Goal: Book appointment/travel/reservation

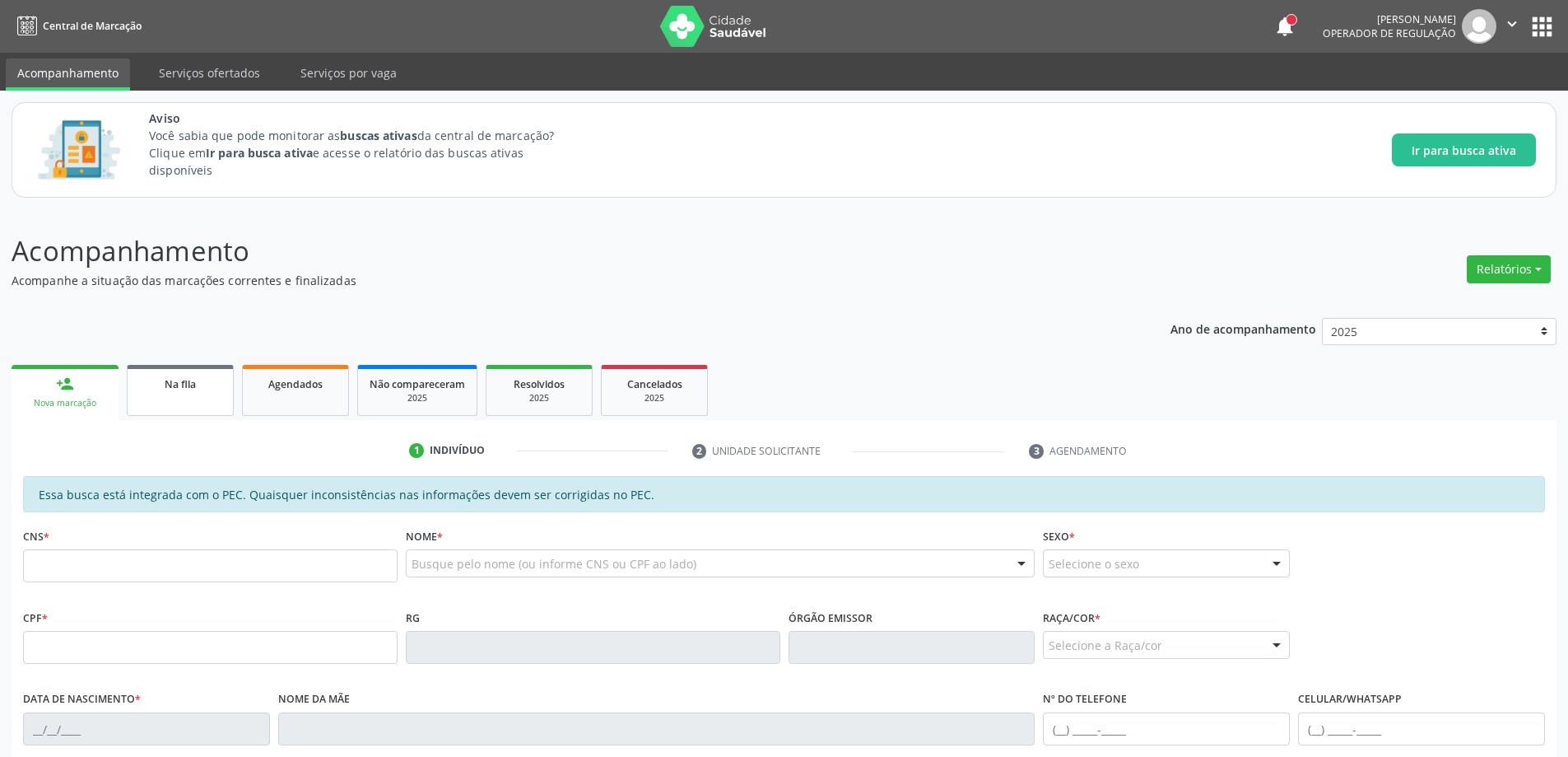
click at [167, 386] on span "Na fila" at bounding box center [180, 383] width 32 height 14
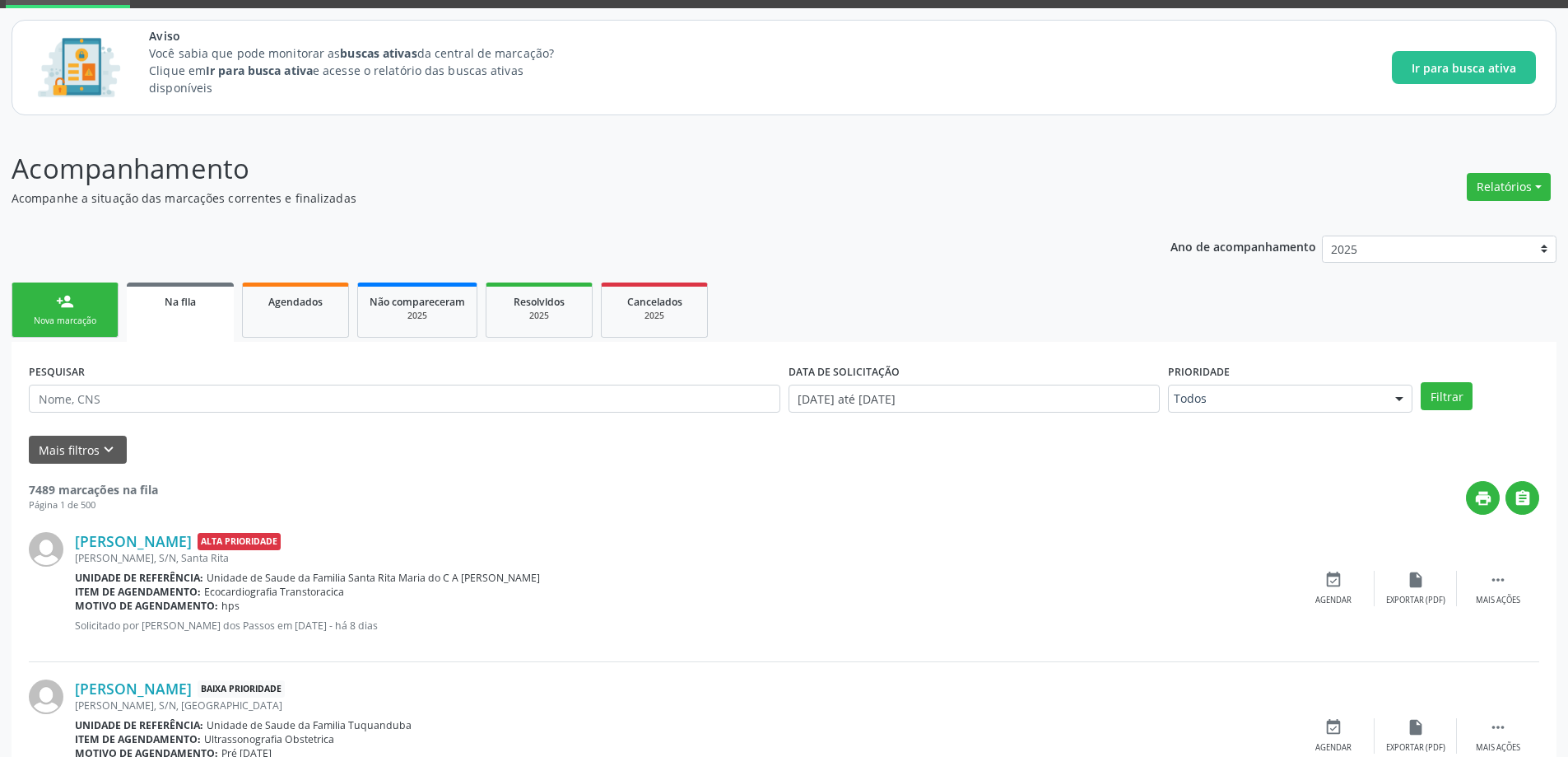
scroll to position [165, 0]
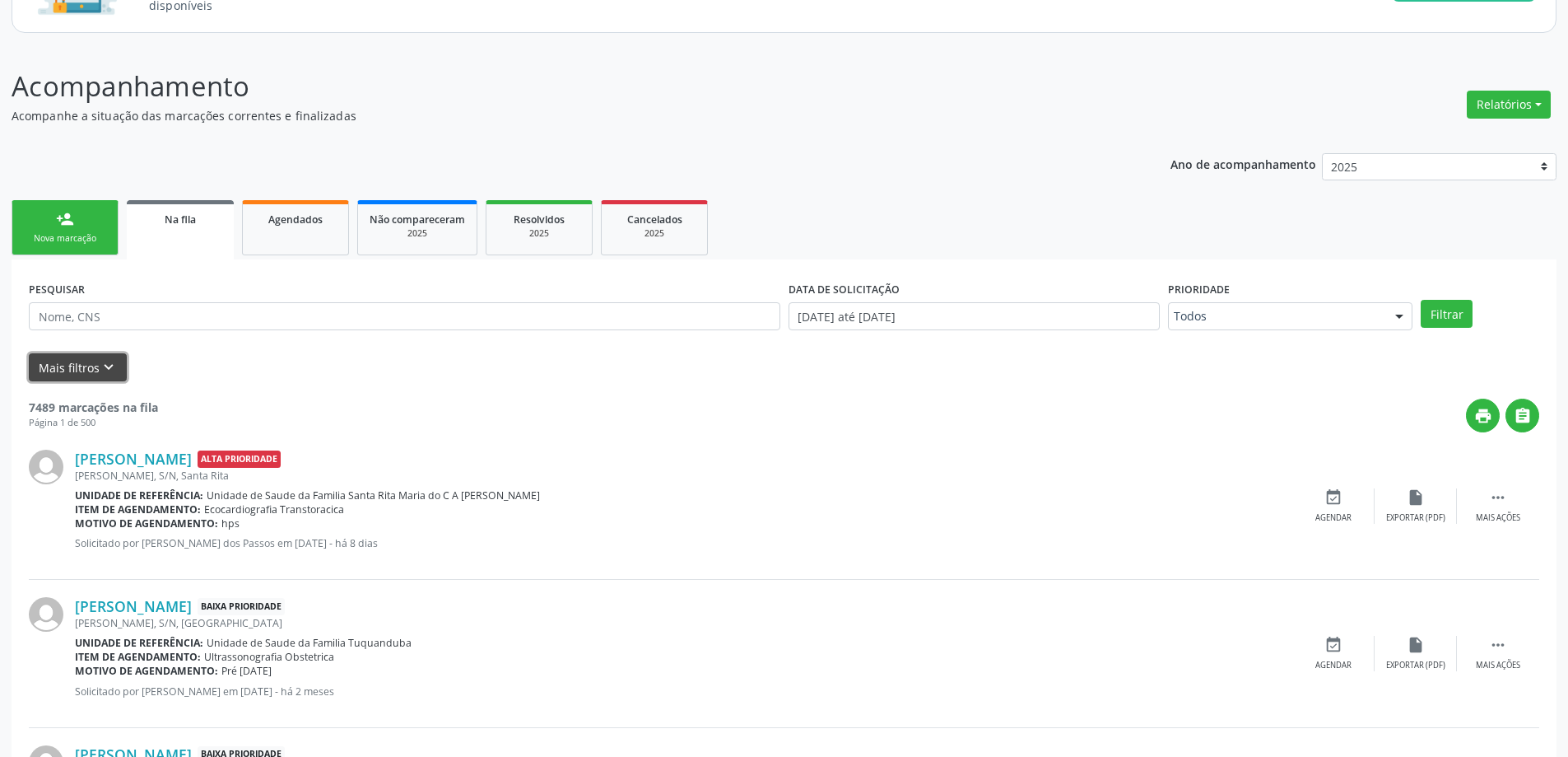
click at [109, 369] on icon "keyboard_arrow_down" at bounding box center [109, 368] width 18 height 18
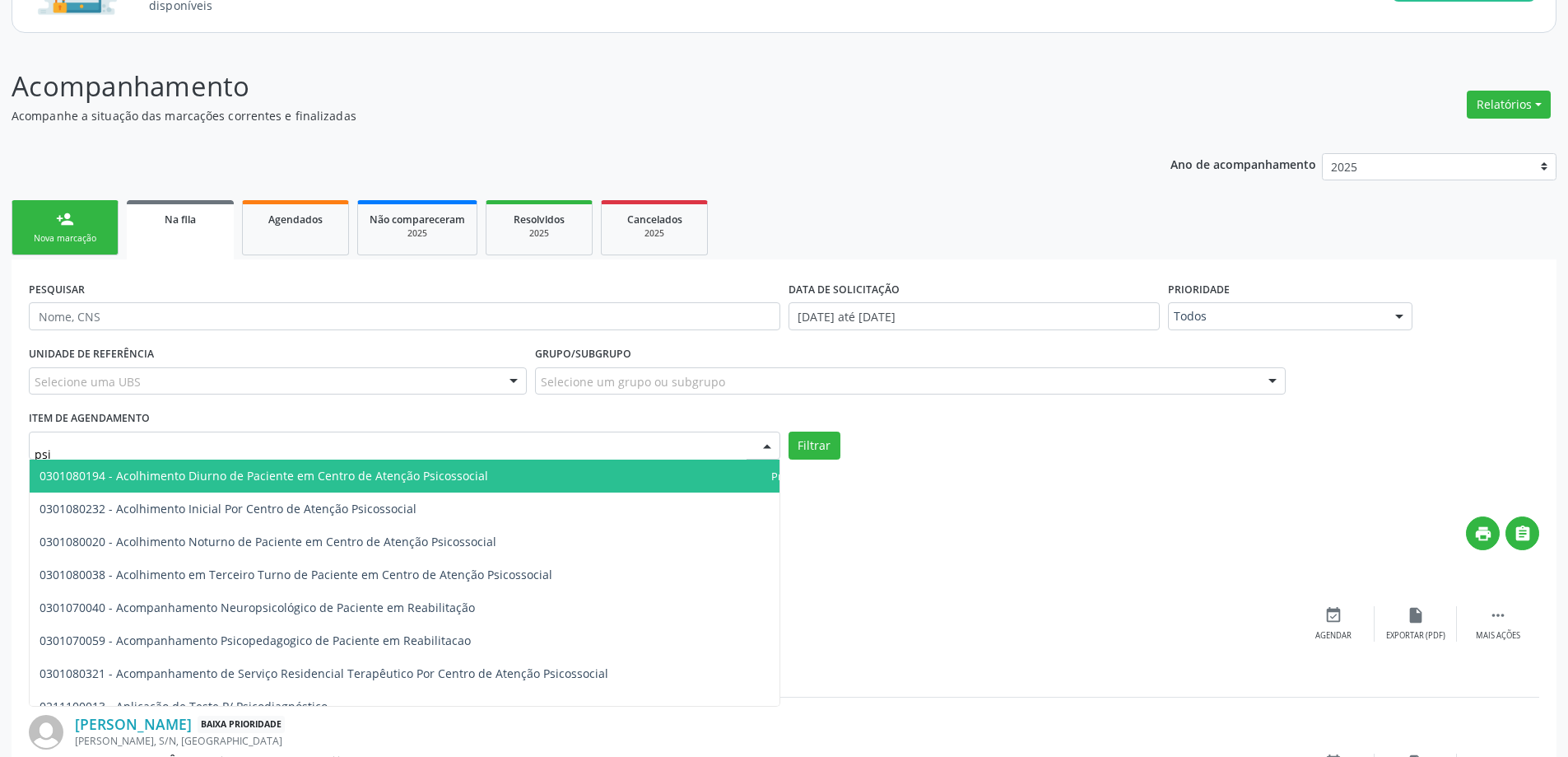
type input "psiq"
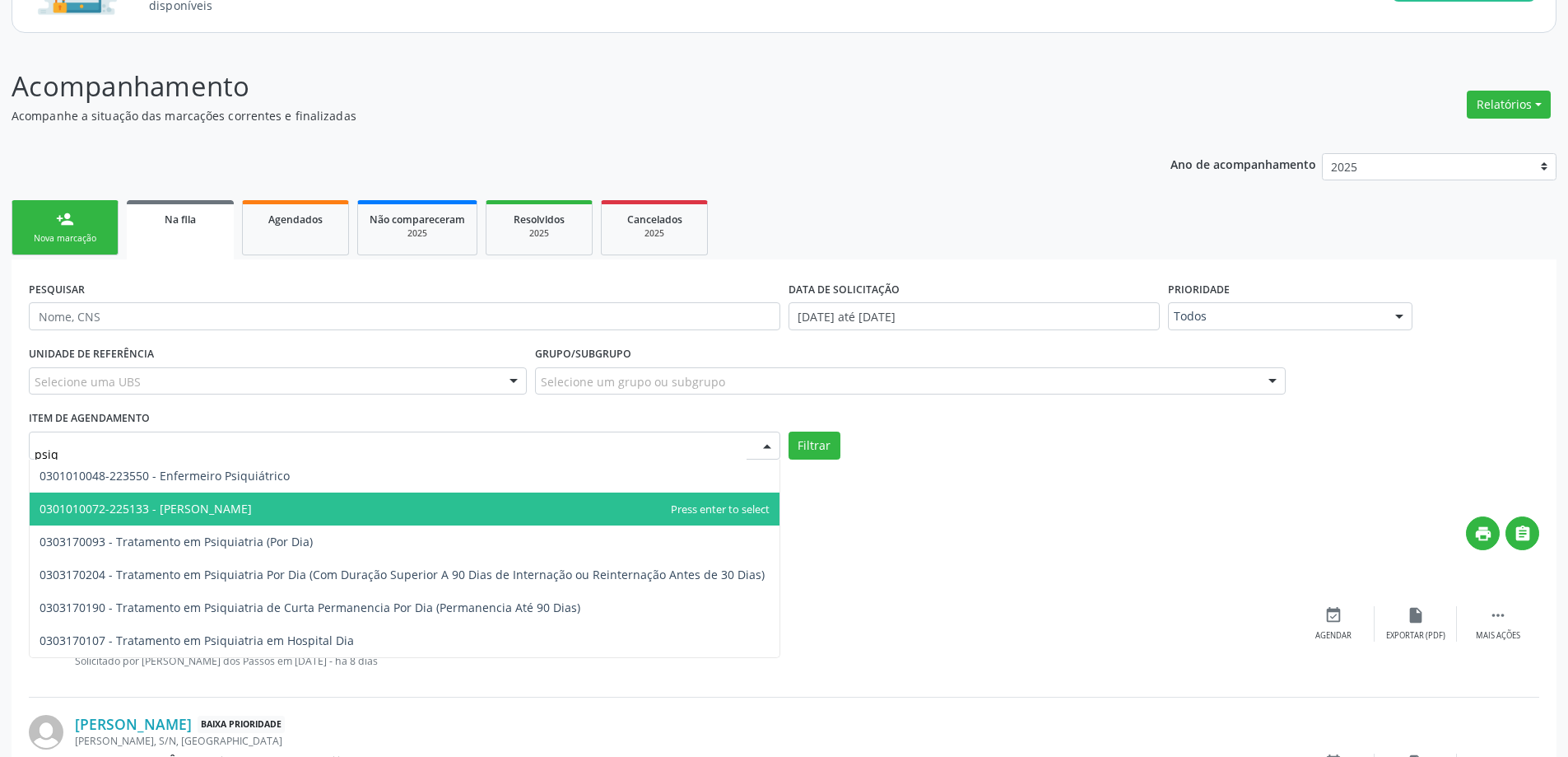
click at [285, 506] on span "0301010072-225133 - [PERSON_NAME]" at bounding box center [405, 509] width 750 height 33
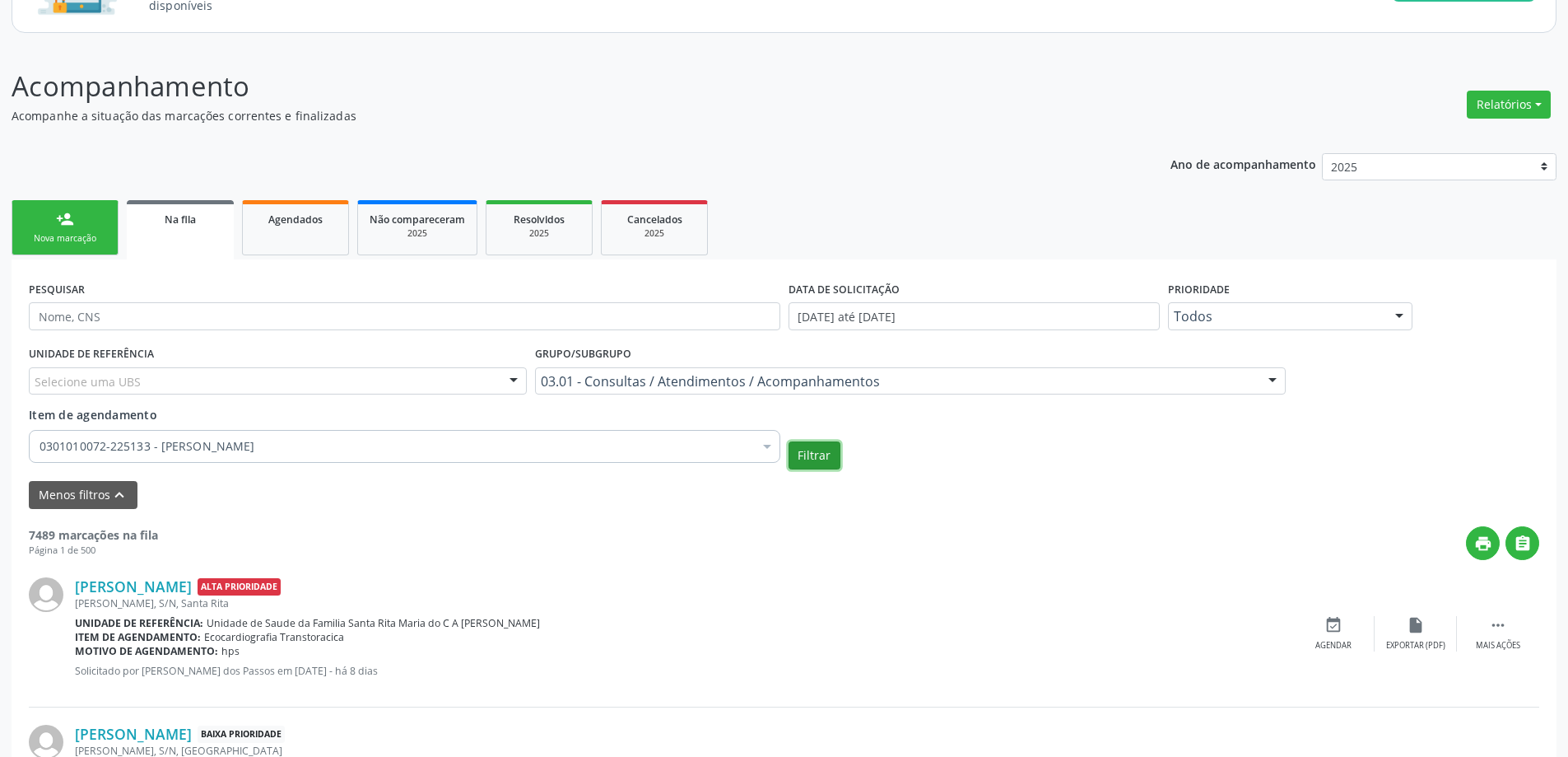
click at [817, 461] on button "Filtrar" at bounding box center [814, 455] width 52 height 28
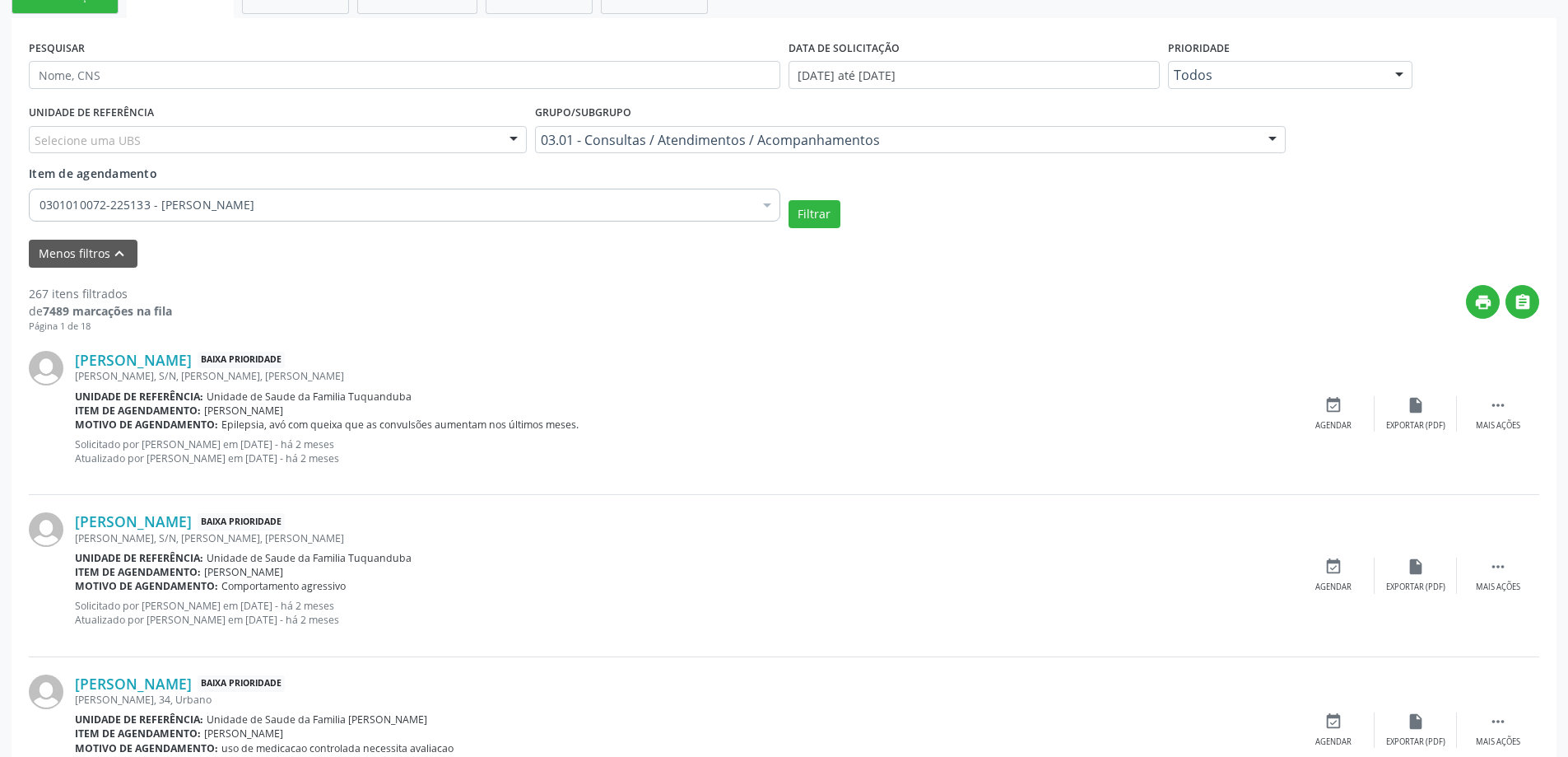
scroll to position [412, 0]
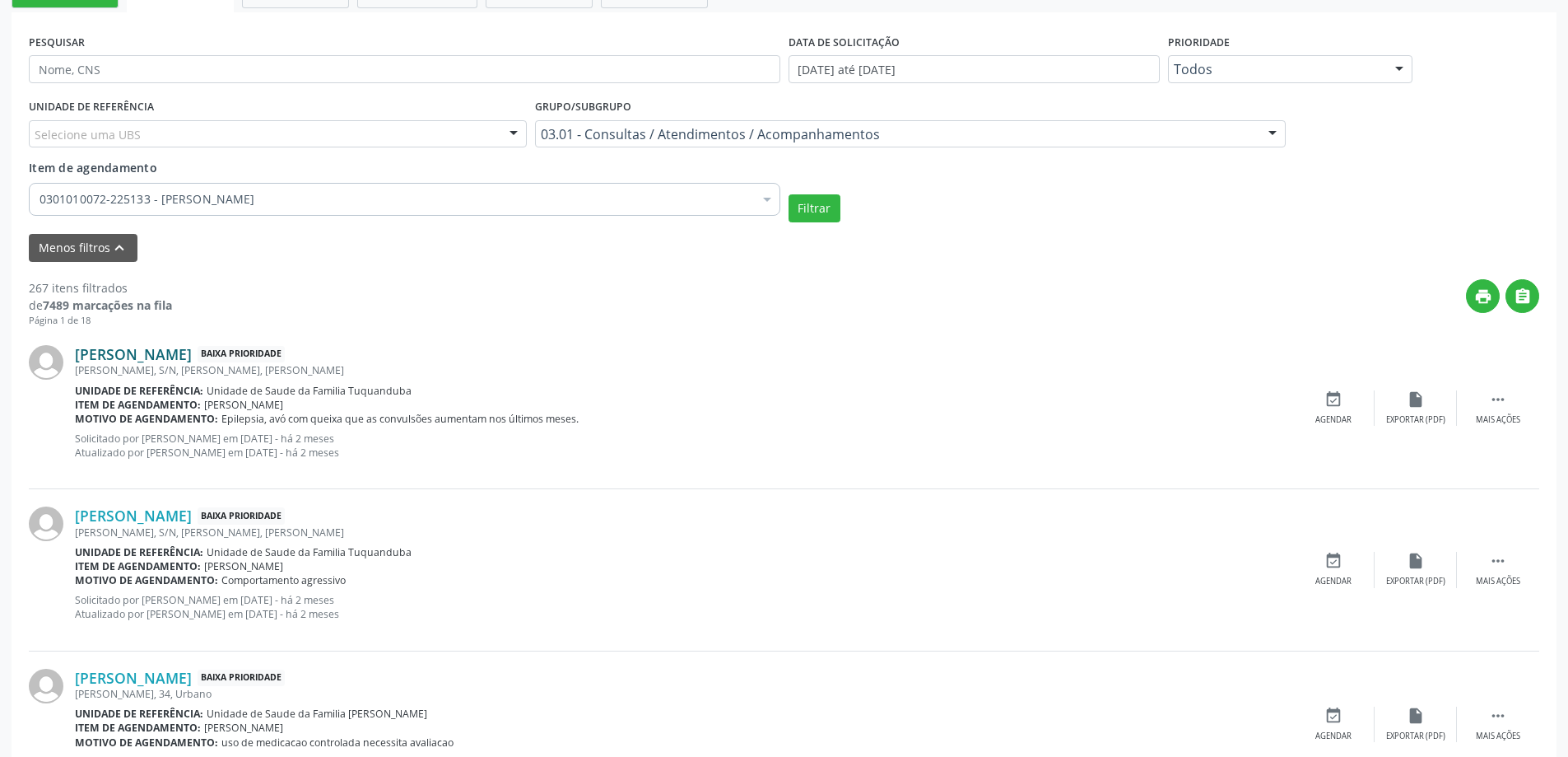
click at [158, 360] on link "[PERSON_NAME]" at bounding box center [133, 354] width 117 height 18
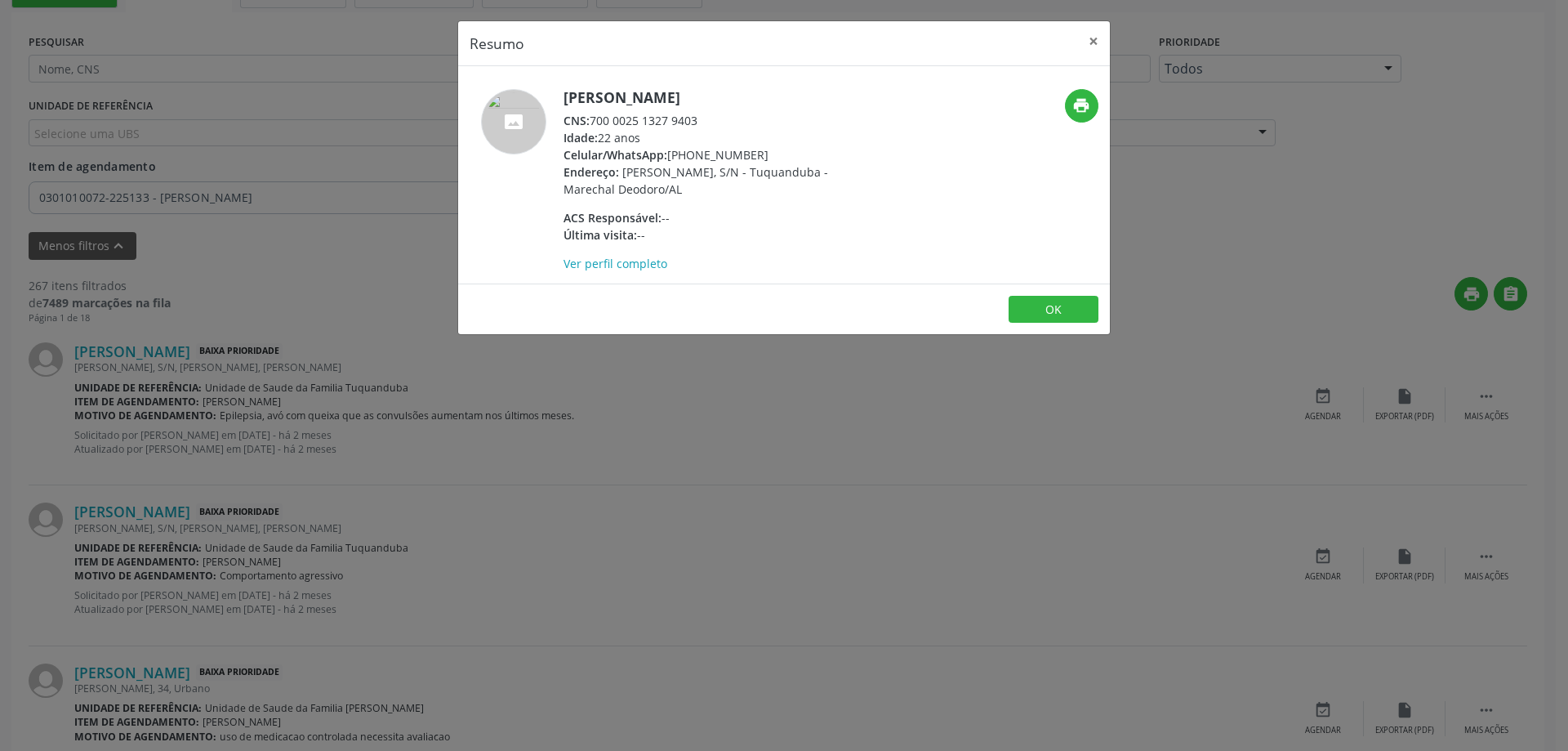
drag, startPoint x: 702, startPoint y: 121, endPoint x: 595, endPoint y: 124, distance: 107.0
click at [595, 124] on div "CNS: 700 0025 1327 9403" at bounding box center [722, 120] width 318 height 17
copy div "700 0025 1327 9403"
click at [1099, 42] on button "×" at bounding box center [1093, 41] width 32 height 40
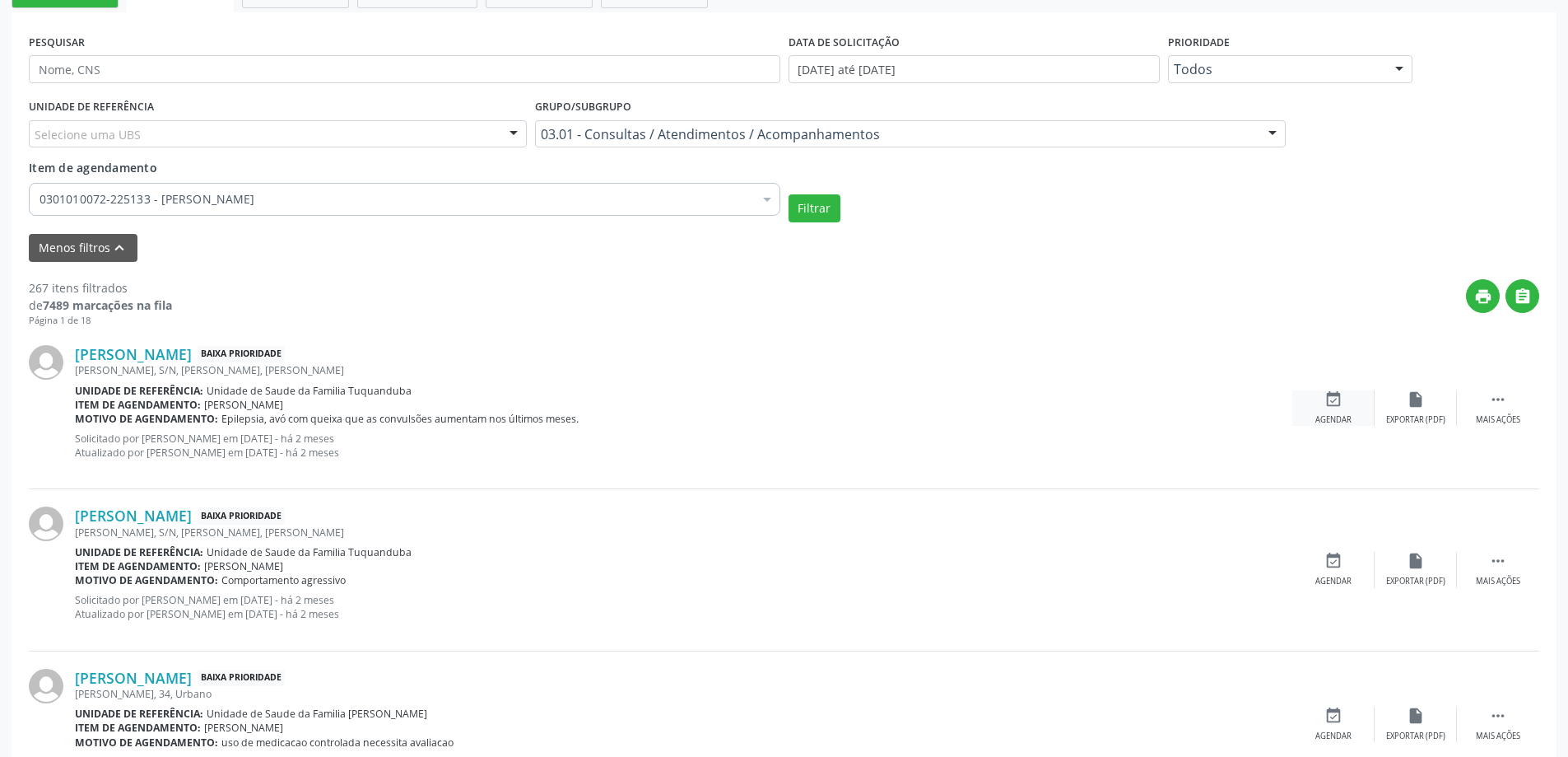
click at [1315, 408] on div "event_available Agendar" at bounding box center [1334, 407] width 82 height 35
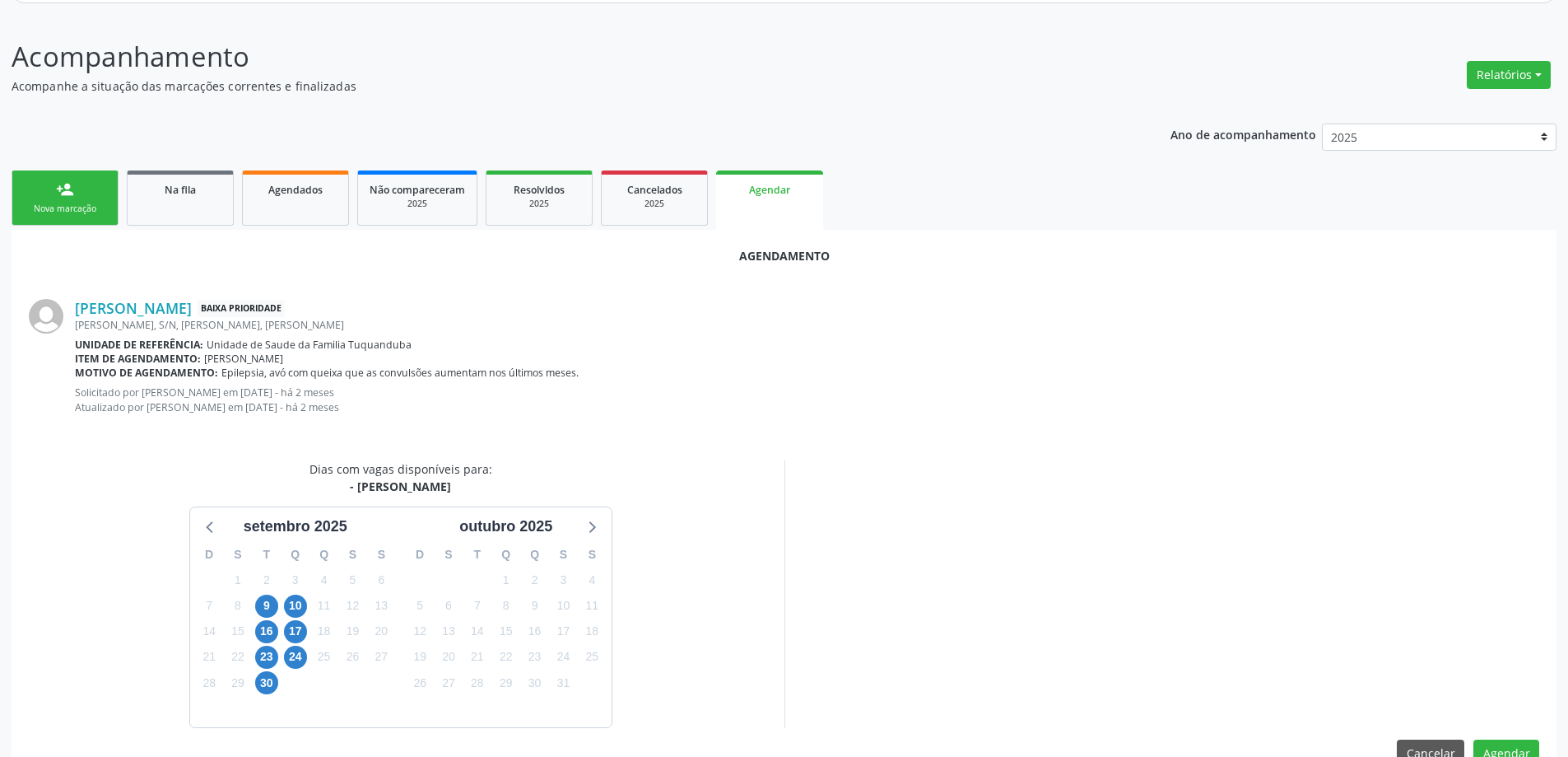
scroll to position [233, 0]
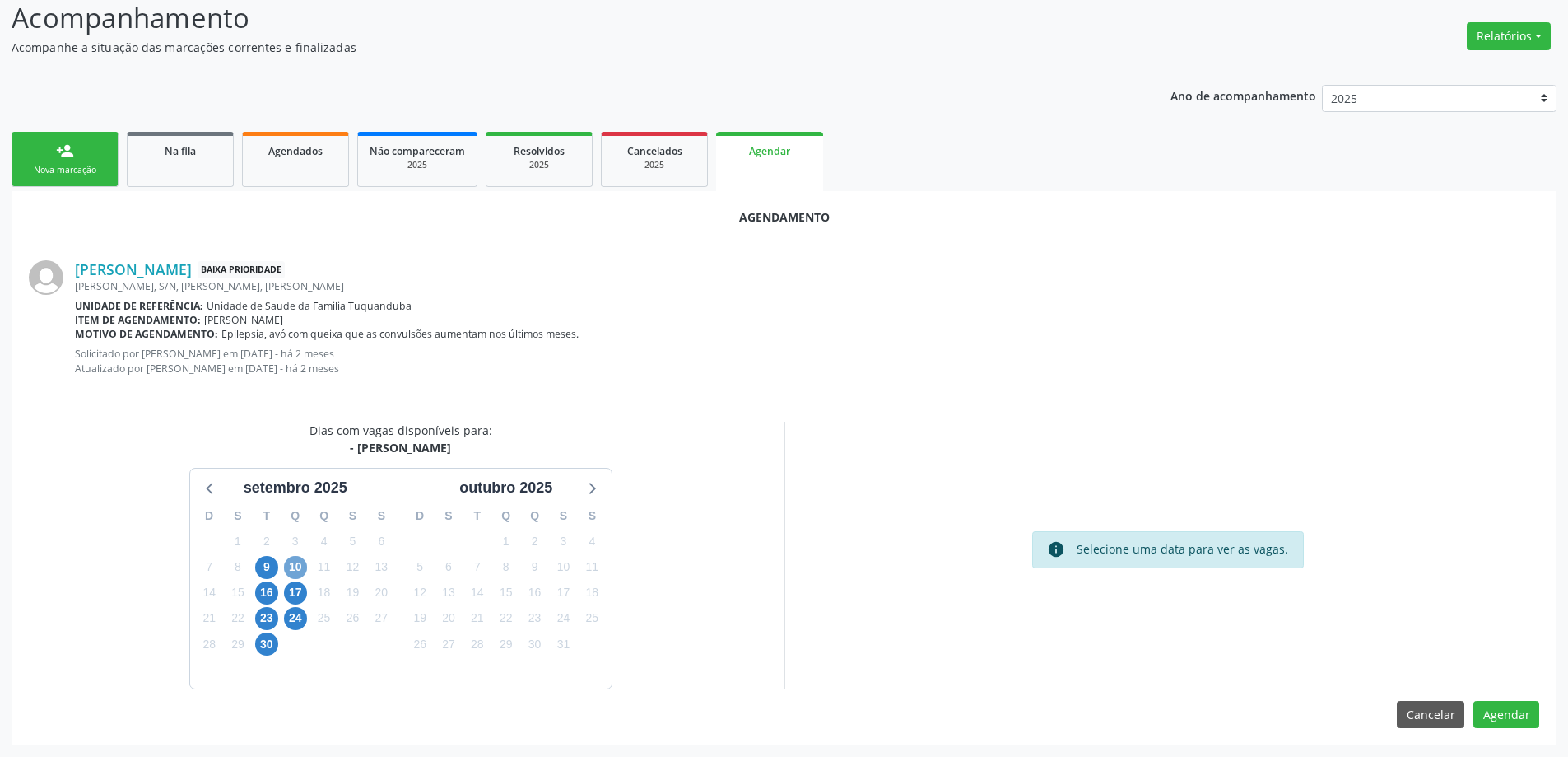
click at [296, 570] on span "10" at bounding box center [295, 567] width 23 height 23
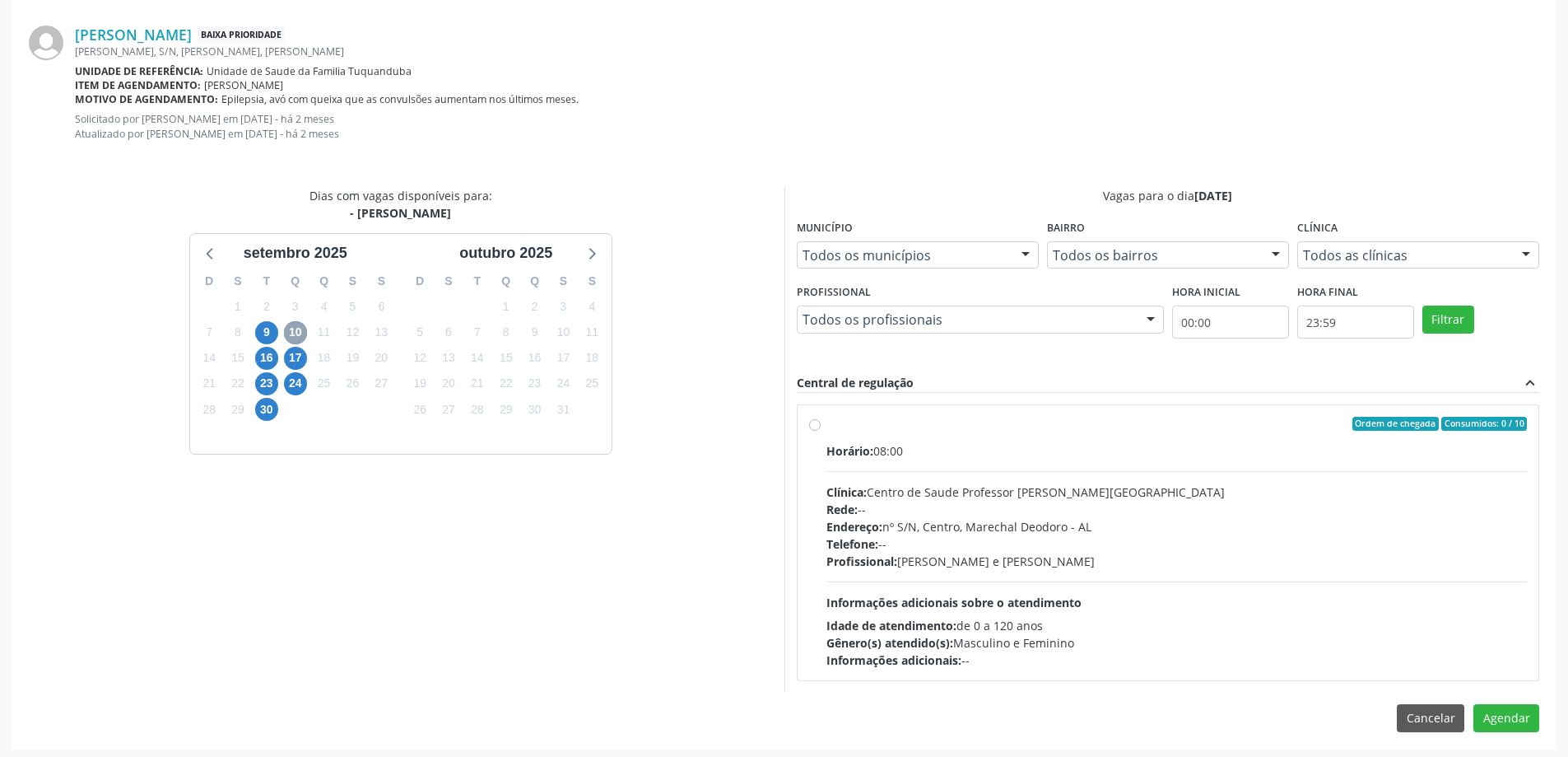
scroll to position [472, 0]
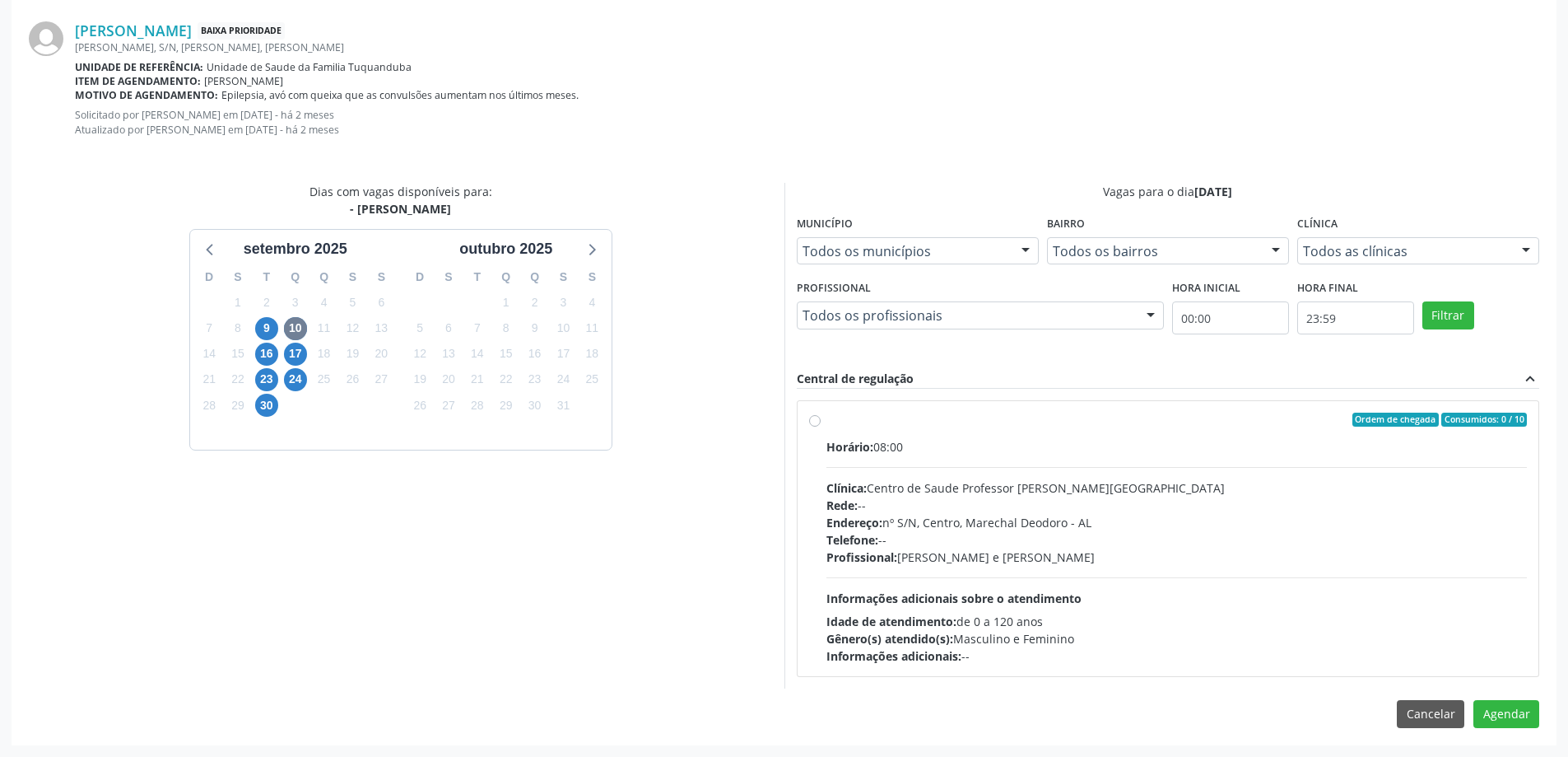
click at [827, 422] on label "Ordem de chegada Consumidos: 0 / 10 Horário: 08:00 Clínica: Centro de Saude Pro…" at bounding box center [1177, 539] width 702 height 253
click at [819, 422] on input "Ordem de chegada Consumidos: 0 / 10 Horário: 08:00 Clínica: Centro de Saude Pro…" at bounding box center [815, 420] width 12 height 14
radio input "true"
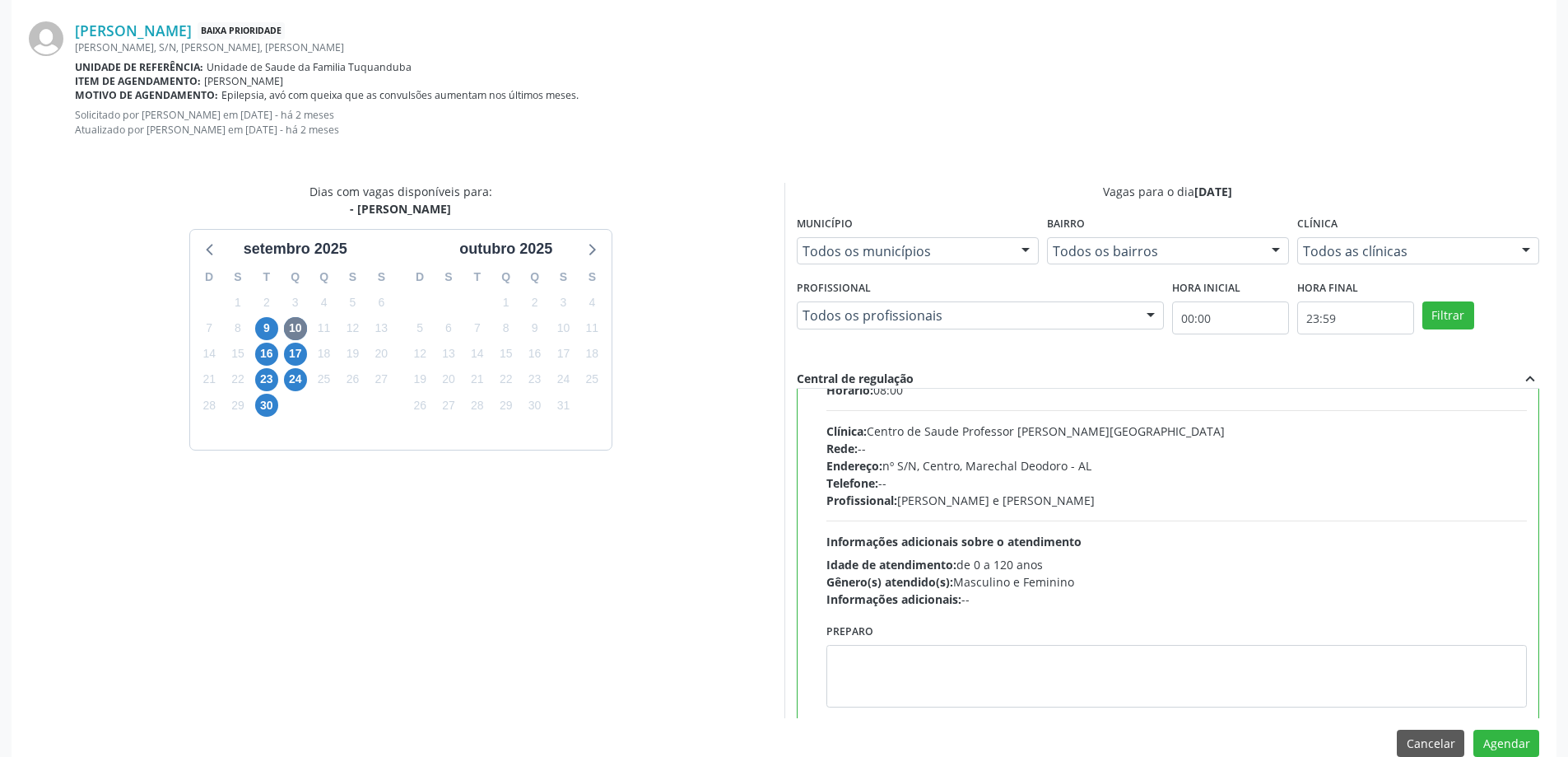
scroll to position [81, 0]
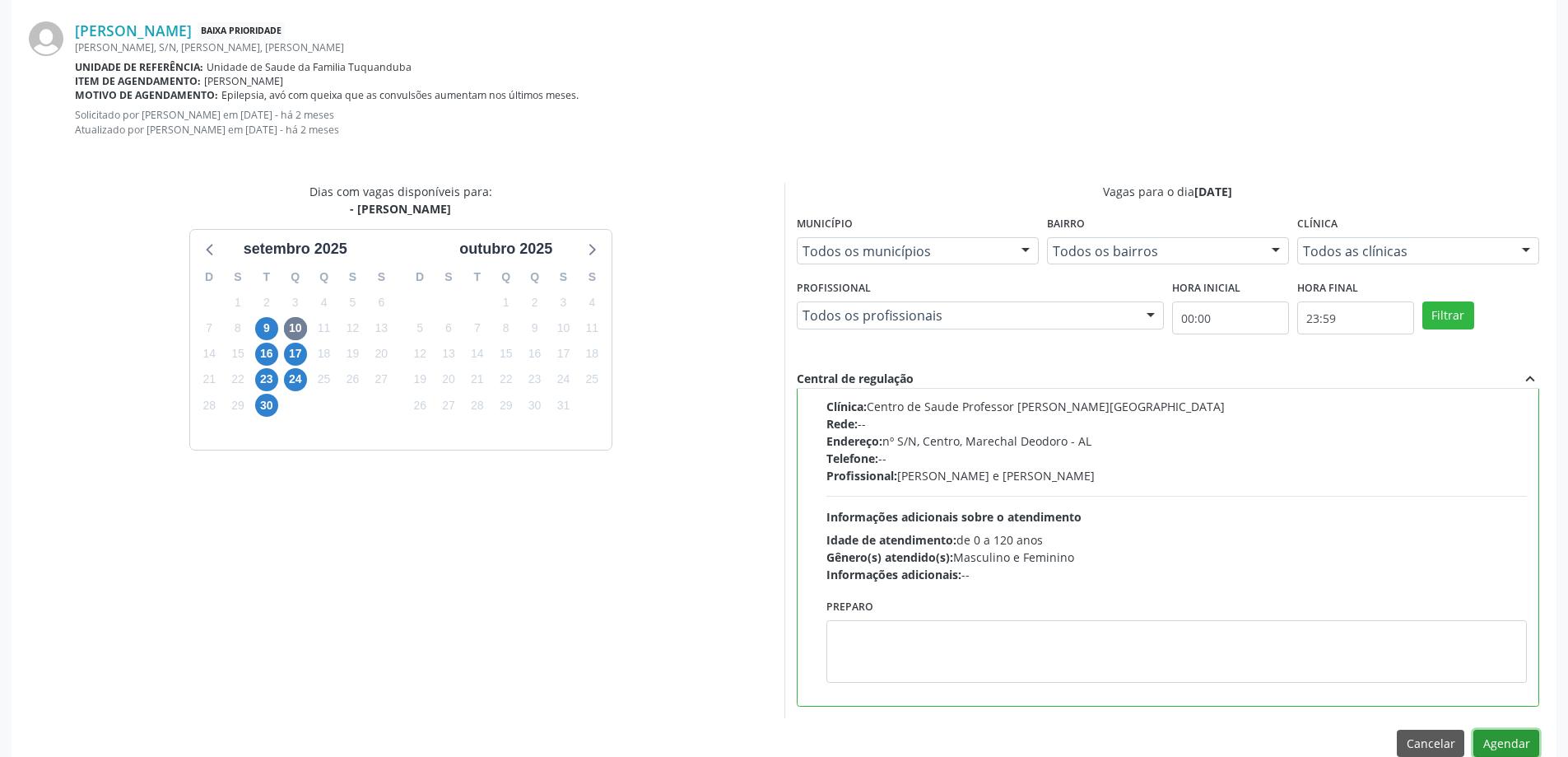
click at [1518, 745] on button "Agendar" at bounding box center [1506, 743] width 66 height 28
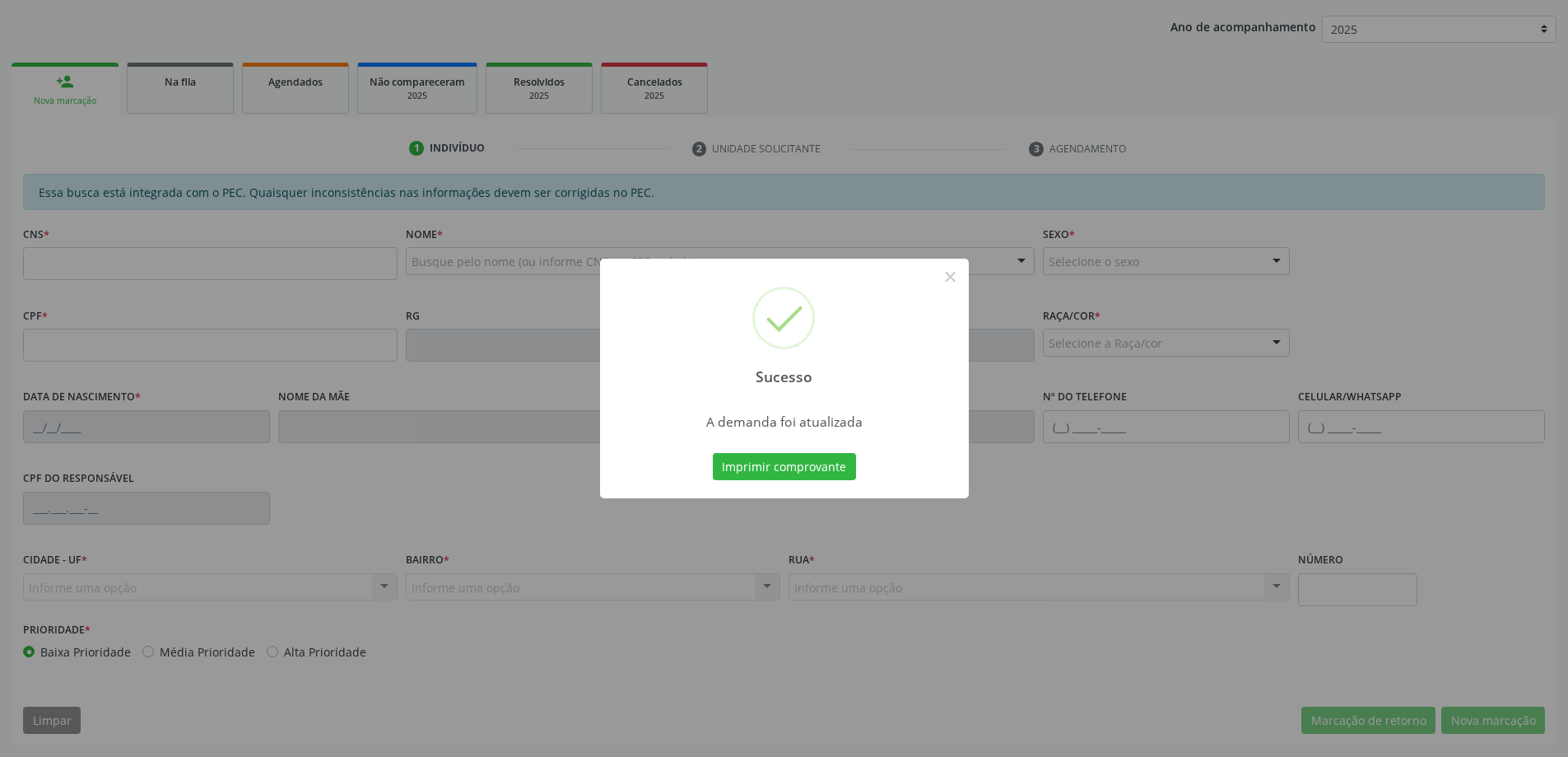
scroll to position [302, 0]
click at [957, 283] on button "×" at bounding box center [951, 276] width 28 height 28
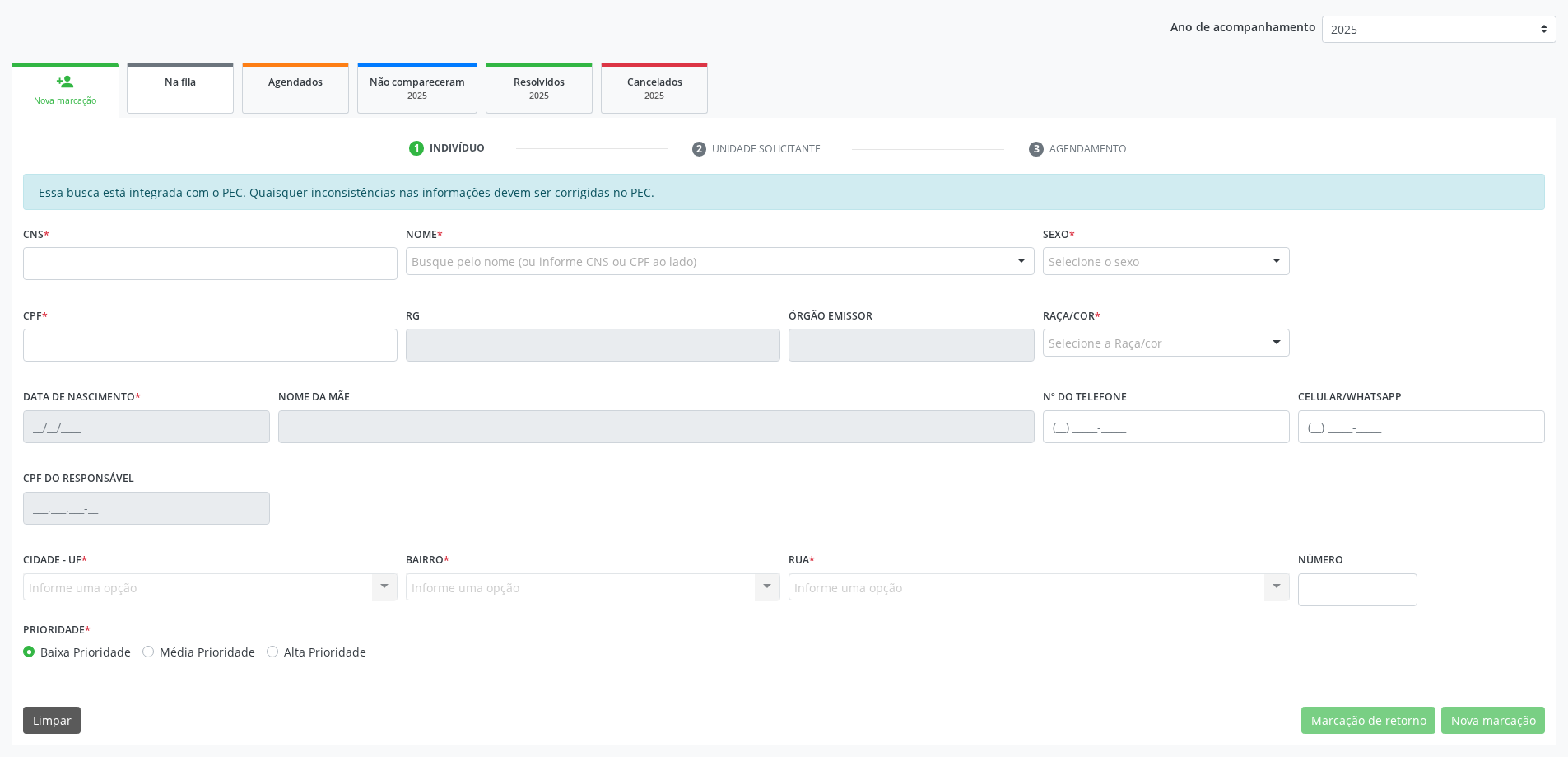
click at [195, 82] on span "Na fila" at bounding box center [180, 81] width 32 height 14
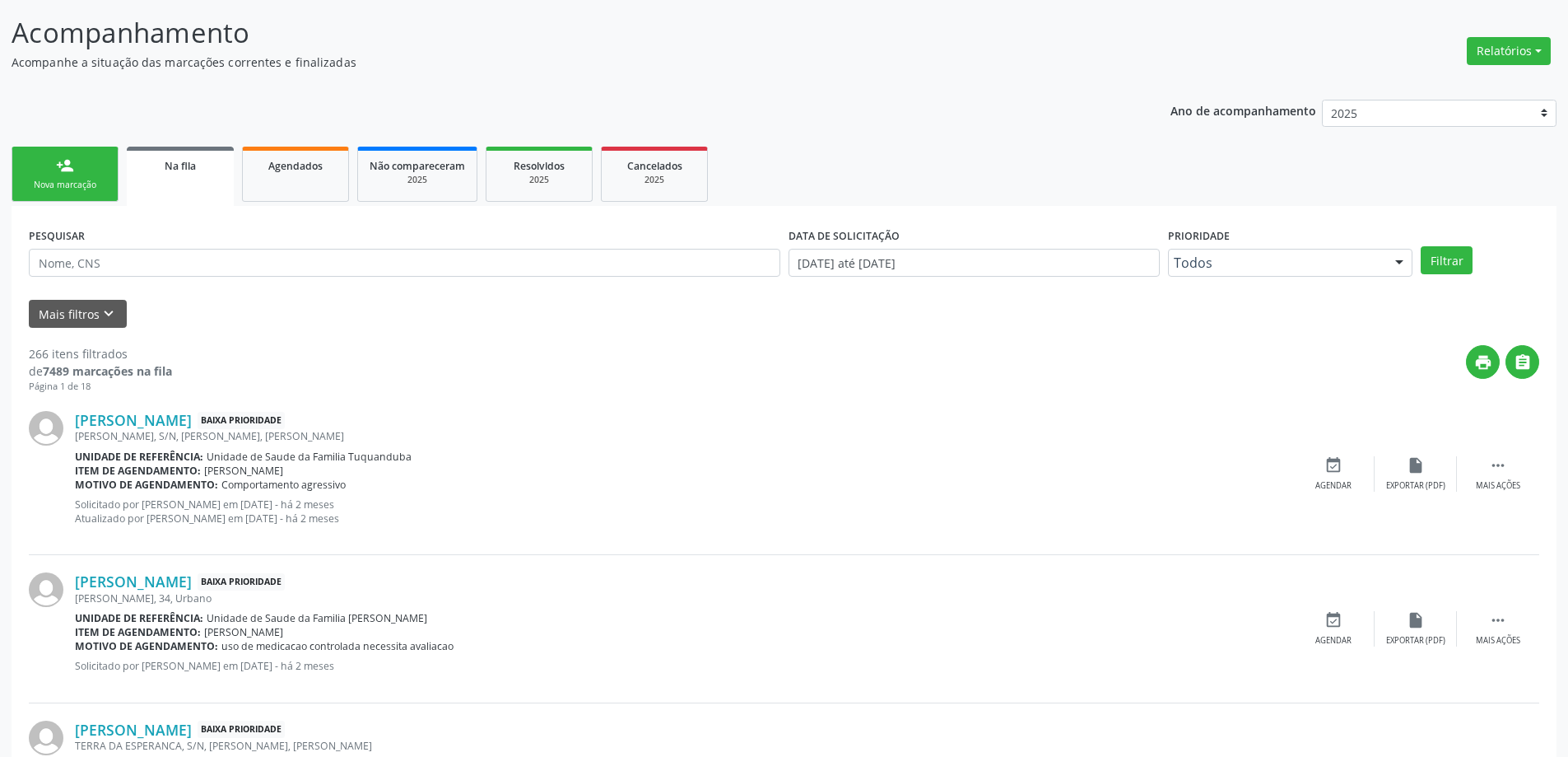
scroll to position [247, 0]
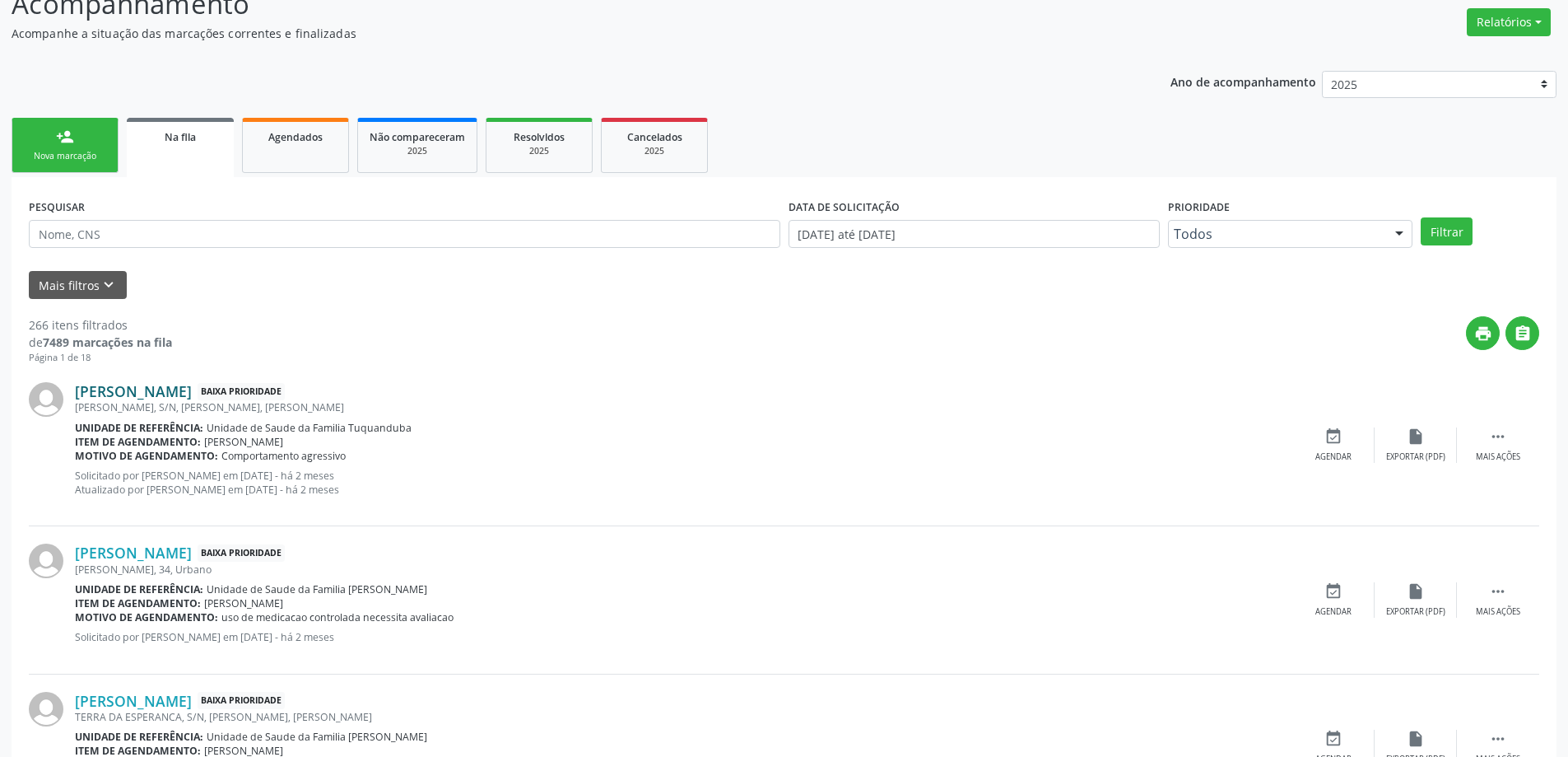
click at [167, 390] on link "[PERSON_NAME]" at bounding box center [133, 391] width 117 height 18
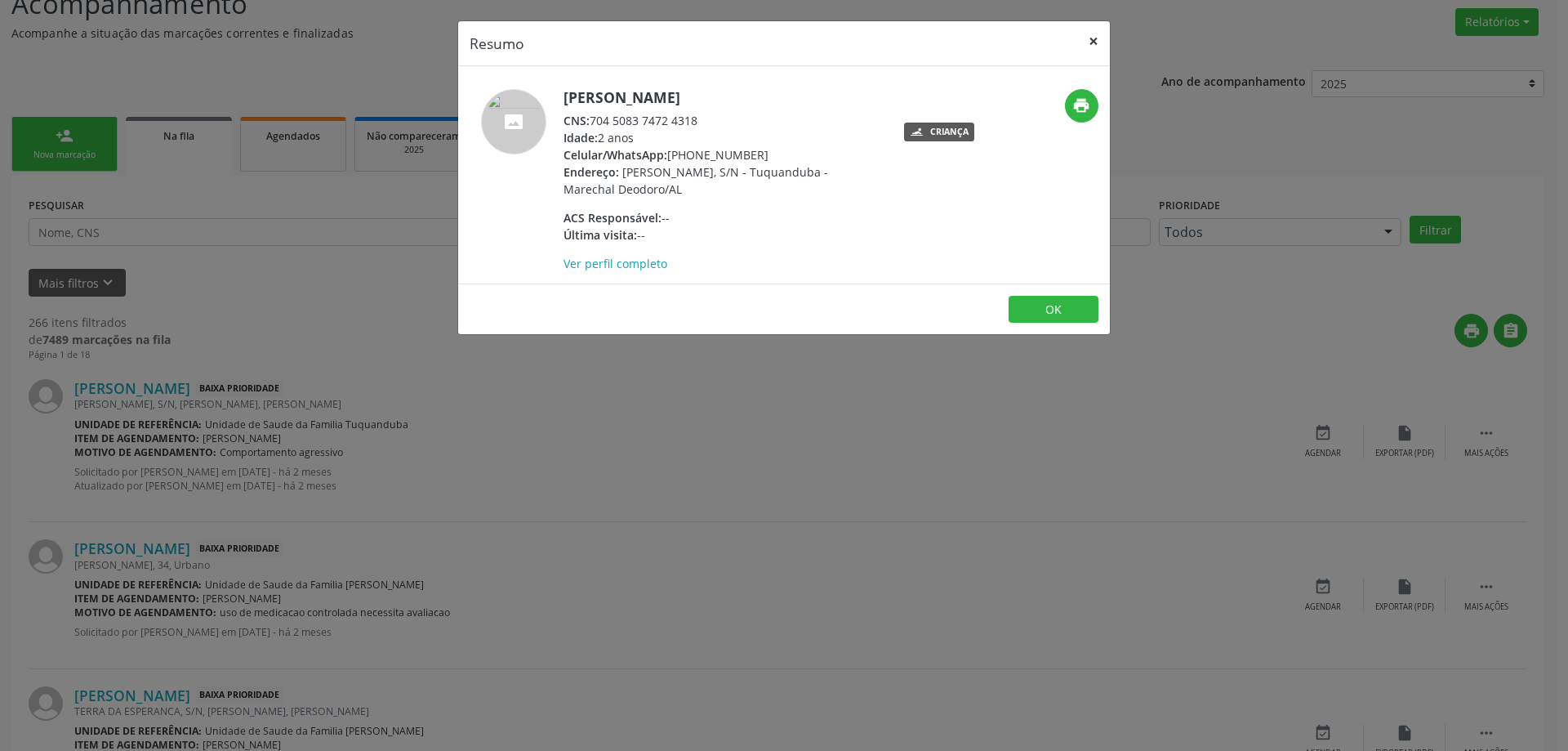
click at [1092, 49] on button "×" at bounding box center [1093, 41] width 32 height 40
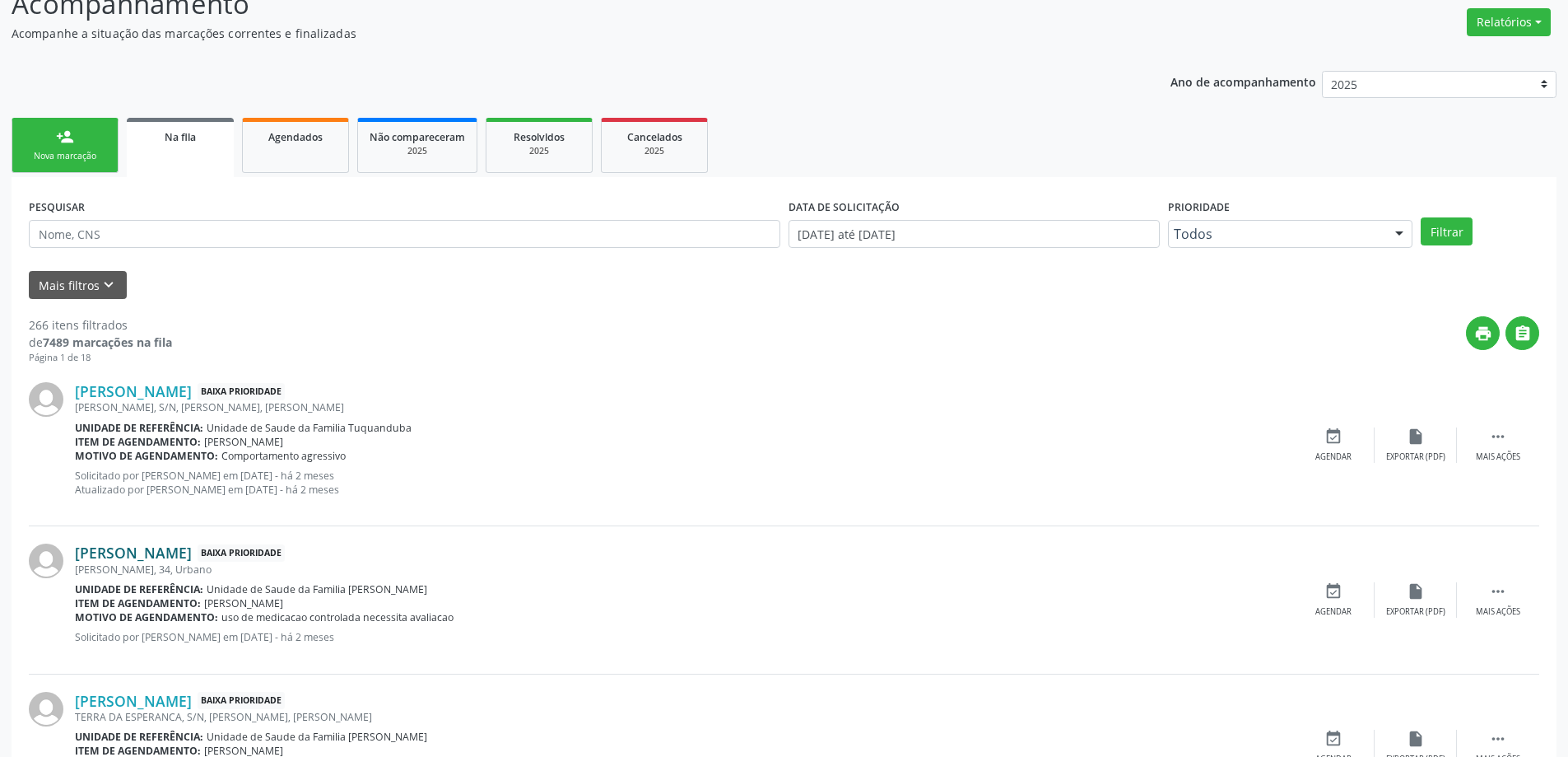
click at [192, 549] on link "[PERSON_NAME]" at bounding box center [133, 552] width 117 height 18
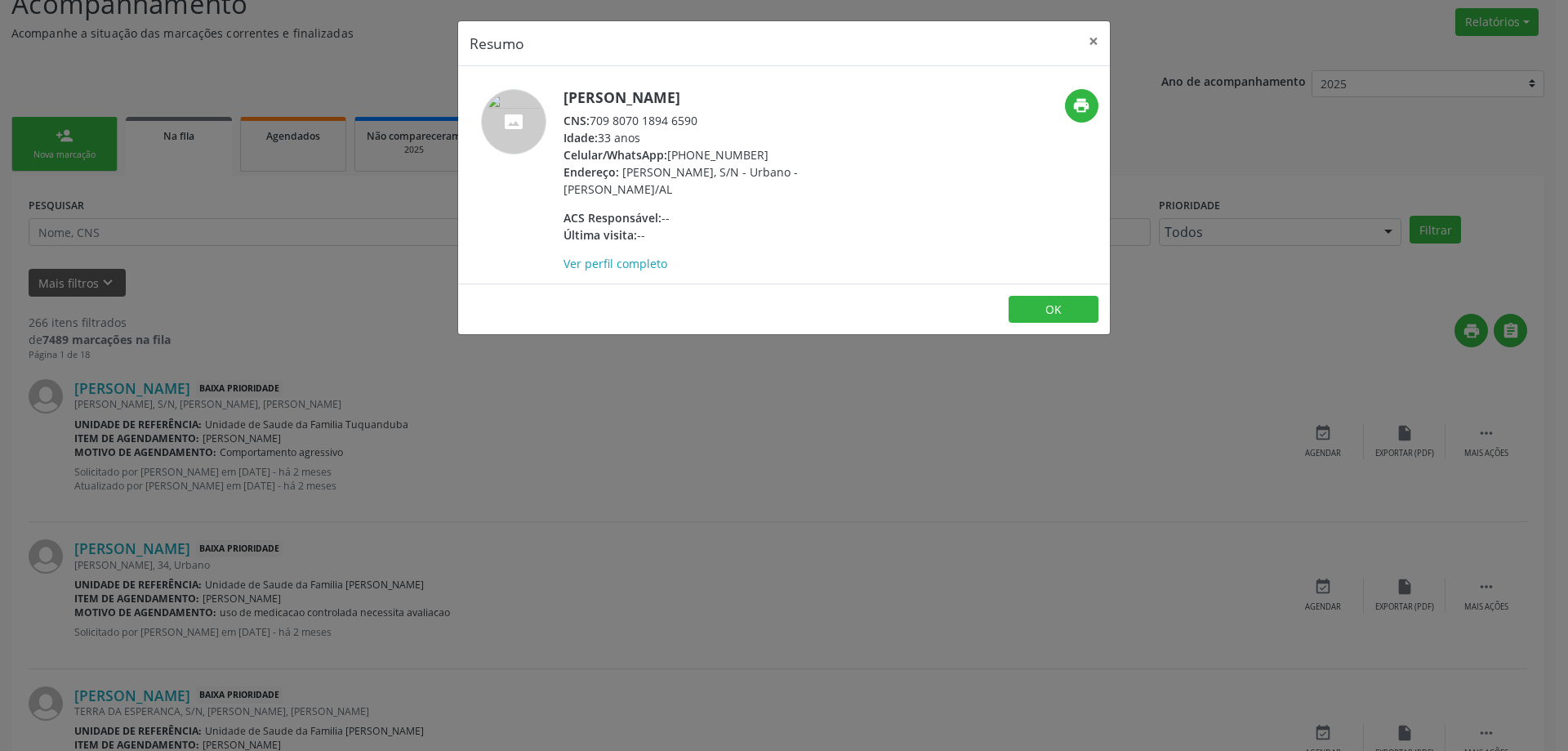
drag, startPoint x: 701, startPoint y: 120, endPoint x: 589, endPoint y: 122, distance: 112.0
click at [589, 122] on div "CNS: 709 8070 1894 6590" at bounding box center [722, 120] width 318 height 17
copy div "709 8070 1894 6590"
click at [1098, 31] on button "×" at bounding box center [1093, 41] width 32 height 40
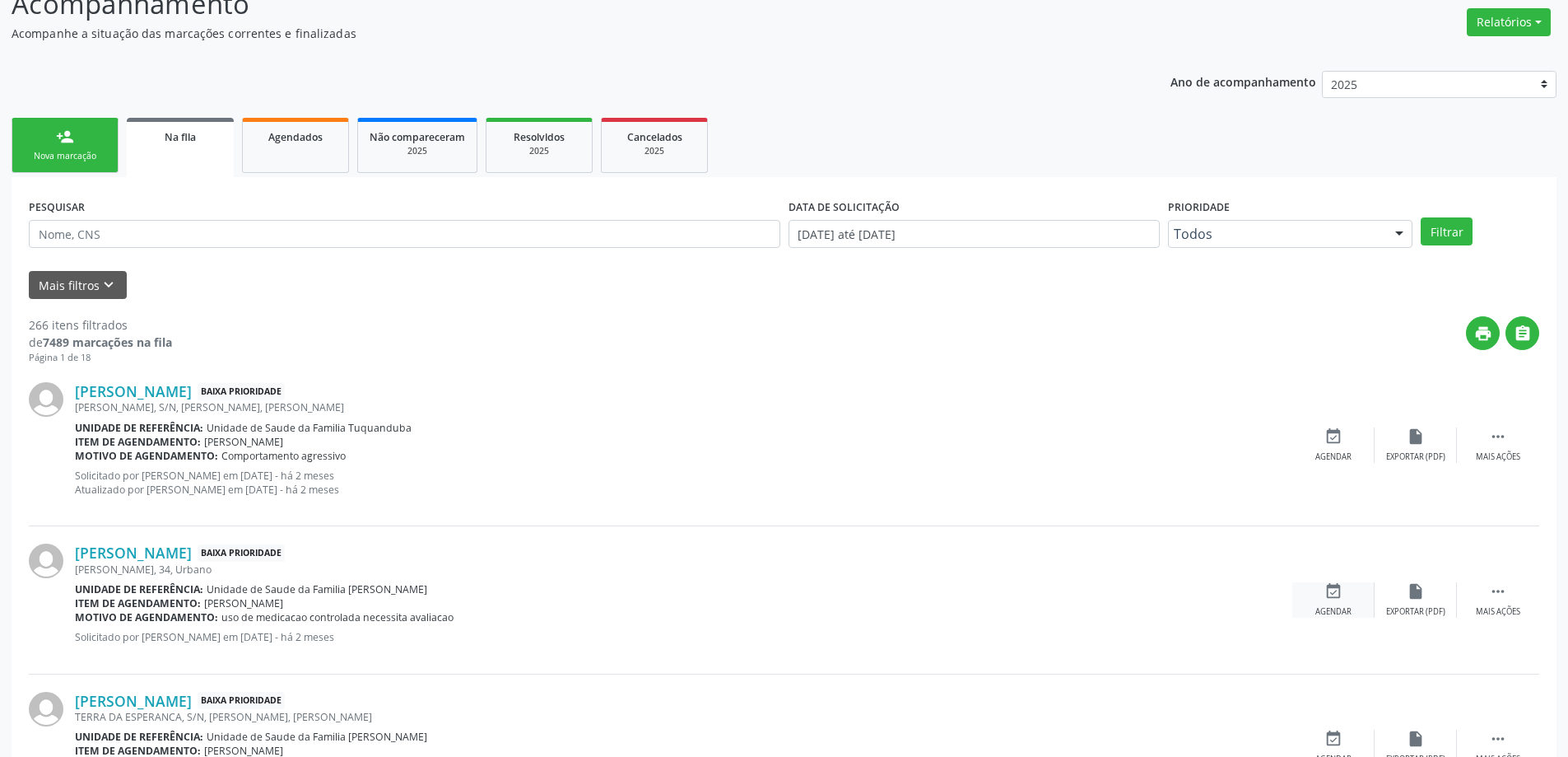
click at [1343, 596] on div "event_available Agendar" at bounding box center [1334, 599] width 82 height 35
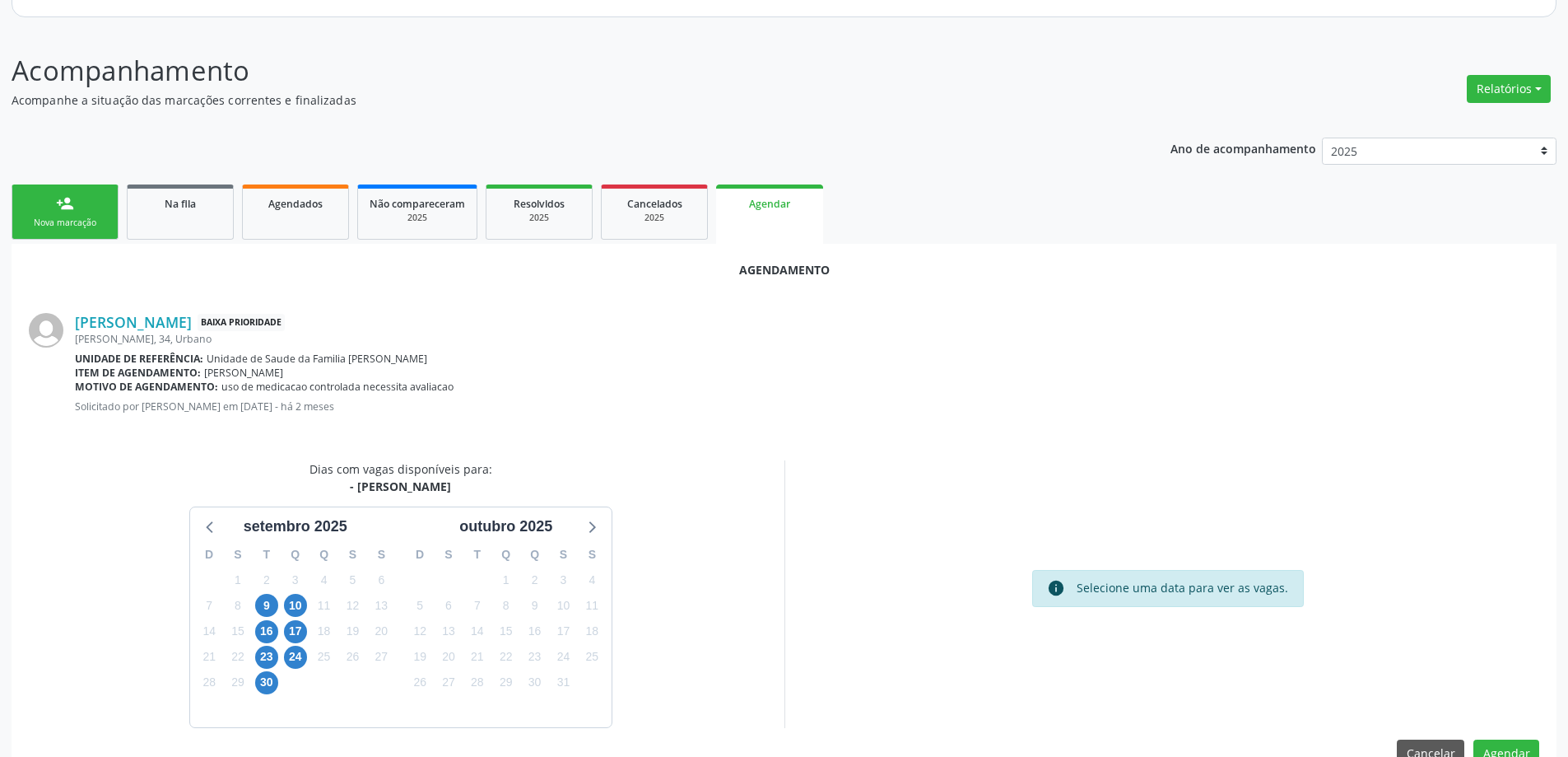
scroll to position [219, 0]
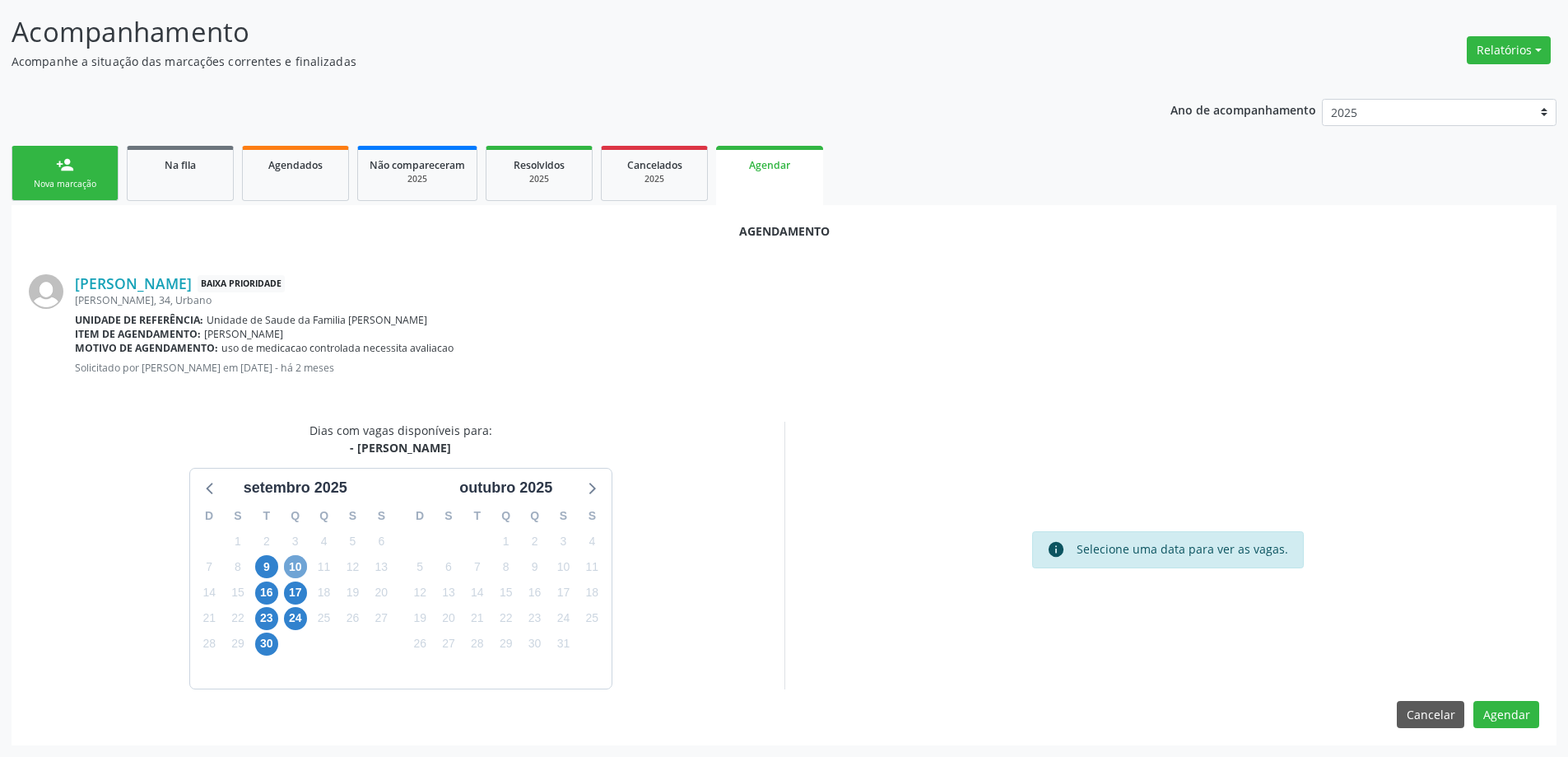
click at [295, 569] on span "10" at bounding box center [295, 566] width 23 height 23
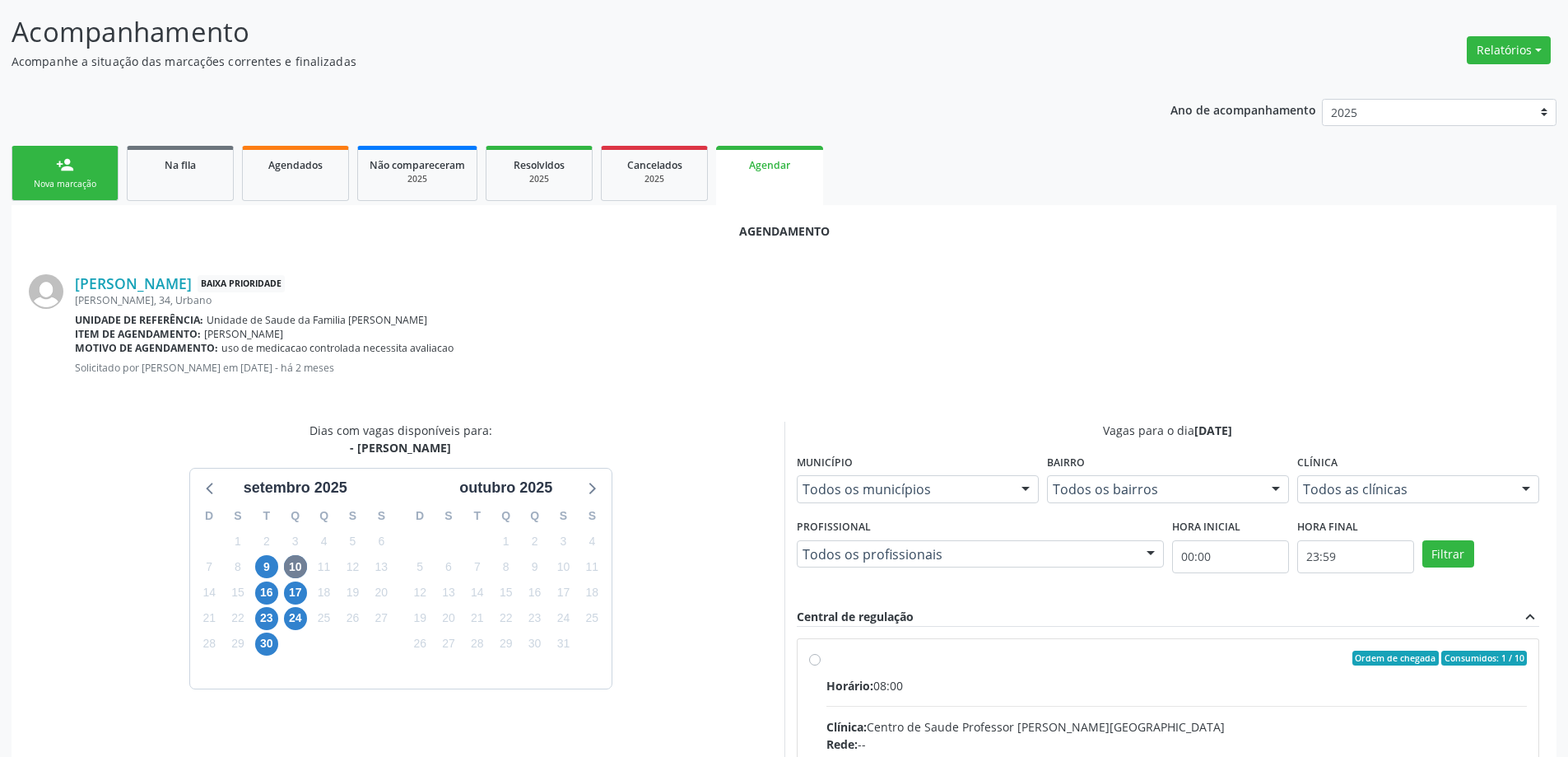
click at [813, 660] on input "Ordem de chegada Consumidos: 1 / 10 Horário: 08:00 Clínica: Centro de Saude Pro…" at bounding box center [815, 657] width 12 height 14
radio input "true"
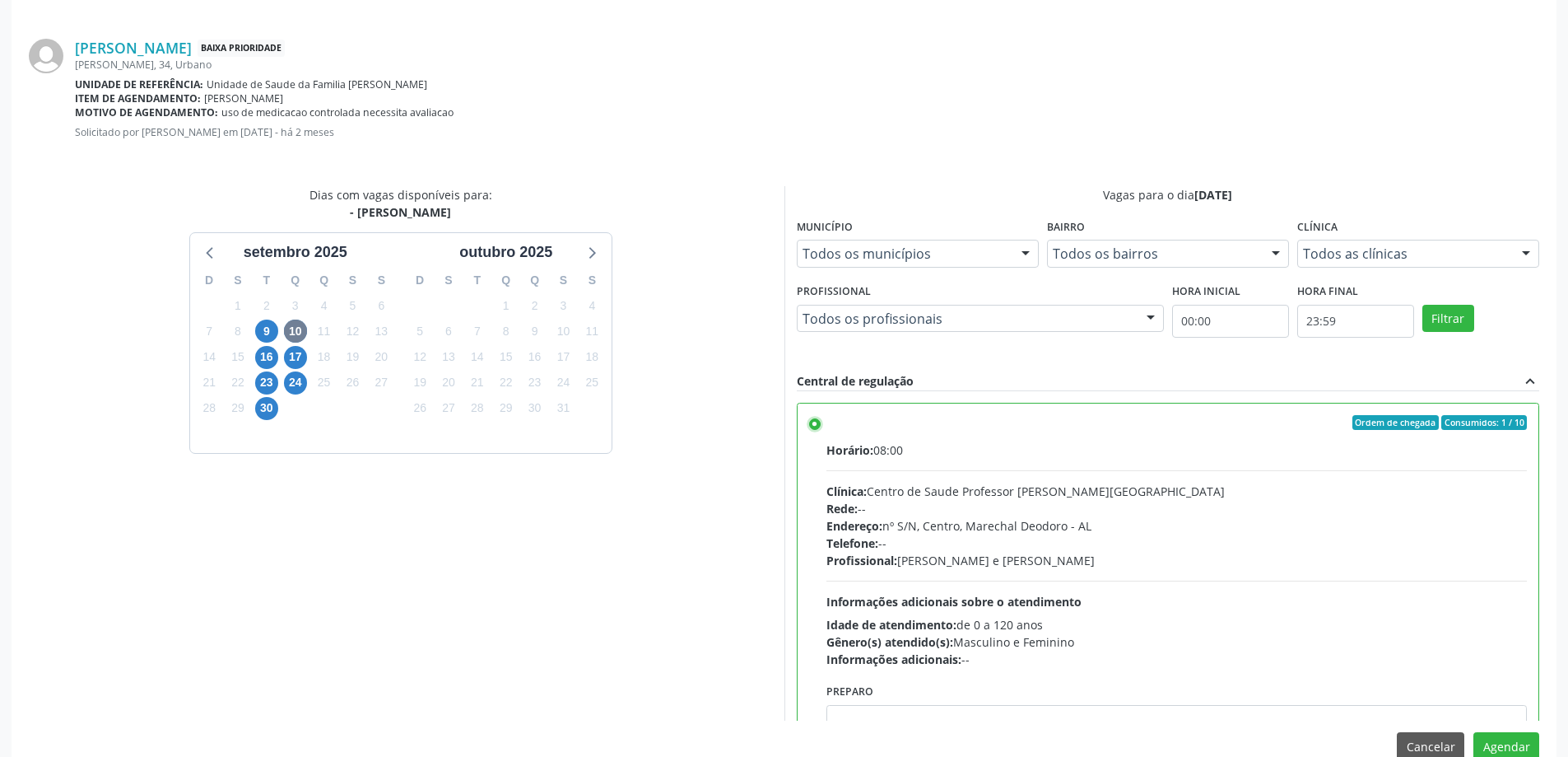
scroll to position [486, 0]
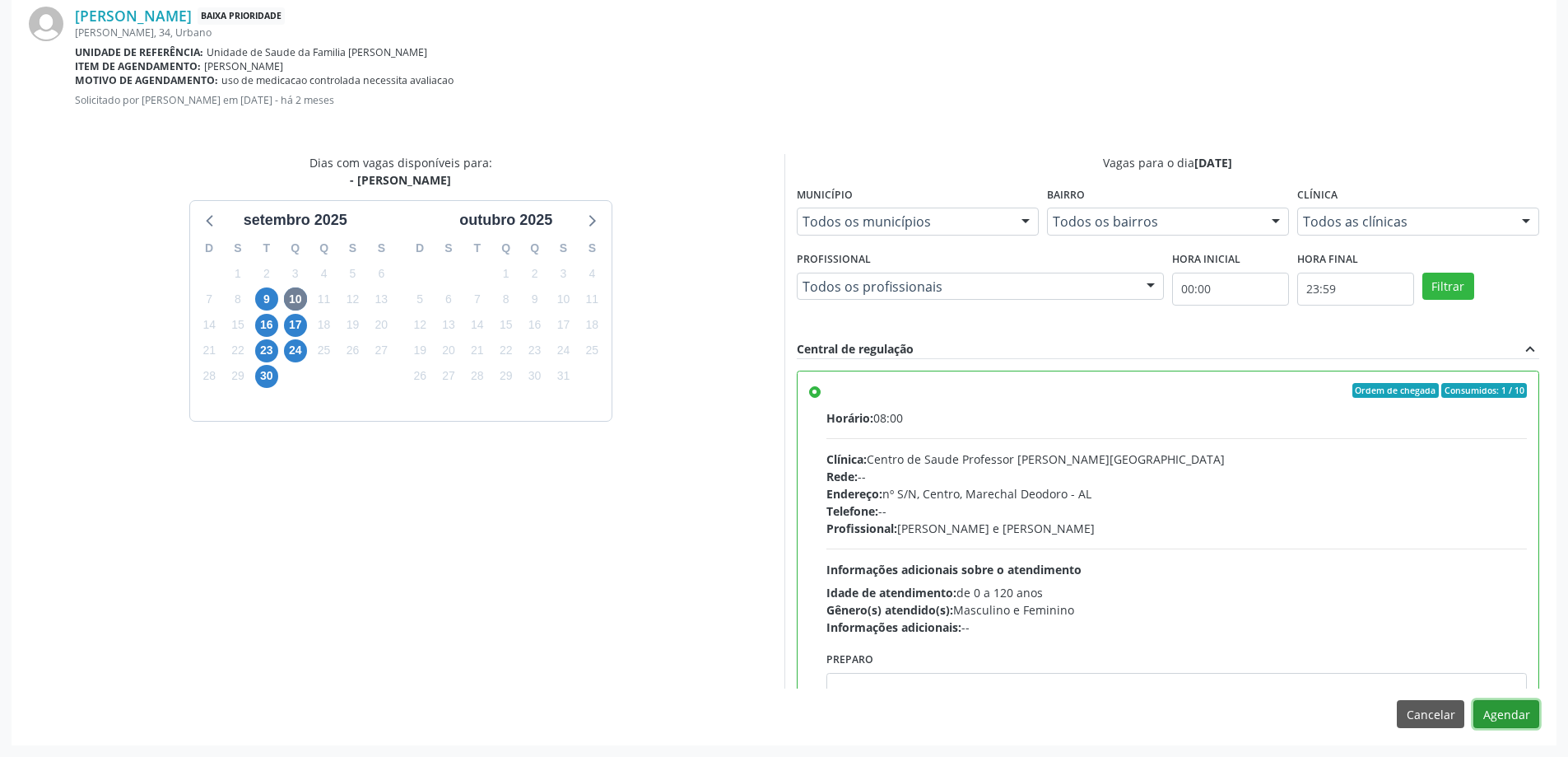
click at [1512, 721] on button "Agendar" at bounding box center [1506, 714] width 66 height 28
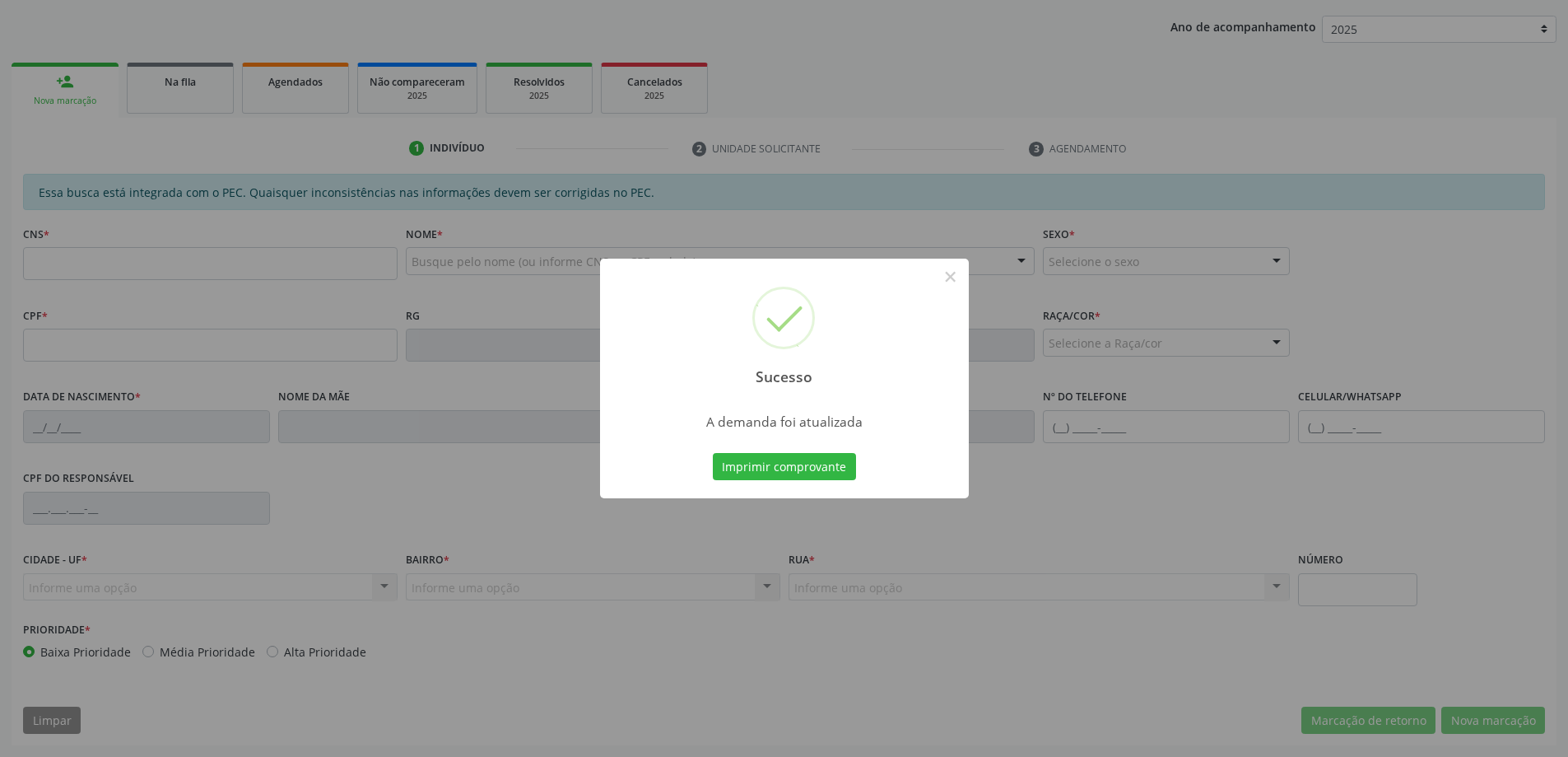
scroll to position [302, 0]
click at [951, 281] on button "×" at bounding box center [951, 276] width 28 height 28
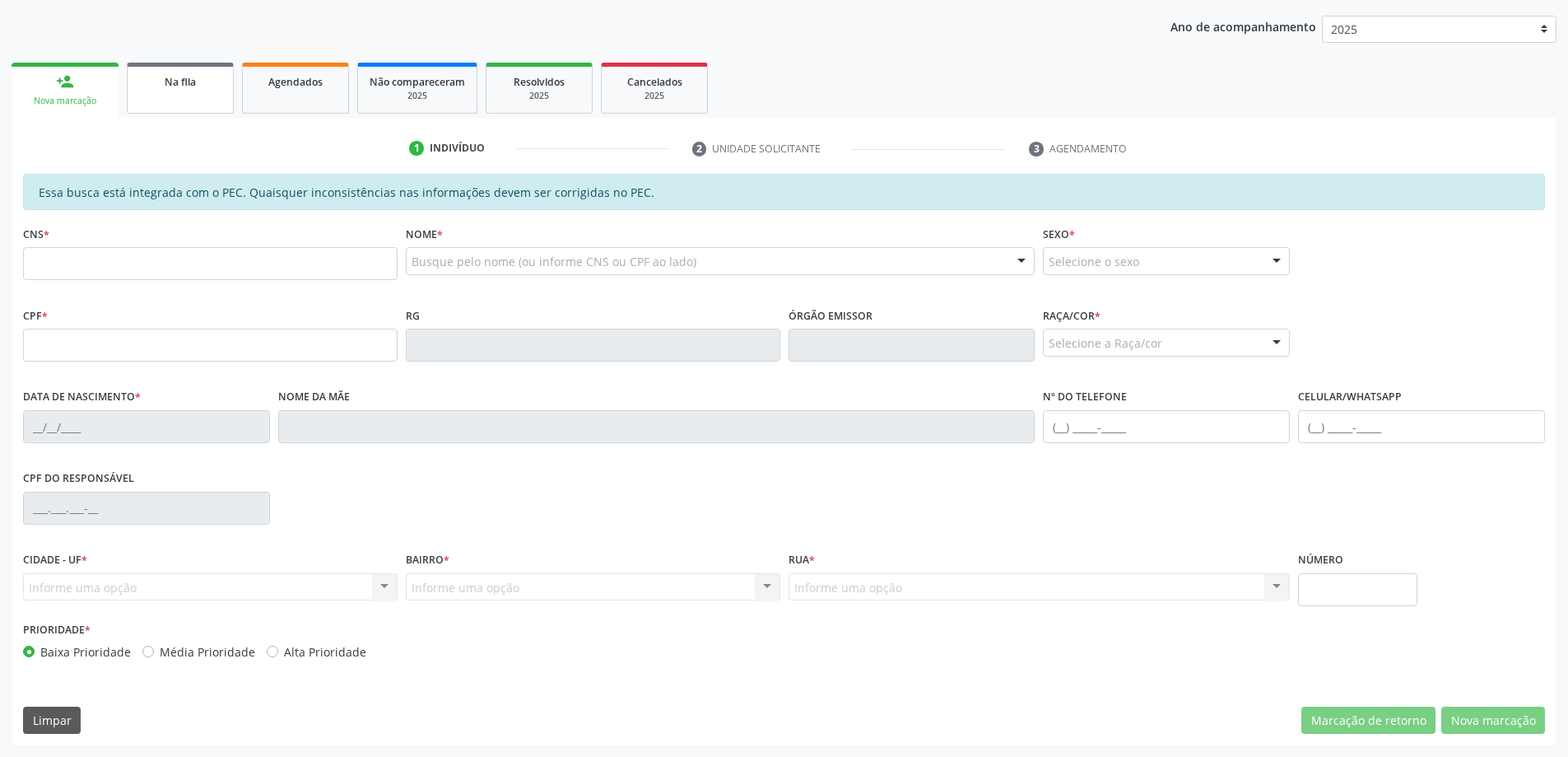
click at [175, 92] on link "Na fila" at bounding box center [180, 88] width 107 height 51
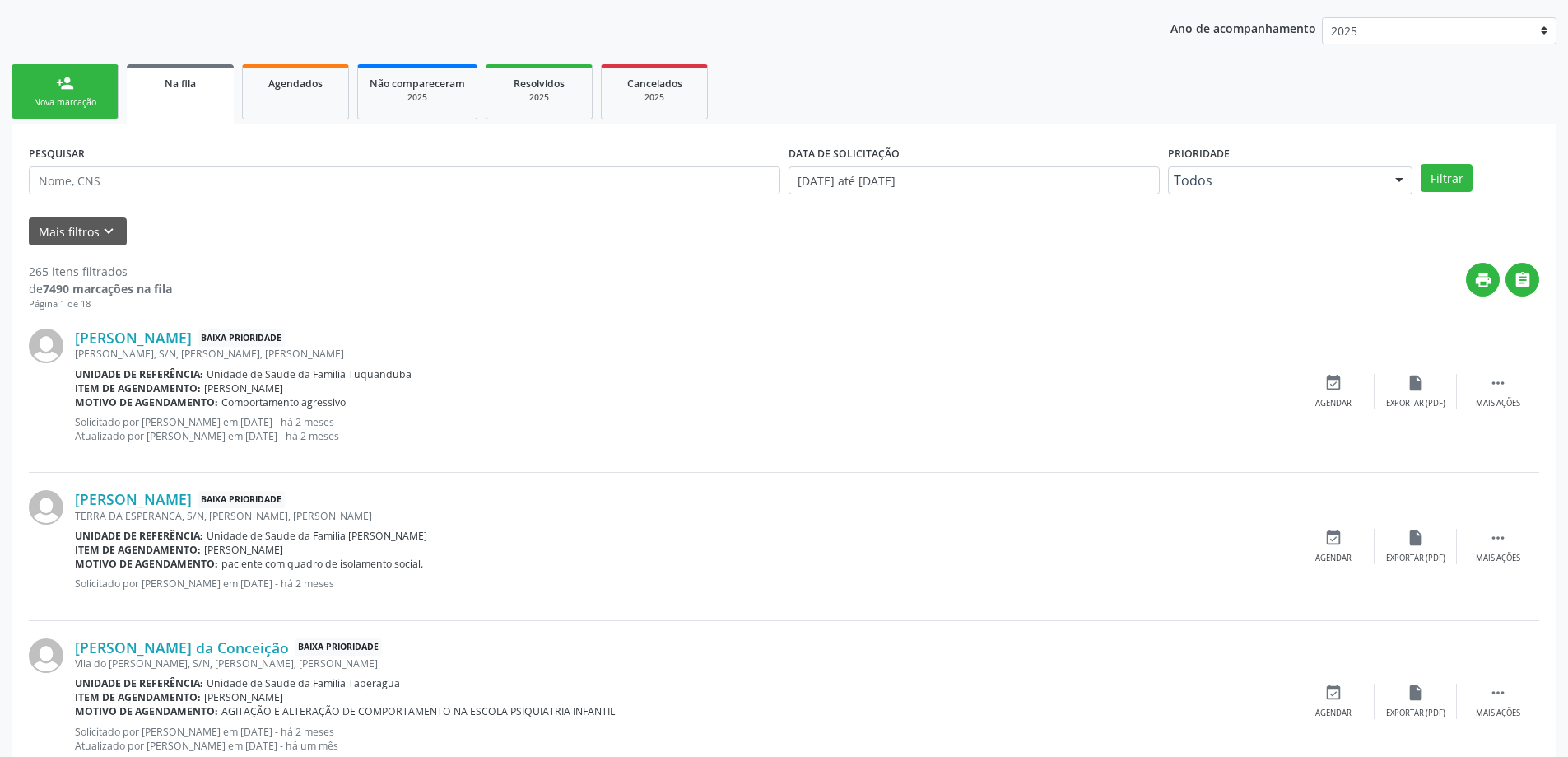
scroll to position [330, 0]
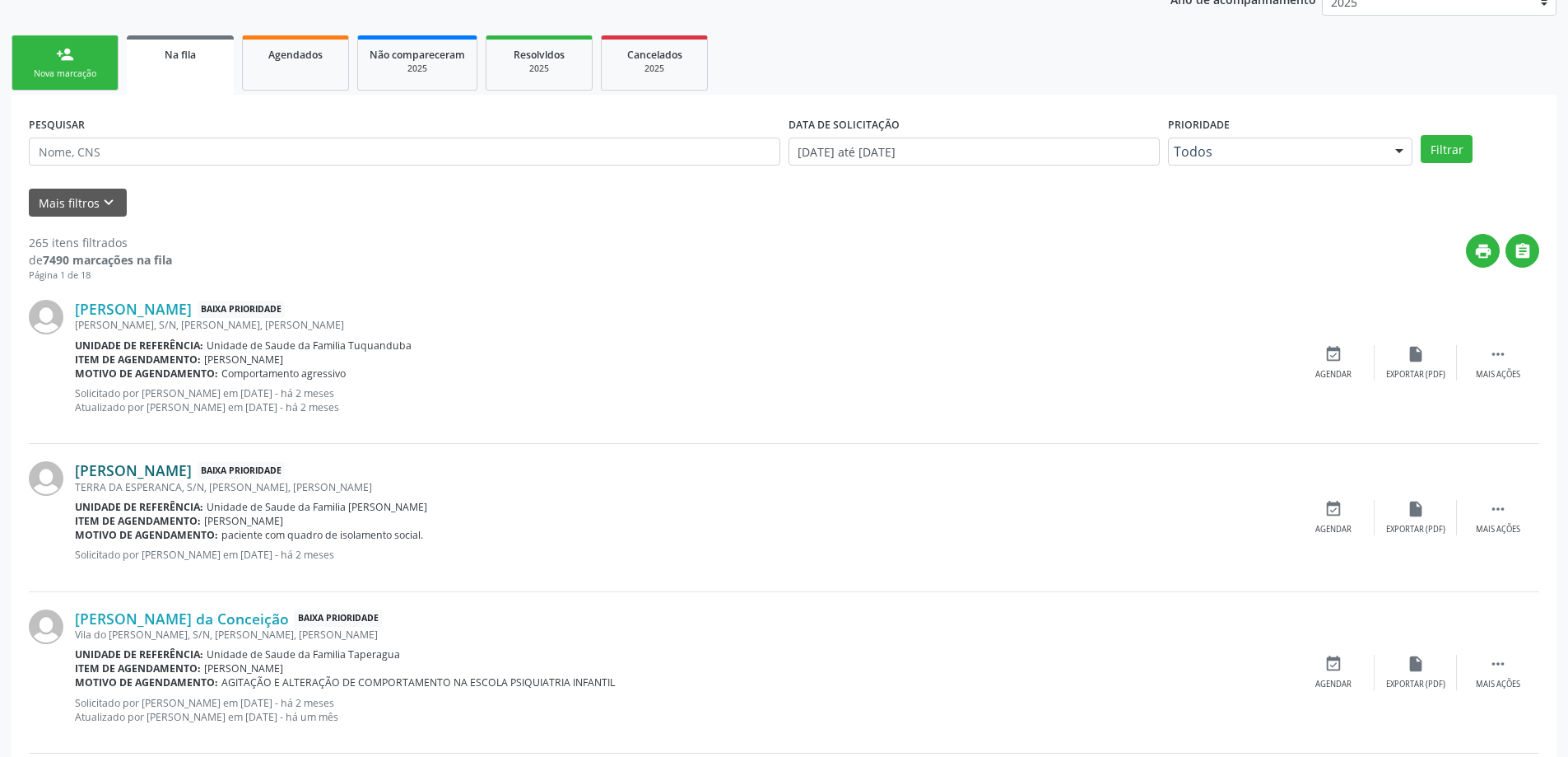
click at [159, 467] on link "[PERSON_NAME]" at bounding box center [133, 470] width 117 height 18
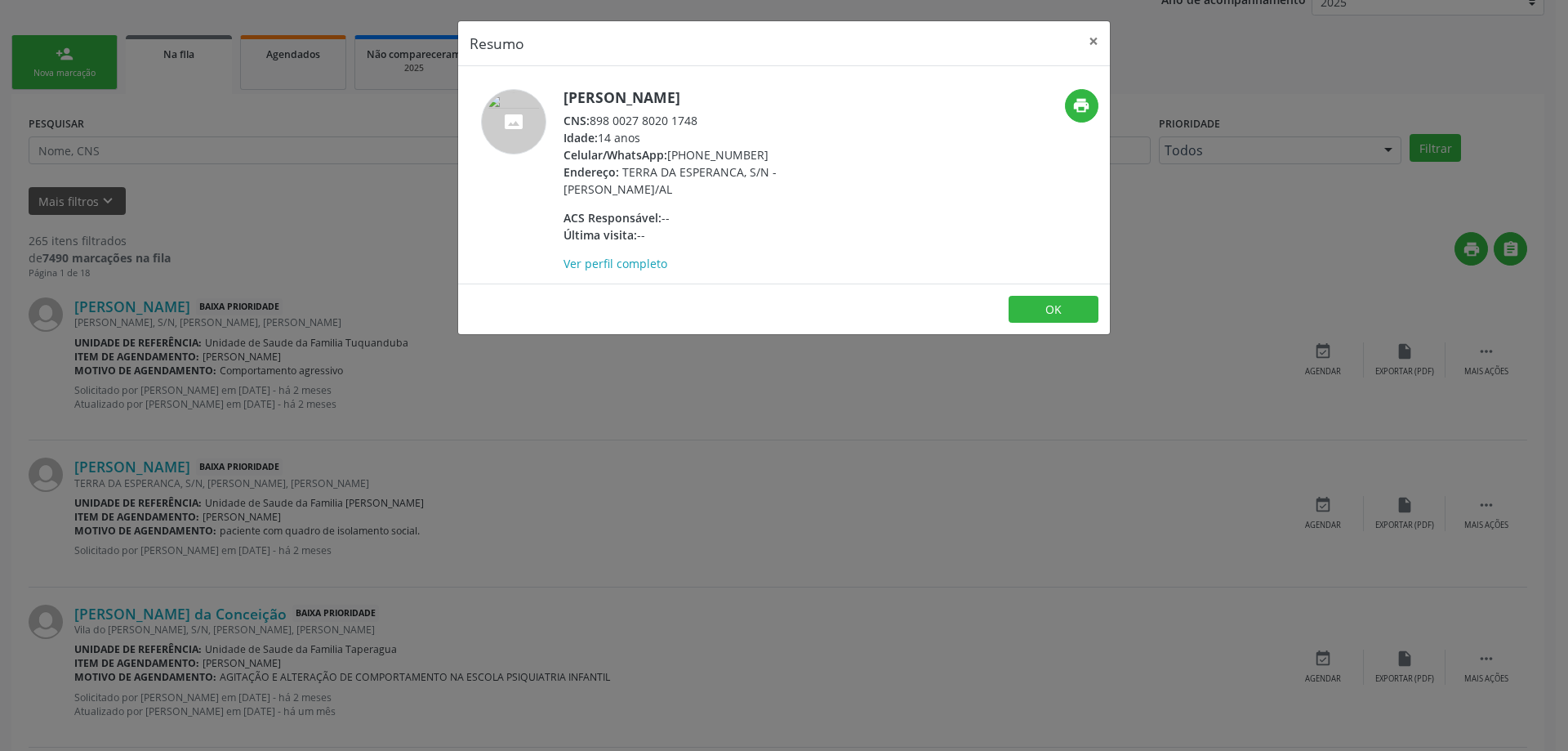
drag, startPoint x: 700, startPoint y: 121, endPoint x: 595, endPoint y: 127, distance: 105.2
click at [595, 127] on div "CNS: 898 0027 8020 1748" at bounding box center [722, 120] width 318 height 17
copy div "898 0027 8020 1748"
click at [1093, 40] on button "×" at bounding box center [1093, 41] width 32 height 40
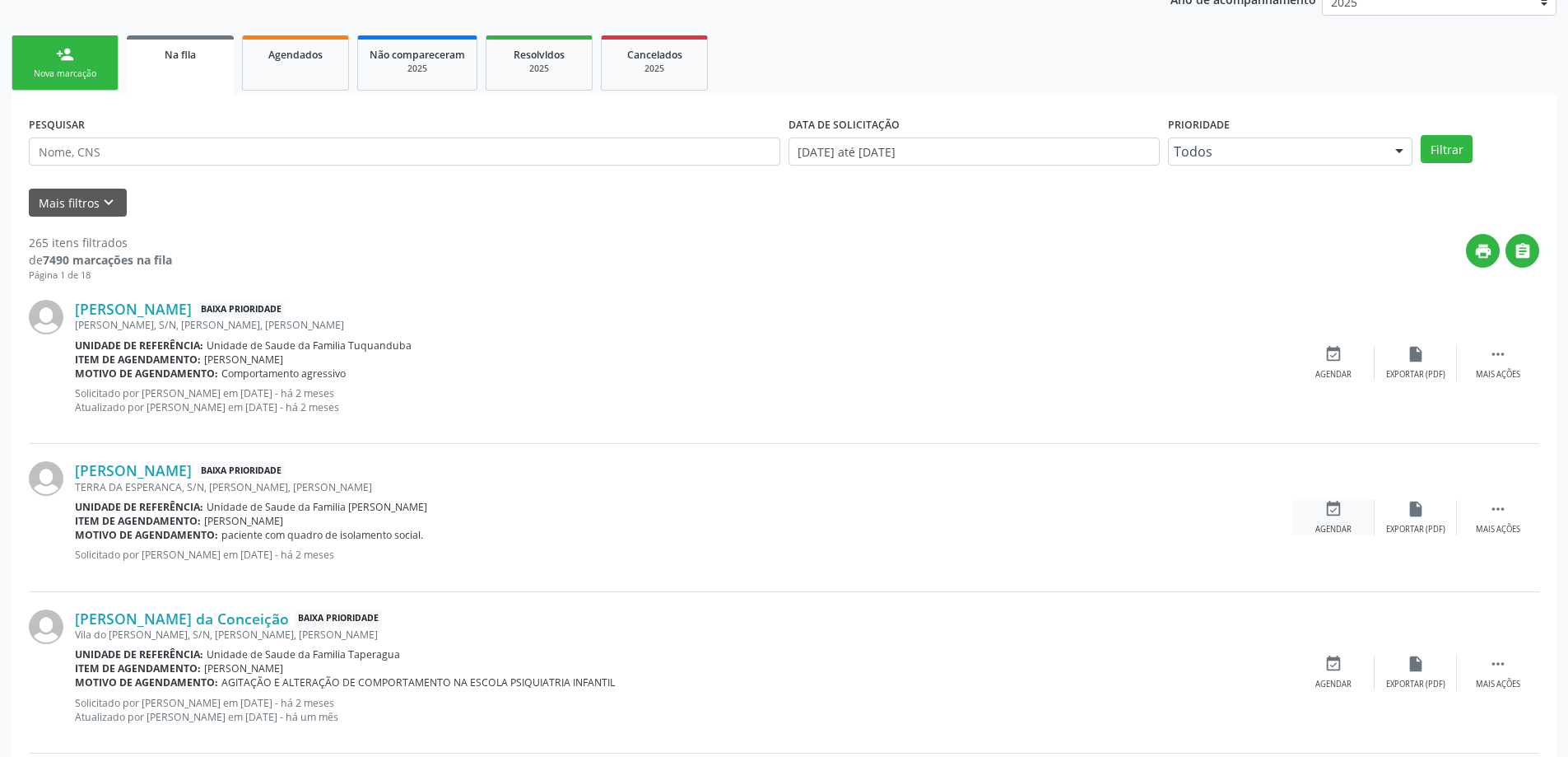
click at [1323, 507] on div "event_available Agendar" at bounding box center [1334, 517] width 82 height 35
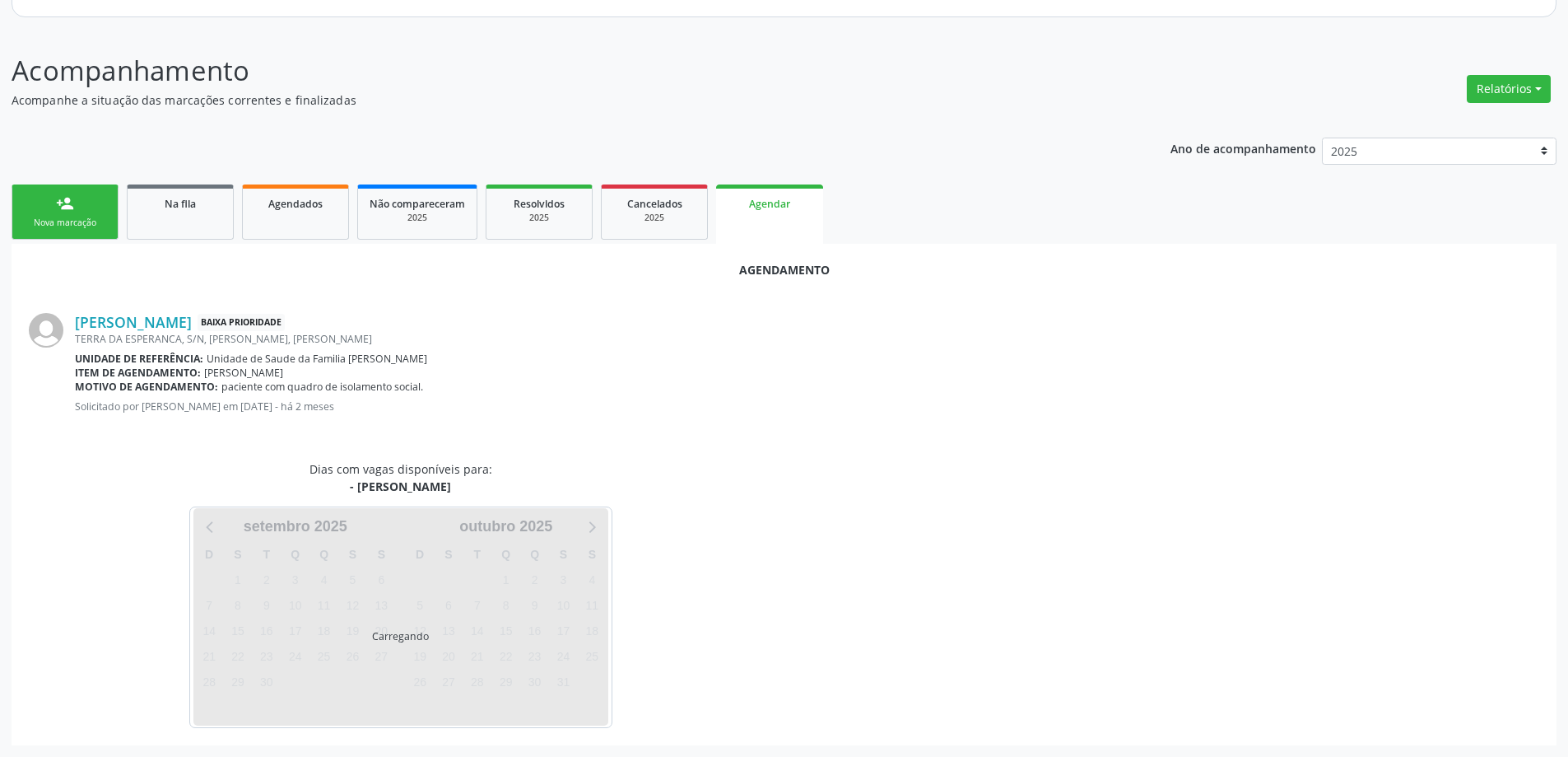
scroll to position [219, 0]
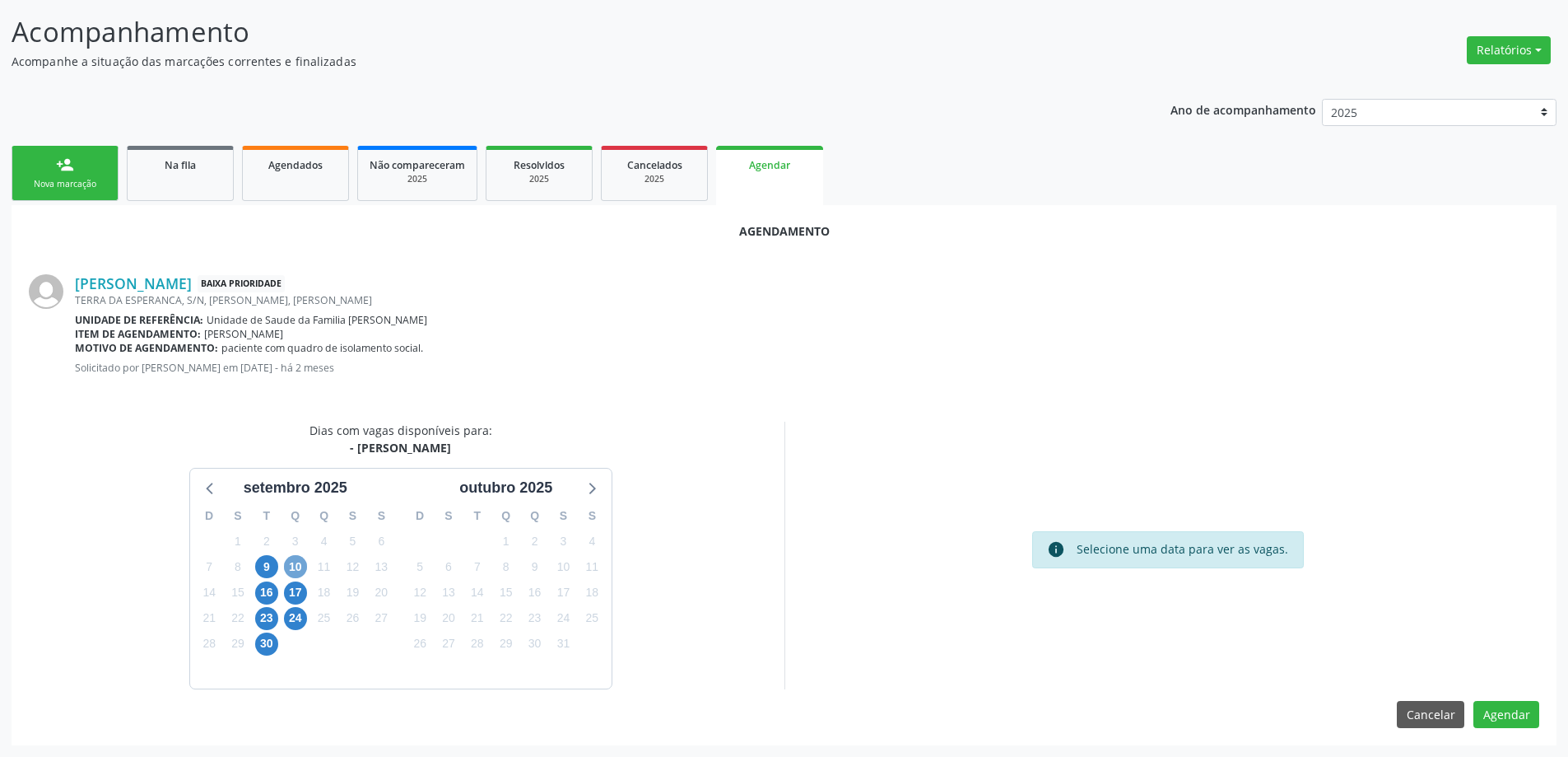
click at [293, 569] on span "10" at bounding box center [295, 566] width 23 height 23
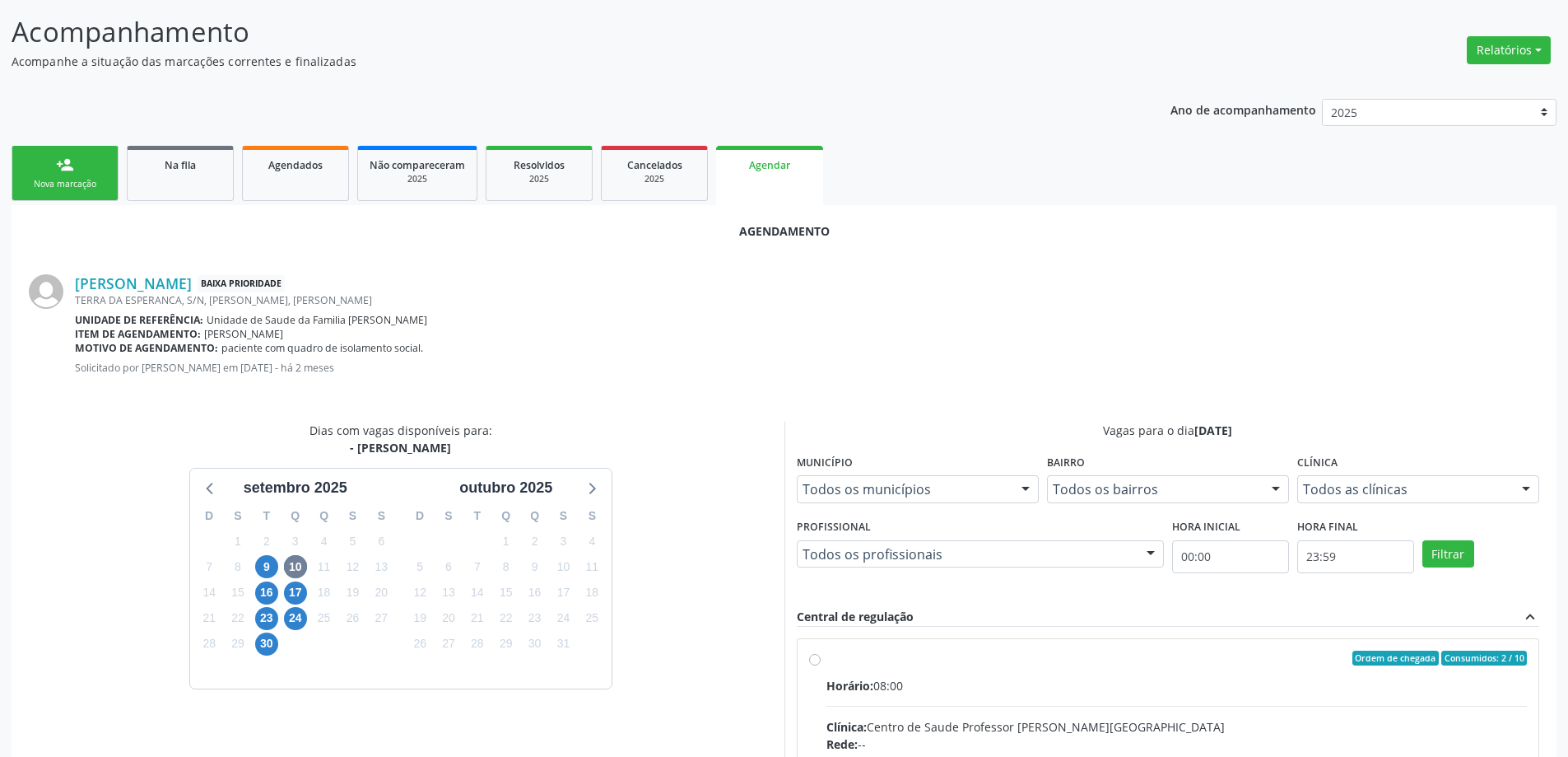
click at [817, 661] on input "Ordem de chegada Consumidos: 2 / 10 Horário: 08:00 Clínica: Centro de Saude Pro…" at bounding box center [815, 657] width 12 height 14
radio input "true"
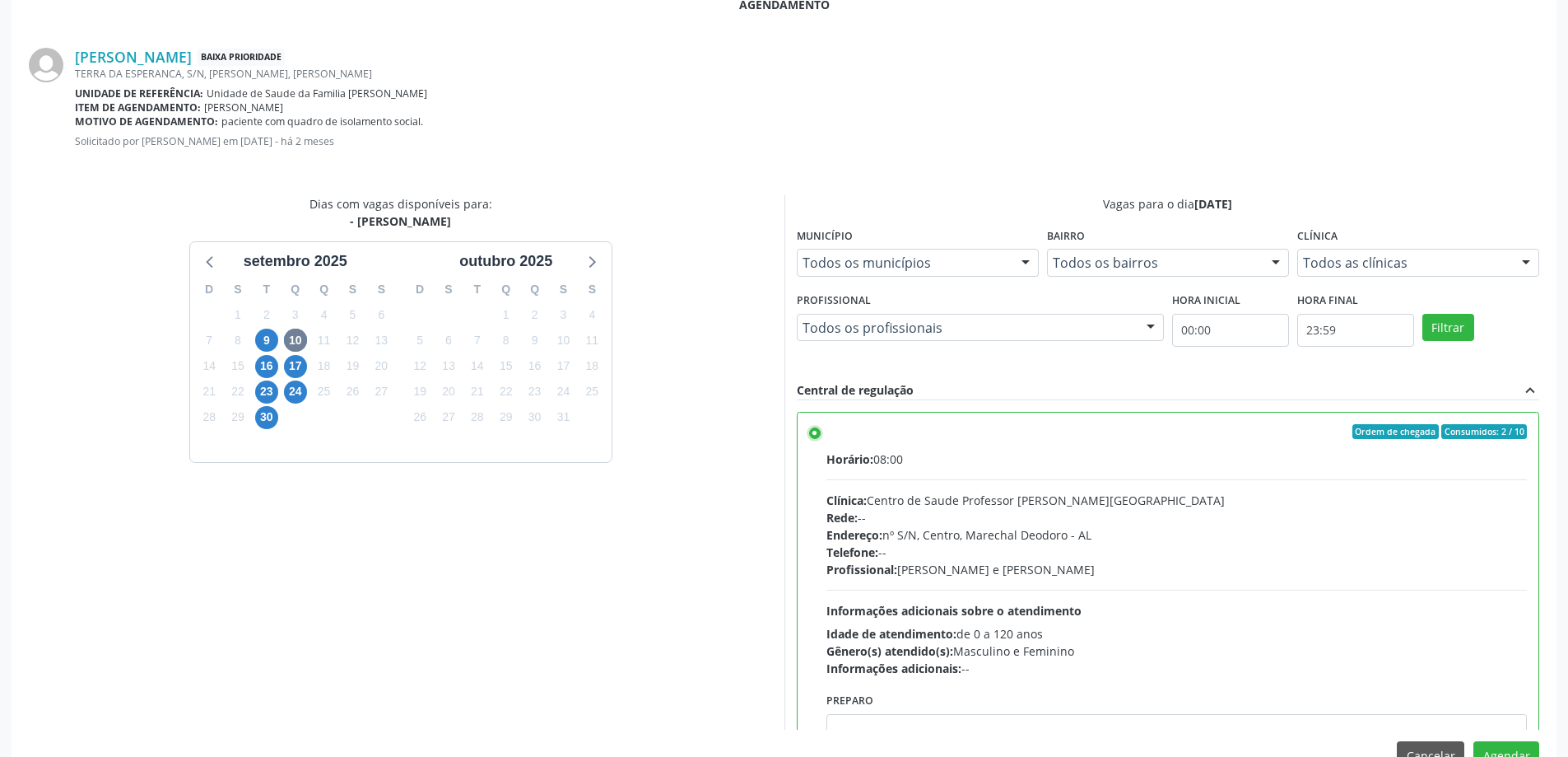
scroll to position [486, 0]
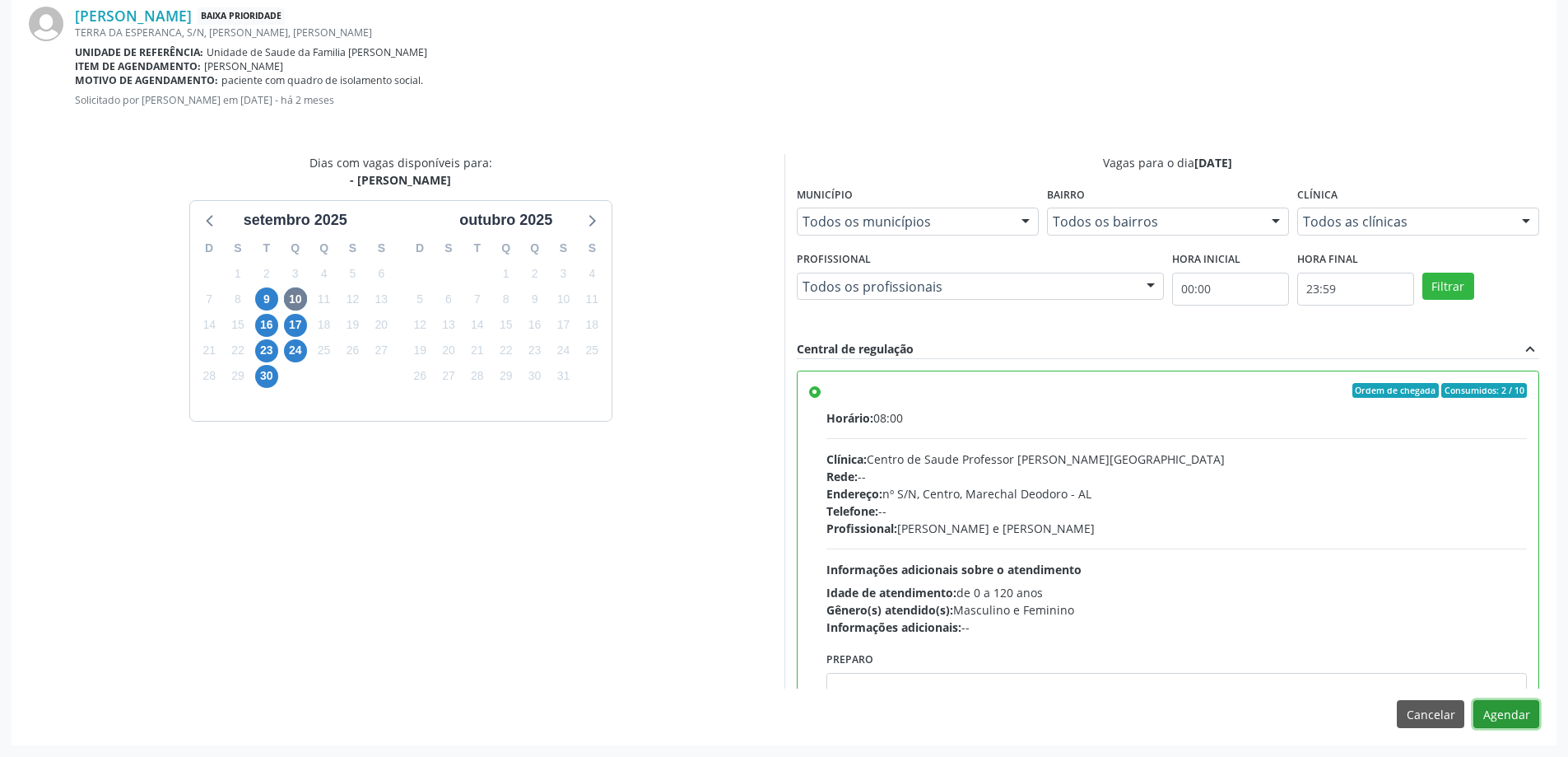
click at [1505, 721] on button "Agendar" at bounding box center [1506, 714] width 66 height 28
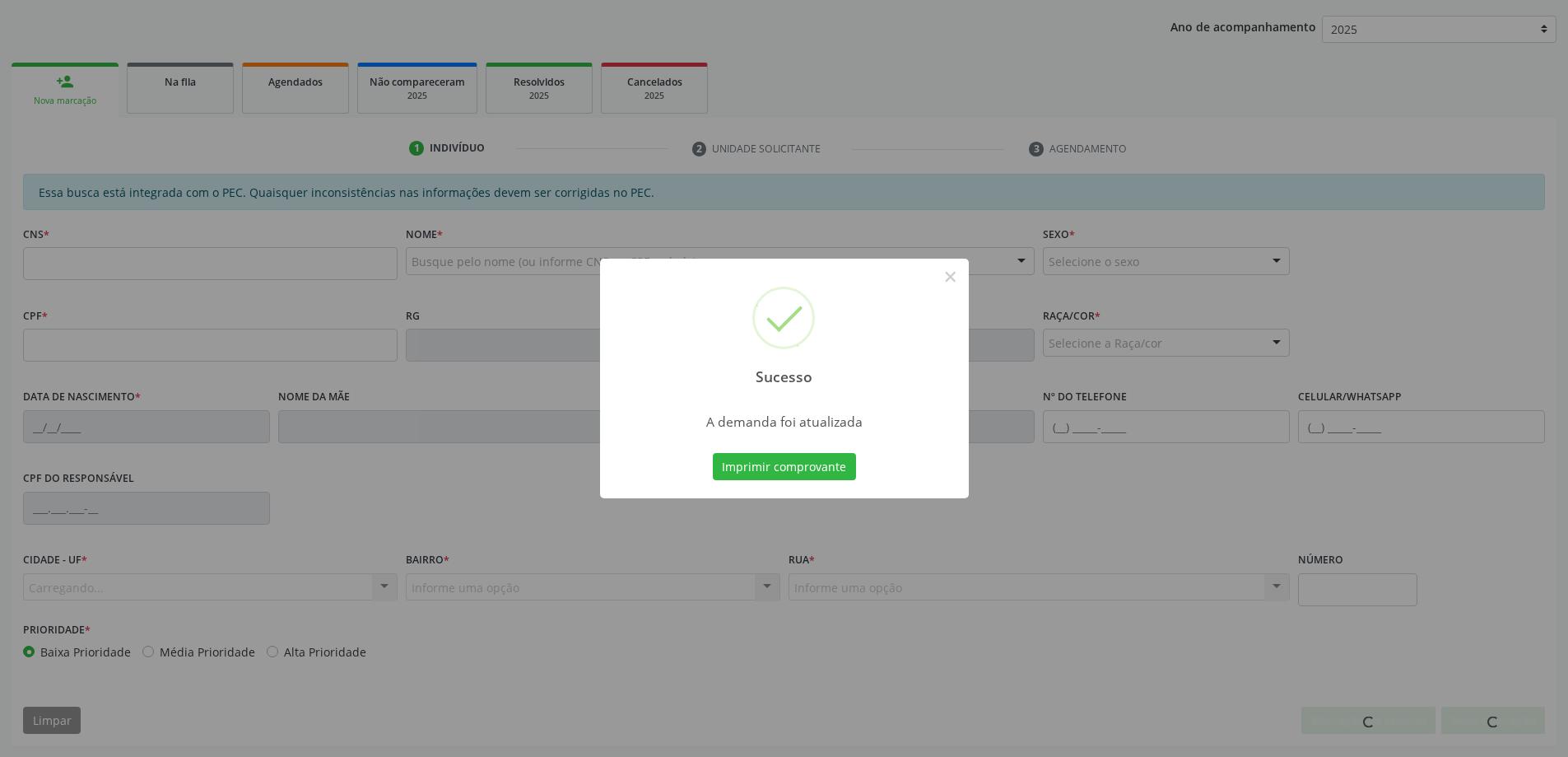
scroll to position [302, 0]
click at [951, 279] on button "×" at bounding box center [951, 276] width 28 height 28
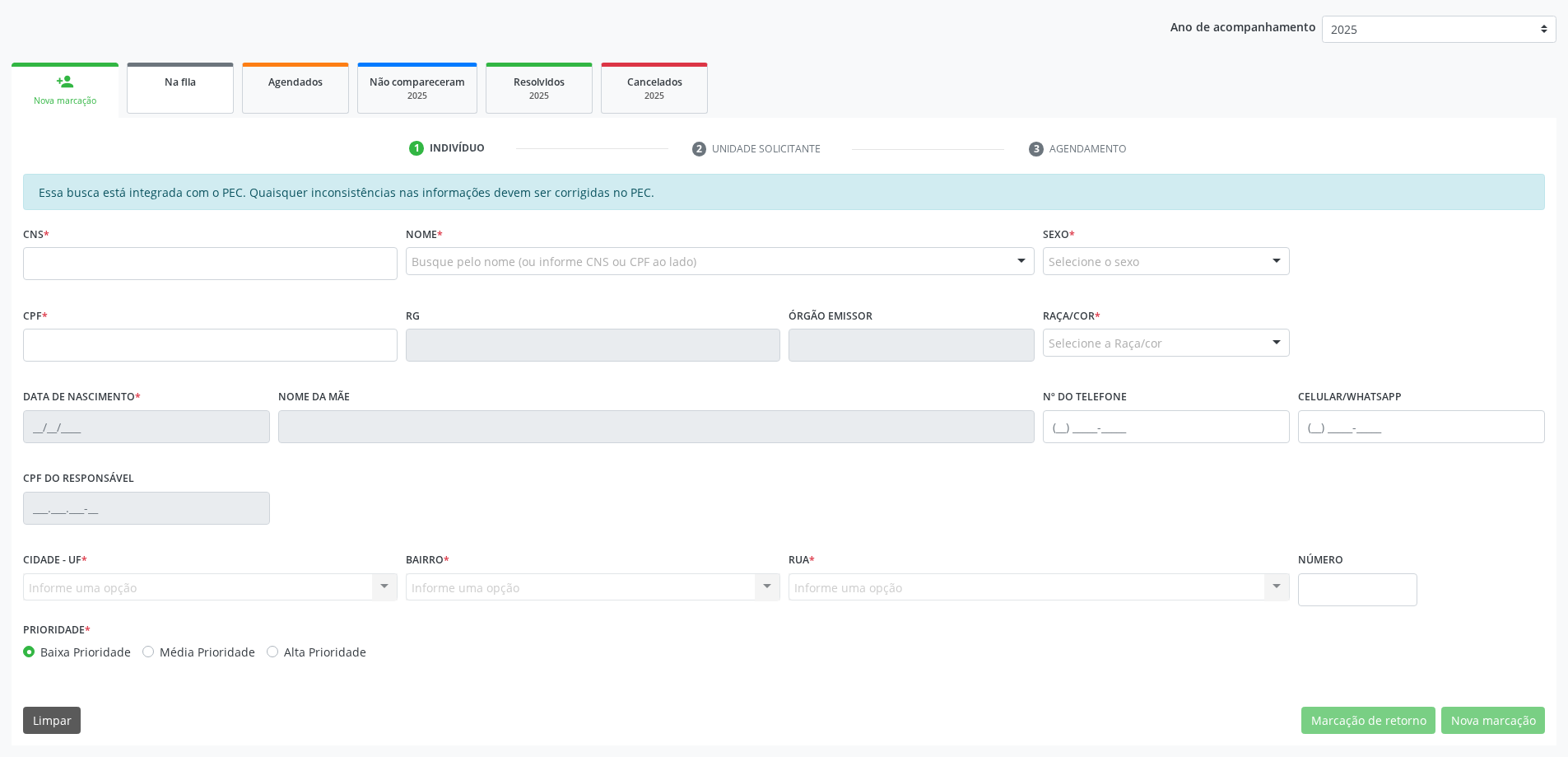
click at [177, 93] on link "Na fila" at bounding box center [180, 88] width 107 height 51
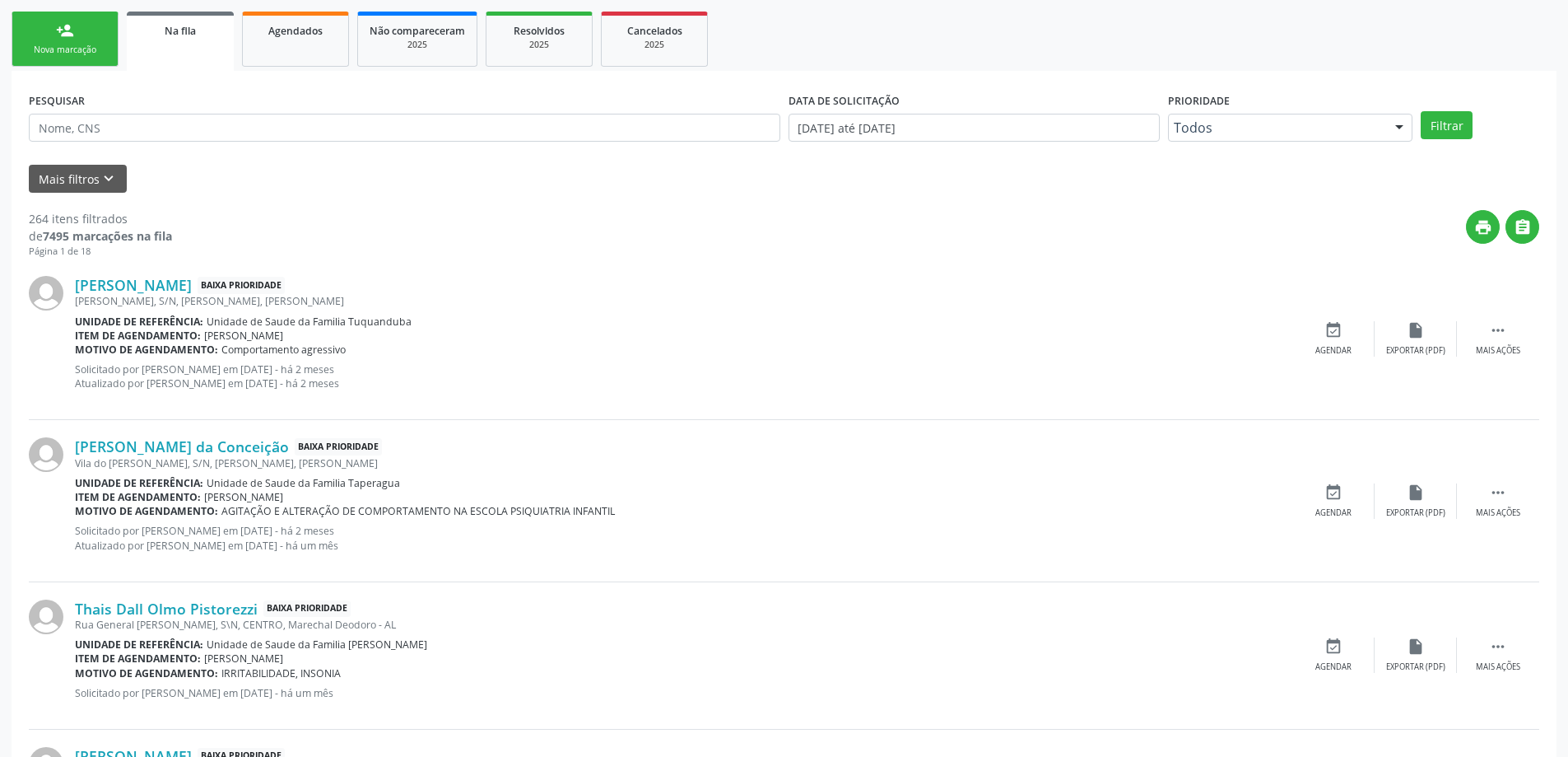
scroll to position [412, 0]
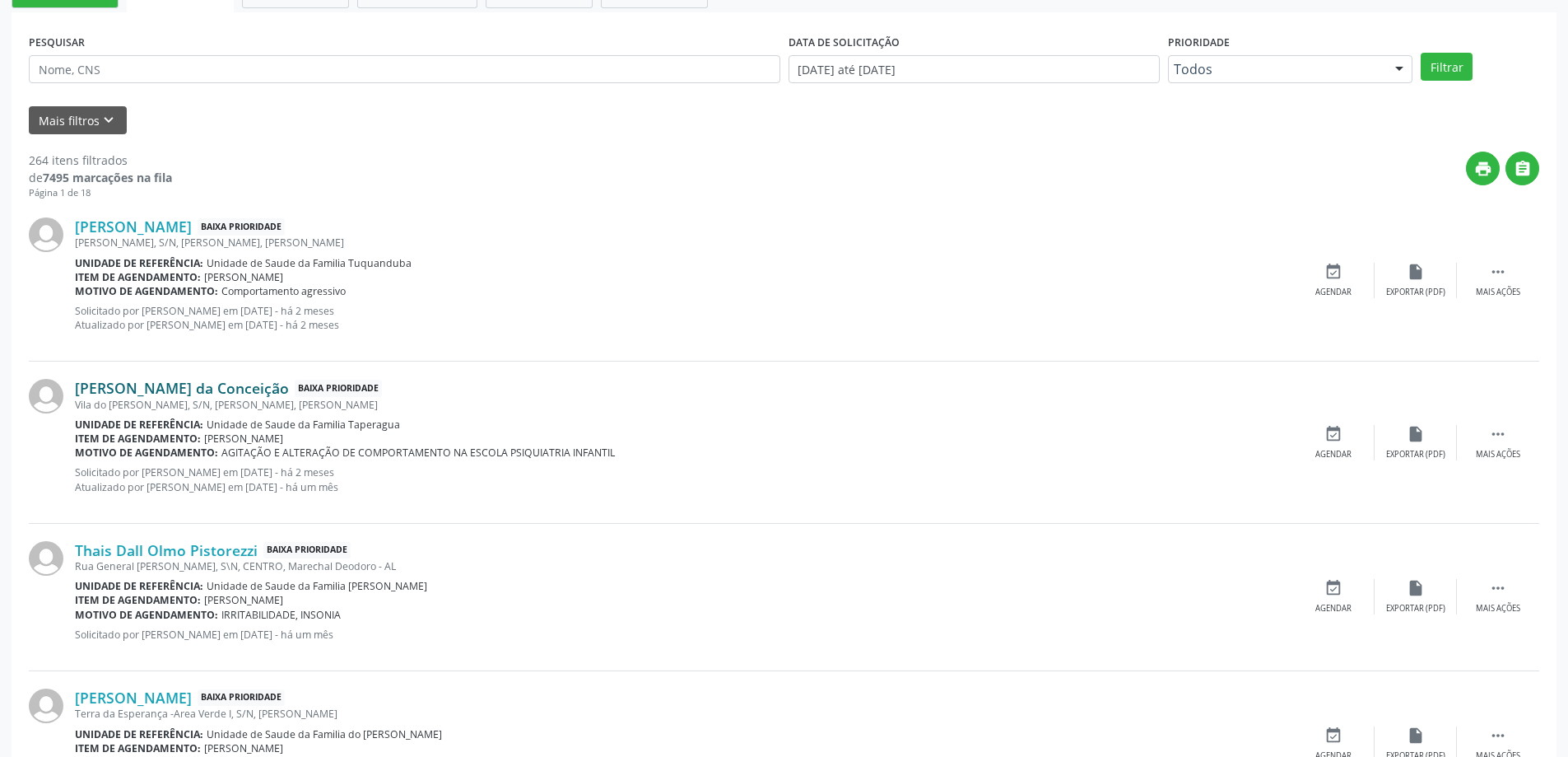
click at [150, 388] on link "[PERSON_NAME] da Conceição" at bounding box center [182, 388] width 214 height 18
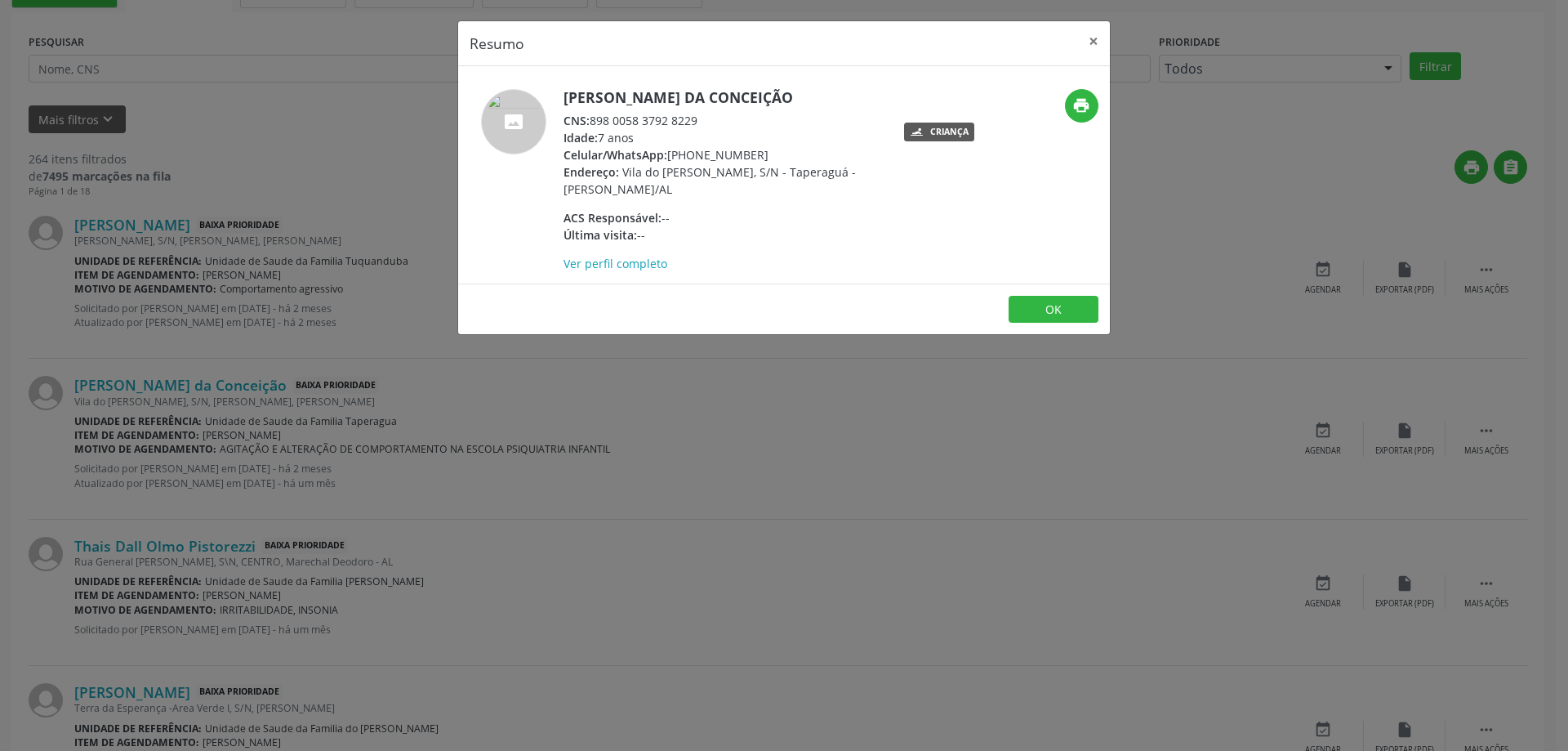
drag, startPoint x: 691, startPoint y: 120, endPoint x: 656, endPoint y: 121, distance: 35.0
click at [656, 121] on div "CNS: 898 0058 3792 8229" at bounding box center [722, 120] width 318 height 17
click at [744, 129] on div "Idade: 7 anos" at bounding box center [722, 137] width 318 height 17
drag, startPoint x: 699, startPoint y: 121, endPoint x: 595, endPoint y: 121, distance: 104.0
click at [595, 121] on div "CNS: 898 0058 3792 8229" at bounding box center [722, 120] width 318 height 17
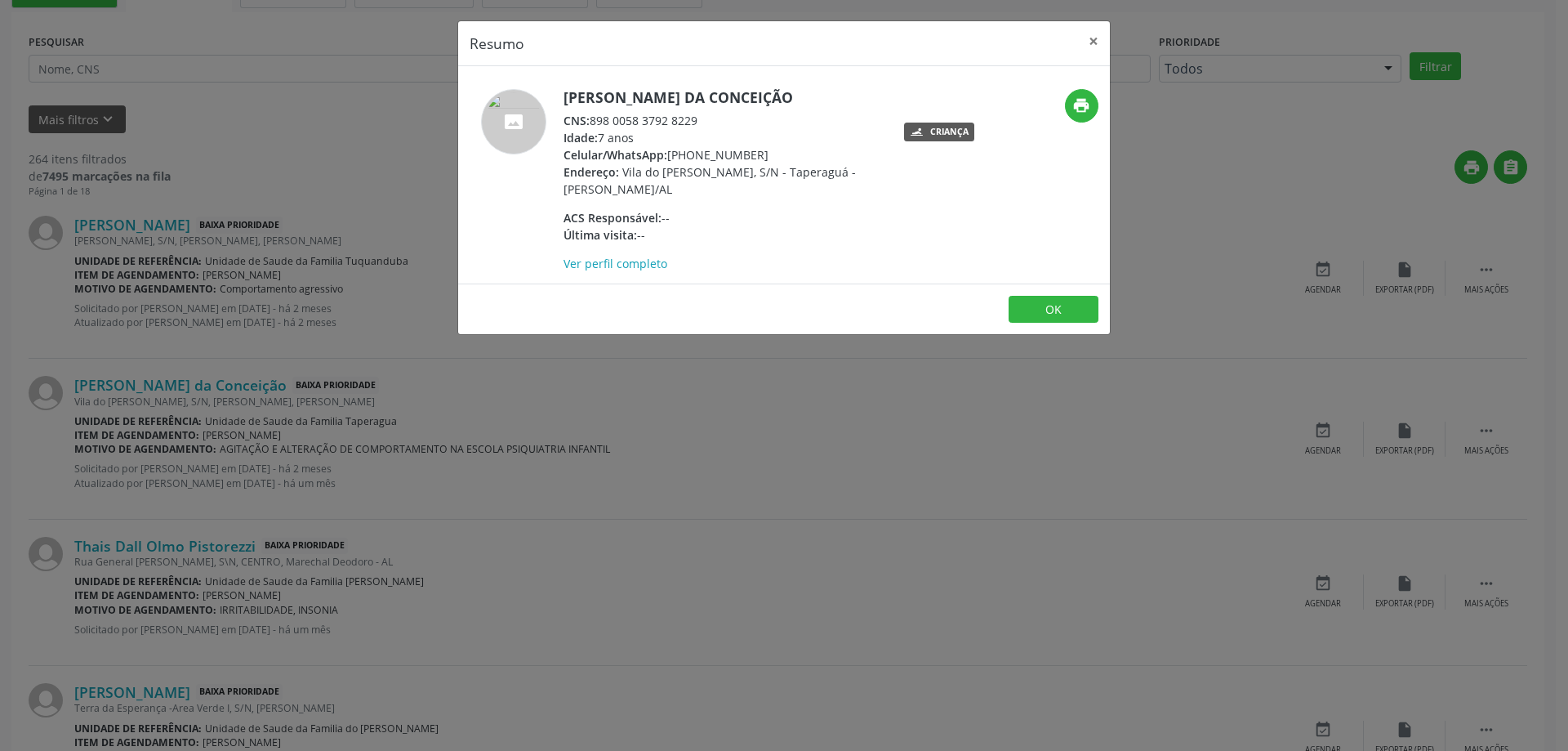
copy div "898 0058 3792 8229"
click at [1087, 48] on button "×" at bounding box center [1093, 41] width 32 height 40
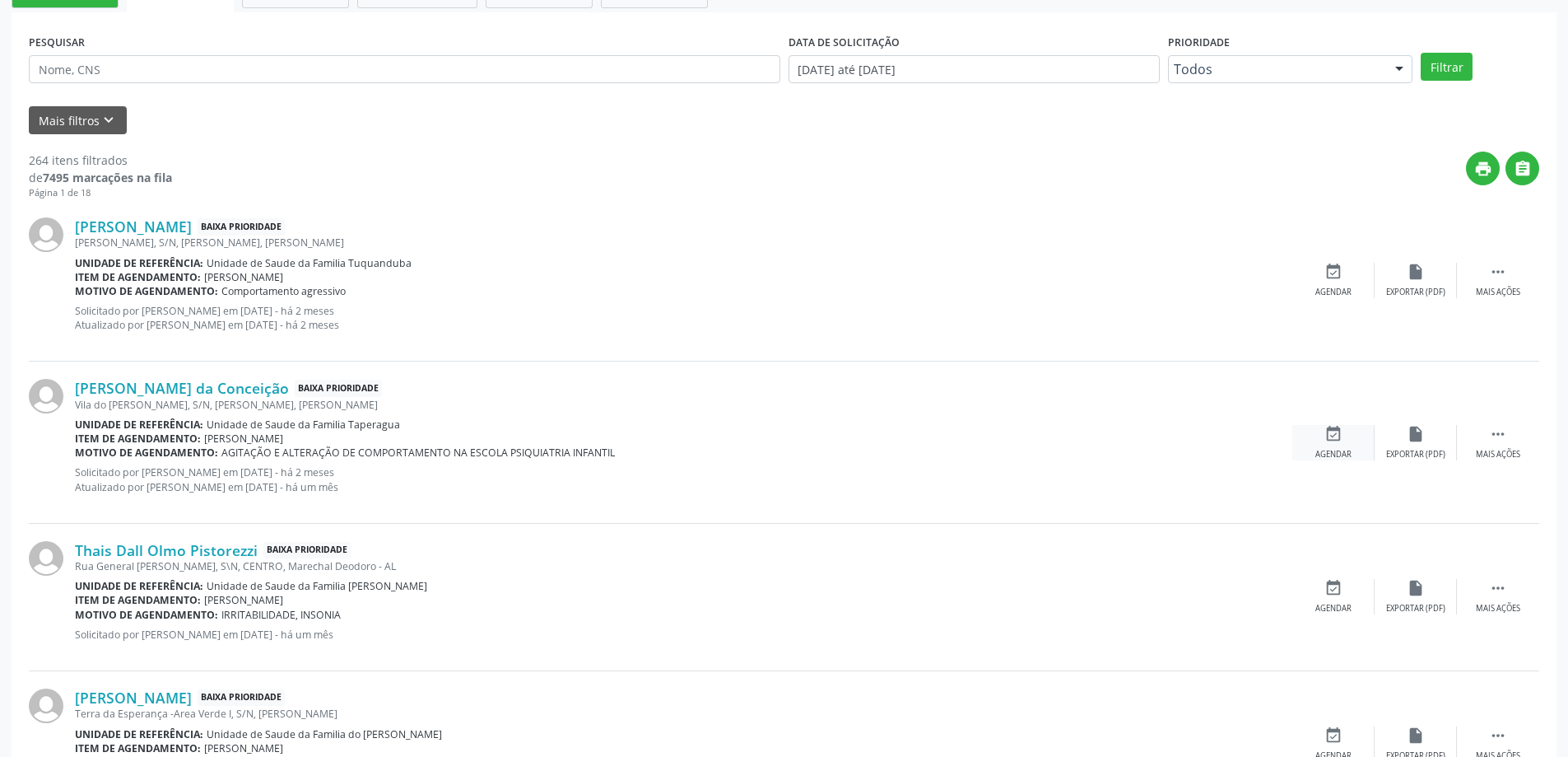
click at [1332, 440] on icon "event_available" at bounding box center [1334, 434] width 18 height 18
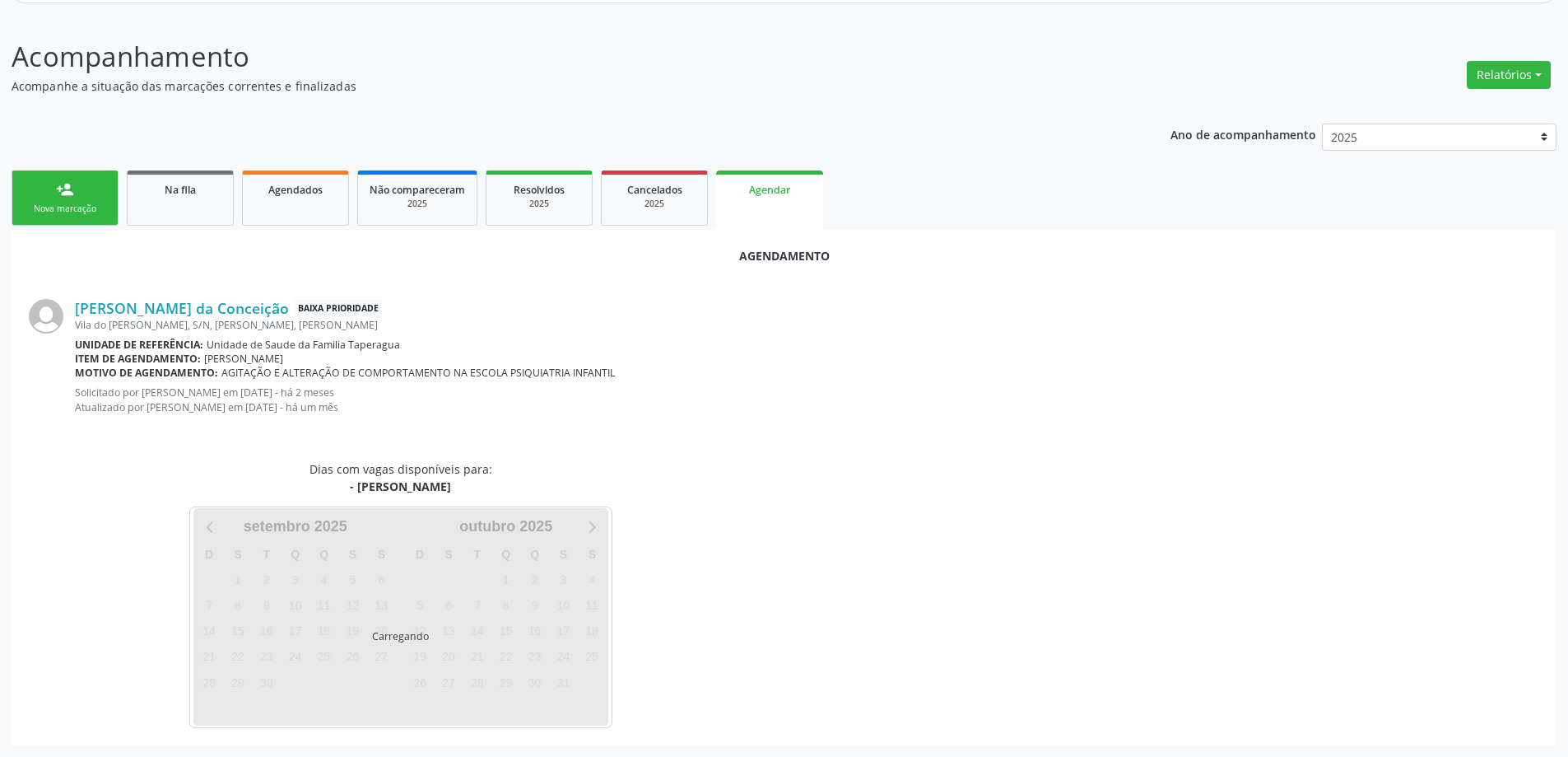
scroll to position [233, 0]
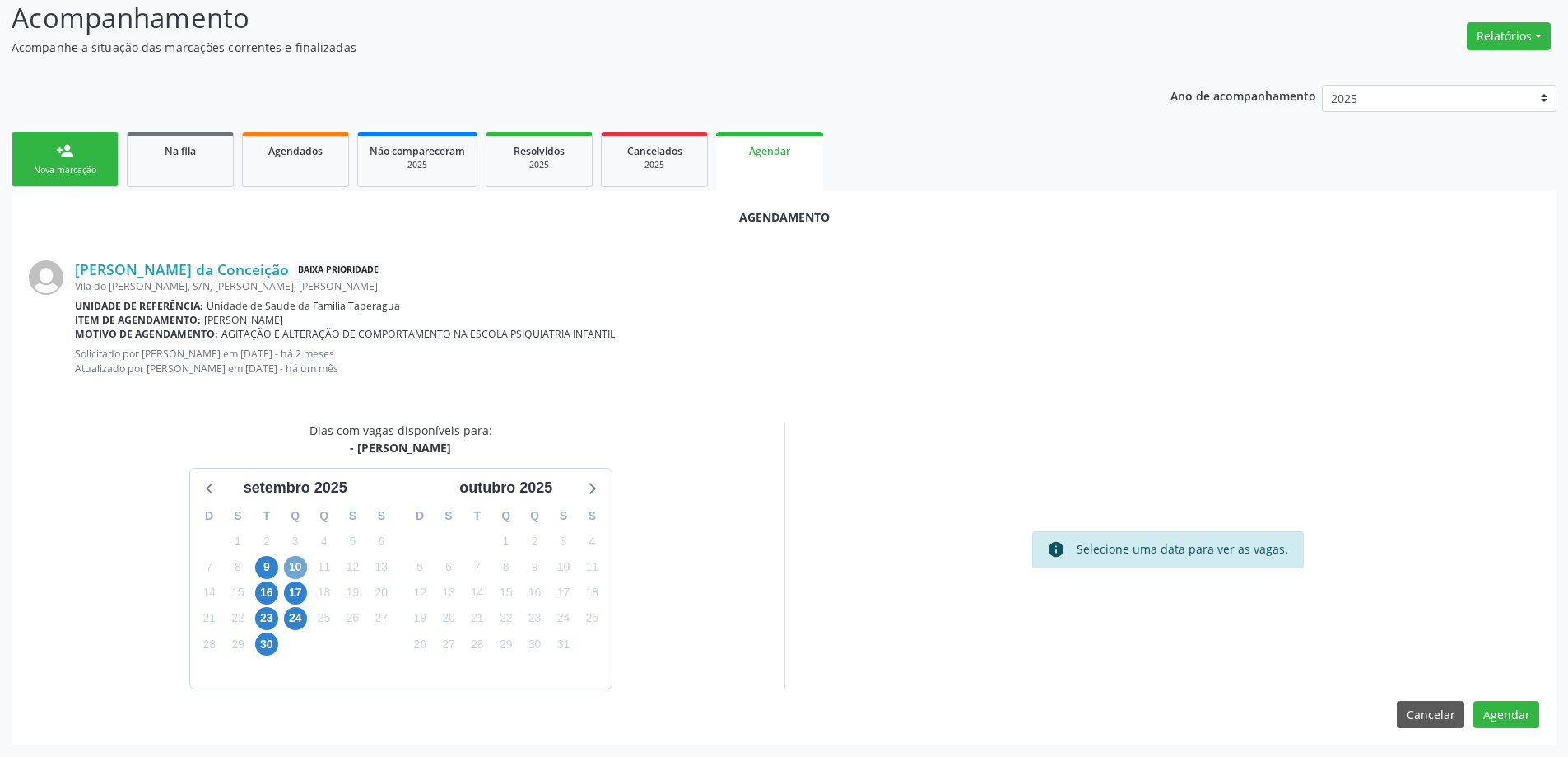
click at [295, 558] on span "10" at bounding box center [295, 567] width 23 height 23
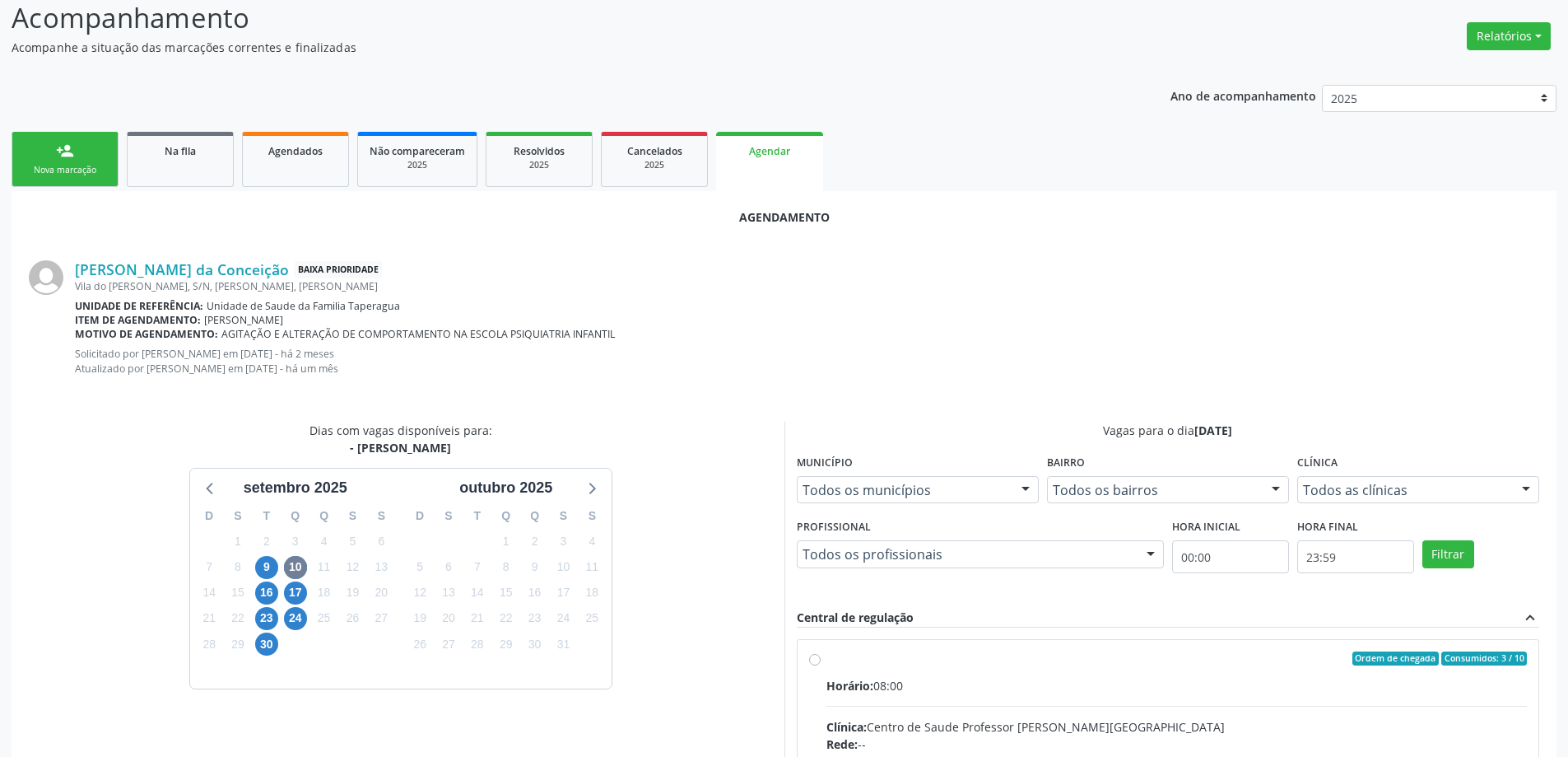
click at [812, 657] on input "Ordem de chegada Consumidos: 3 / 10 Horário: 08:00 Clínica: Centro de Saude Pro…" at bounding box center [815, 658] width 12 height 14
radio input "true"
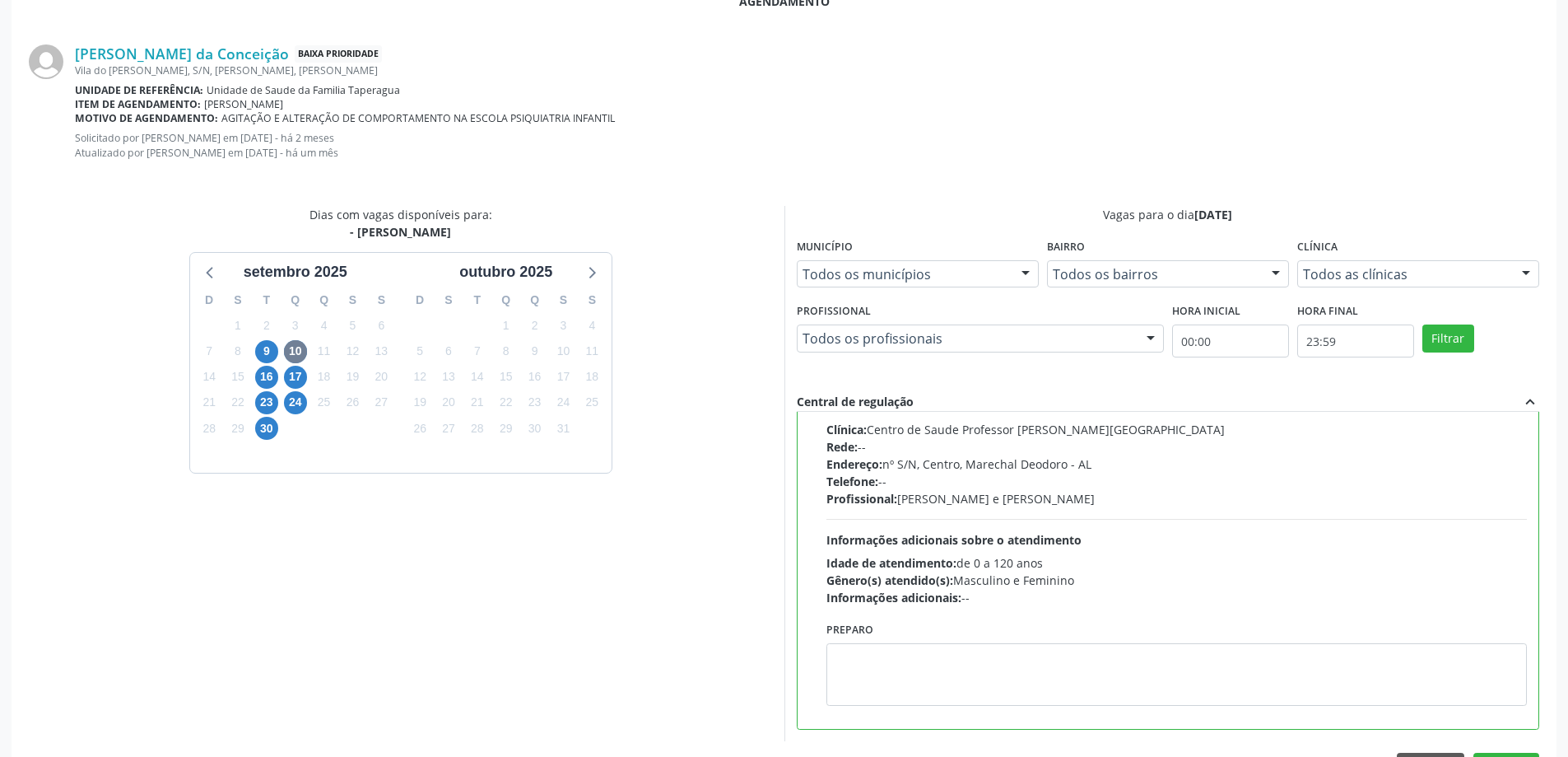
scroll to position [501, 0]
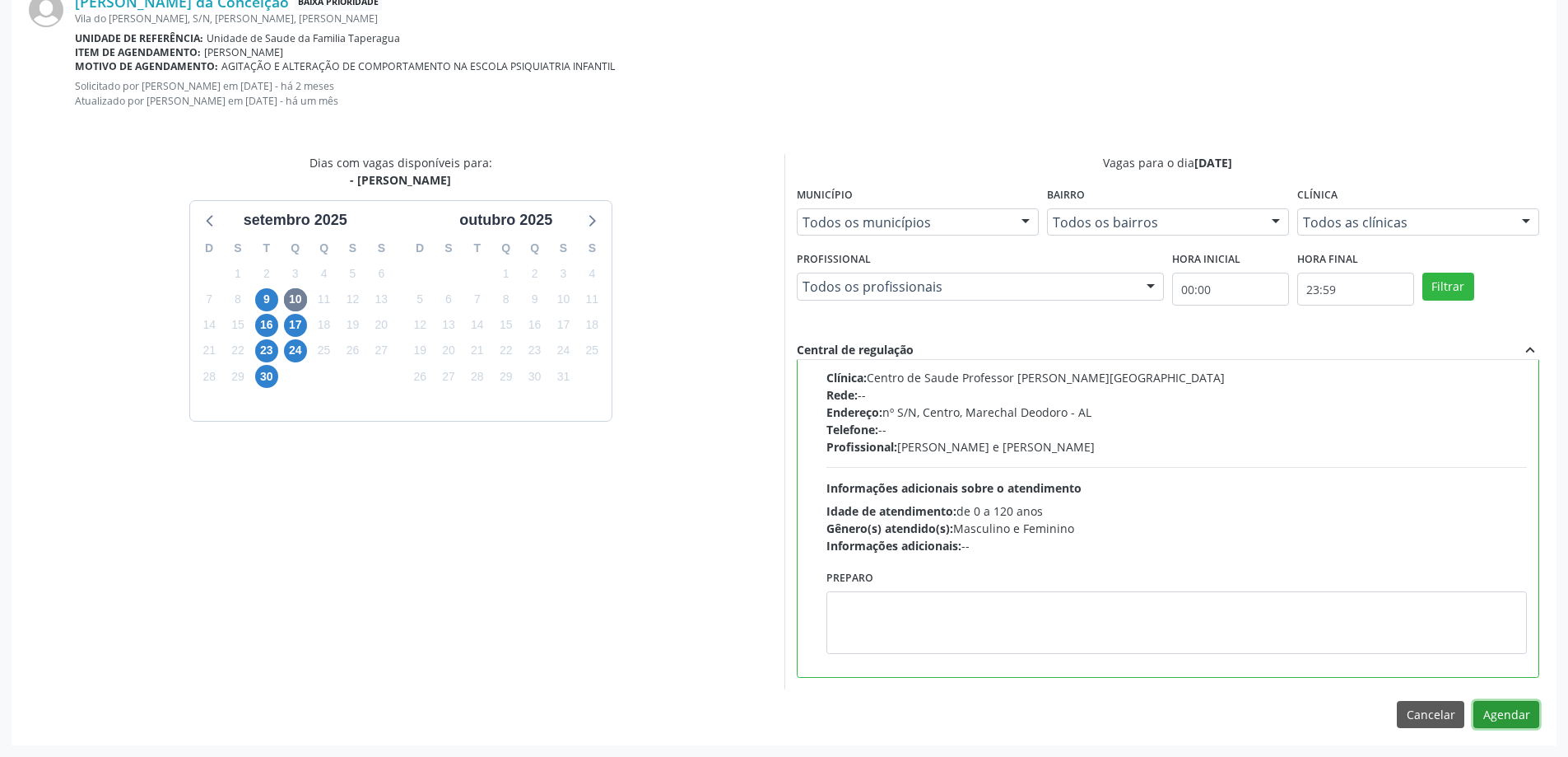
click at [1494, 721] on button "Agendar" at bounding box center [1506, 714] width 66 height 28
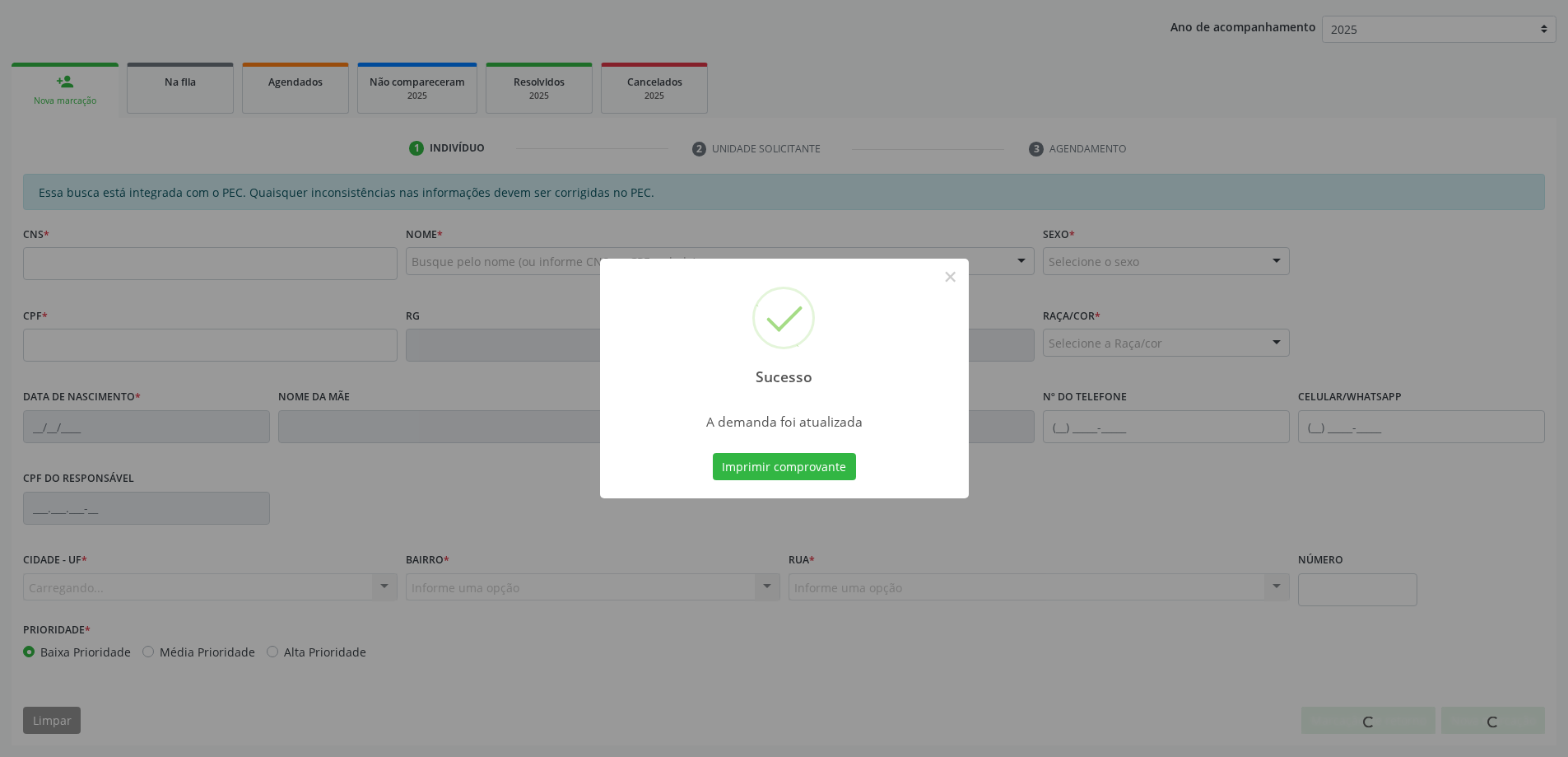
scroll to position [302, 0]
click at [957, 283] on button "×" at bounding box center [951, 276] width 28 height 28
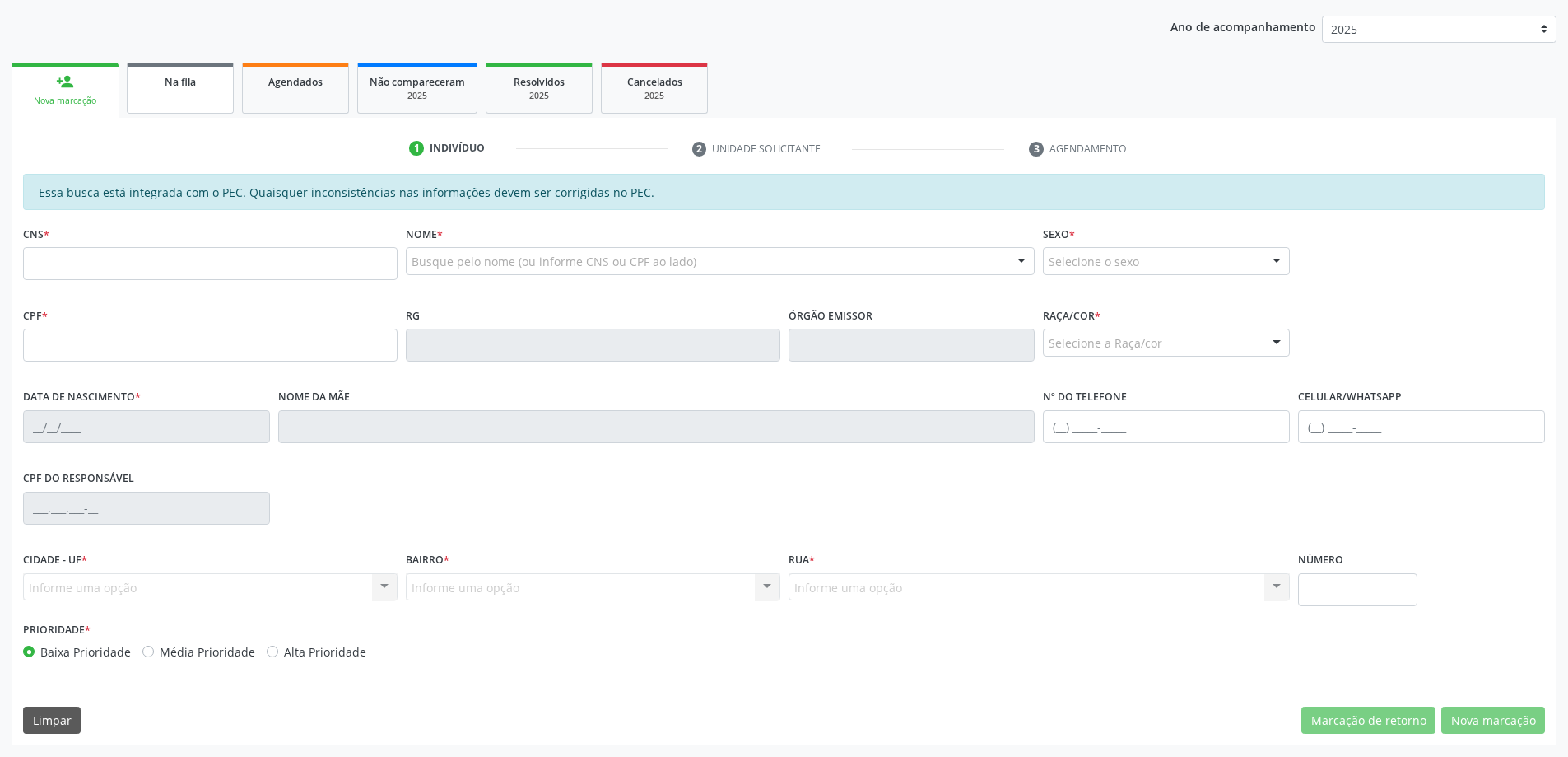
click at [191, 100] on link "Na fila" at bounding box center [180, 88] width 107 height 51
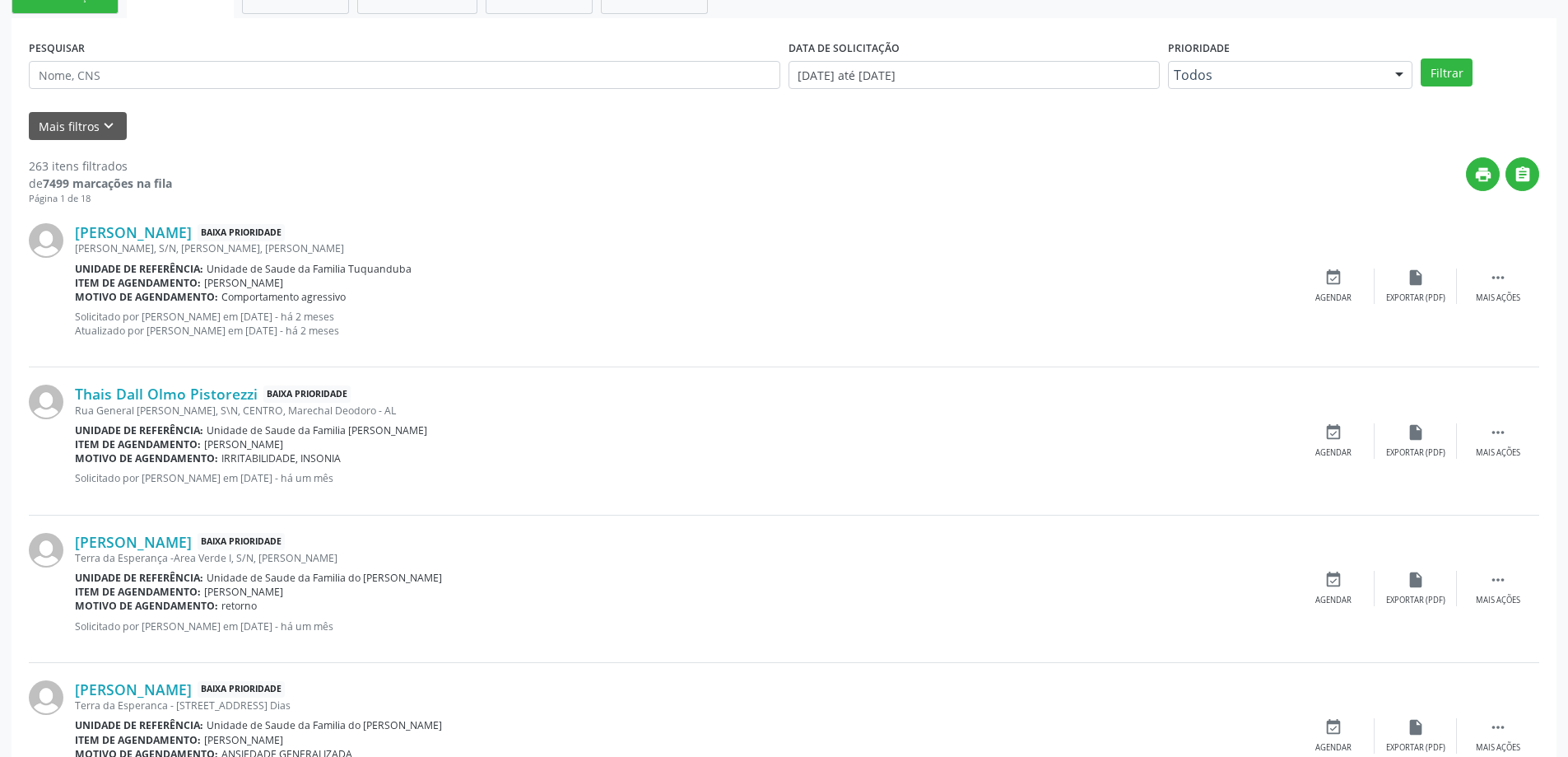
scroll to position [412, 0]
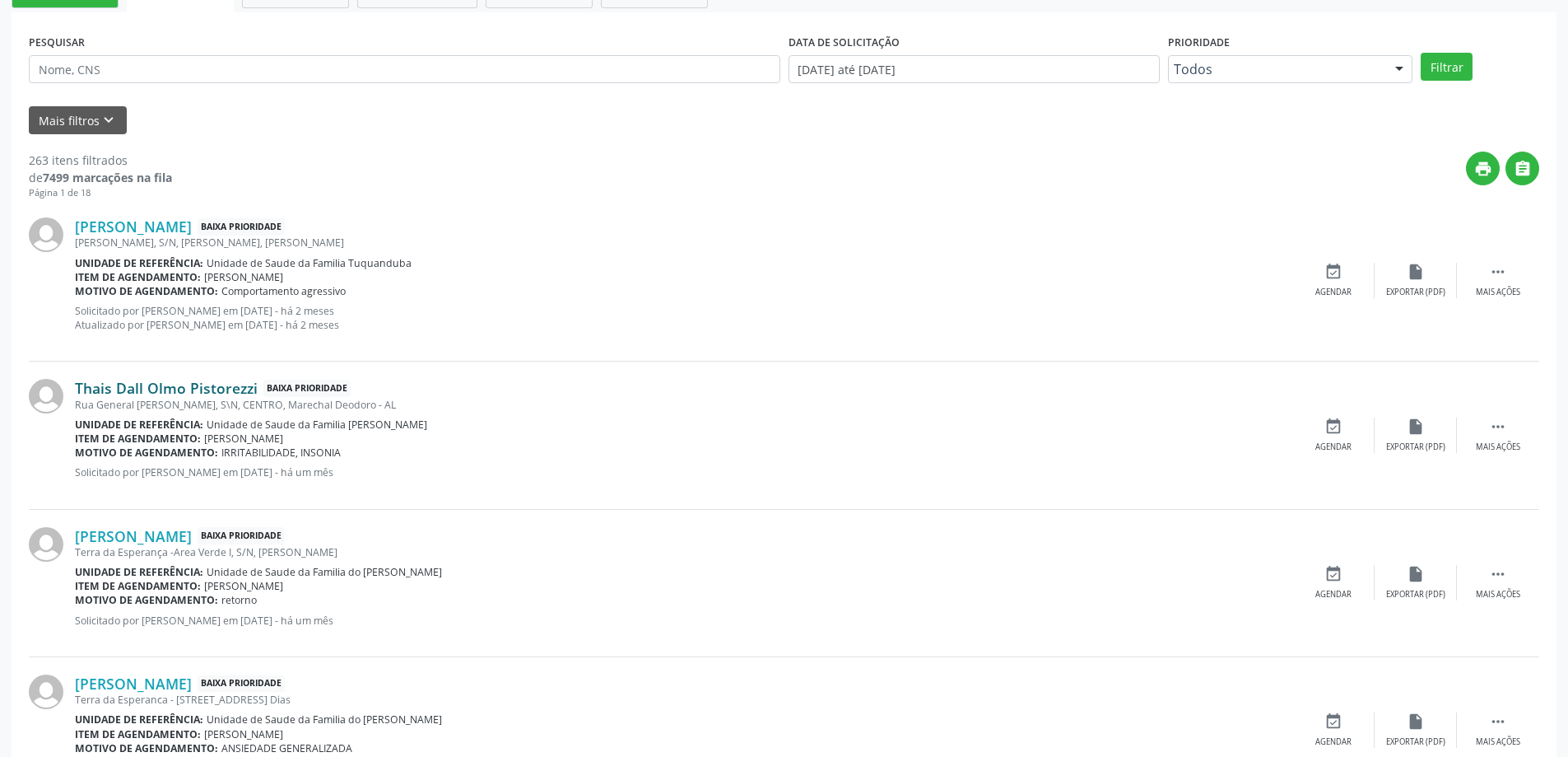
click at [158, 394] on link "Thais Dall Olmo Pistorezzi" at bounding box center [167, 388] width 183 height 18
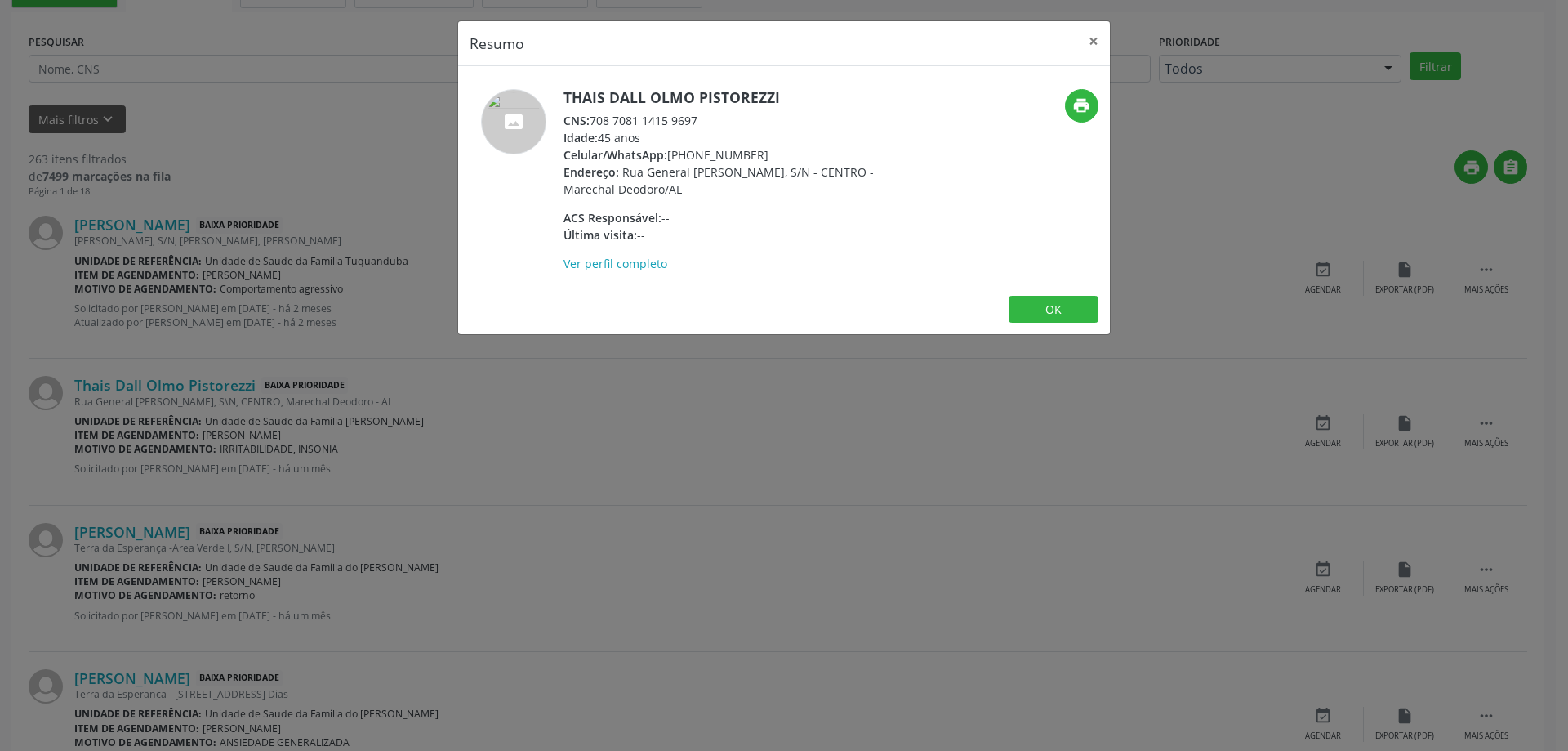
drag, startPoint x: 696, startPoint y: 120, endPoint x: 652, endPoint y: 120, distance: 44.0
click at [652, 120] on div "CNS: 708 7081 1415 9697" at bounding box center [722, 120] width 318 height 17
click at [696, 127] on div "CNS: 708 7081 1415 9697" at bounding box center [722, 120] width 318 height 17
drag, startPoint x: 698, startPoint y: 120, endPoint x: 595, endPoint y: 120, distance: 103.0
click at [595, 120] on div "CNS: 708 7081 1415 9697" at bounding box center [722, 120] width 318 height 17
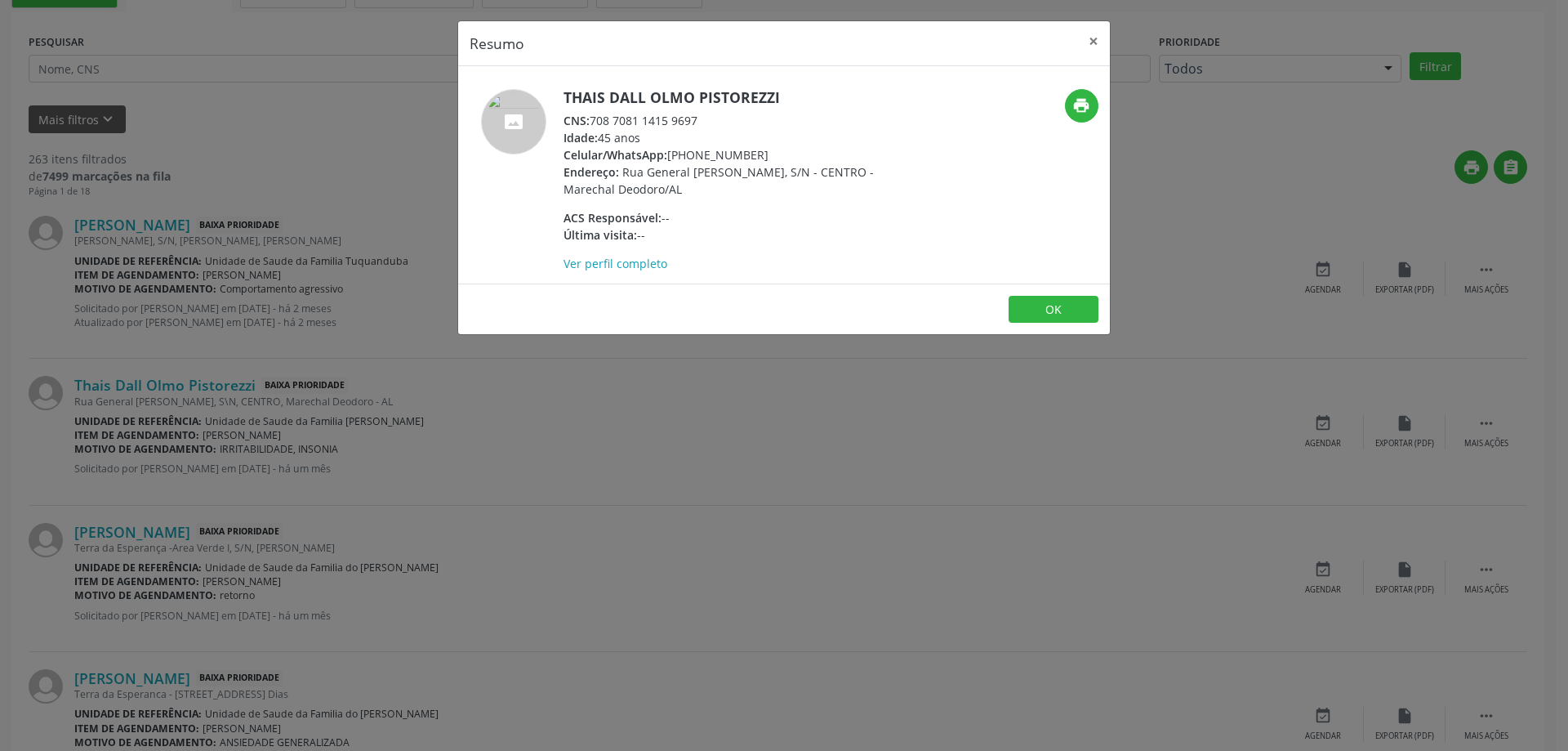
copy div "708 7081 1415 9697"
click at [1086, 40] on button "×" at bounding box center [1093, 41] width 32 height 40
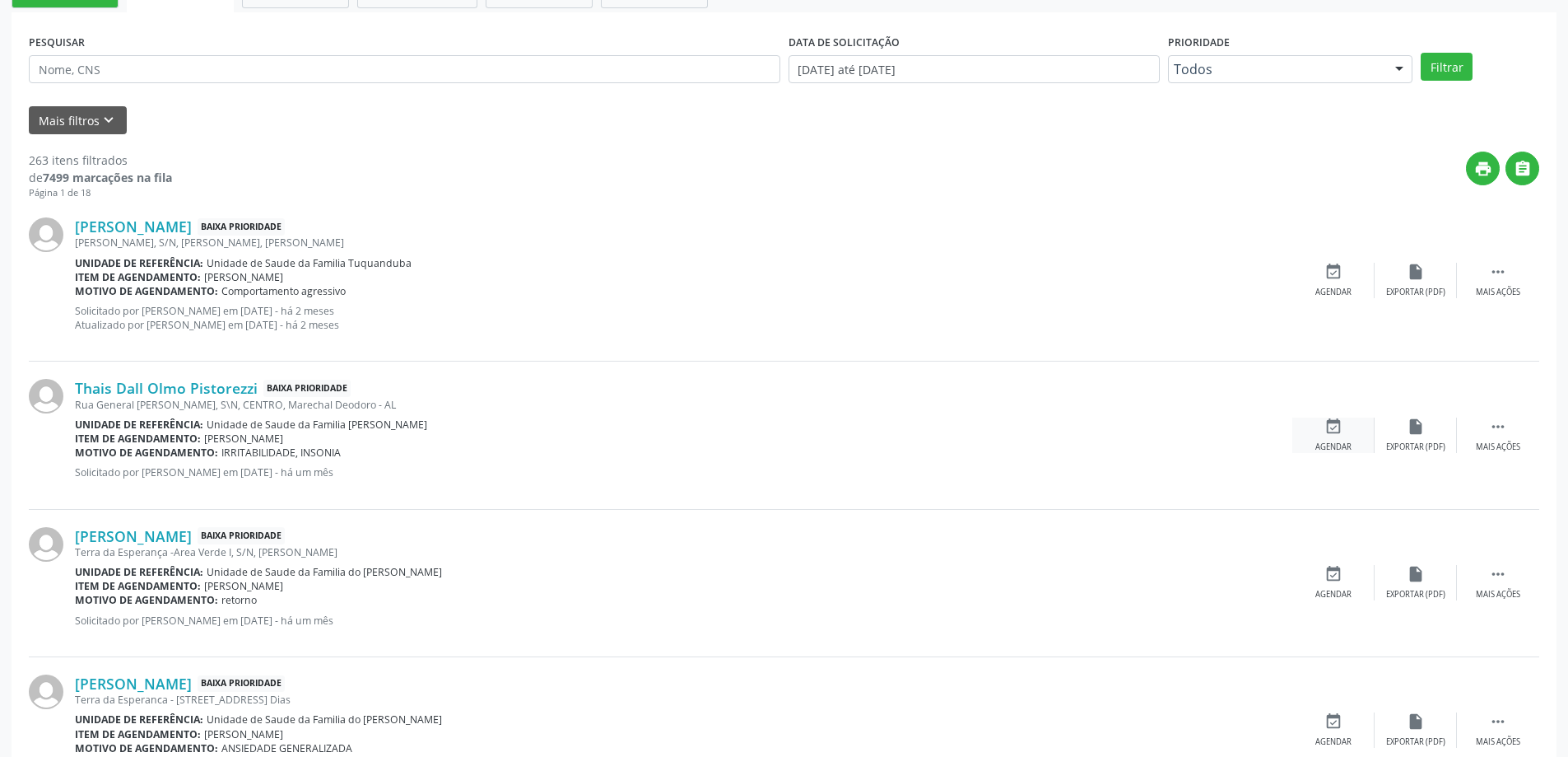
click at [1337, 426] on icon "event_available" at bounding box center [1334, 426] width 18 height 18
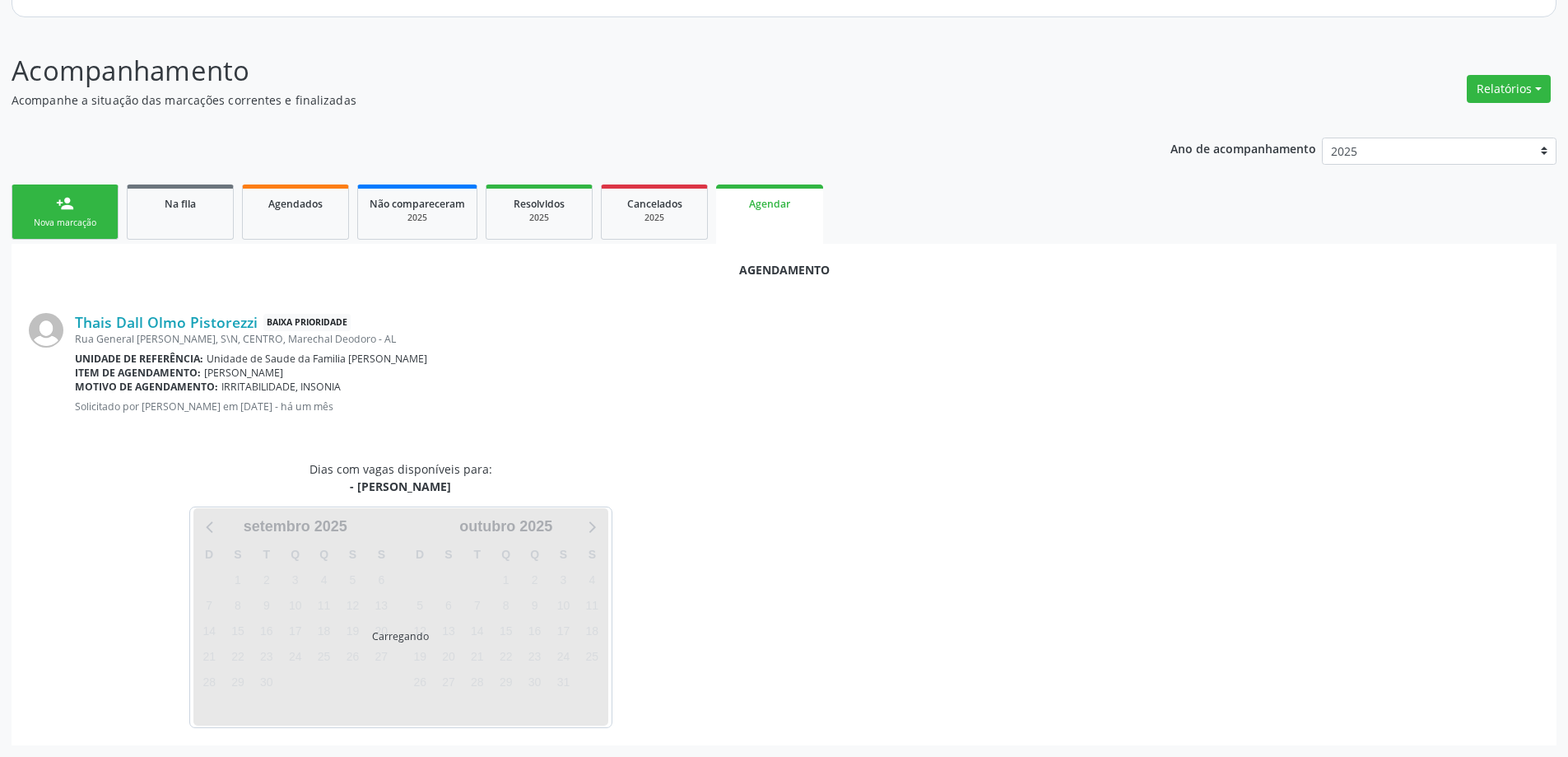
scroll to position [219, 0]
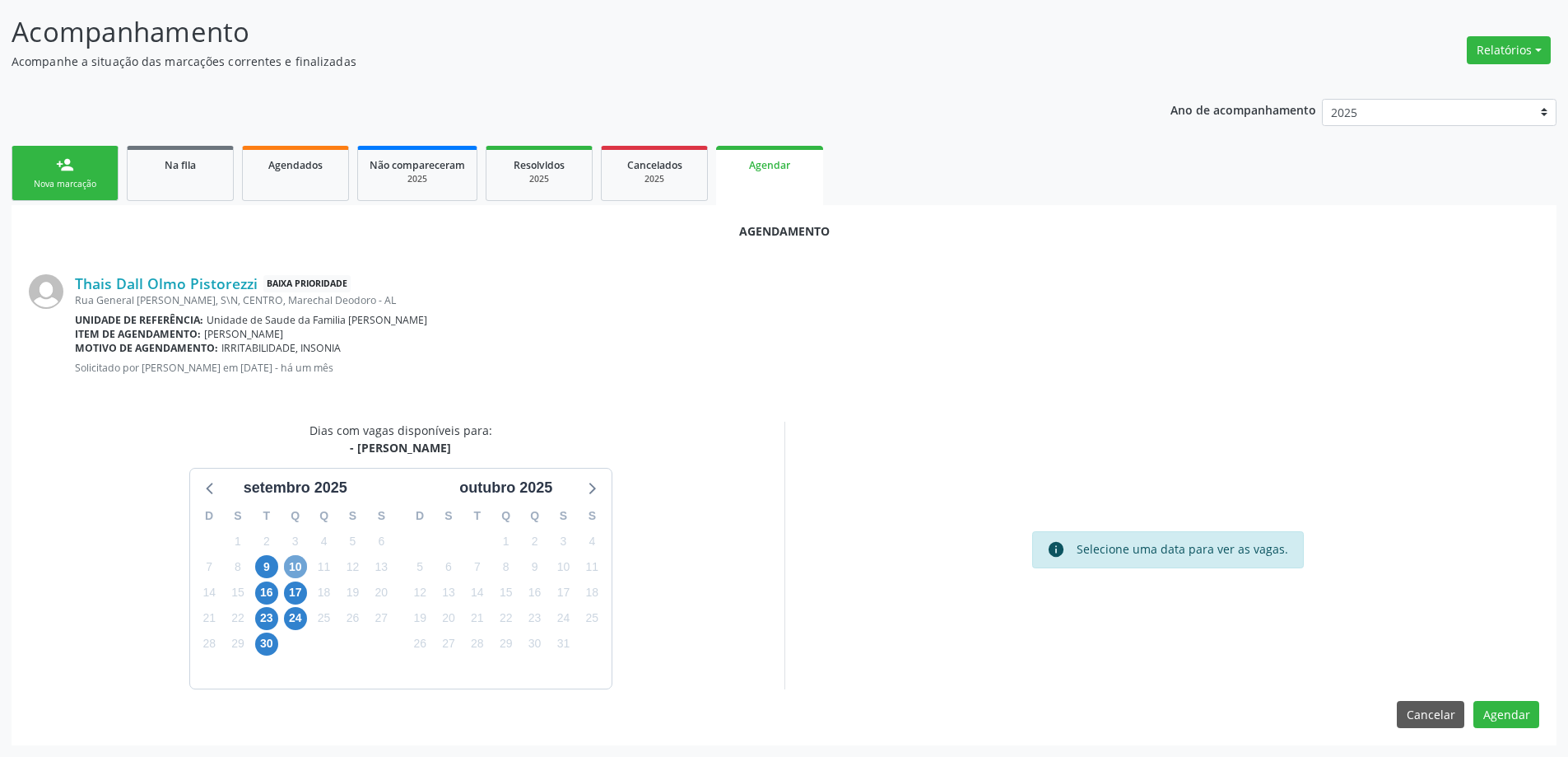
click at [292, 571] on span "10" at bounding box center [295, 566] width 23 height 23
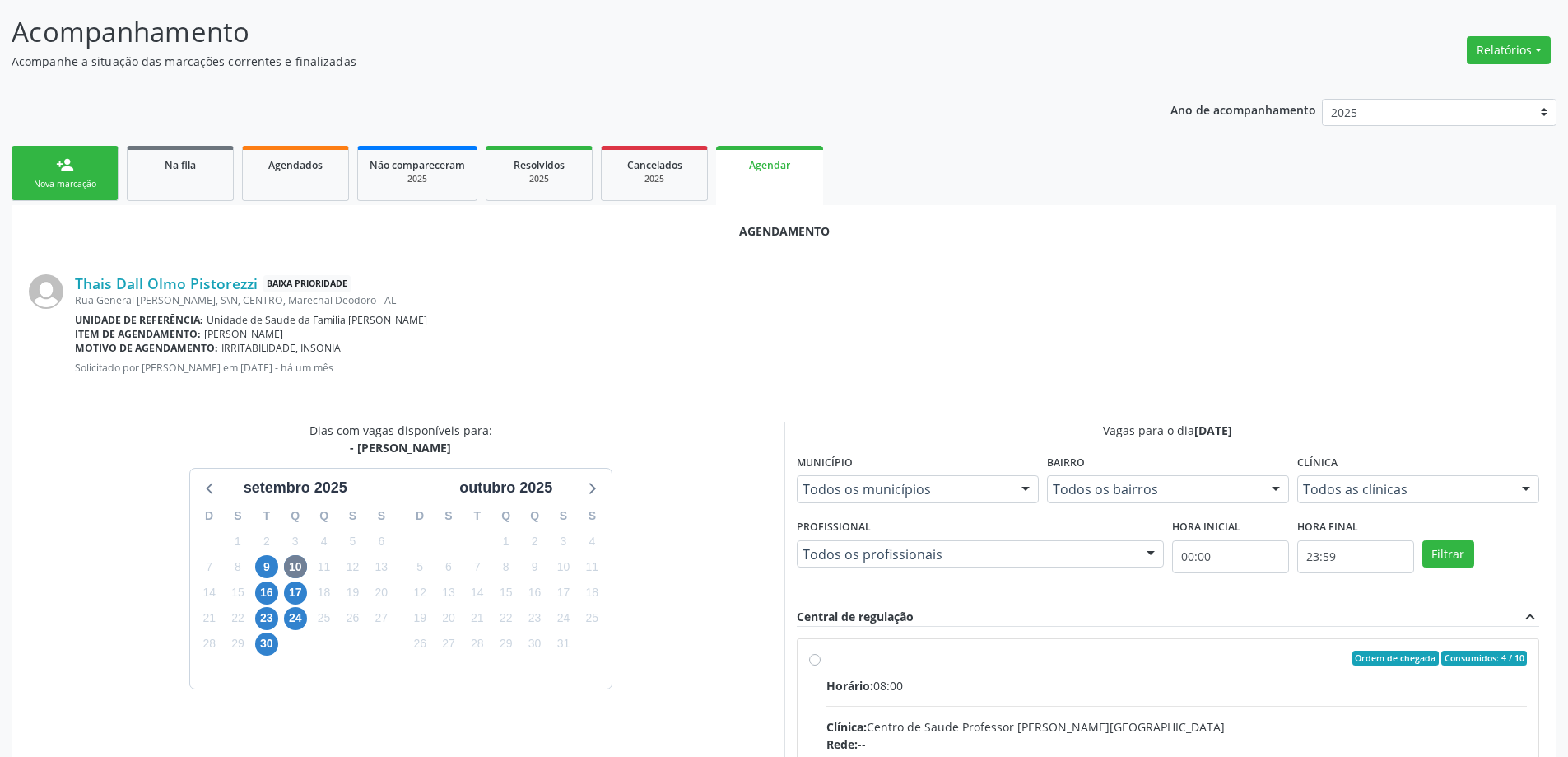
click at [813, 665] on input "Ordem de chegada Consumidos: 4 / 10 Horário: 08:00 Clínica: Centro de Saude Pro…" at bounding box center [815, 657] width 12 height 14
radio input "true"
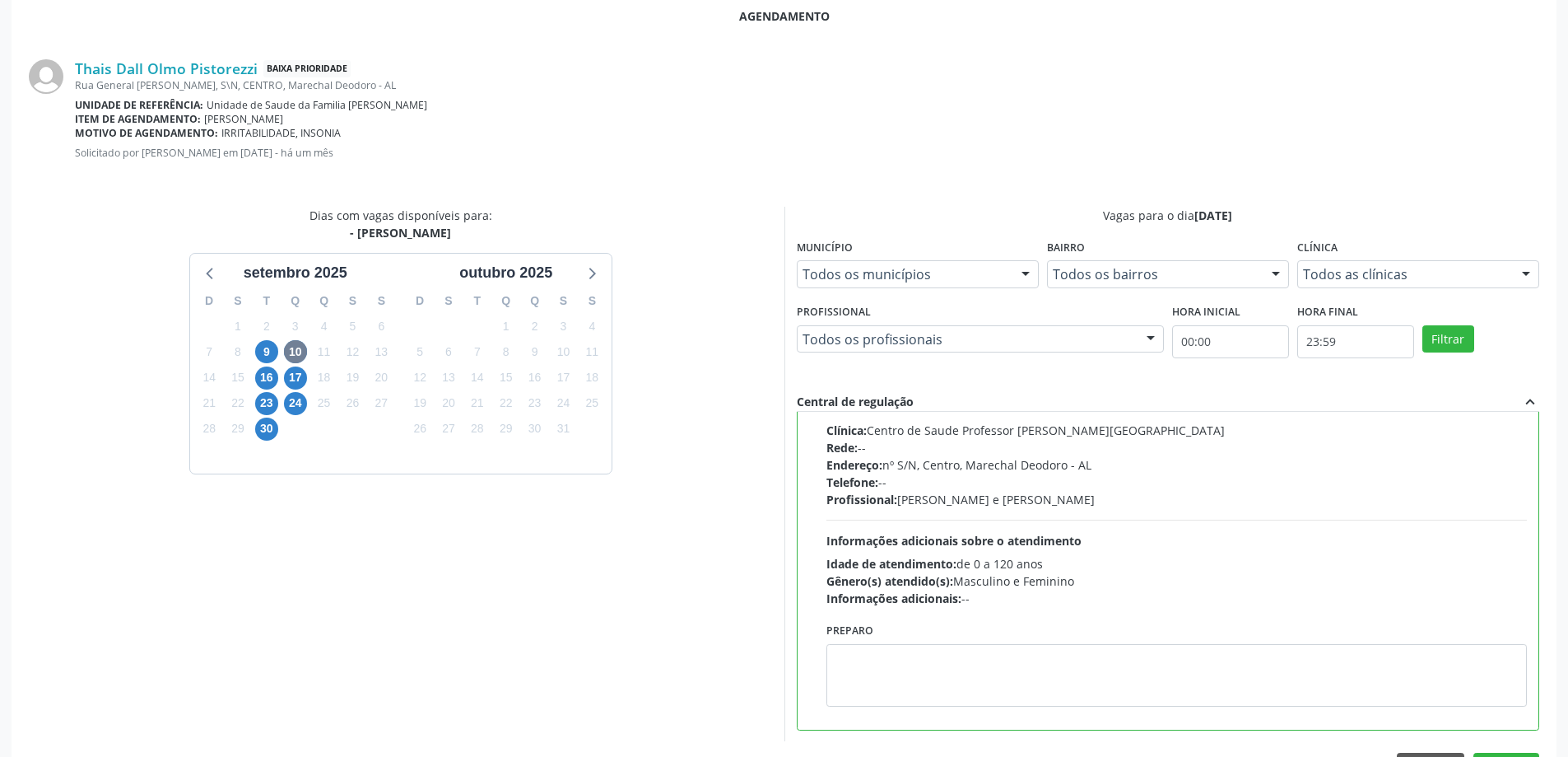
scroll to position [486, 0]
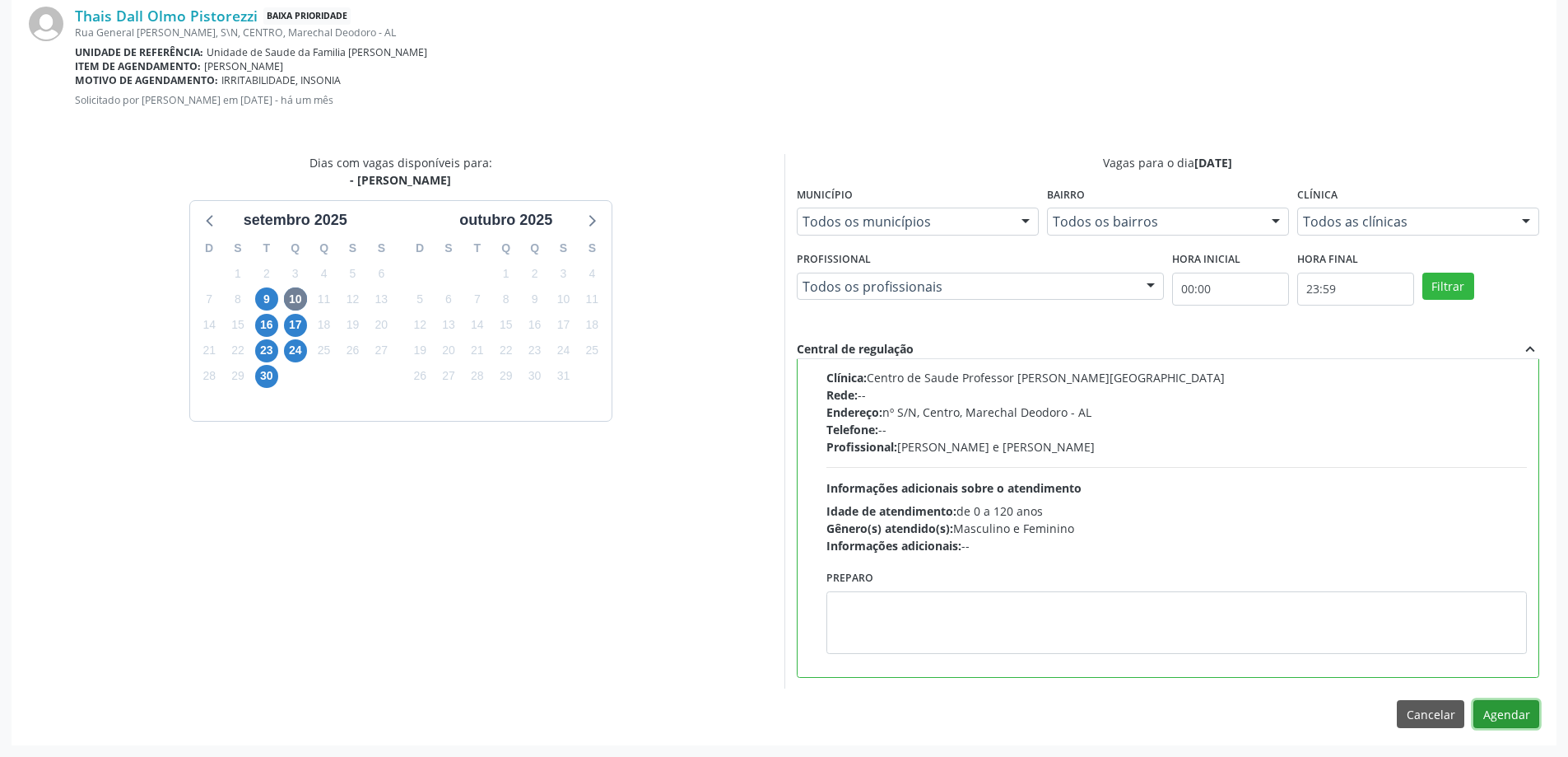
click at [1519, 713] on button "Agendar" at bounding box center [1506, 714] width 66 height 28
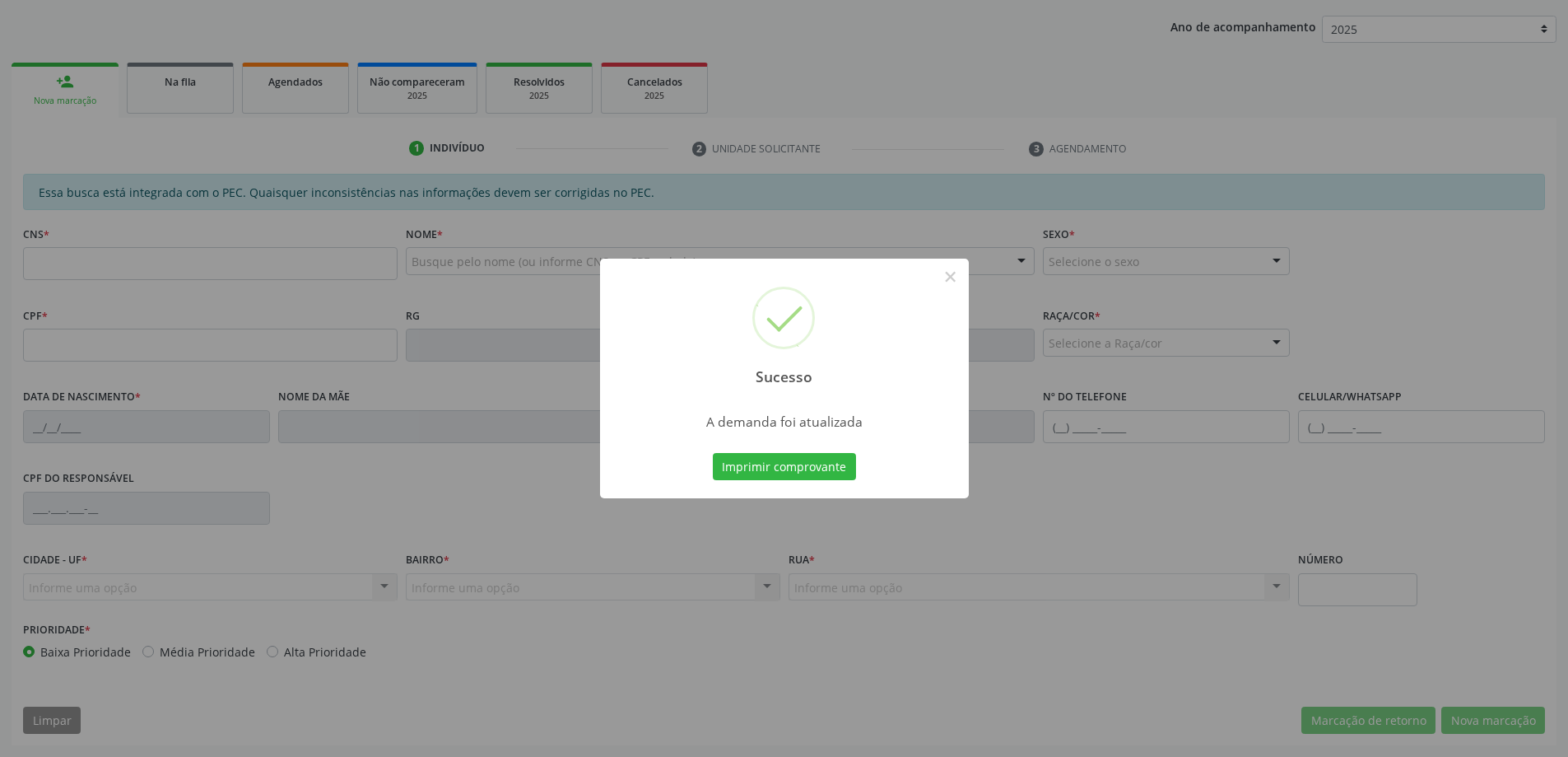
scroll to position [302, 0]
click at [945, 277] on button "×" at bounding box center [951, 276] width 28 height 28
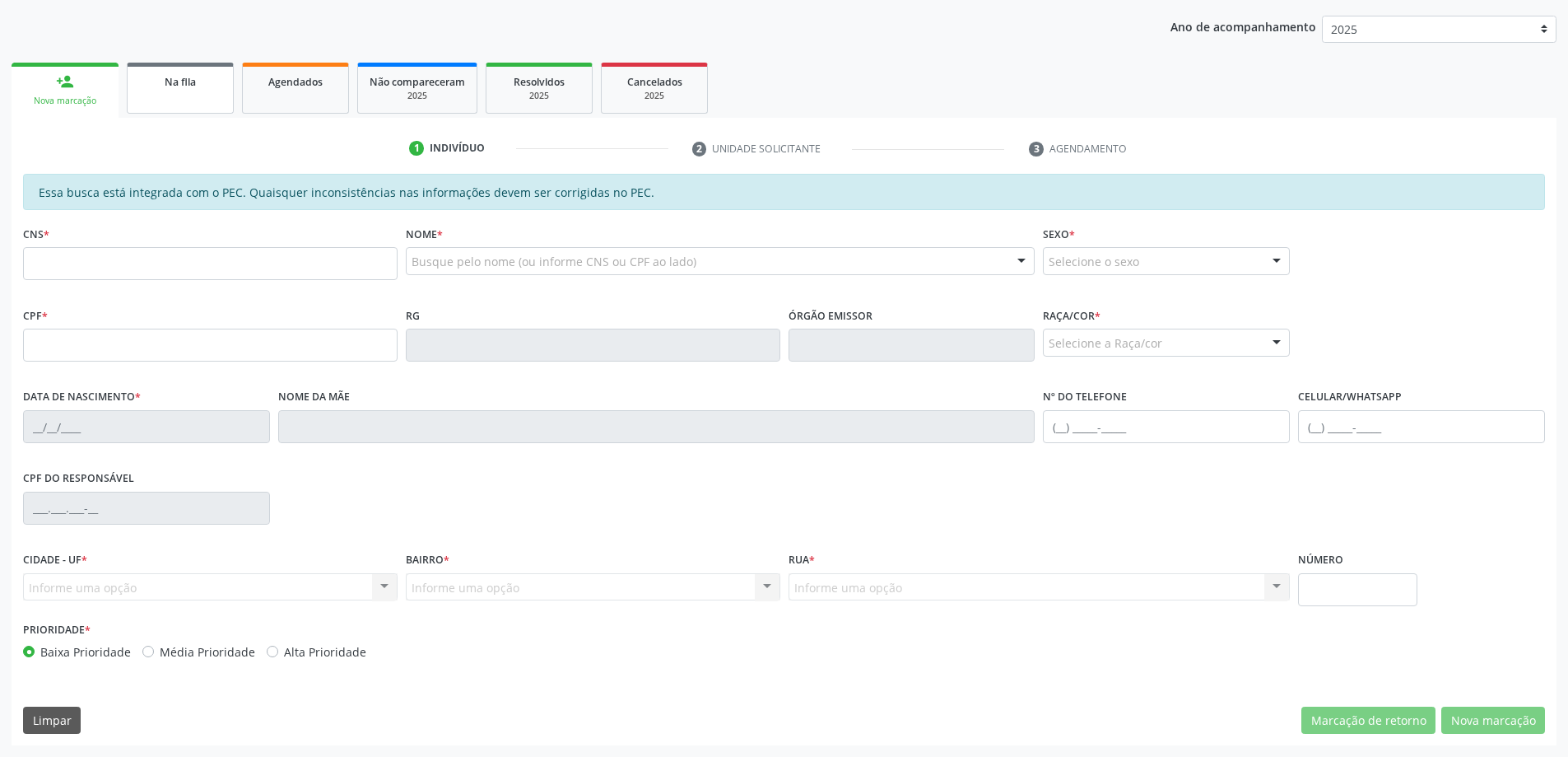
click at [158, 82] on div "Na fila" at bounding box center [180, 81] width 82 height 17
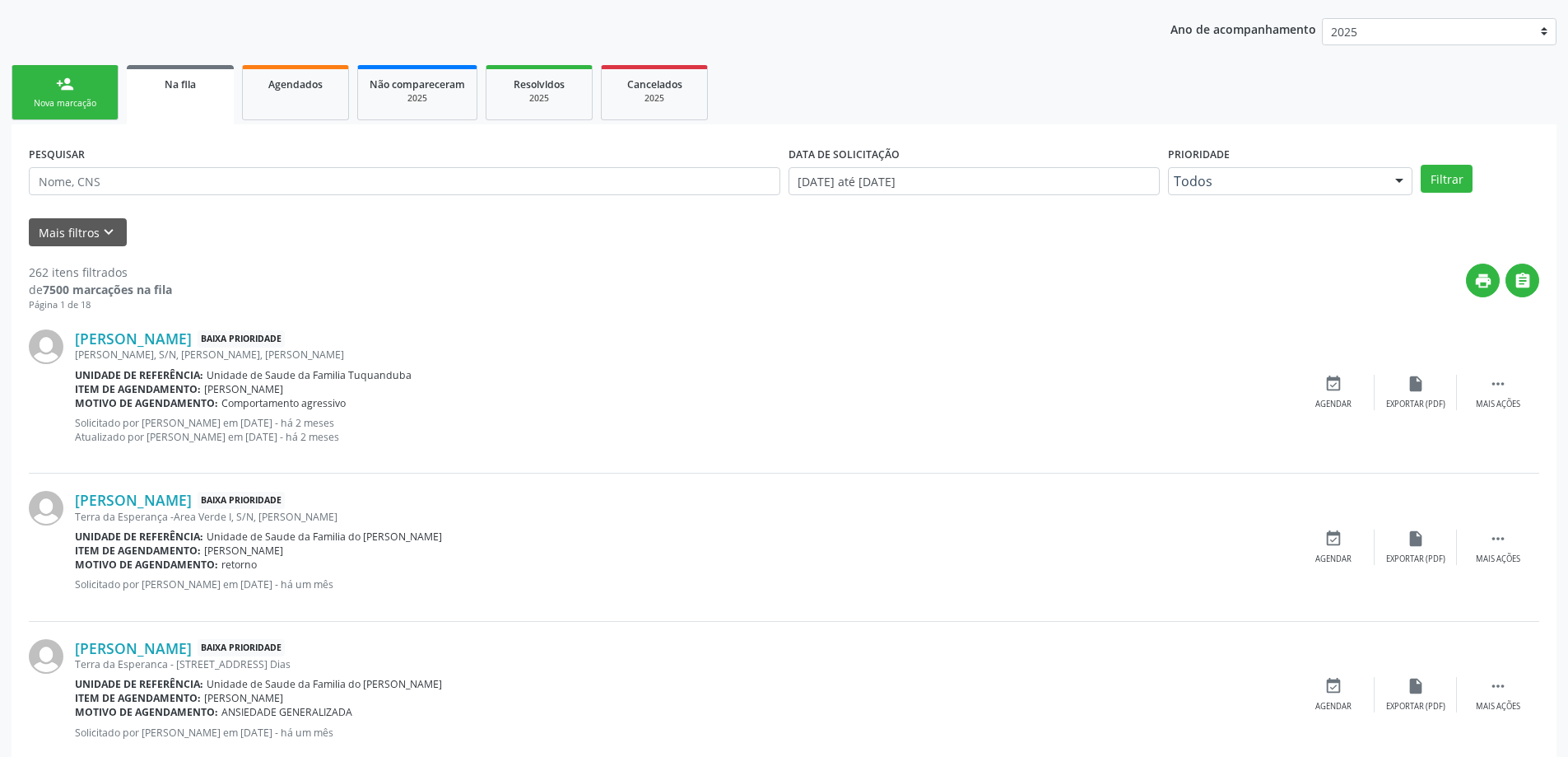
scroll to position [330, 0]
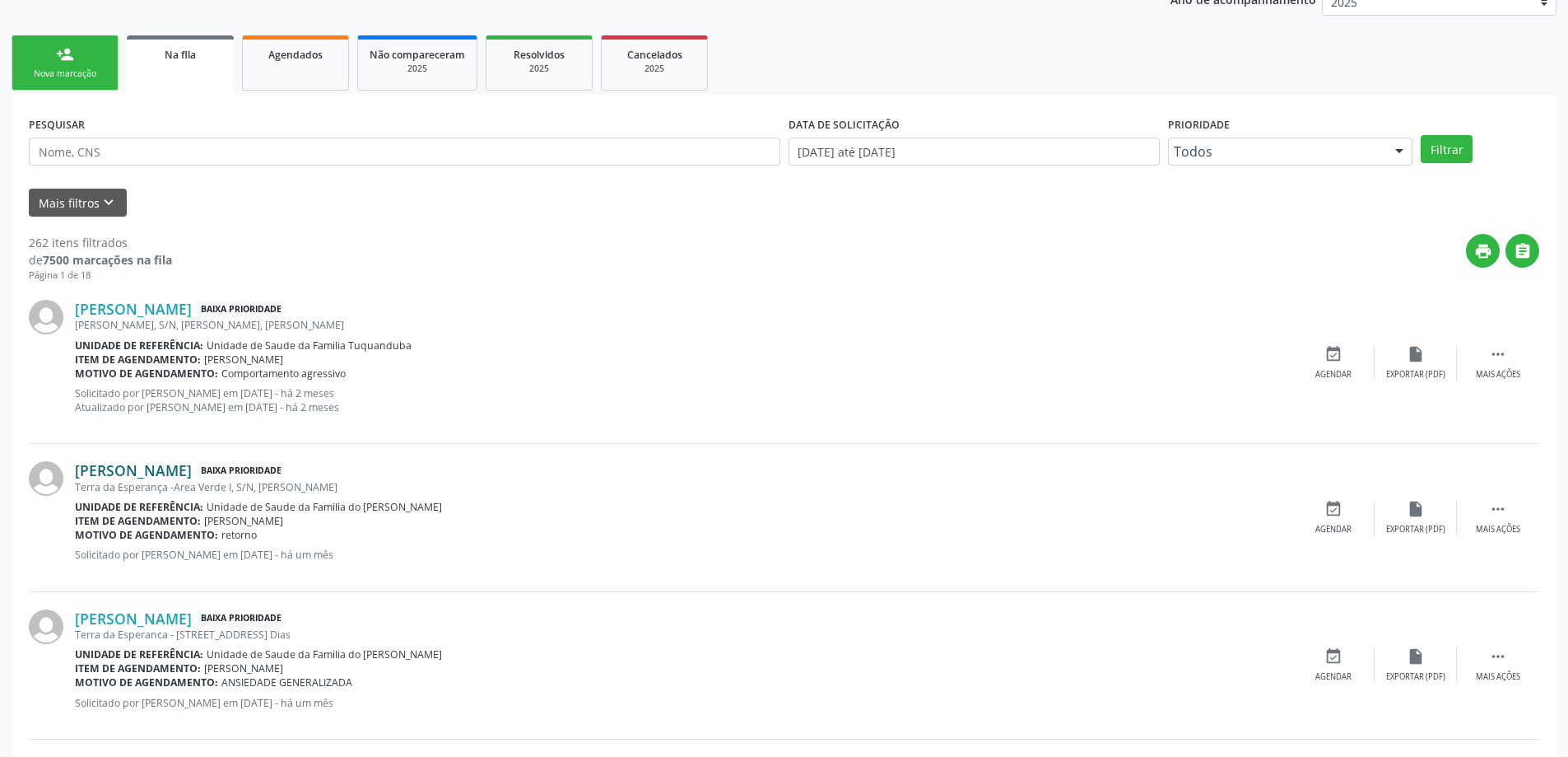
click at [148, 472] on link "[PERSON_NAME]" at bounding box center [133, 470] width 117 height 18
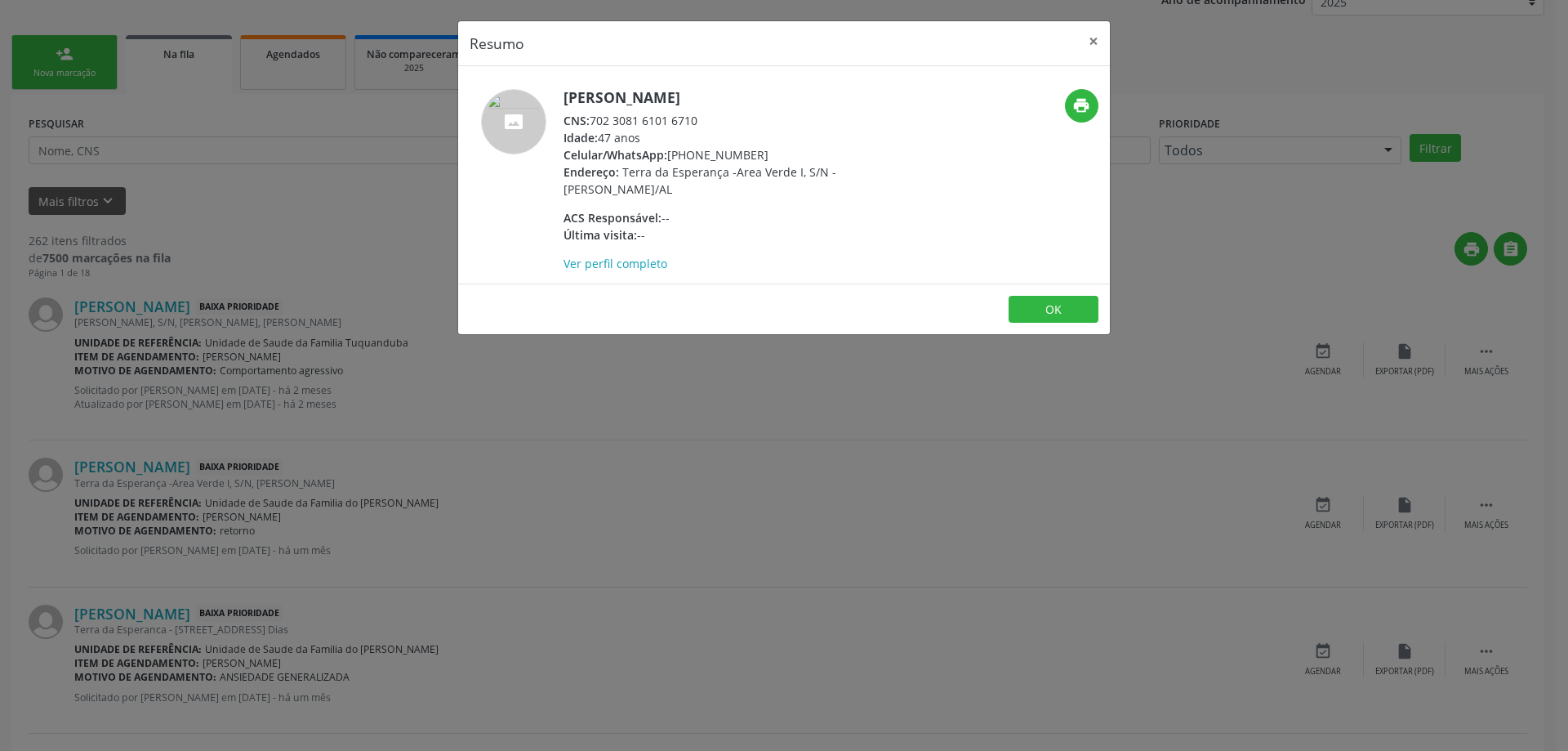
drag, startPoint x: 700, startPoint y: 121, endPoint x: 593, endPoint y: 121, distance: 107.0
click at [593, 121] on div "CNS: 702 3081 6101 6710" at bounding box center [722, 120] width 318 height 17
copy div "702 3081 6101 6710"
click at [1097, 39] on button "×" at bounding box center [1093, 41] width 32 height 40
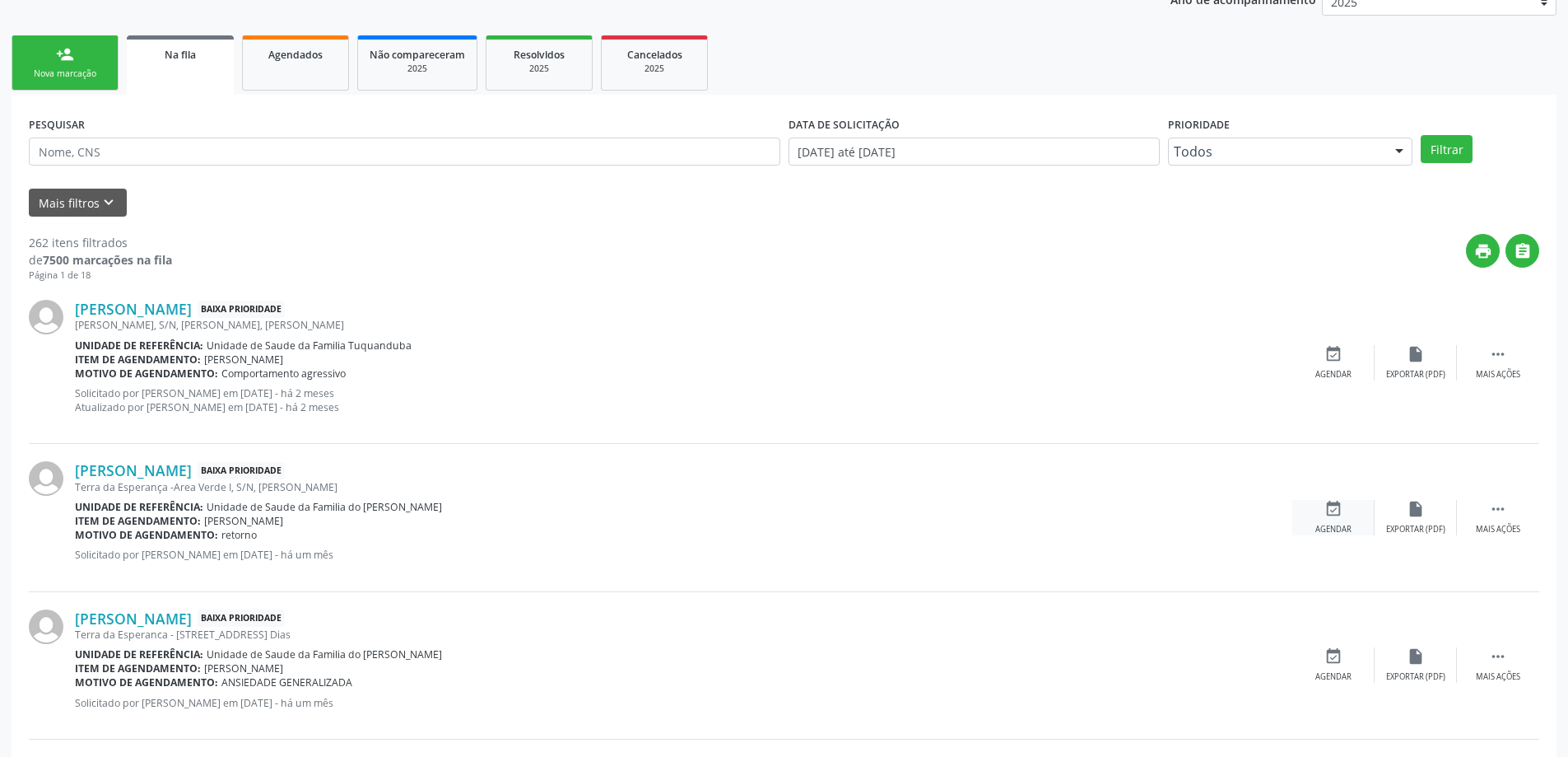
click at [1329, 506] on icon "event_available" at bounding box center [1334, 509] width 18 height 18
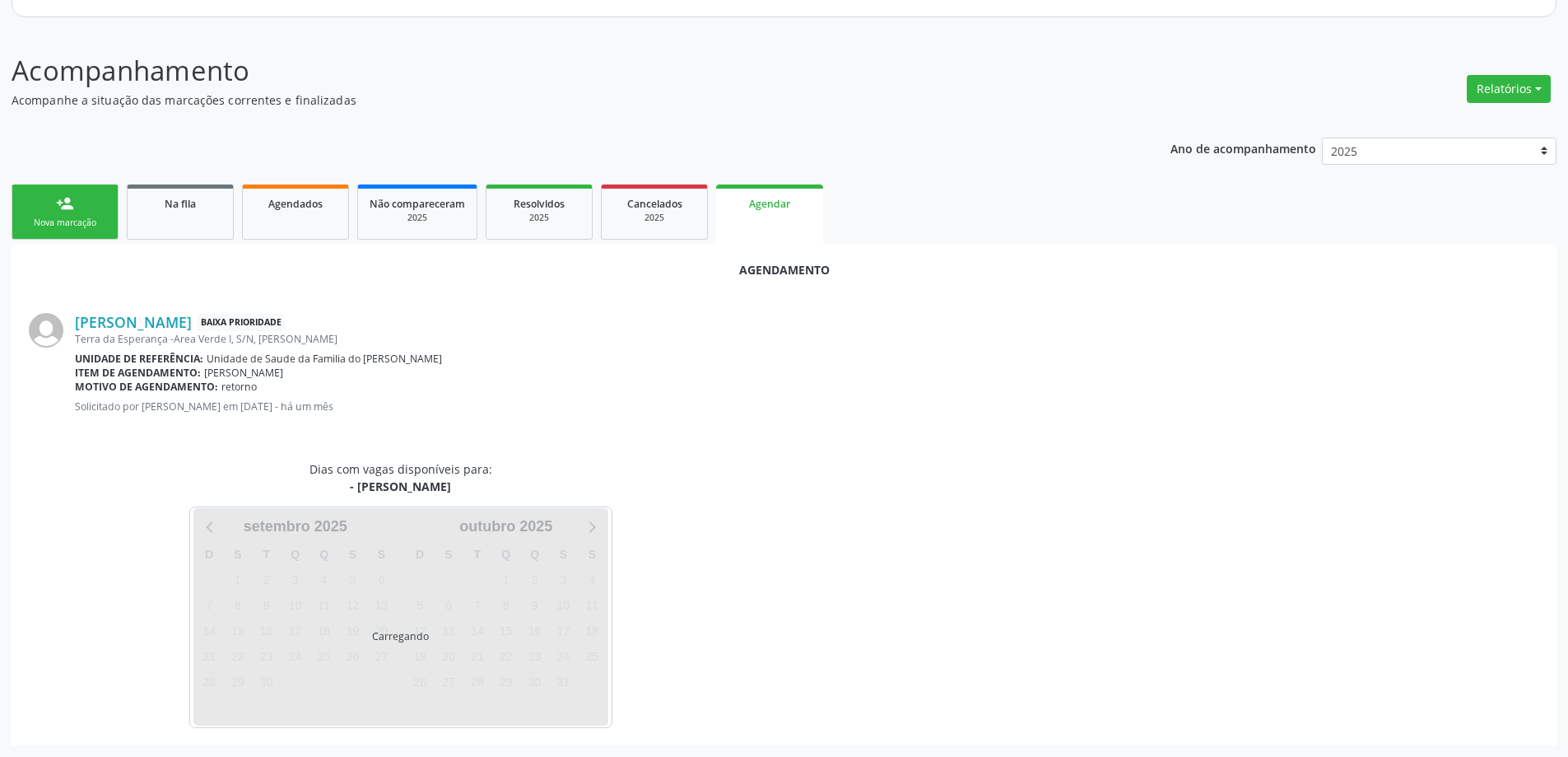
scroll to position [219, 0]
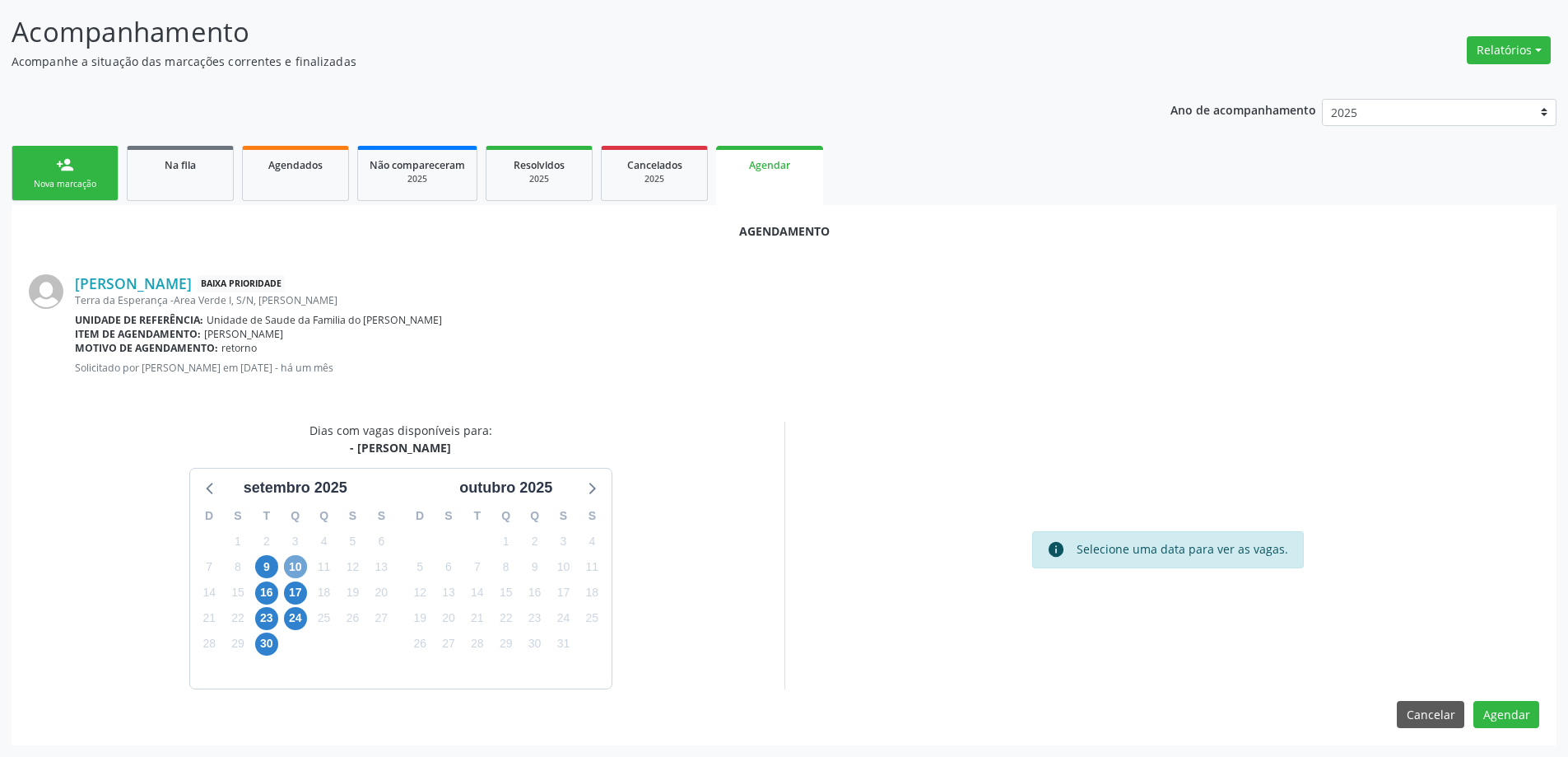
click at [292, 570] on span "10" at bounding box center [295, 566] width 23 height 23
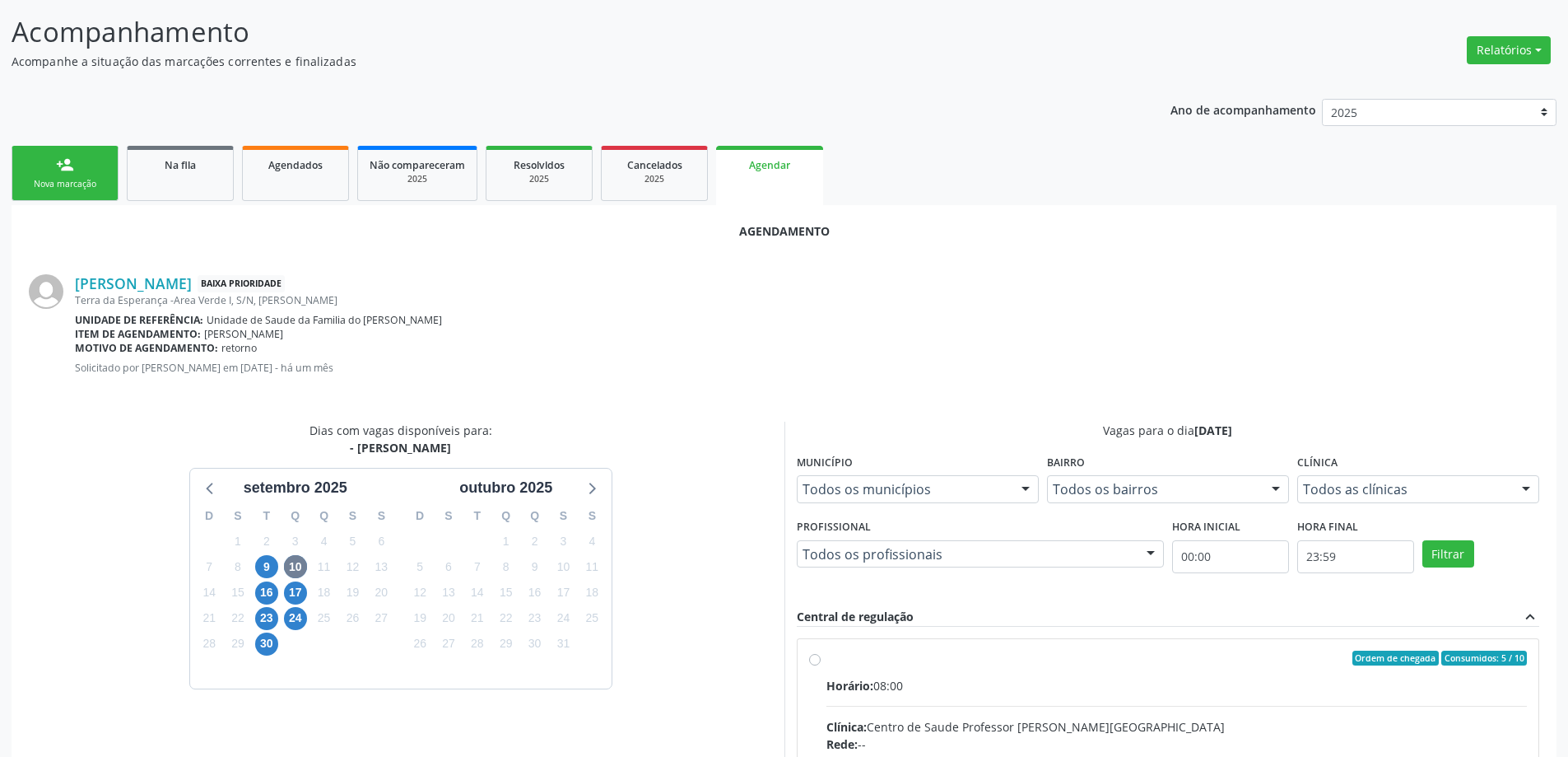
click at [816, 656] on input "Ordem de chegada Consumidos: 5 / 10 Horário: 08:00 Clínica: Centro de Saude Pro…" at bounding box center [815, 657] width 12 height 14
radio input "true"
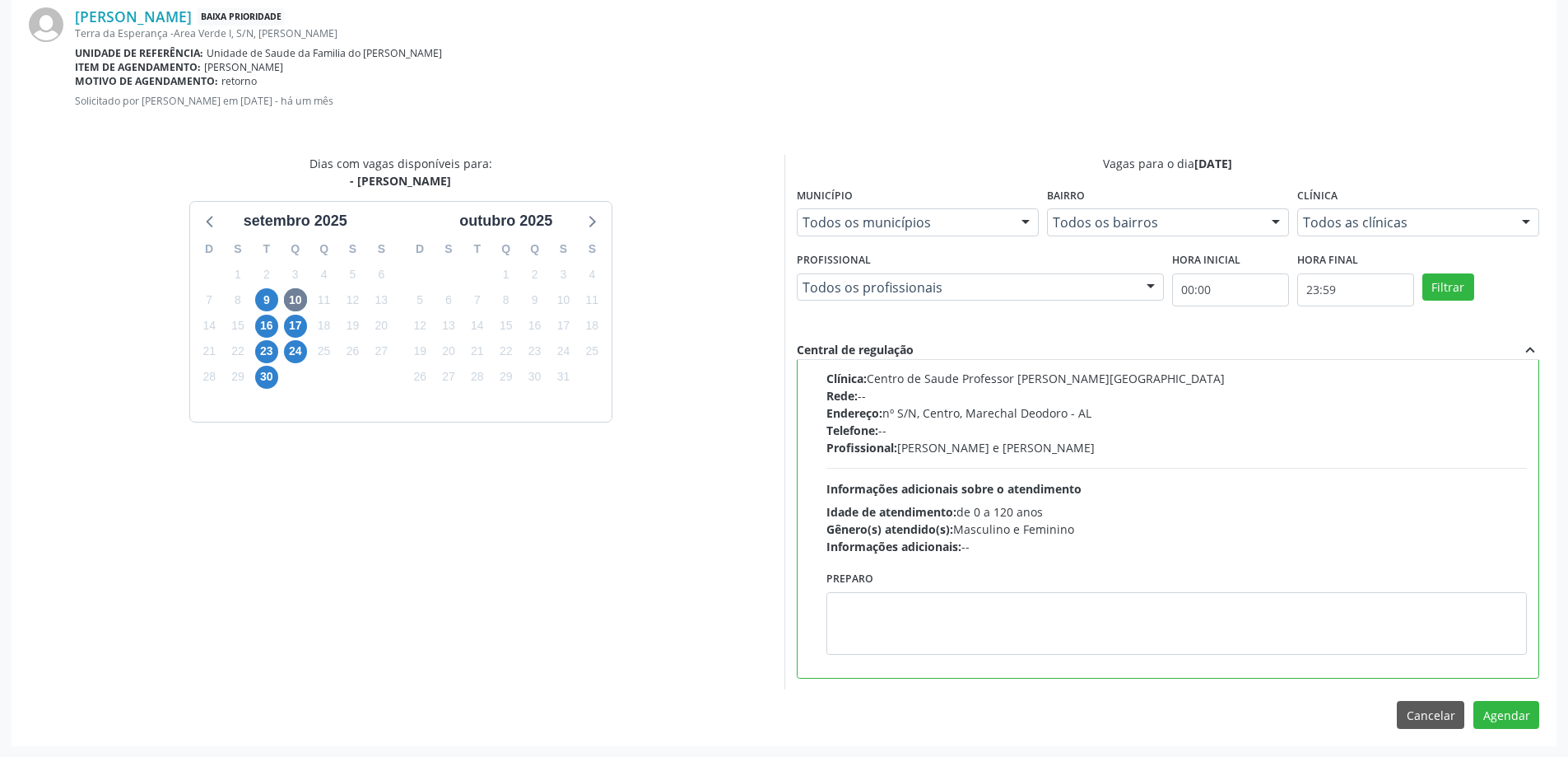
scroll to position [486, 0]
click at [1496, 713] on button "Agendar" at bounding box center [1506, 714] width 66 height 28
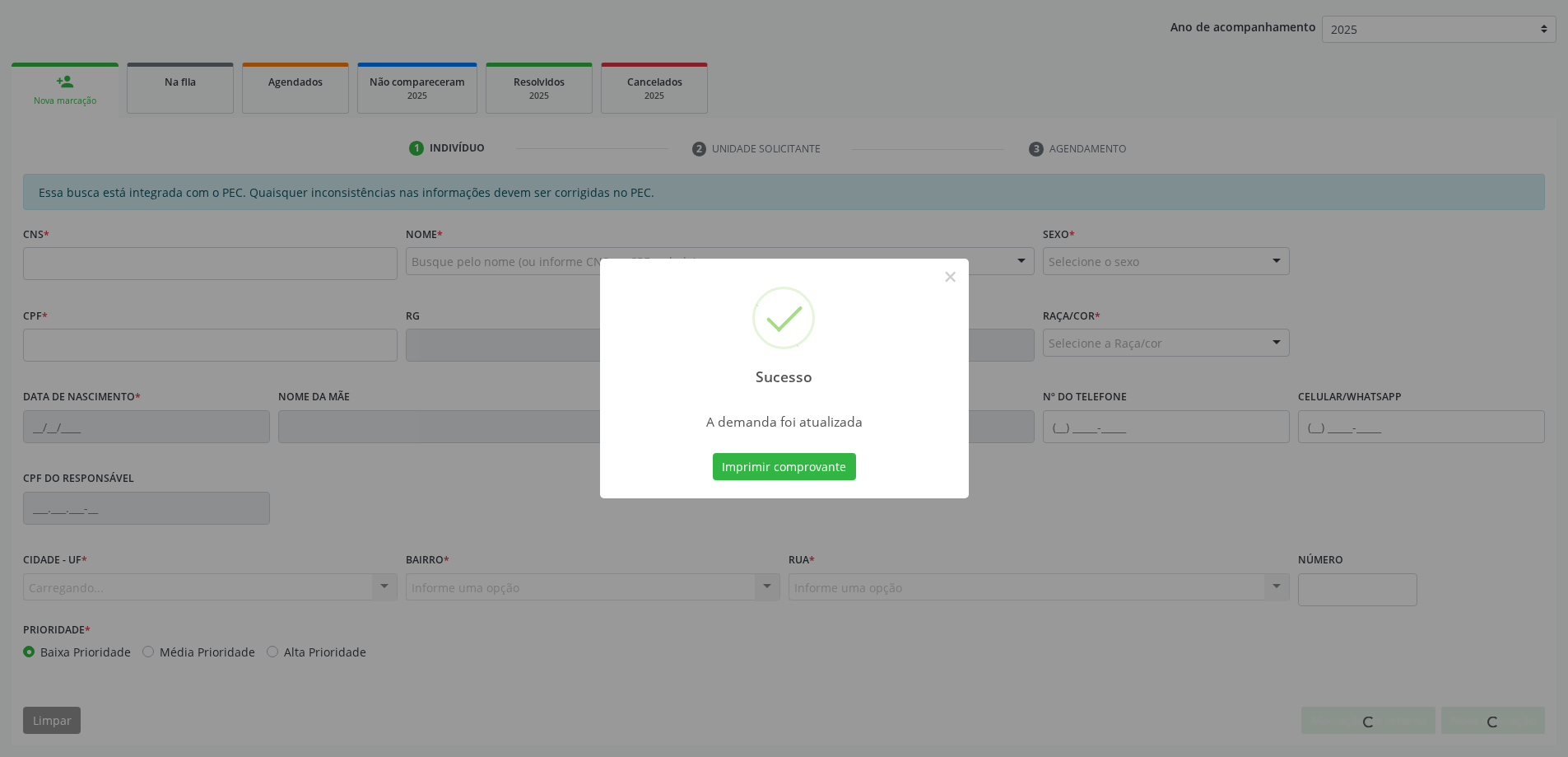
scroll to position [302, 0]
click at [951, 283] on button "×" at bounding box center [951, 276] width 28 height 28
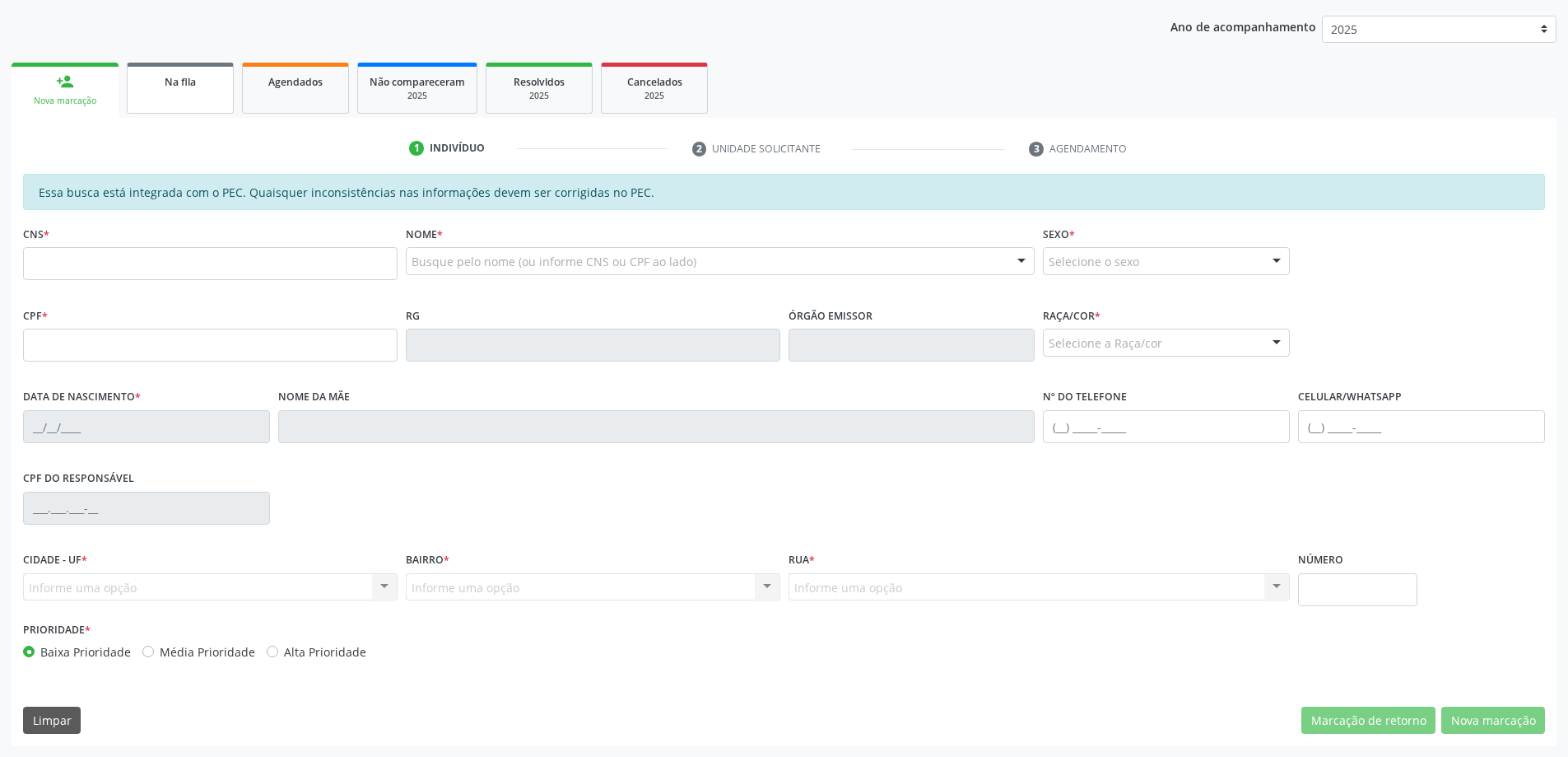
click at [158, 89] on div "Na fila" at bounding box center [180, 81] width 82 height 17
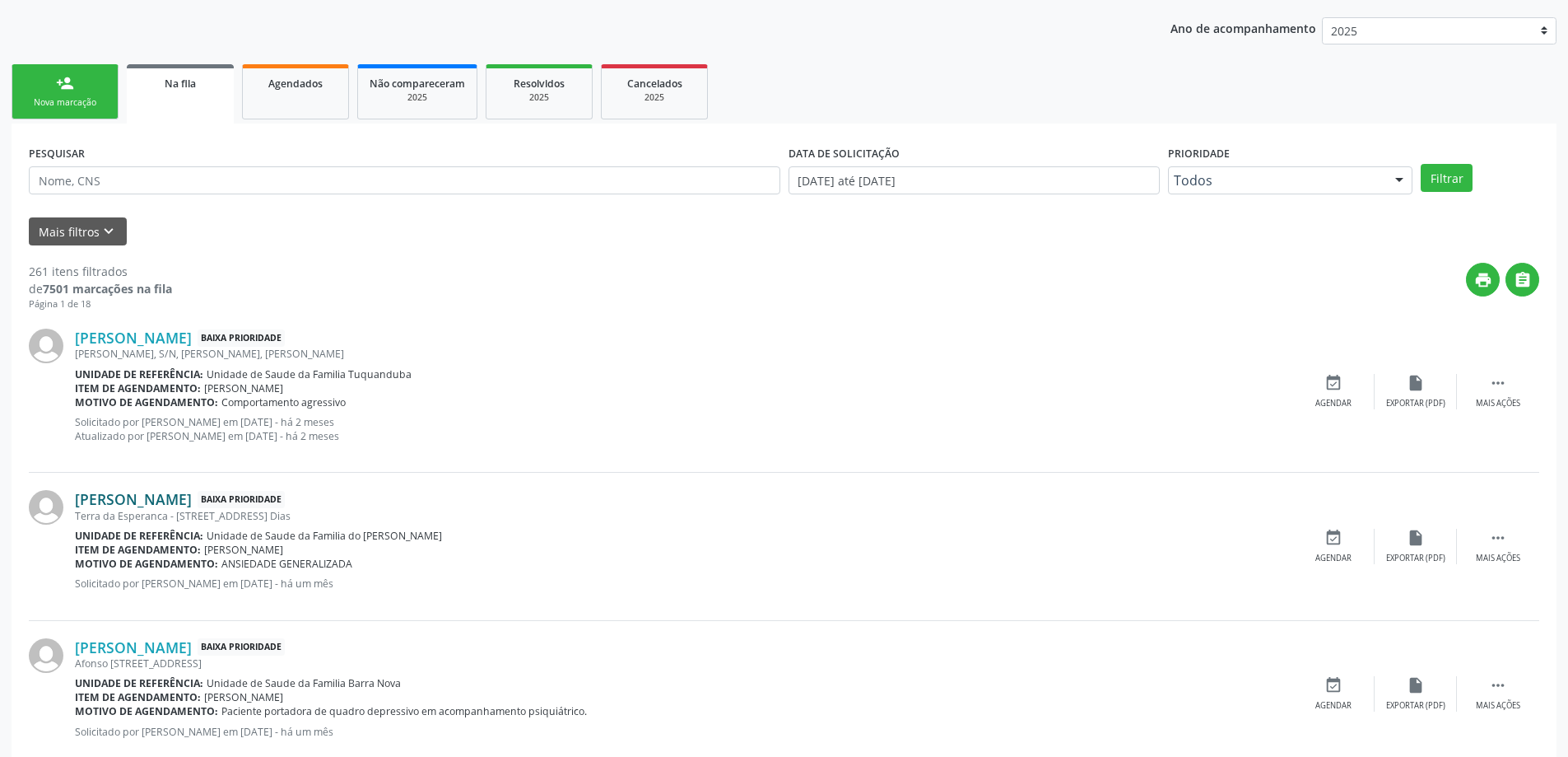
scroll to position [330, 0]
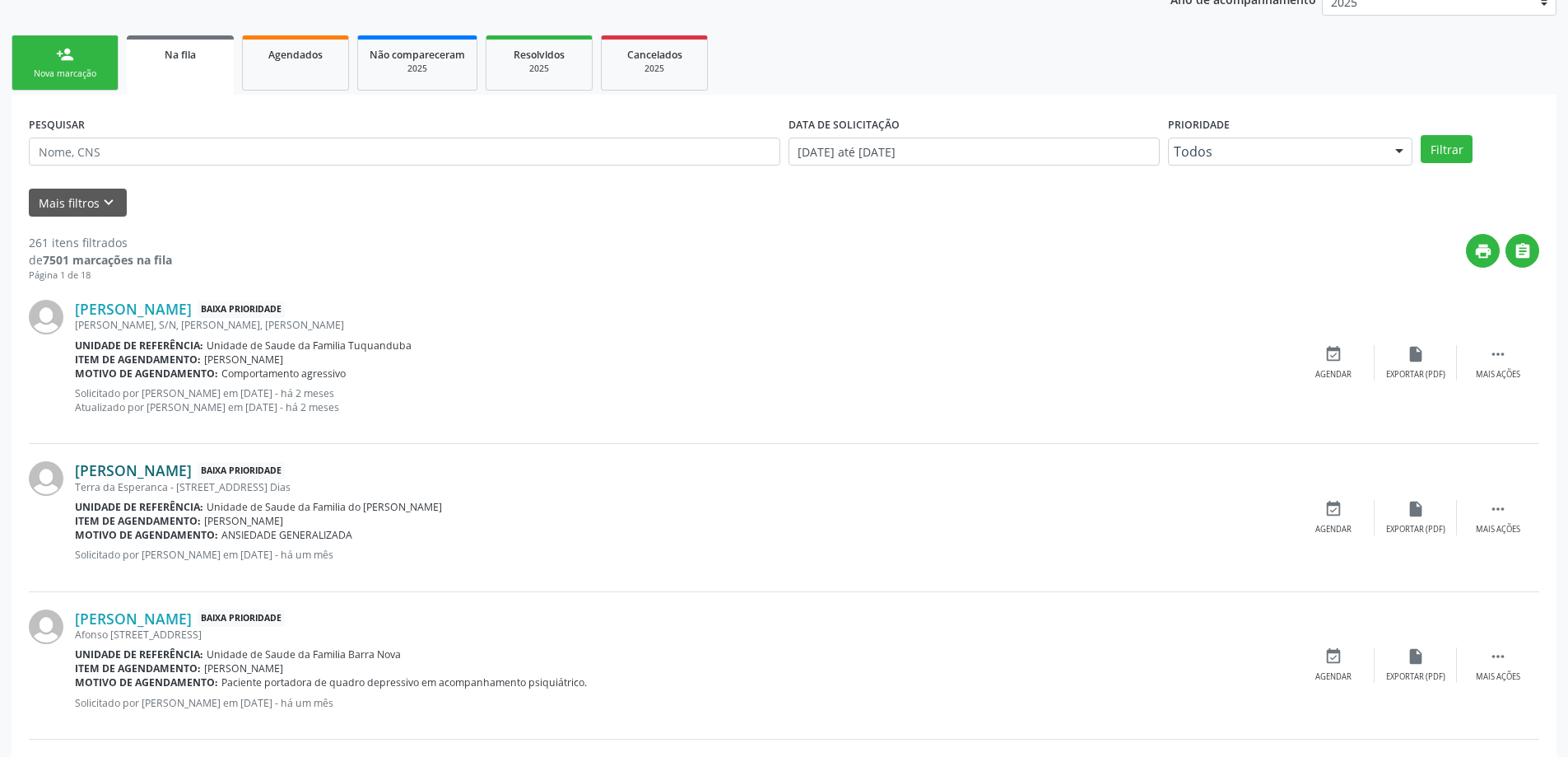
click at [149, 476] on link "[PERSON_NAME]" at bounding box center [133, 470] width 117 height 18
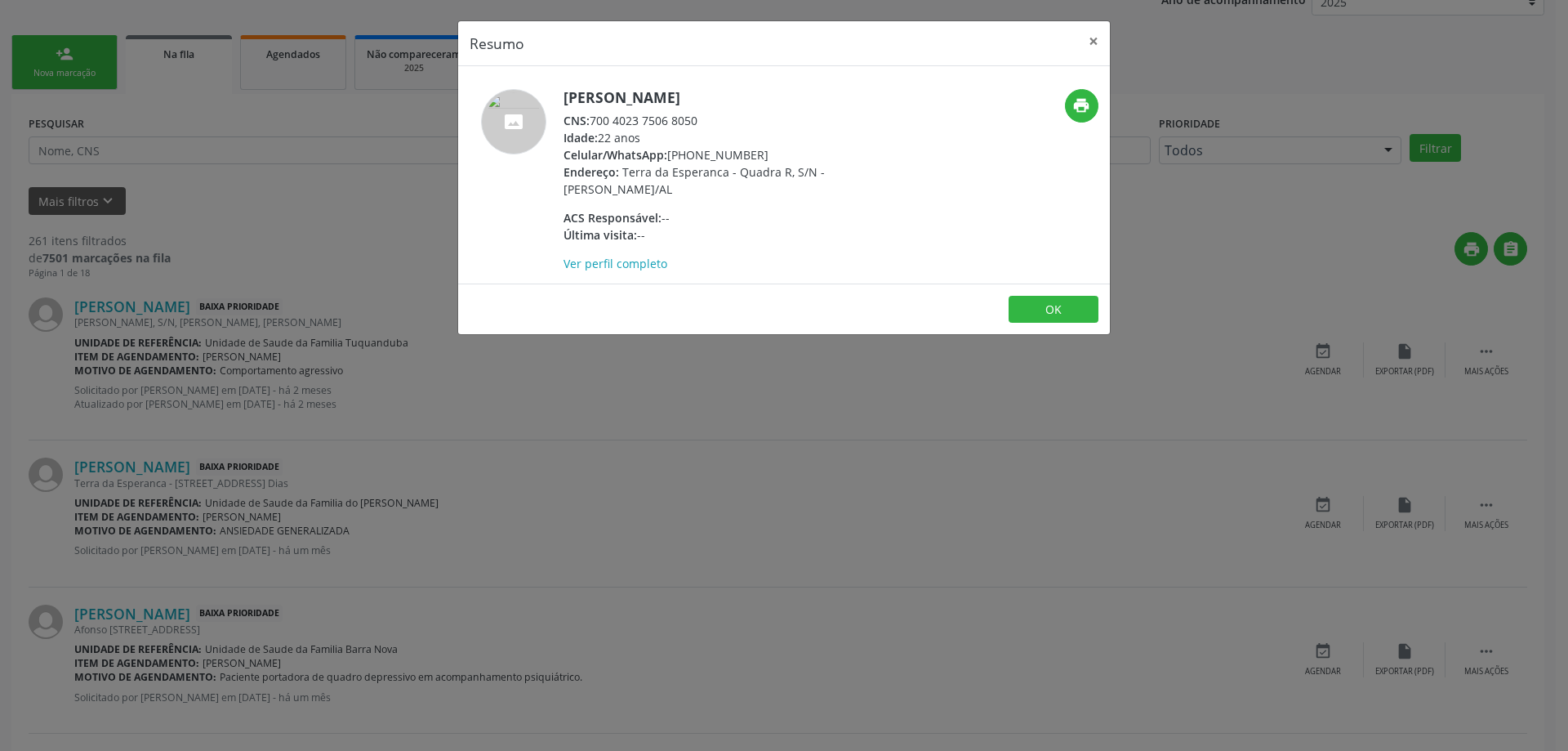
drag, startPoint x: 700, startPoint y: 119, endPoint x: 593, endPoint y: 119, distance: 107.0
click at [593, 119] on div "CNS: 700 4023 7506 8050" at bounding box center [722, 120] width 318 height 17
copy div "700 4023 7506 8050"
click at [1102, 44] on button "×" at bounding box center [1093, 41] width 32 height 40
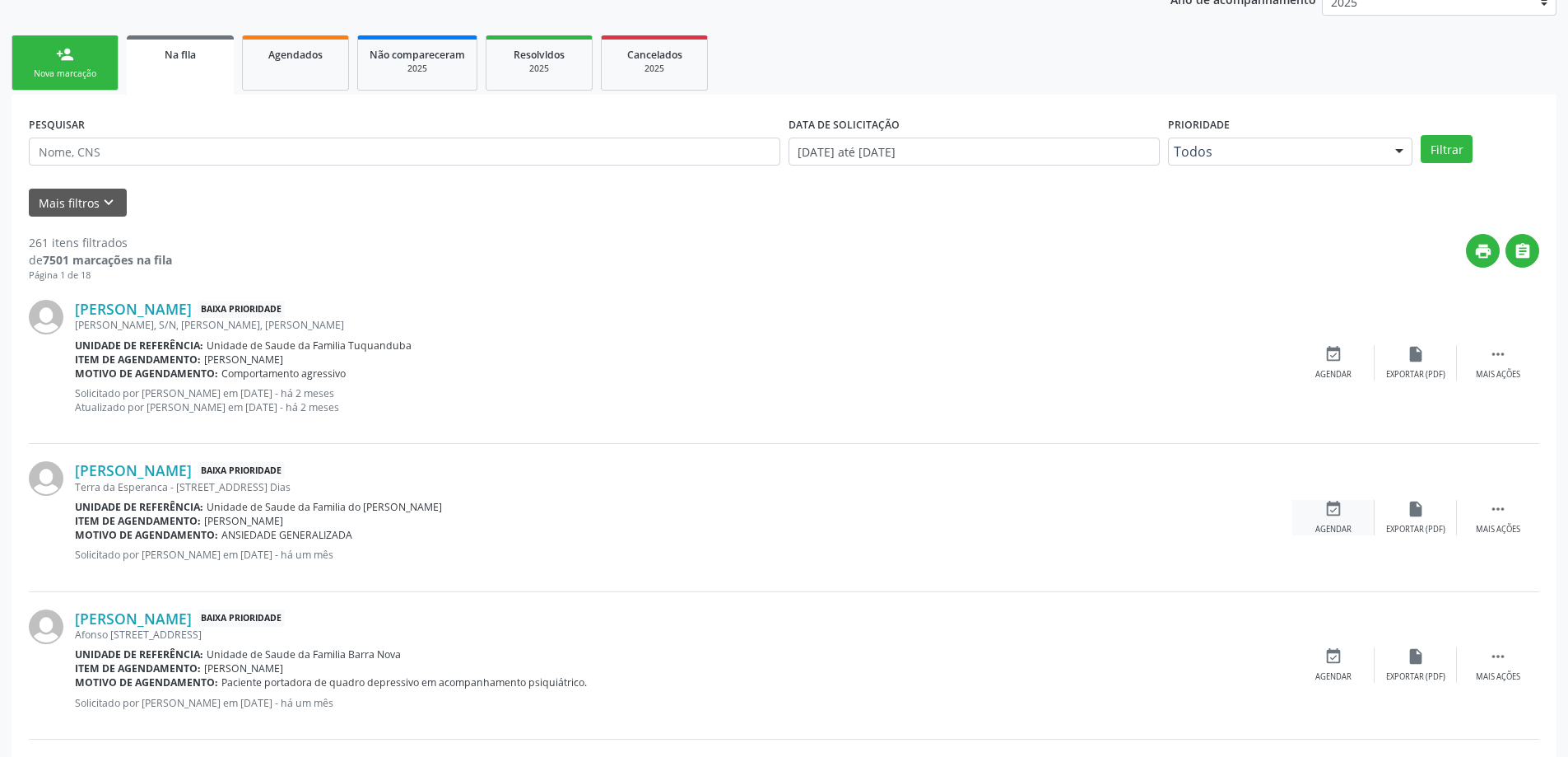
click at [1347, 514] on div "event_available Agendar" at bounding box center [1334, 517] width 82 height 35
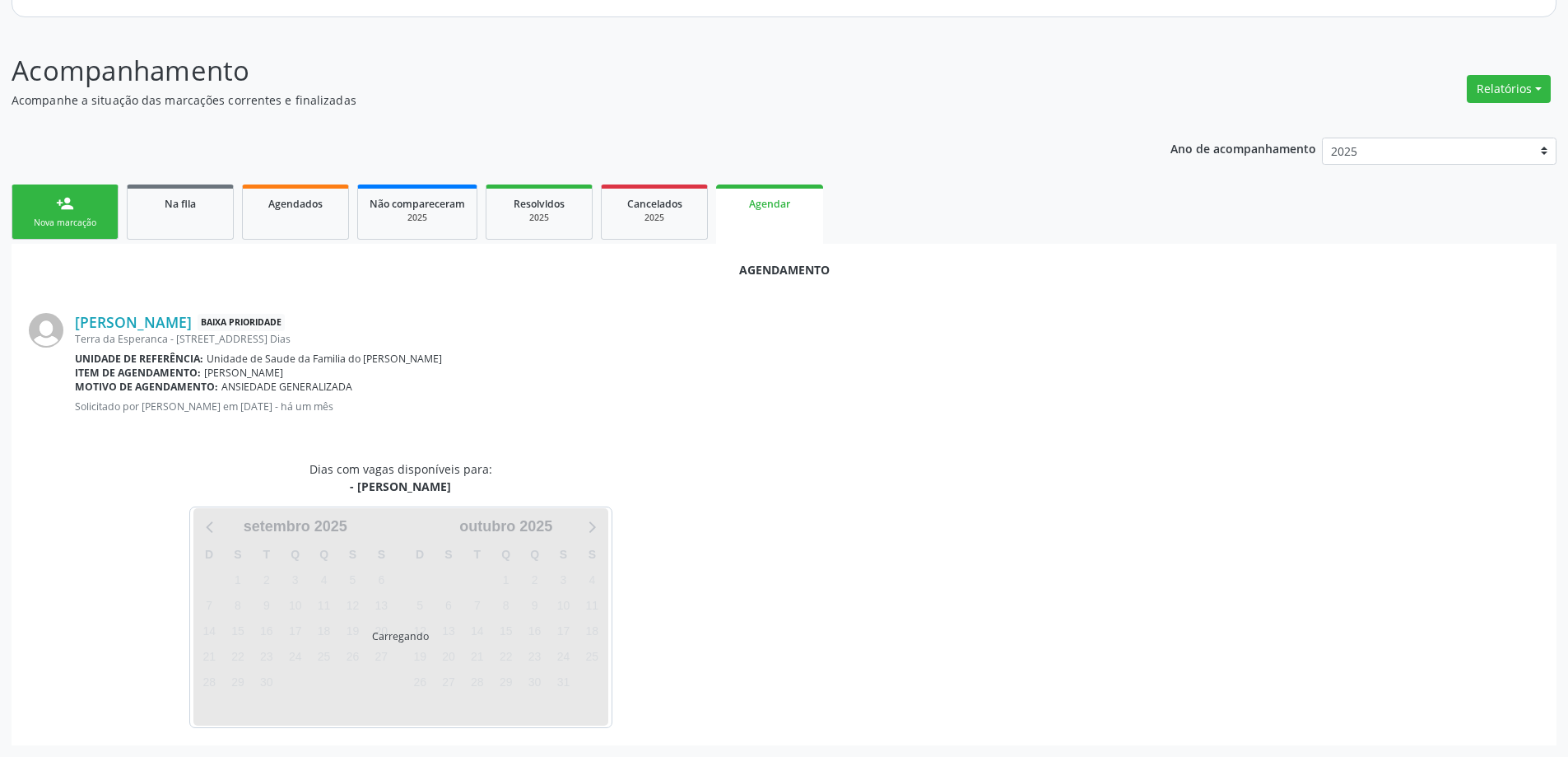
scroll to position [219, 0]
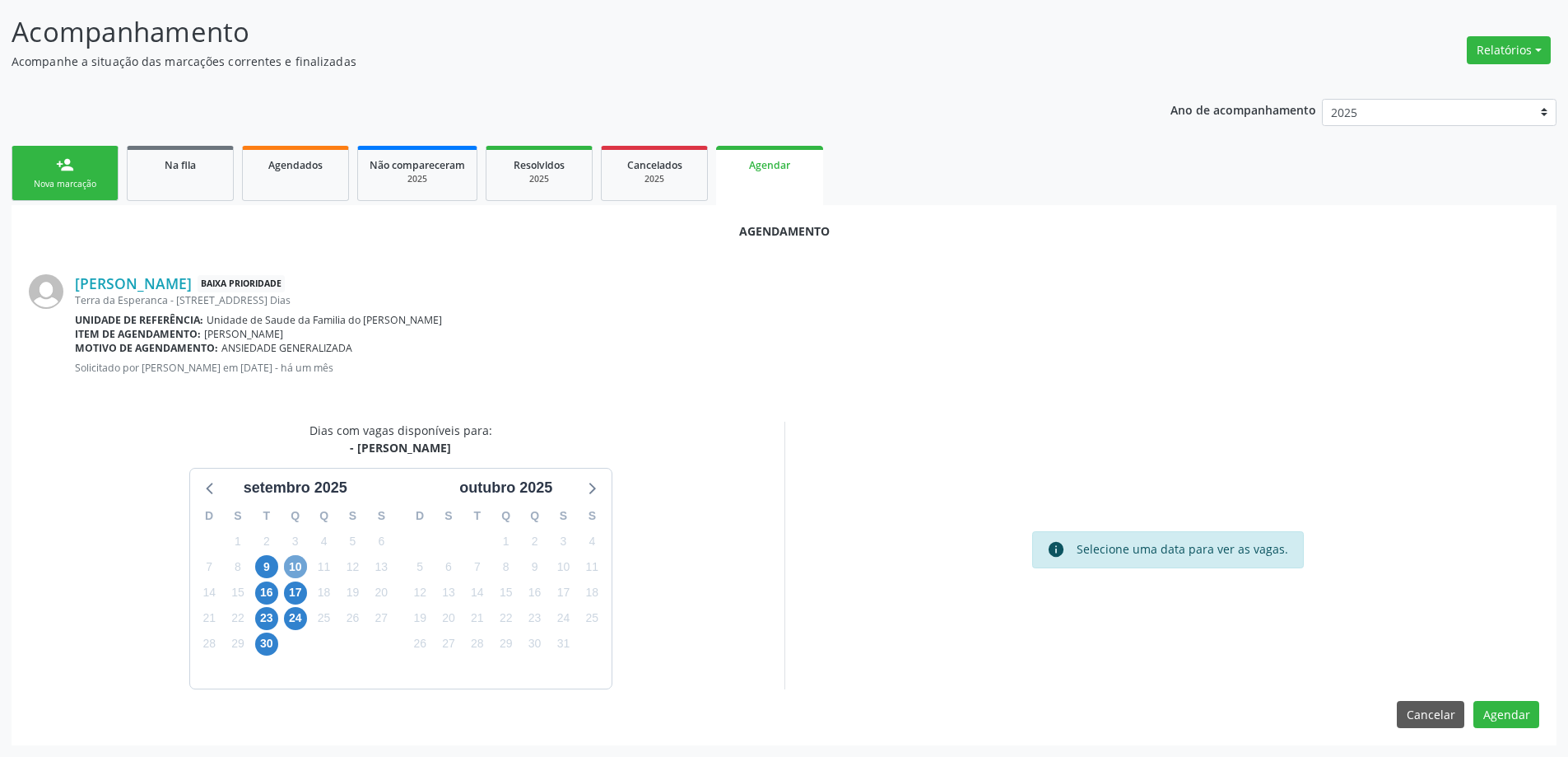
click at [293, 561] on span "10" at bounding box center [295, 566] width 23 height 23
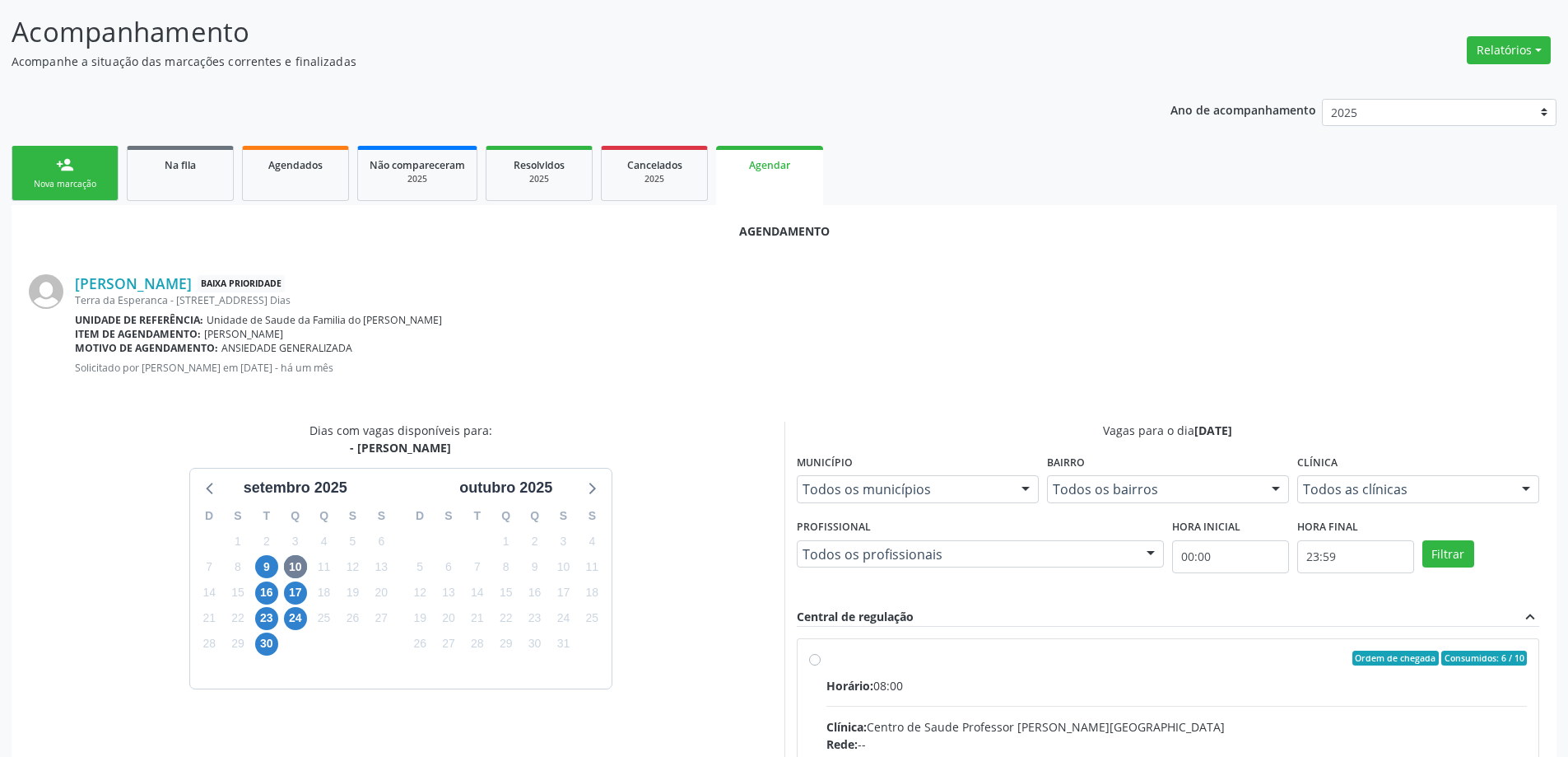
click at [817, 659] on input "Ordem de chegada Consumidos: 6 / 10 Horário: 08:00 Clínica: Centro de Saude Pro…" at bounding box center [815, 657] width 12 height 14
radio input "true"
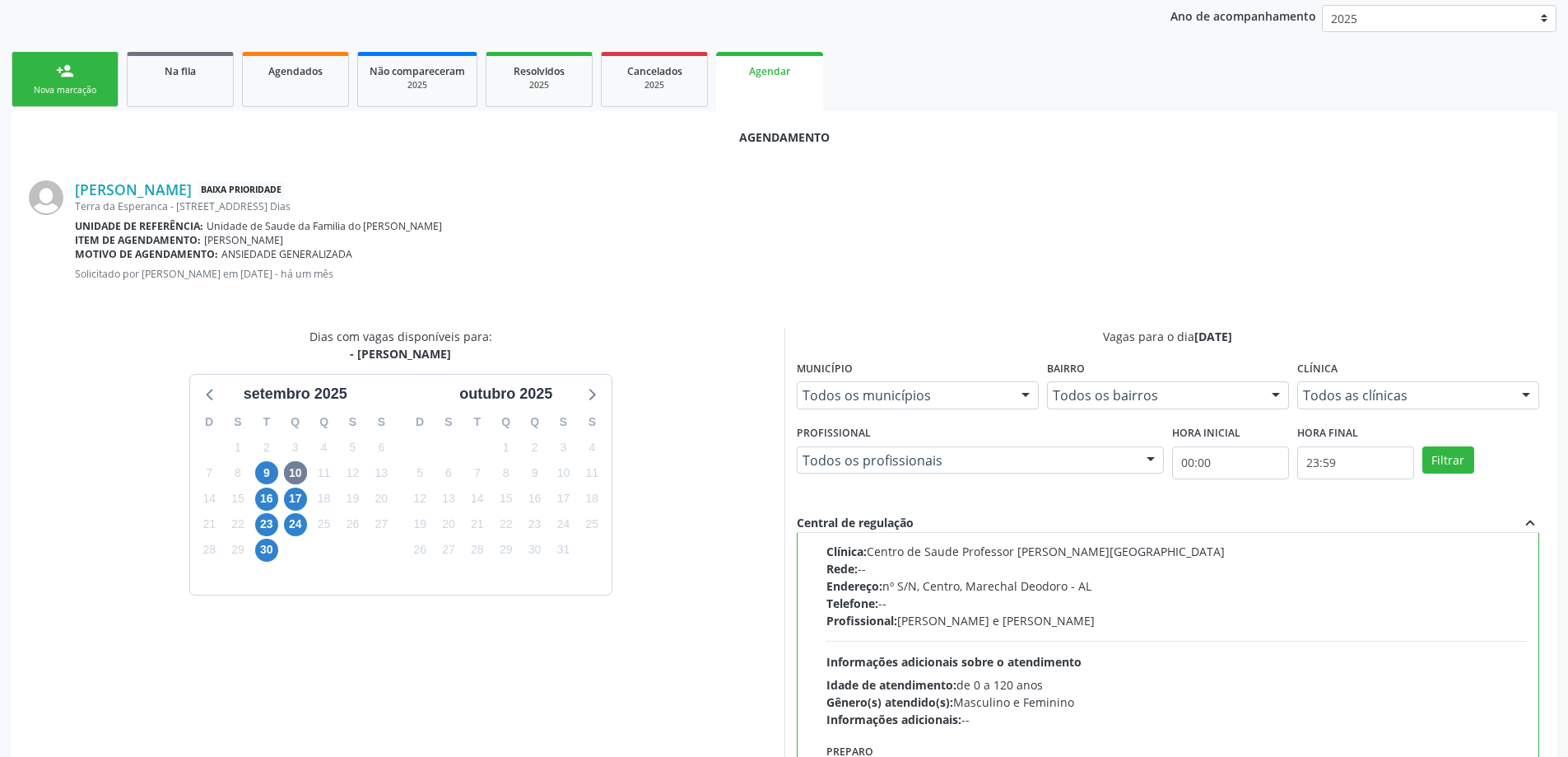
scroll to position [486, 0]
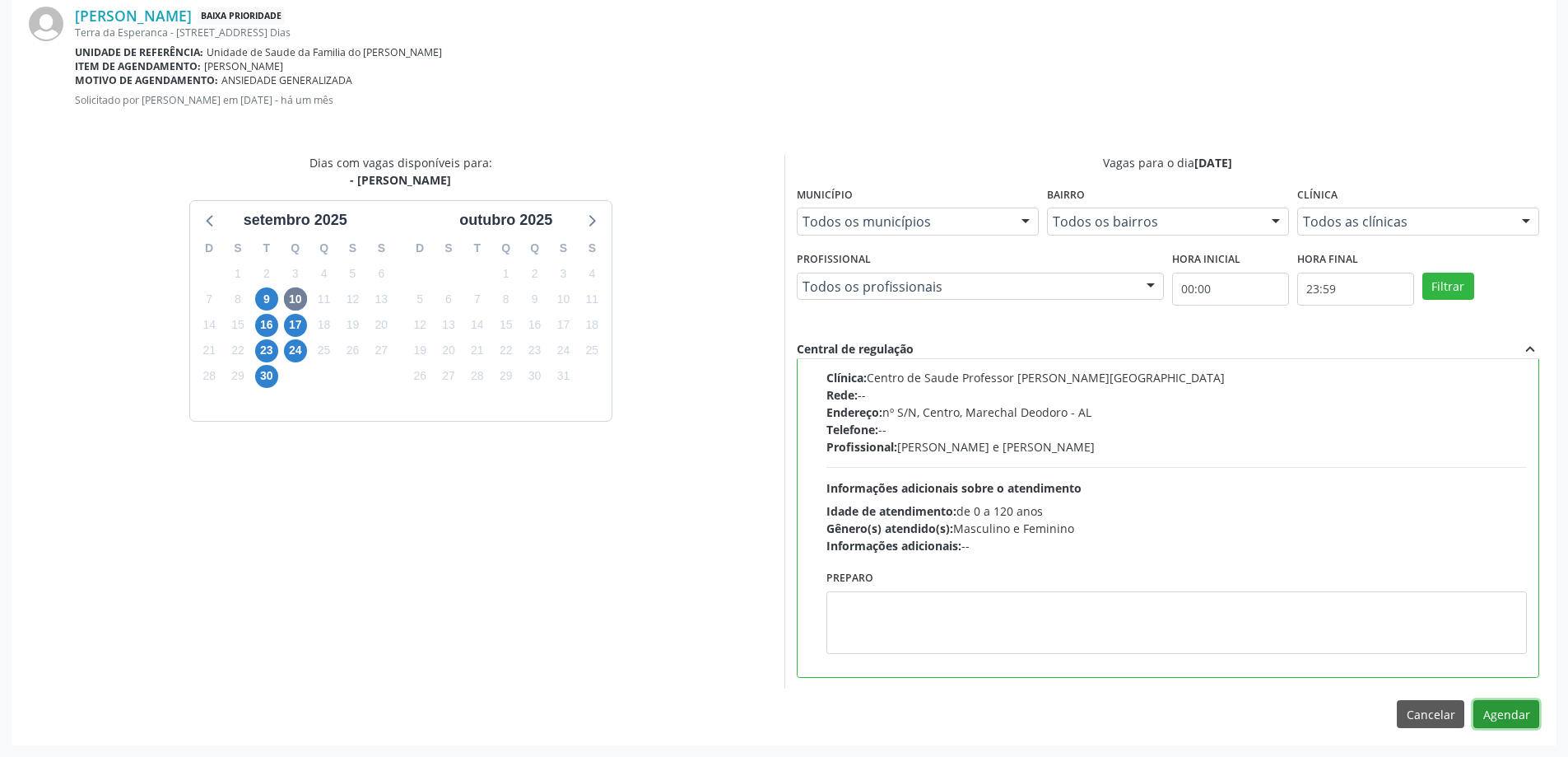
click at [1507, 719] on button "Agendar" at bounding box center [1506, 714] width 66 height 28
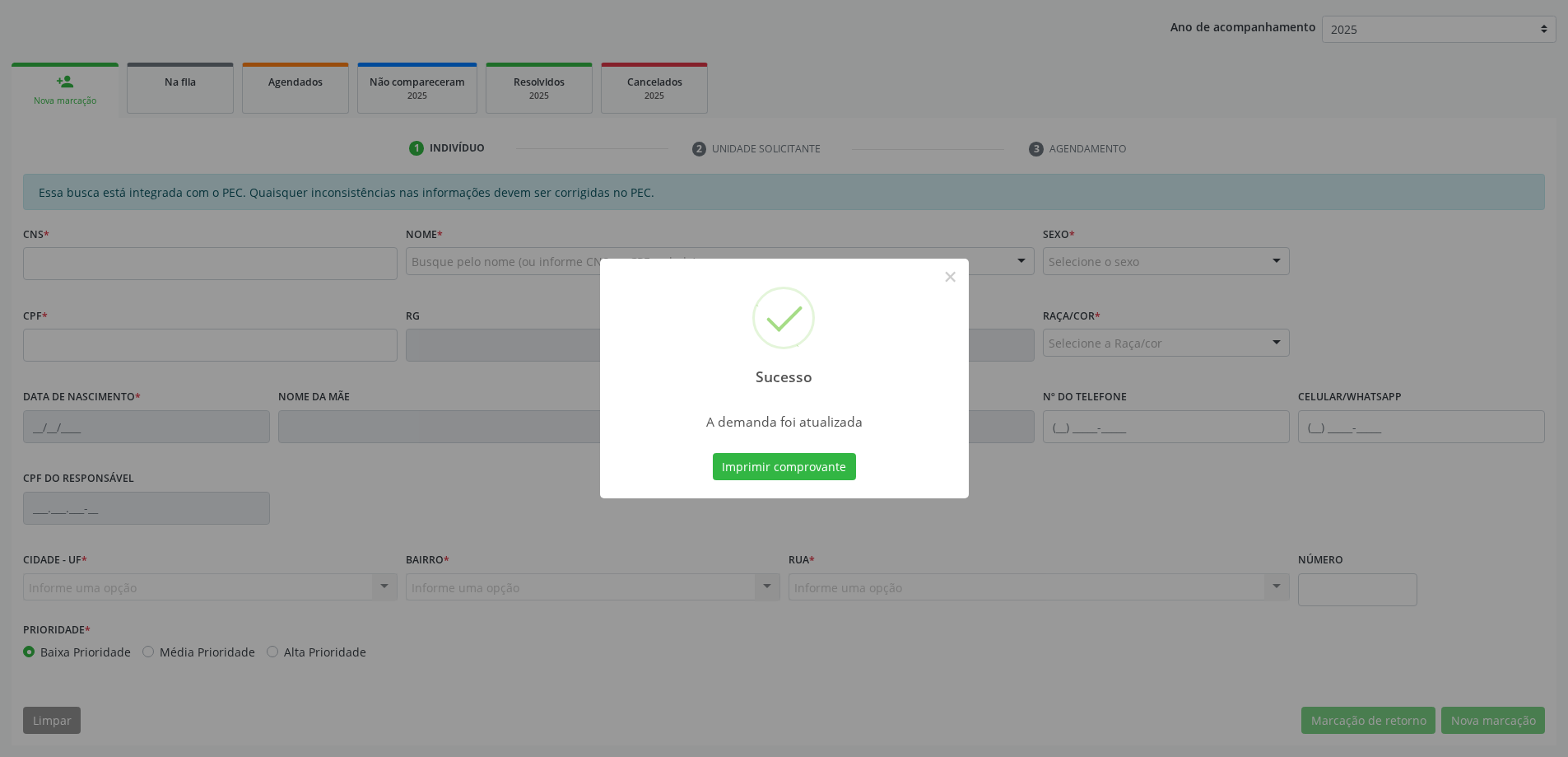
scroll to position [302, 0]
click at [951, 277] on button "×" at bounding box center [951, 276] width 28 height 28
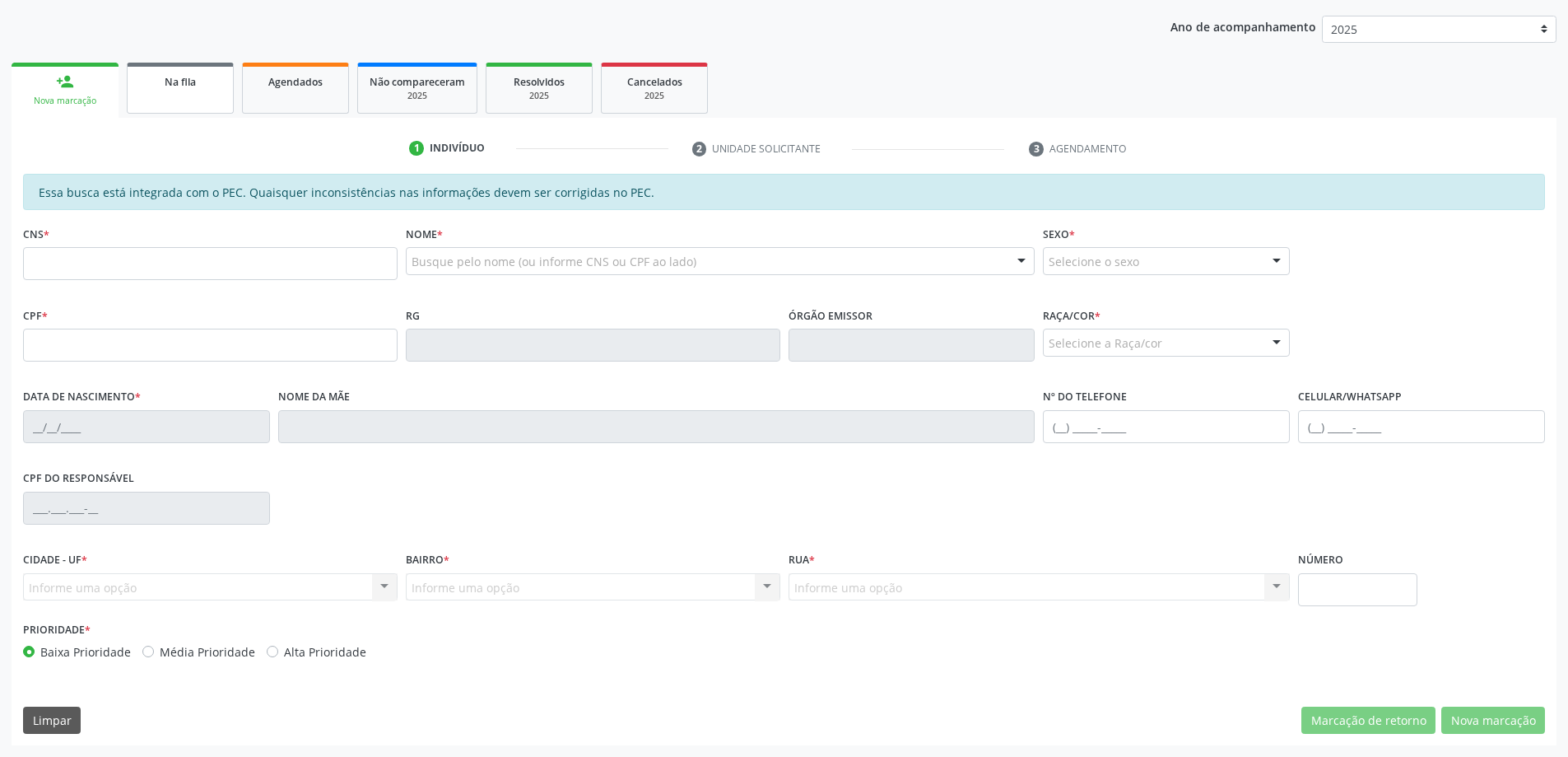
click at [181, 97] on link "Na fila" at bounding box center [180, 88] width 107 height 51
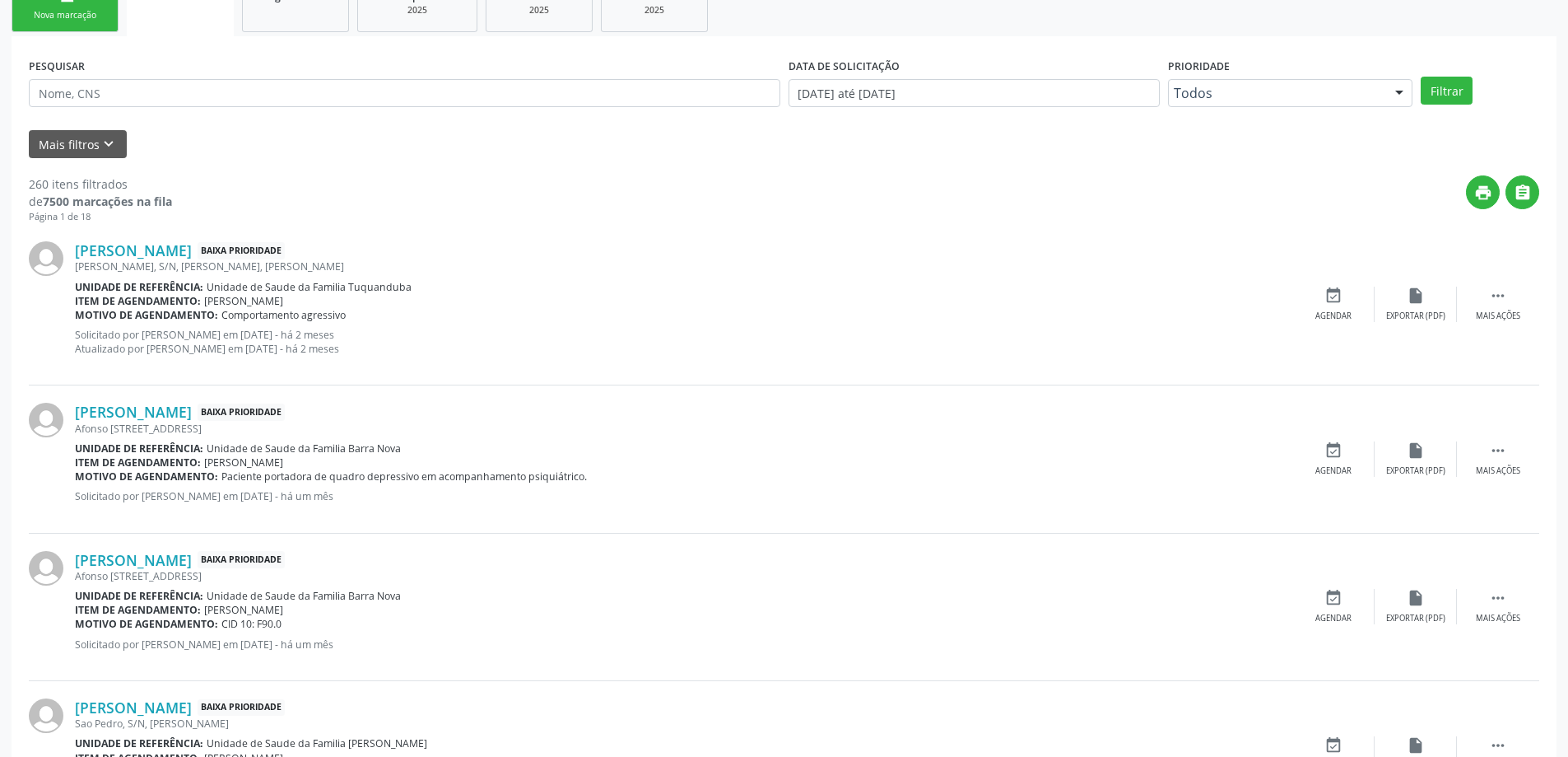
scroll to position [412, 0]
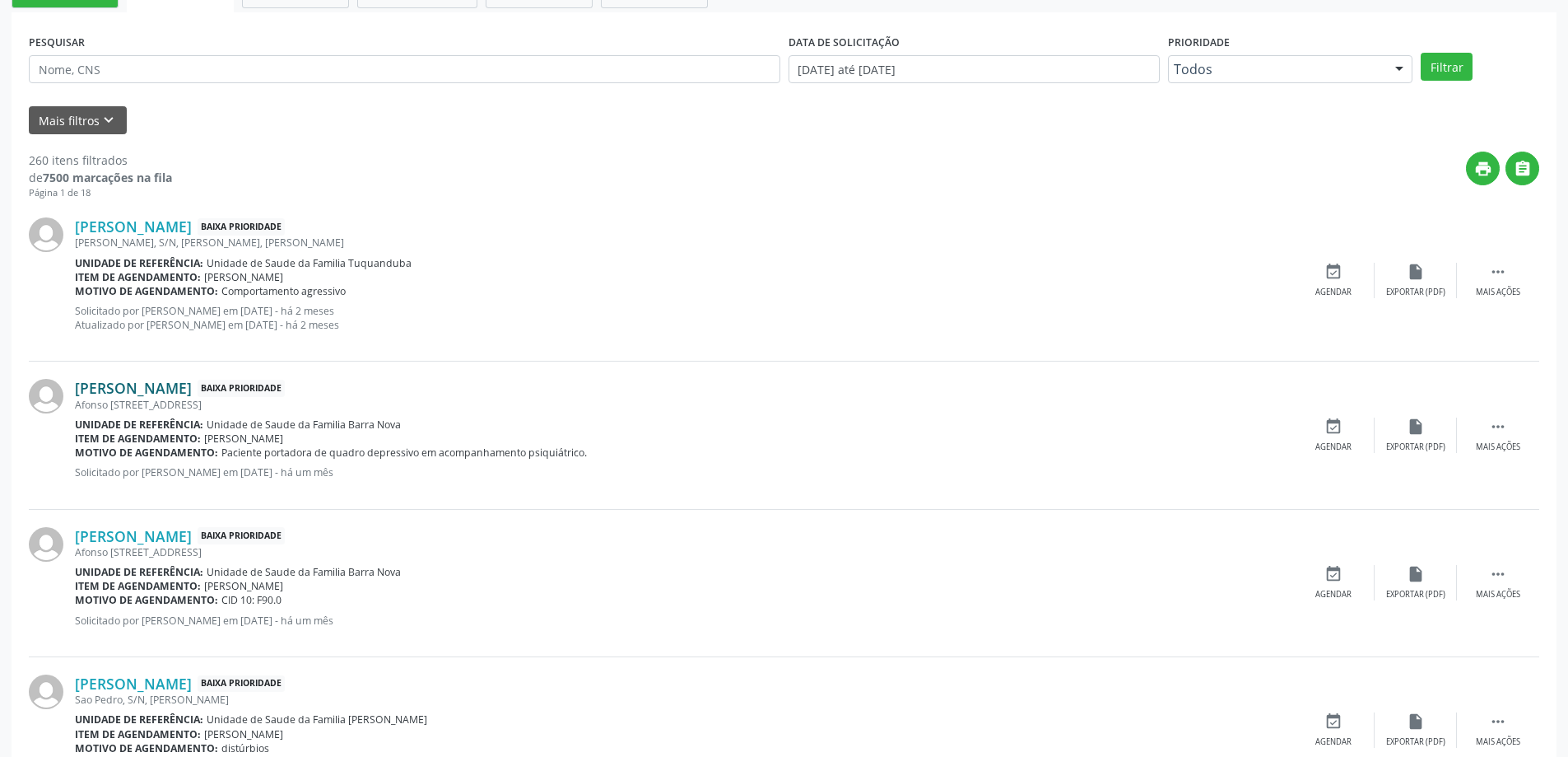
click at [129, 385] on link "[PERSON_NAME]" at bounding box center [133, 388] width 117 height 18
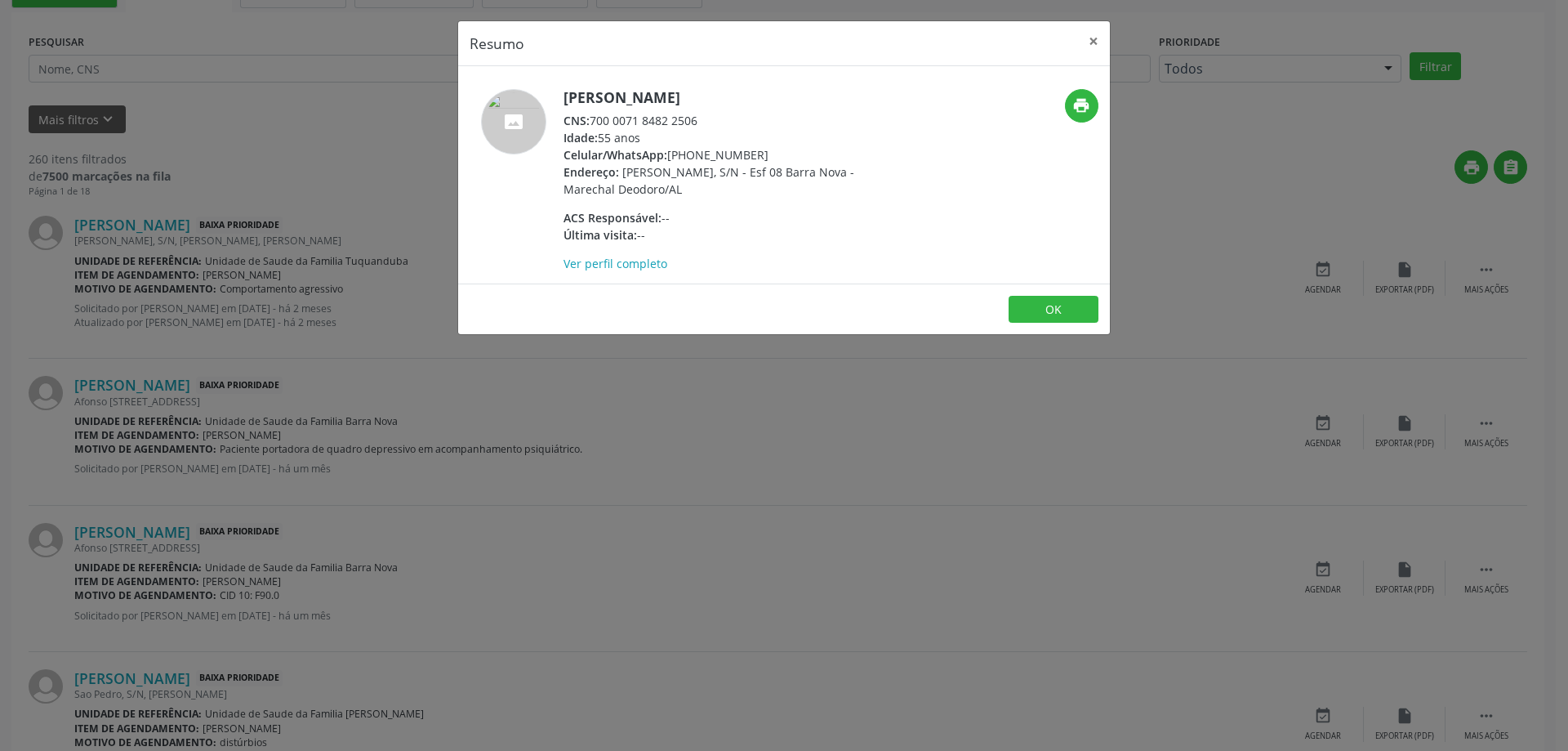
drag, startPoint x: 697, startPoint y: 121, endPoint x: 595, endPoint y: 124, distance: 102.0
click at [595, 124] on div "CNS: 700 0071 8482 2506" at bounding box center [722, 120] width 318 height 17
copy div "700 0071 8482 2506"
click at [1090, 52] on button "×" at bounding box center [1093, 41] width 32 height 40
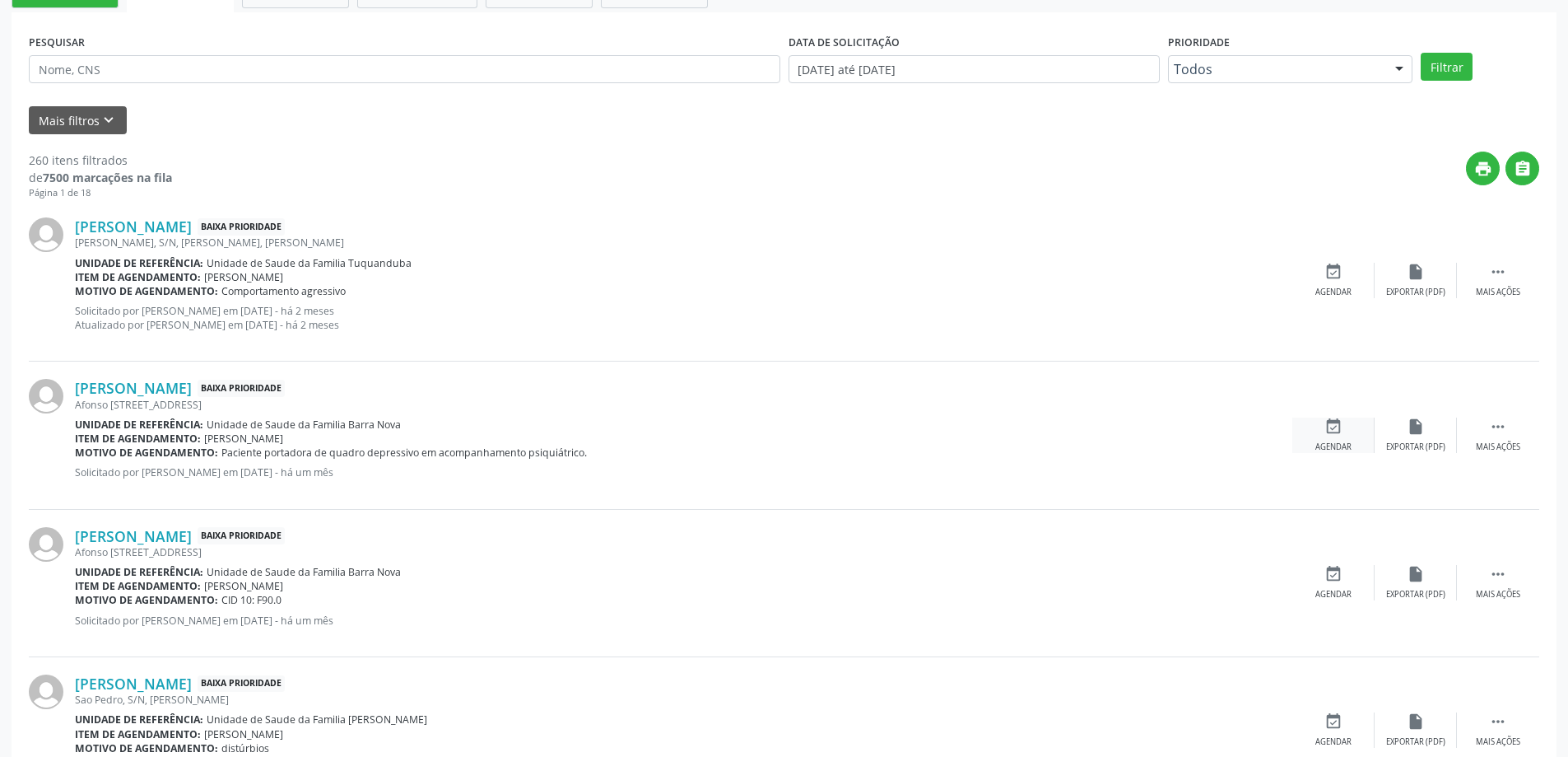
click at [1338, 417] on icon "event_available" at bounding box center [1334, 426] width 18 height 18
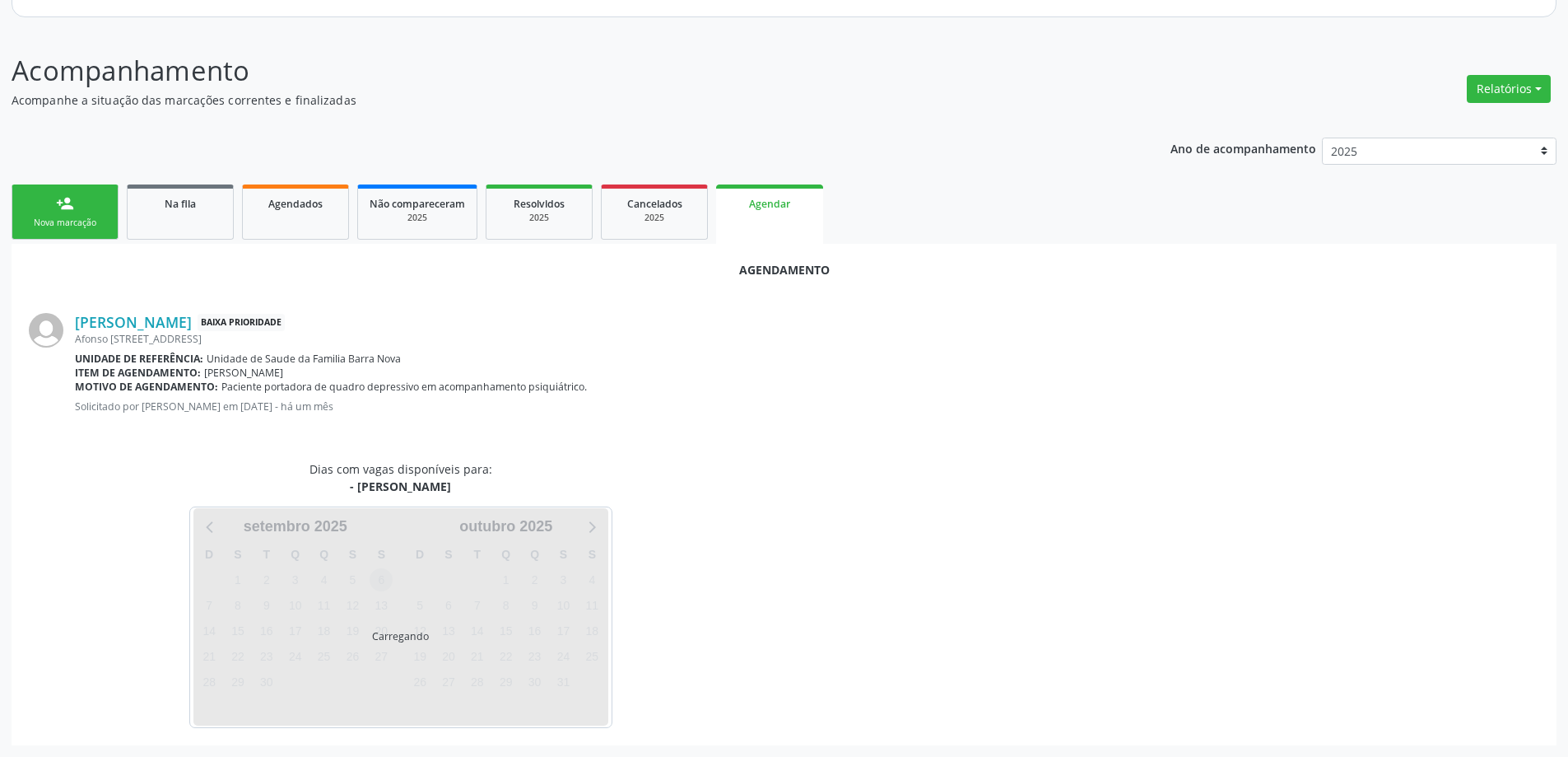
scroll to position [219, 0]
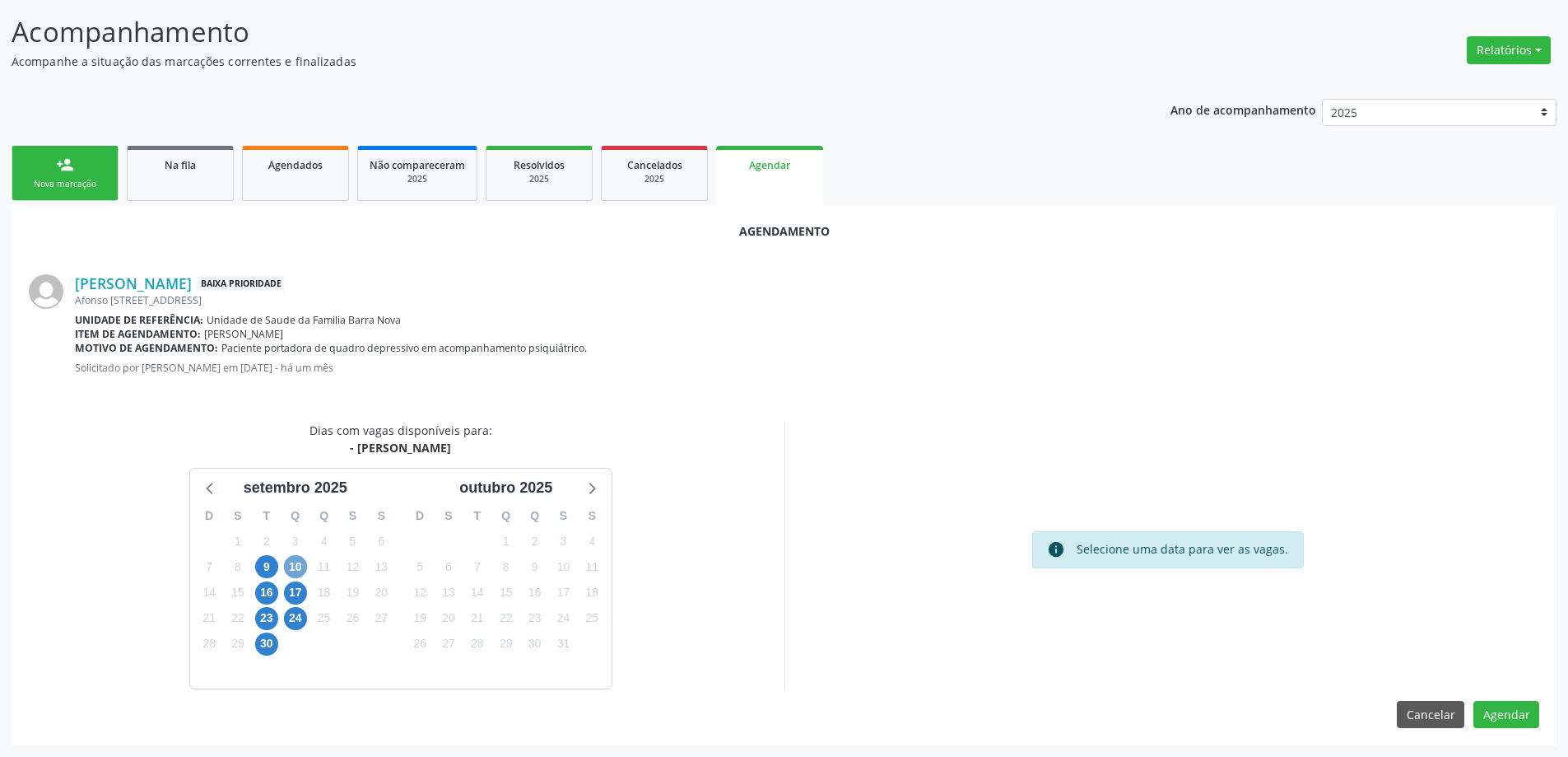
click at [292, 571] on span "10" at bounding box center [295, 566] width 23 height 23
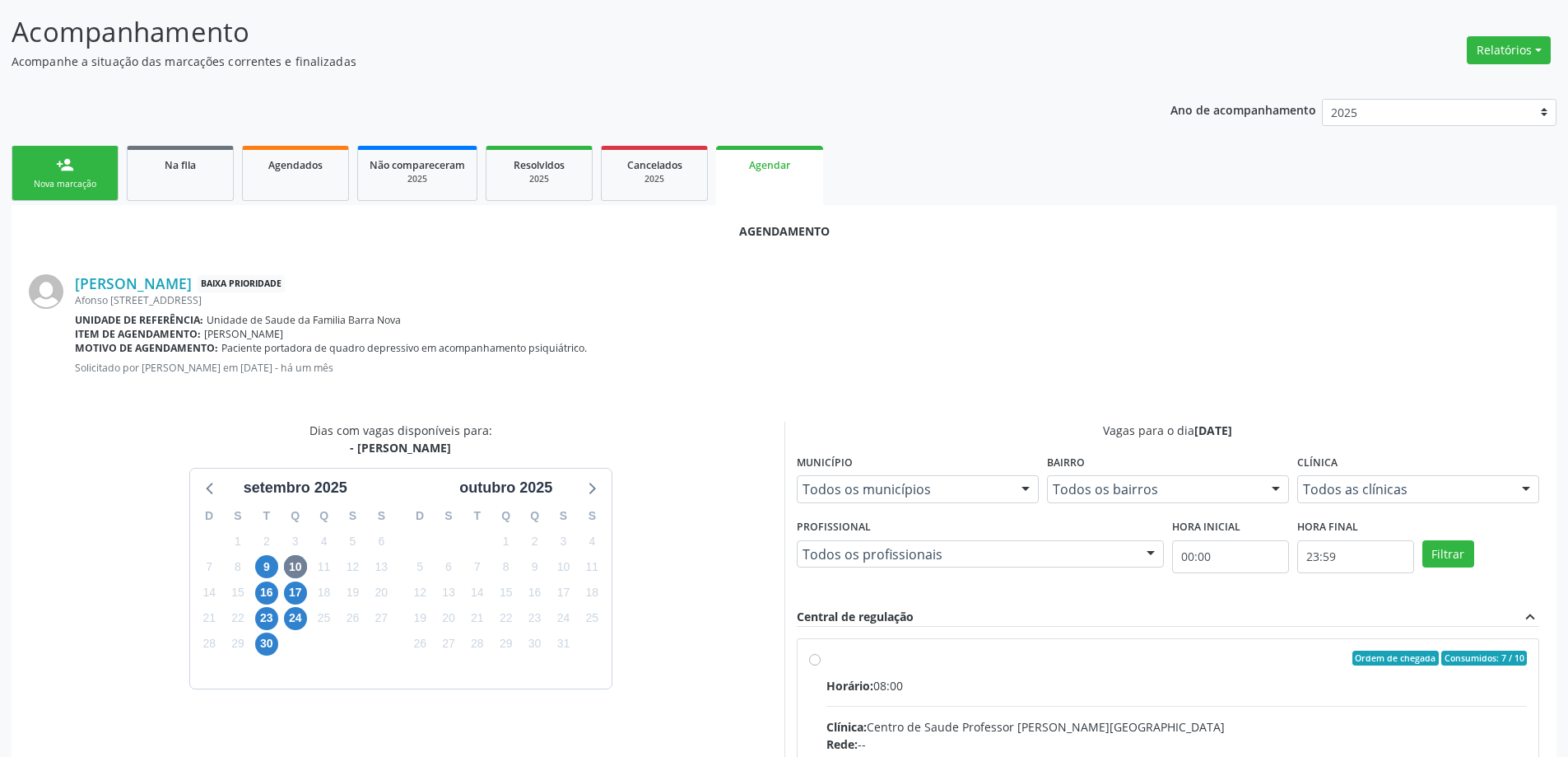
radio input "true"
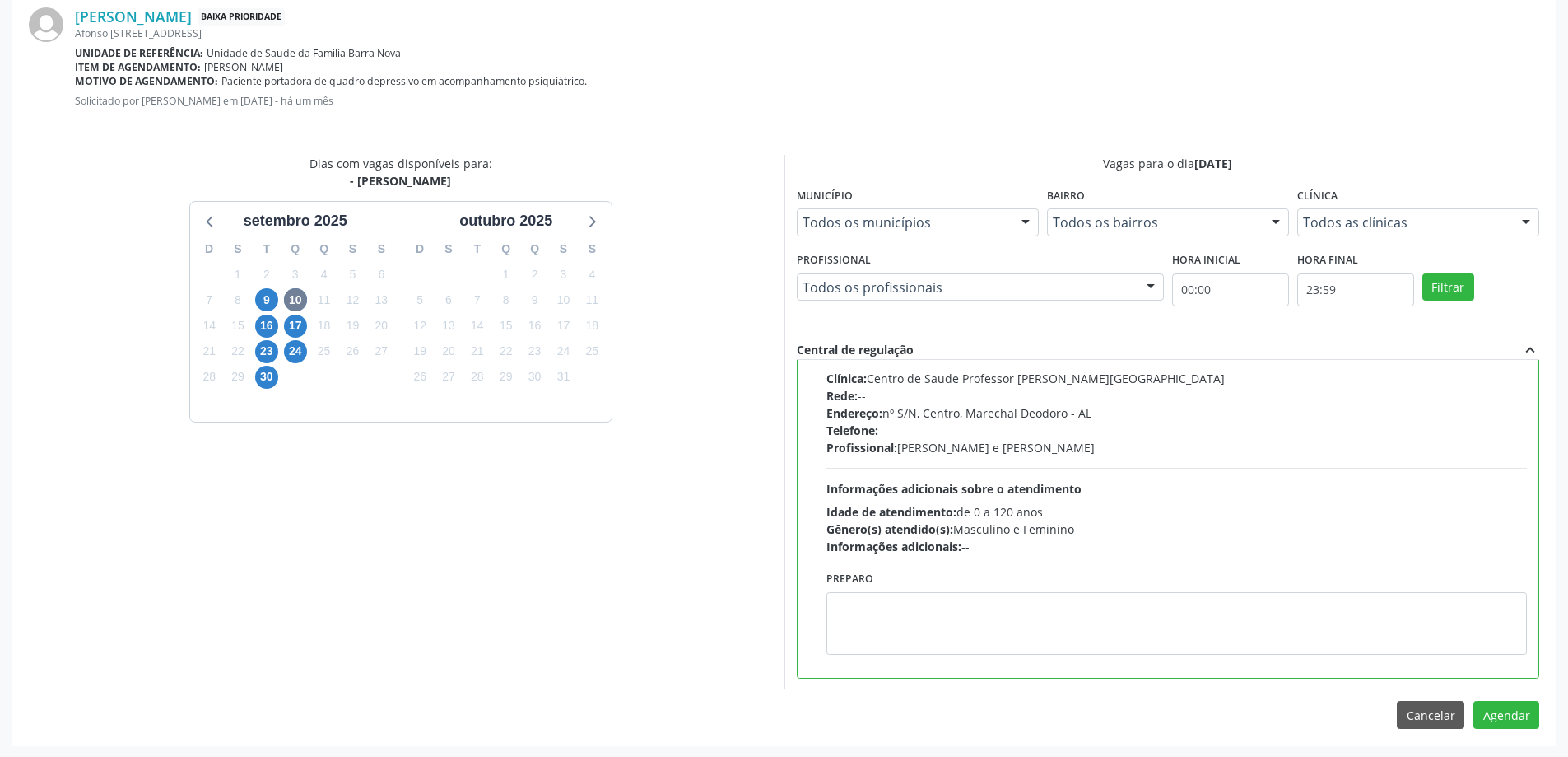
scroll to position [486, 0]
click at [1516, 717] on button "Agendar" at bounding box center [1506, 714] width 66 height 28
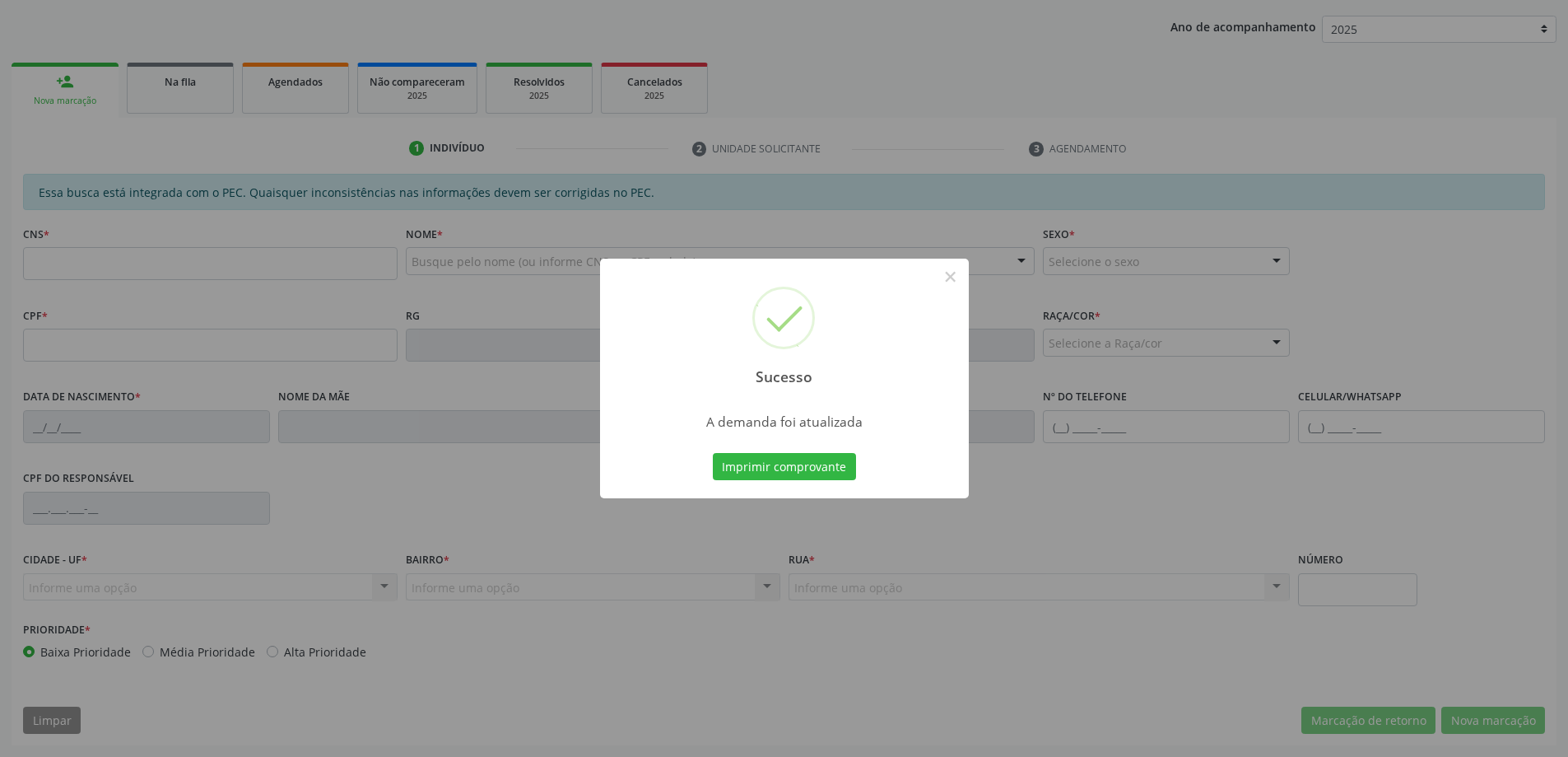
scroll to position [302, 0]
click at [945, 278] on button "×" at bounding box center [951, 276] width 28 height 28
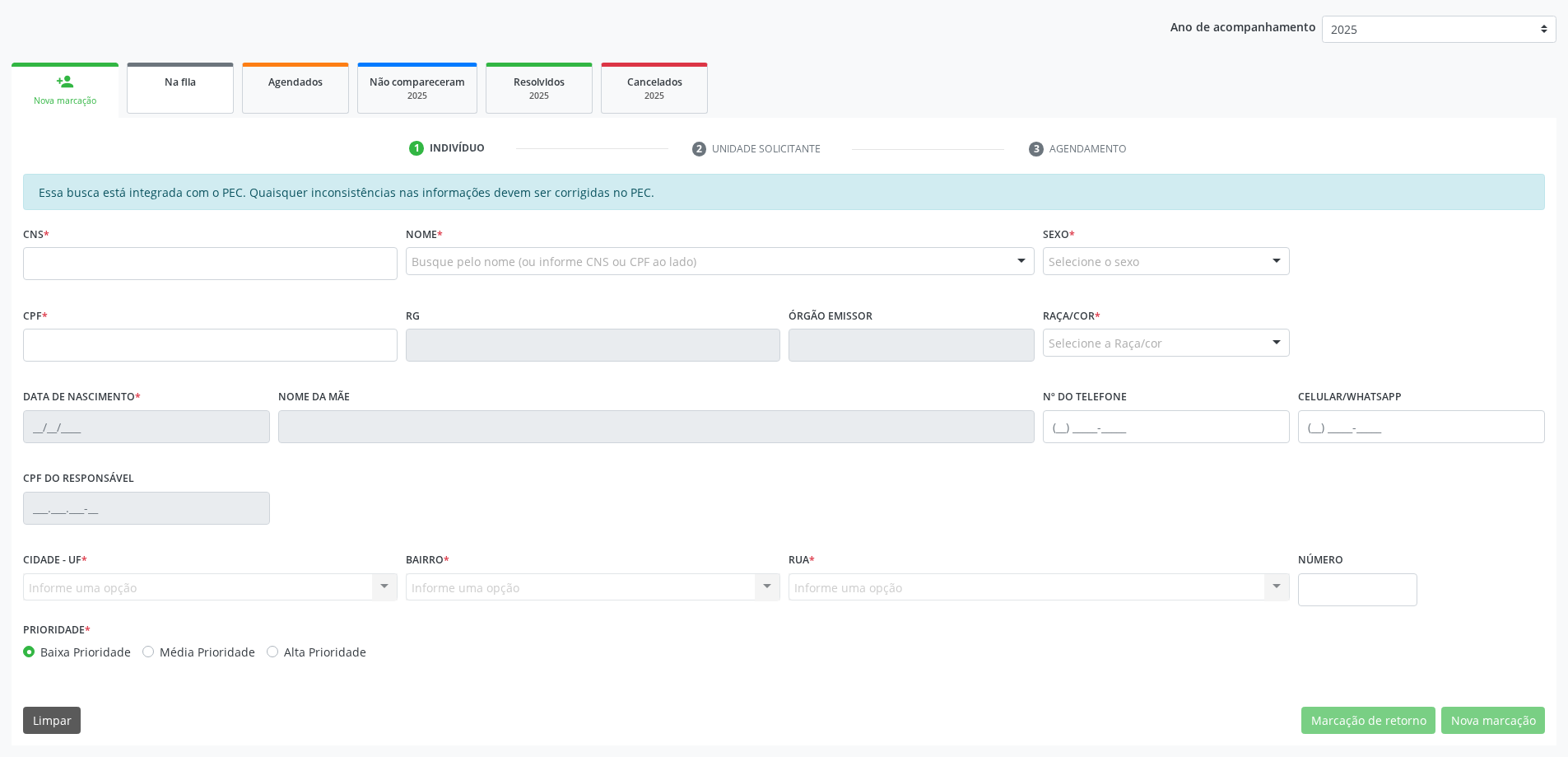
click at [167, 91] on link "Na fila" at bounding box center [180, 88] width 107 height 51
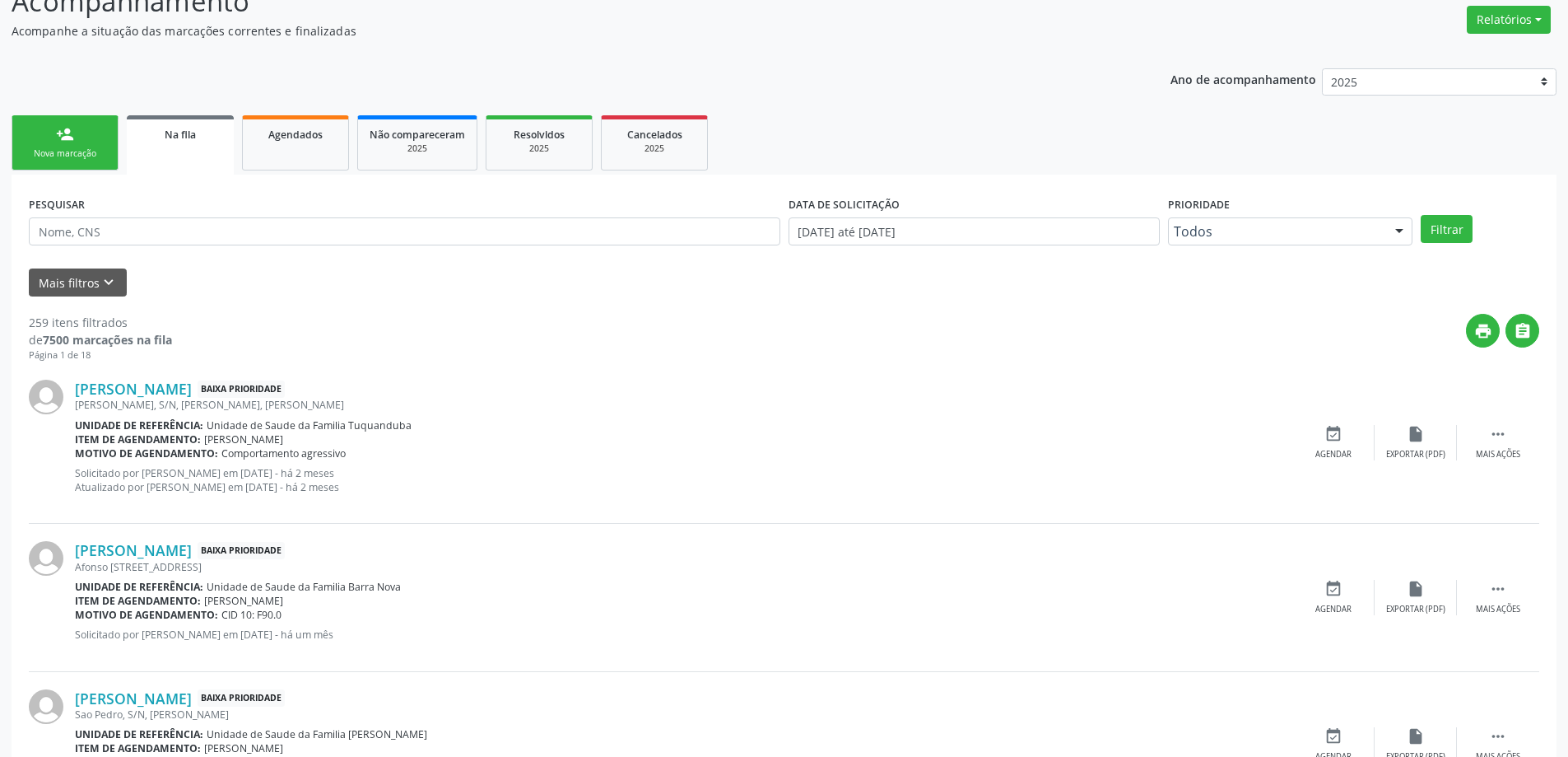
scroll to position [330, 0]
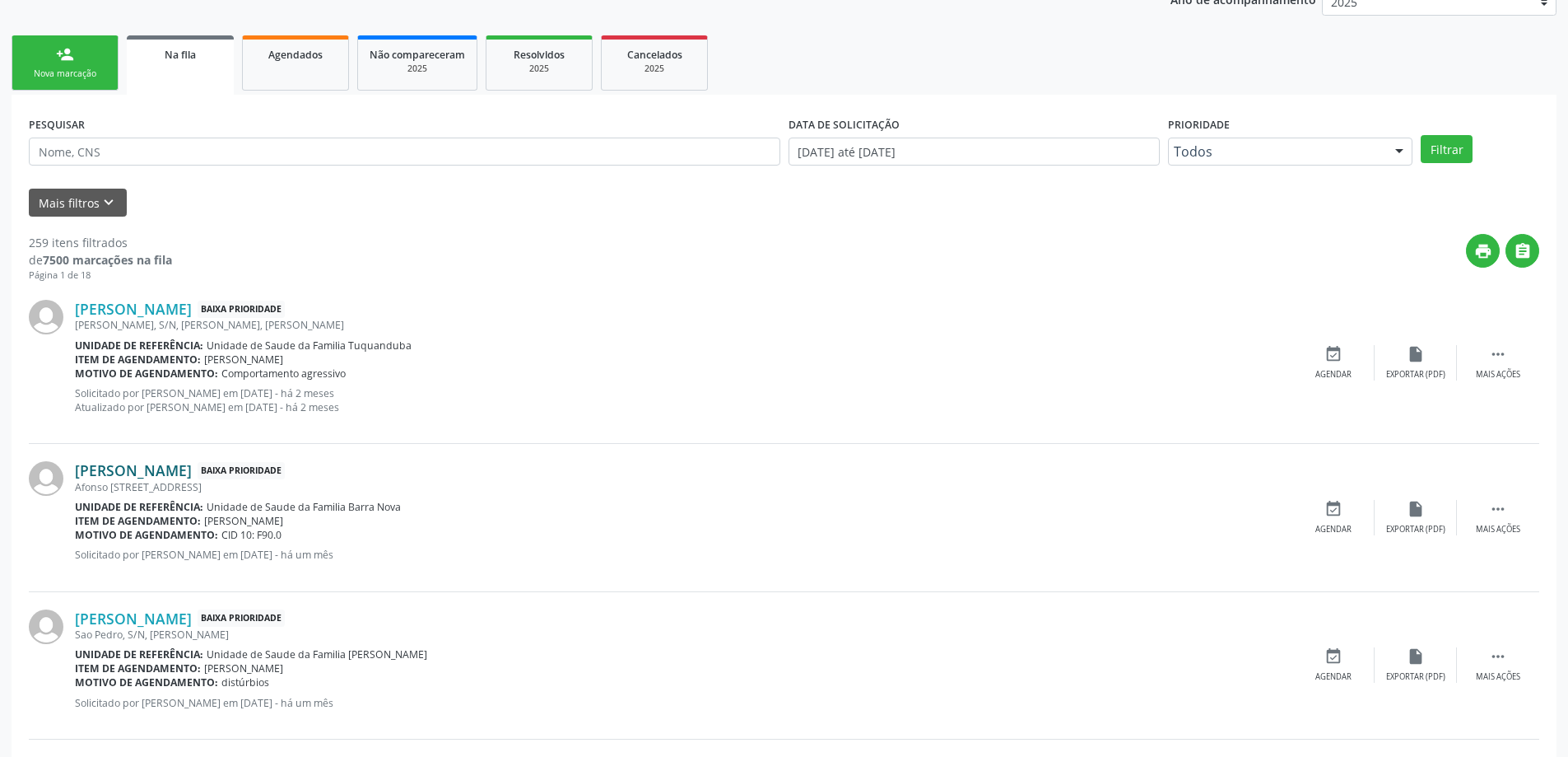
click at [192, 475] on link "[PERSON_NAME]" at bounding box center [133, 470] width 117 height 18
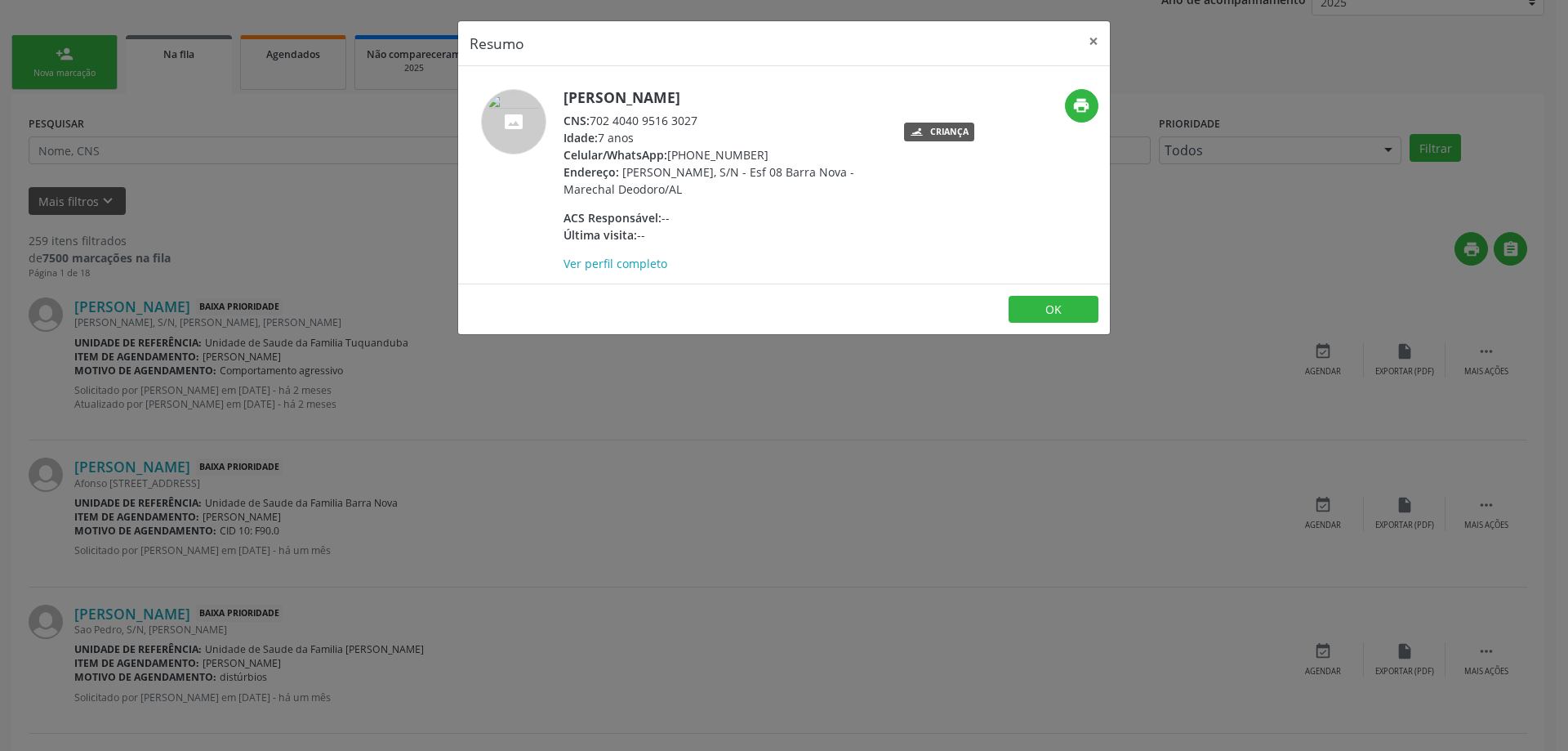
drag, startPoint x: 701, startPoint y: 115, endPoint x: 593, endPoint y: 118, distance: 108.0
click at [593, 118] on div "CNS: 702 4040 9516 3027" at bounding box center [722, 120] width 318 height 17
copy div "702 4040 9516 3027"
click at [1085, 43] on button "×" at bounding box center [1093, 41] width 32 height 40
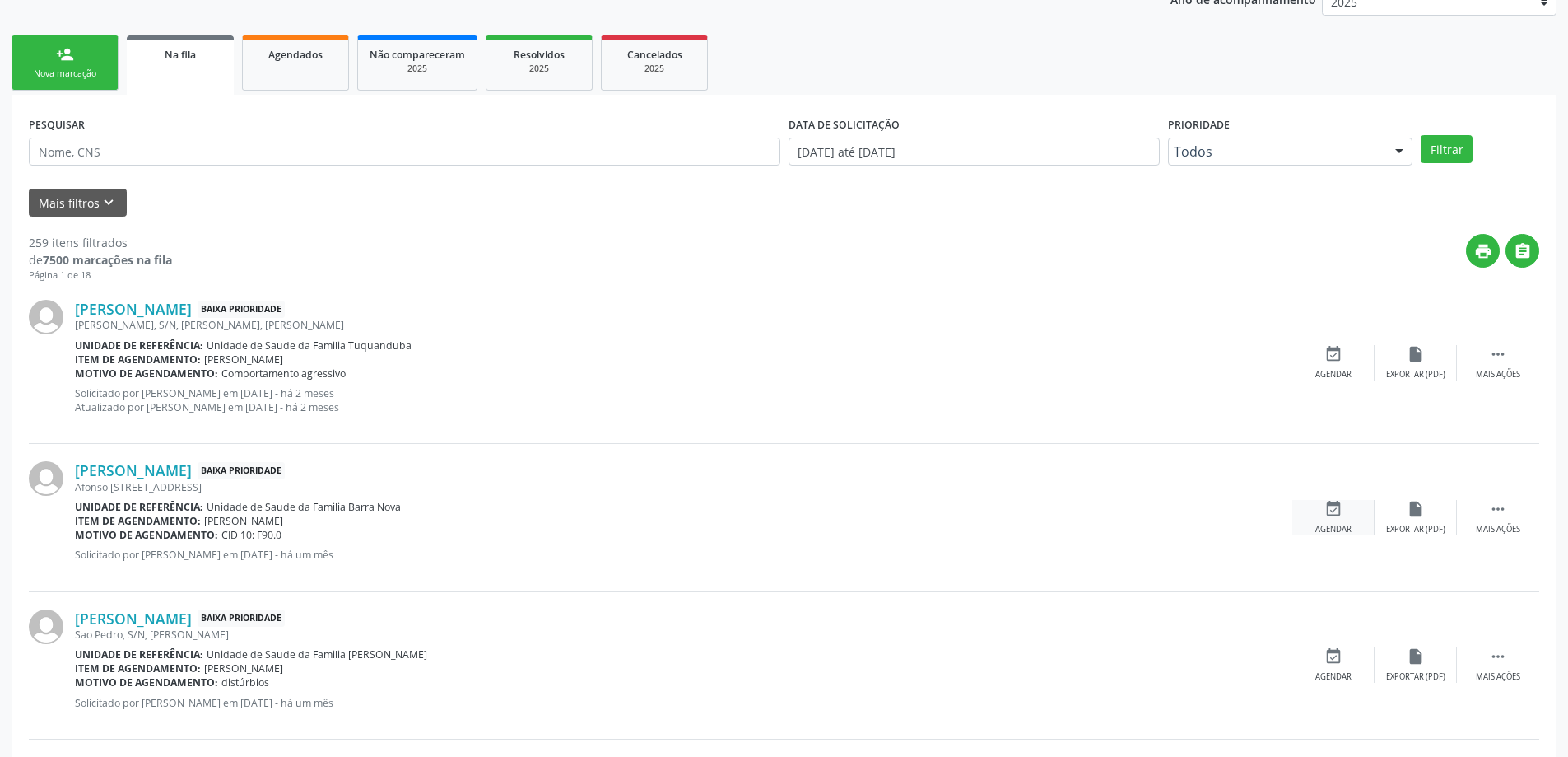
click at [1332, 517] on icon "event_available" at bounding box center [1334, 509] width 18 height 18
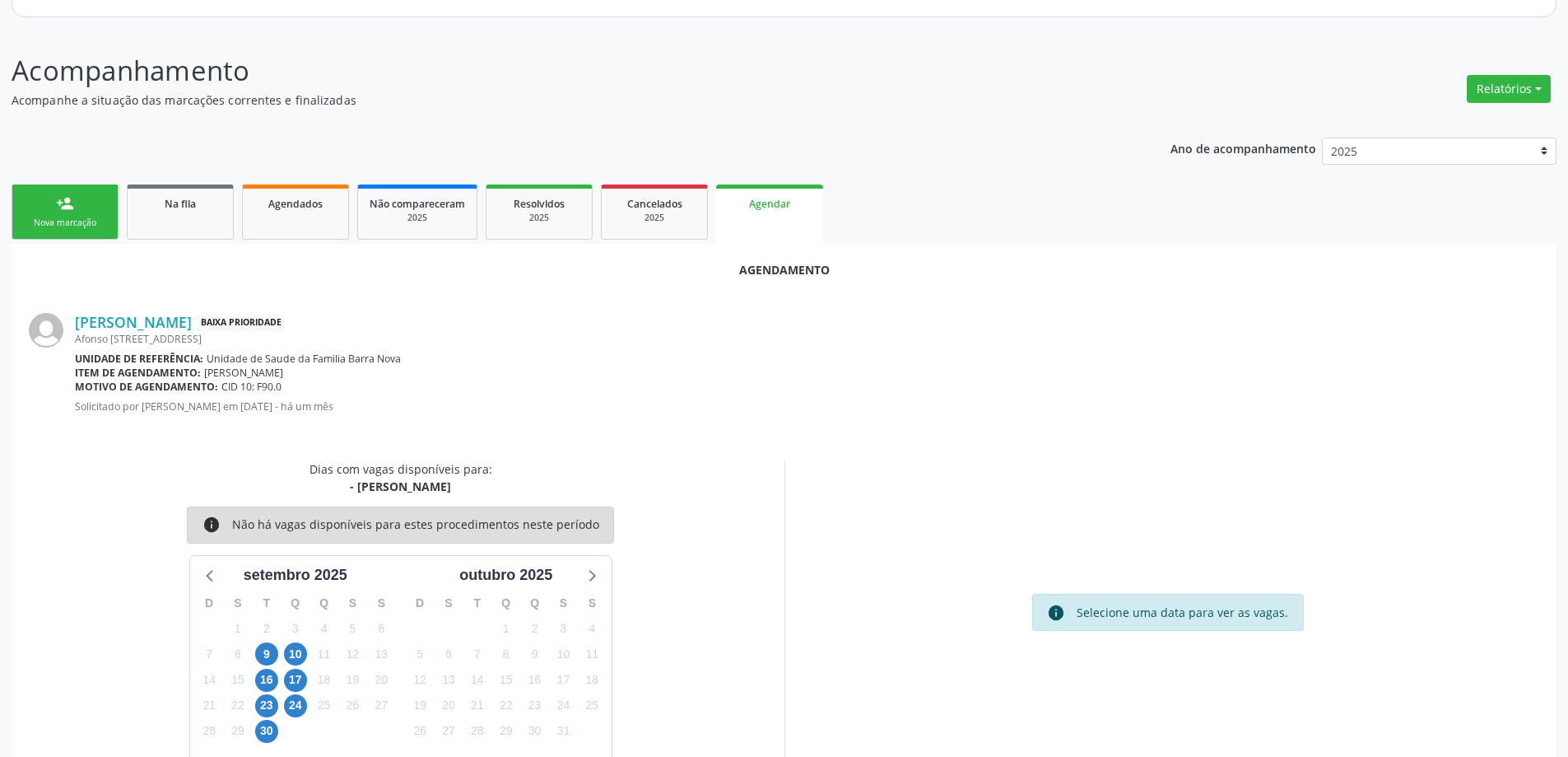
scroll to position [219, 0]
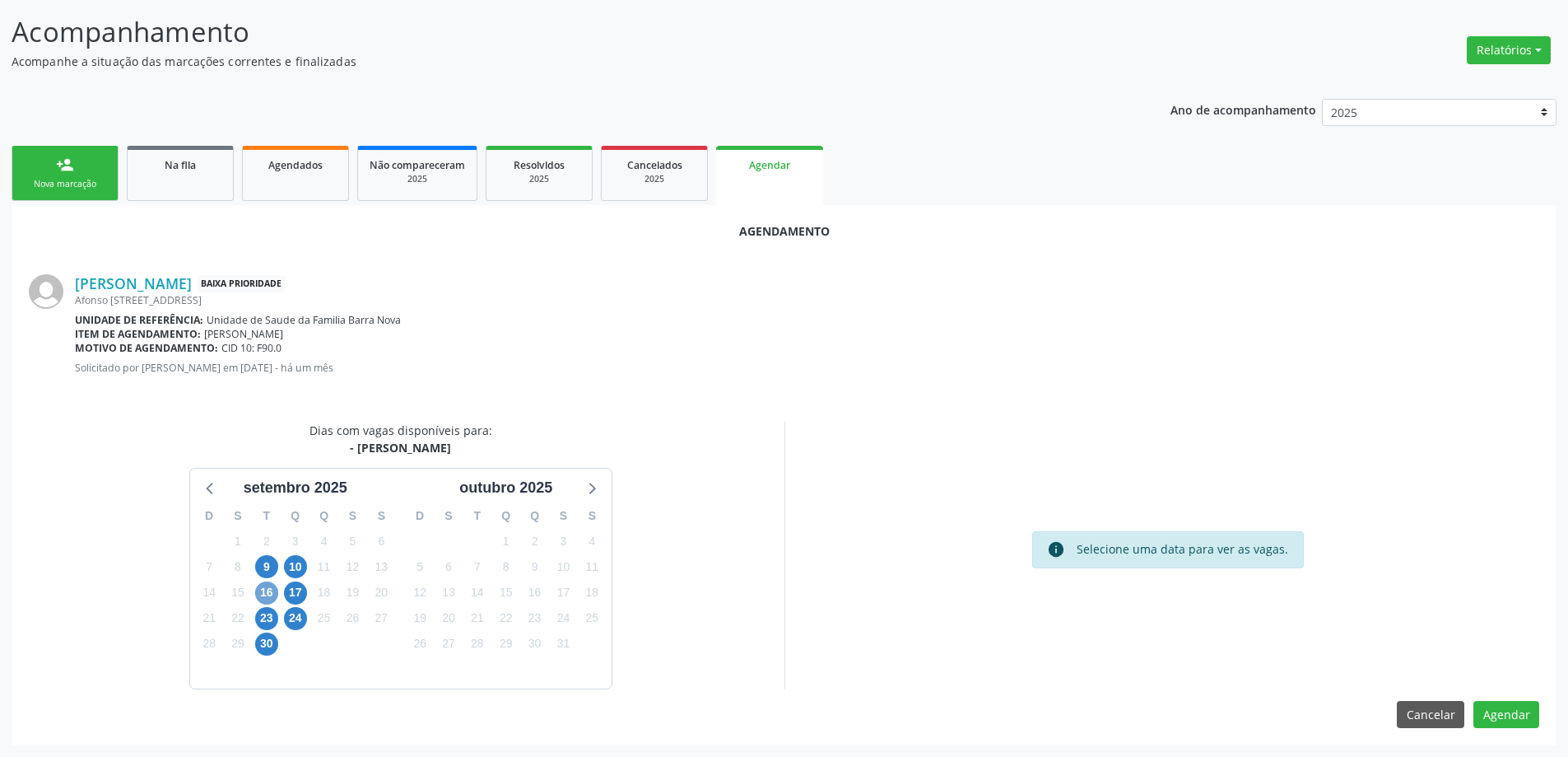
click at [264, 595] on span "16" at bounding box center [266, 592] width 23 height 23
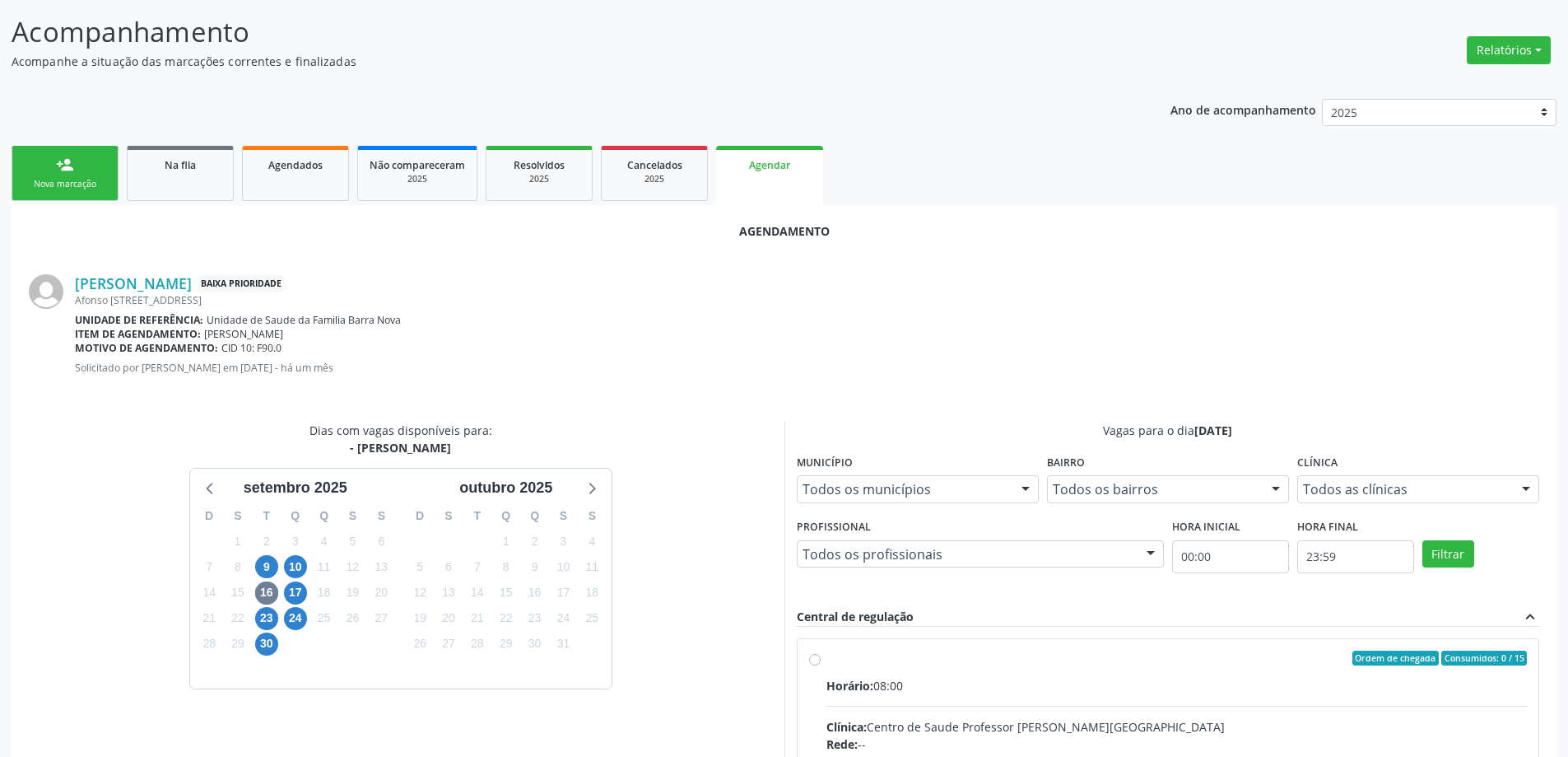
click at [816, 665] on input "Ordem de chegada Consumidos: 0 / 15 Horário: 08:00 Clínica: Centro de Saude Pro…" at bounding box center [815, 657] width 12 height 14
radio input "true"
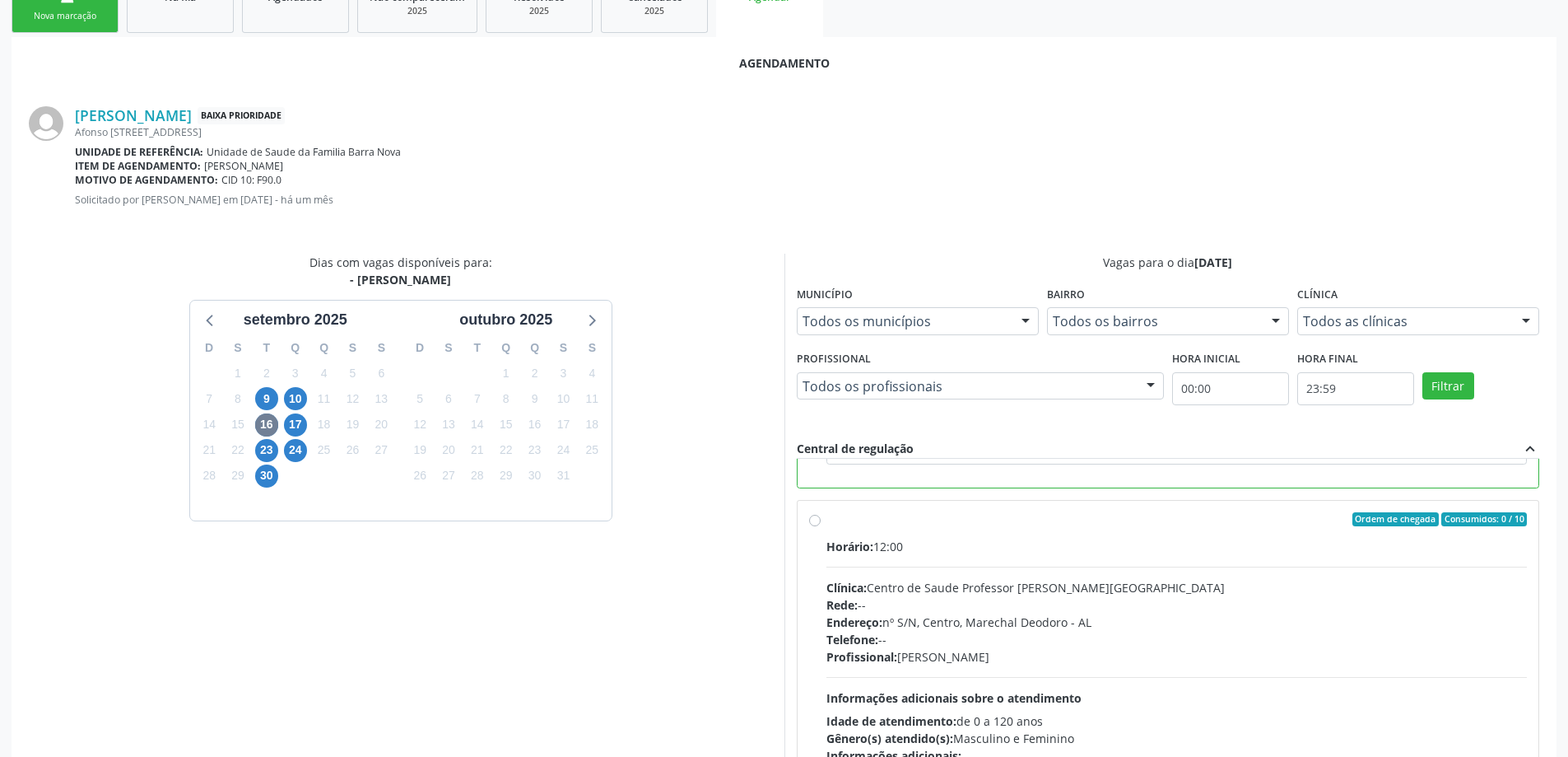
scroll to position [466, 0]
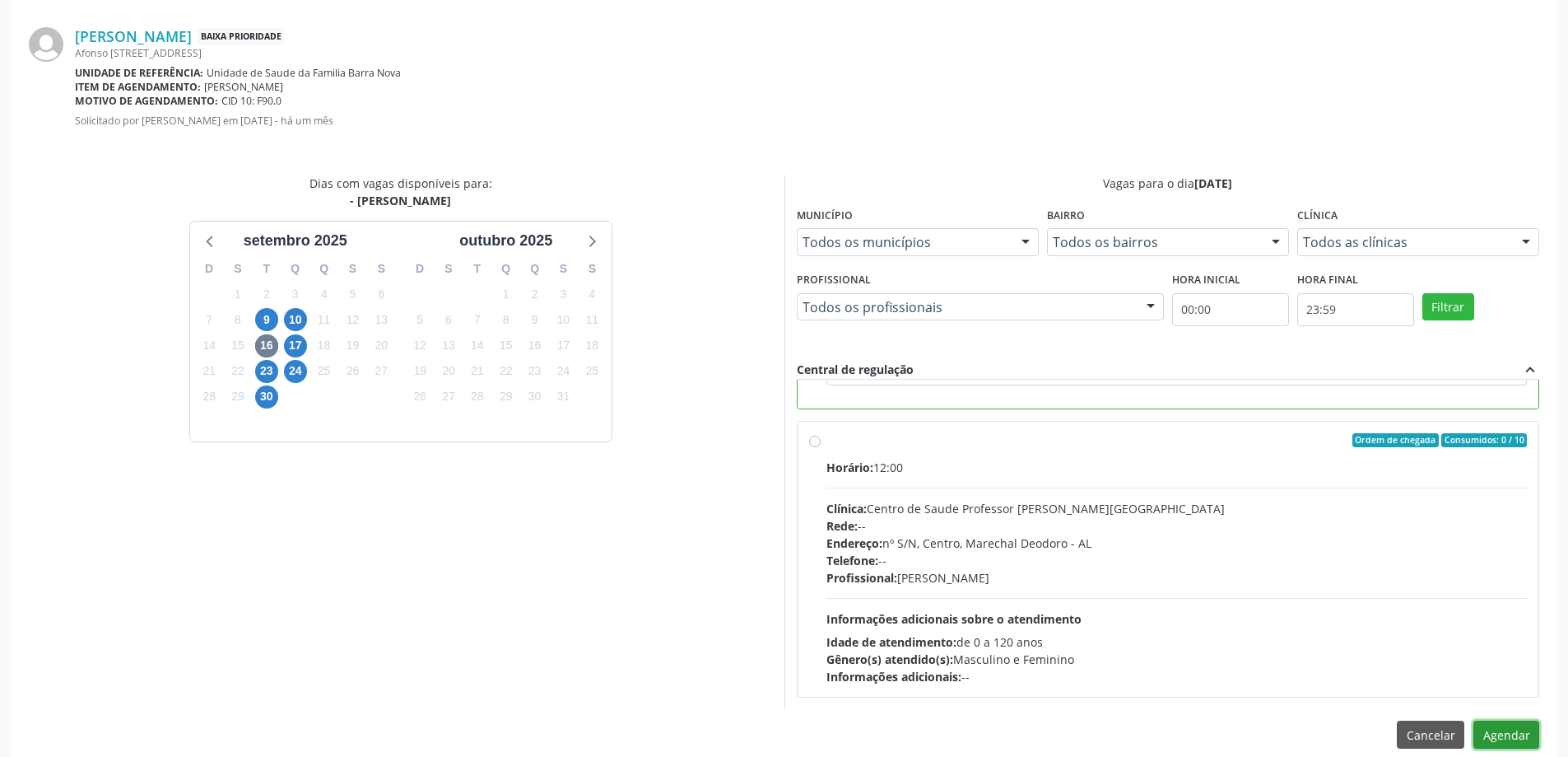
click at [1506, 746] on button "Agendar" at bounding box center [1506, 734] width 66 height 28
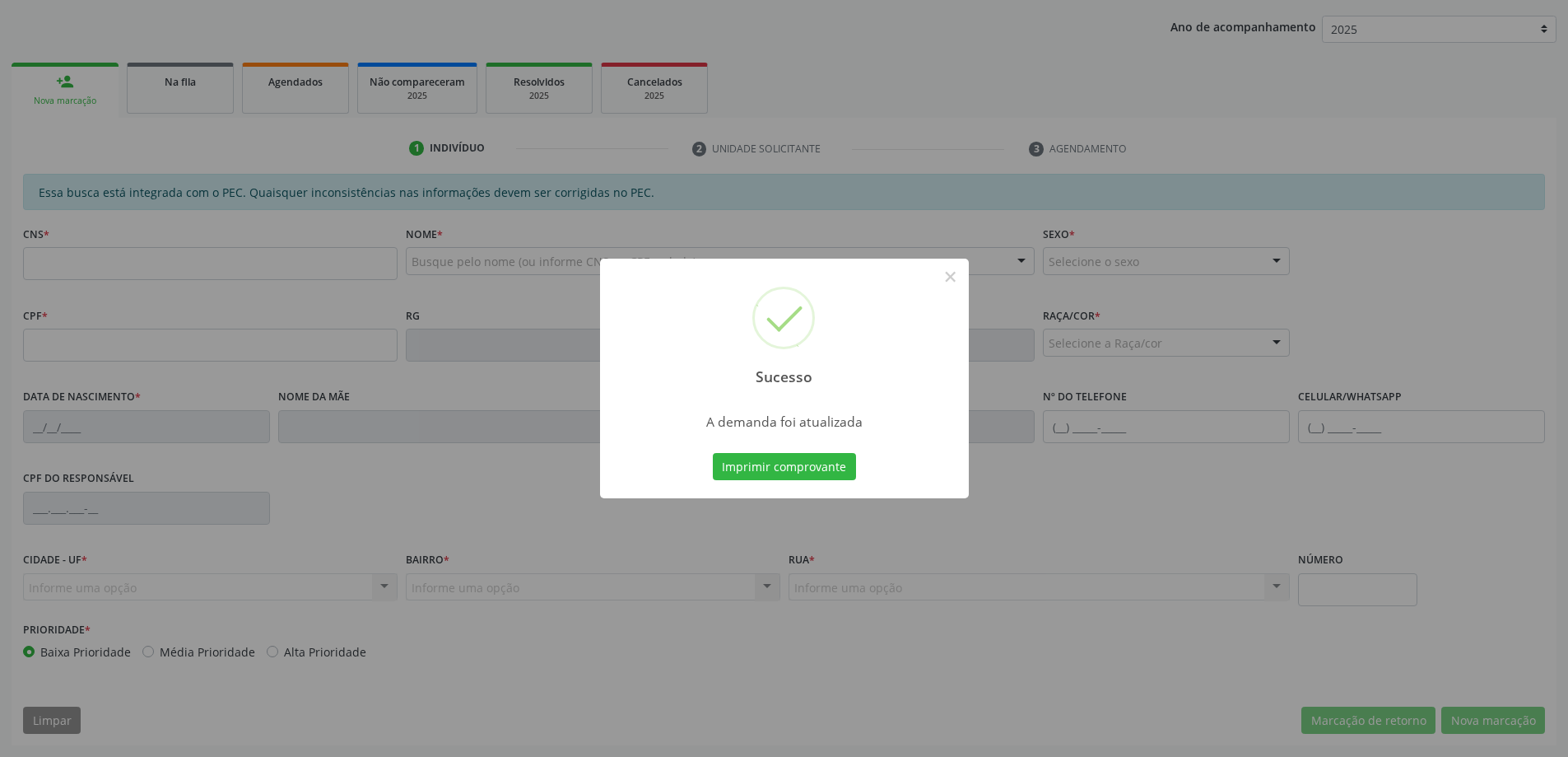
scroll to position [302, 0]
click at [948, 279] on button "×" at bounding box center [951, 276] width 28 height 28
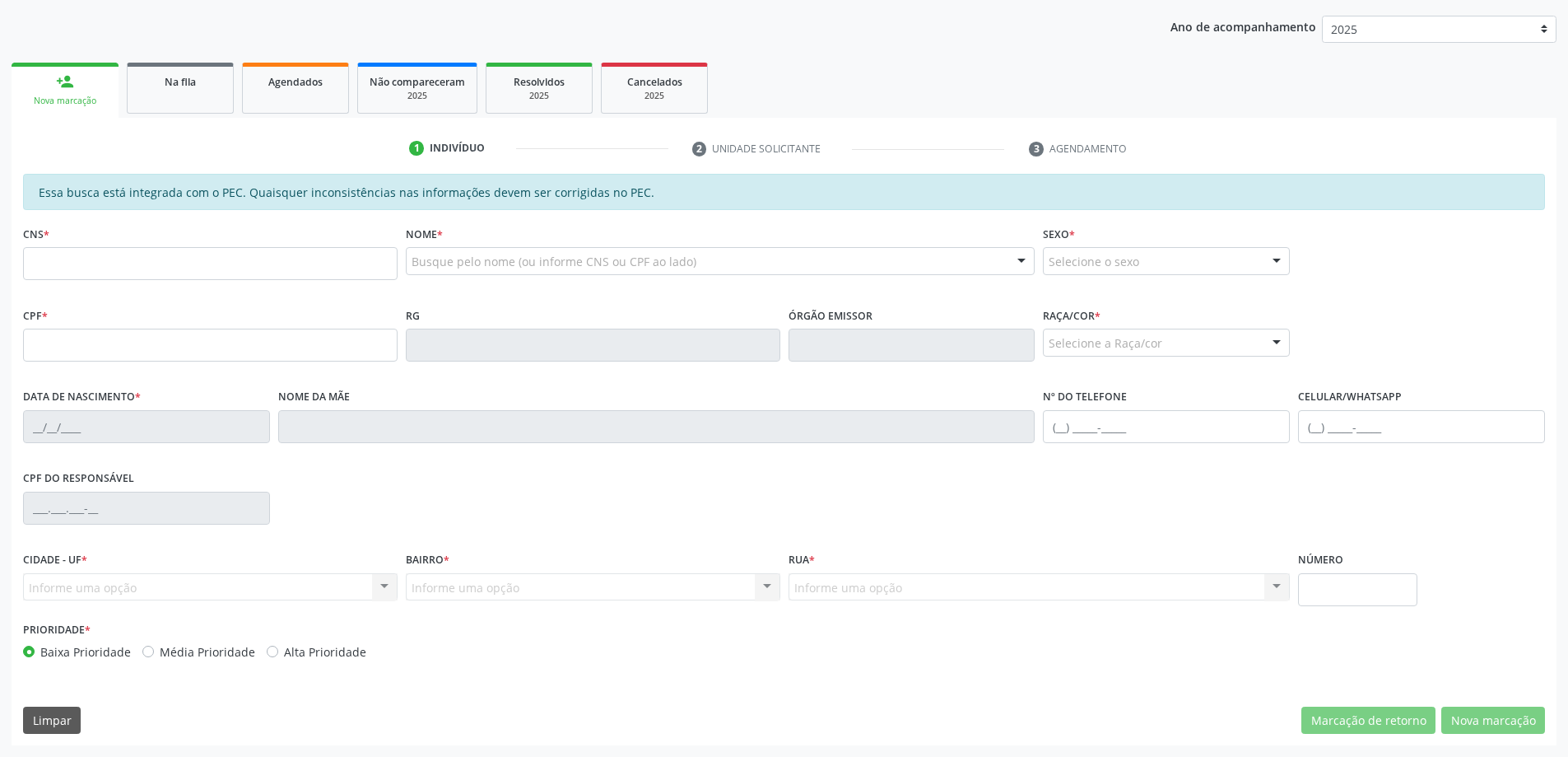
drag, startPoint x: 189, startPoint y: 104, endPoint x: 258, endPoint y: 191, distance: 111.0
click at [189, 103] on link "Na fila" at bounding box center [180, 88] width 107 height 51
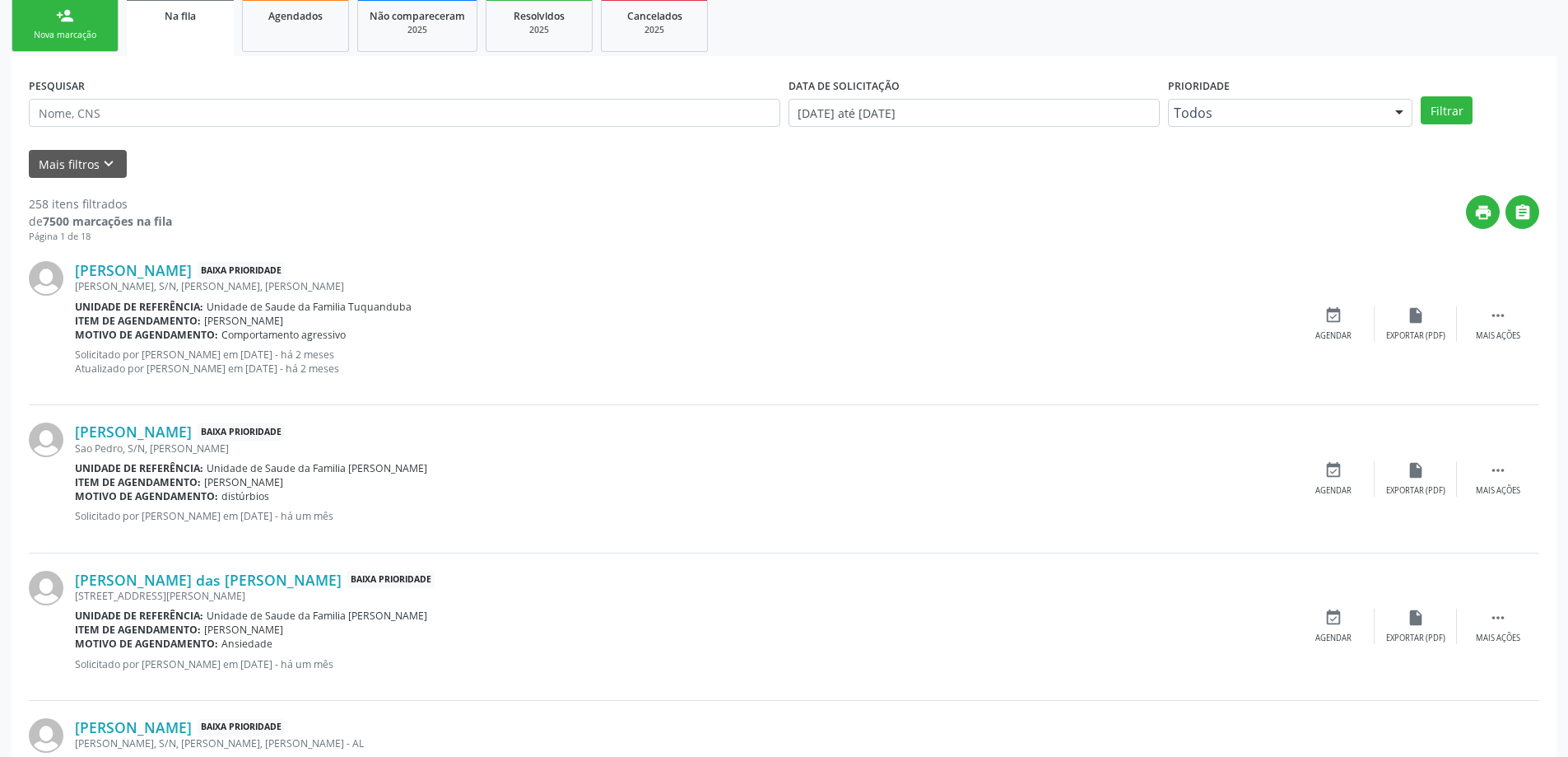
scroll to position [412, 0]
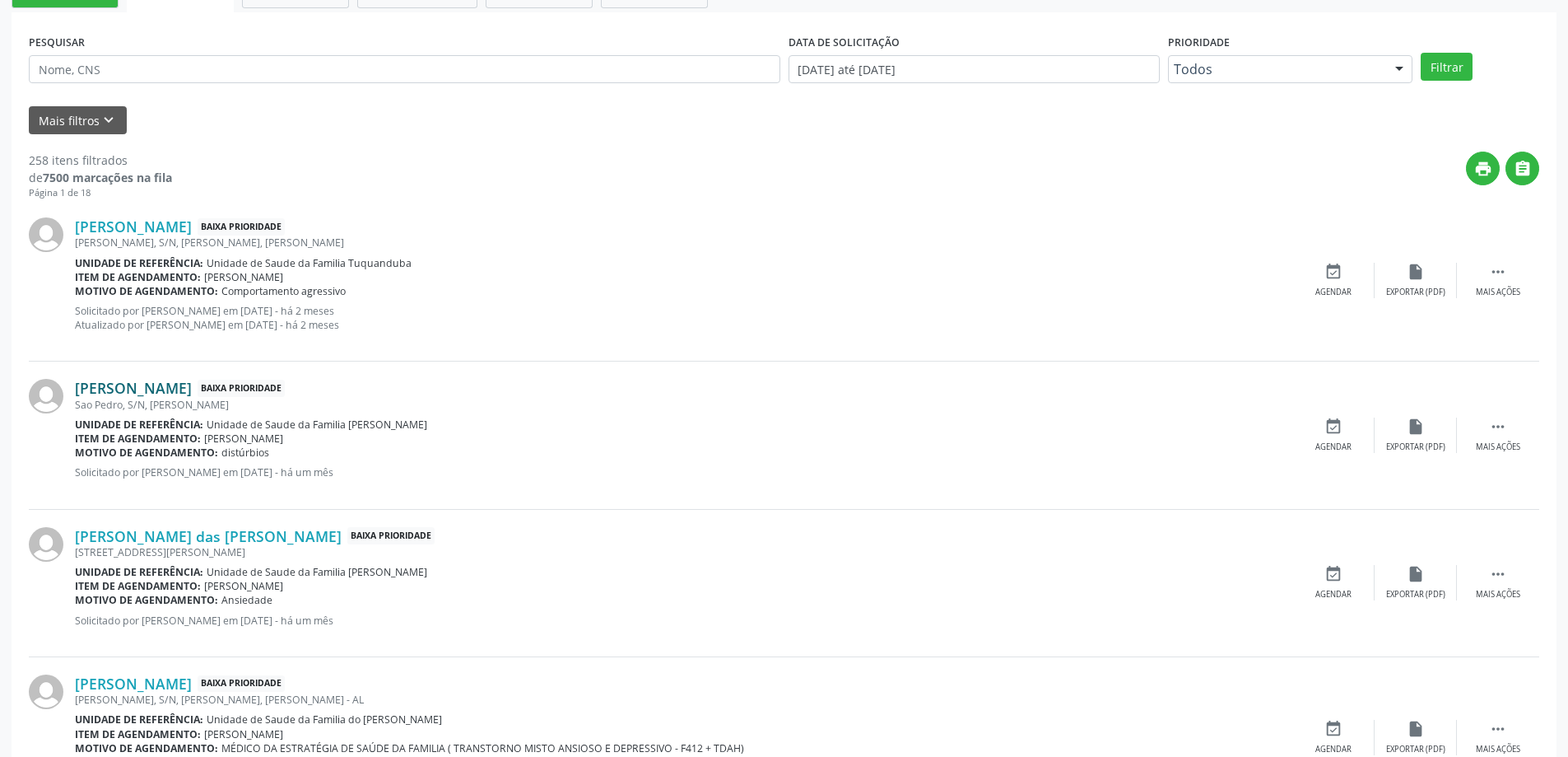
click at [171, 395] on link "[PERSON_NAME]" at bounding box center [133, 388] width 117 height 18
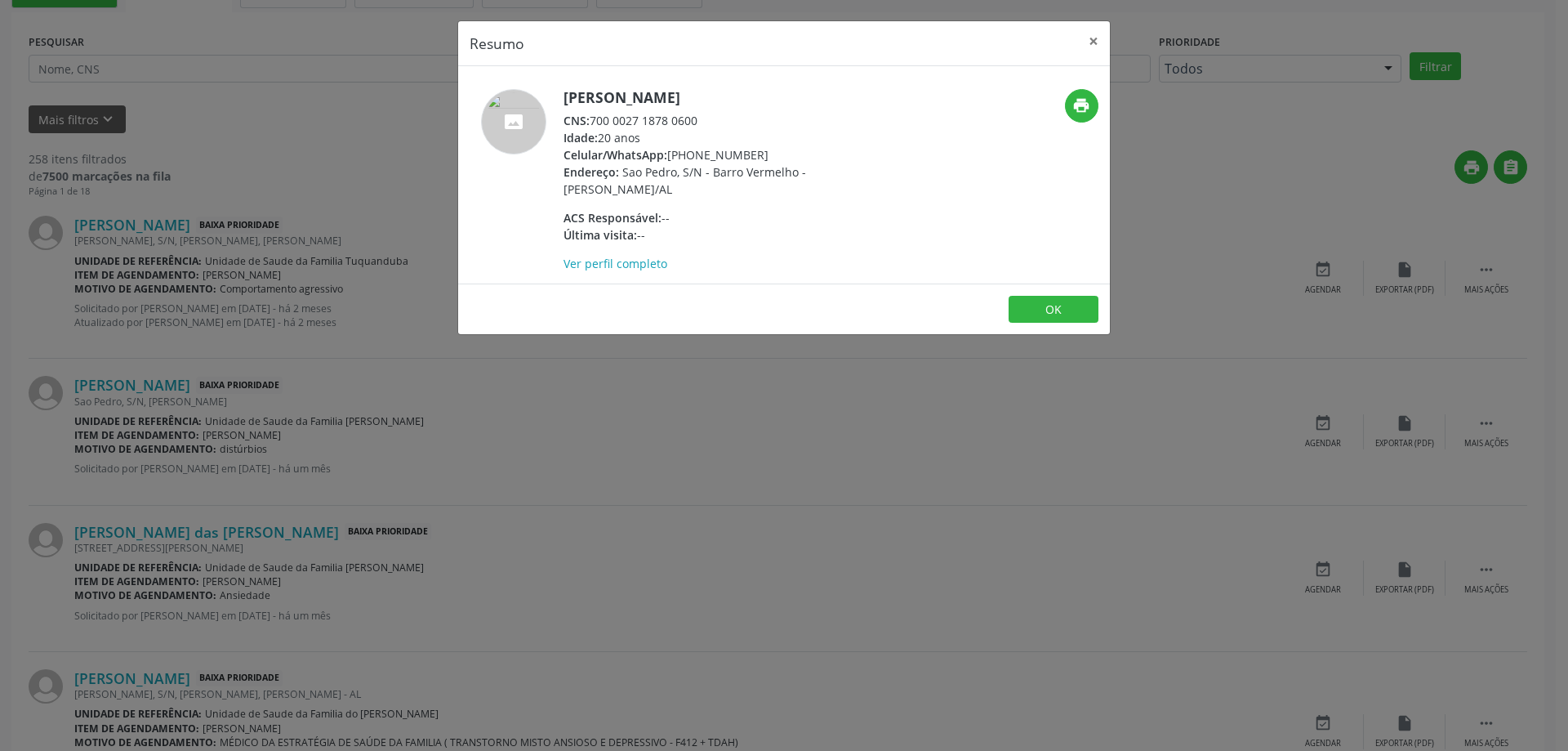
drag, startPoint x: 698, startPoint y: 122, endPoint x: 591, endPoint y: 120, distance: 107.0
click at [591, 120] on div "CNS: 700 0027 1878 0600" at bounding box center [722, 120] width 318 height 17
copy div "700 0027 1878 0600"
click at [1102, 44] on button "×" at bounding box center [1093, 41] width 32 height 40
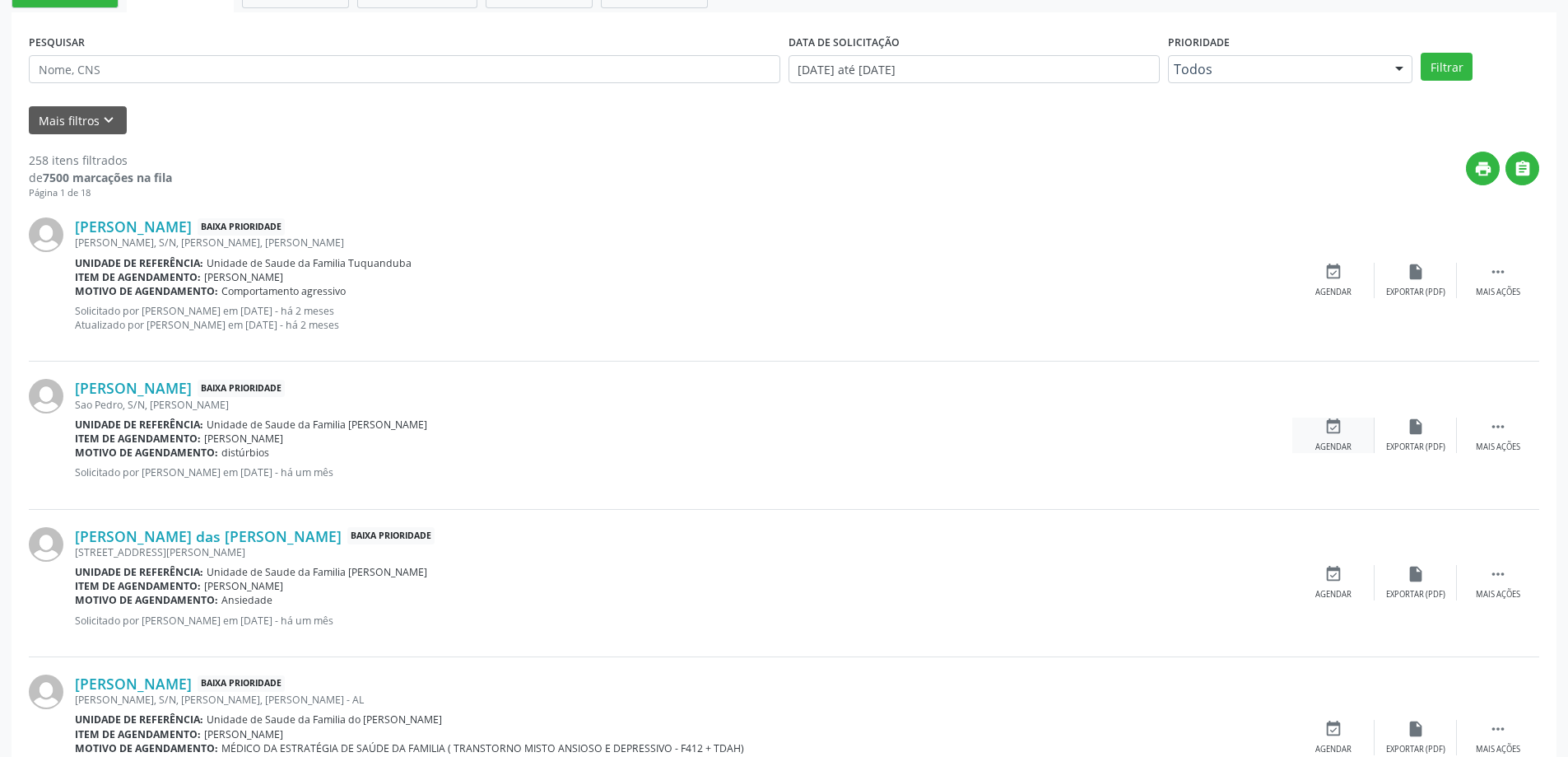
click at [1343, 436] on div "event_available Agendar" at bounding box center [1334, 435] width 82 height 35
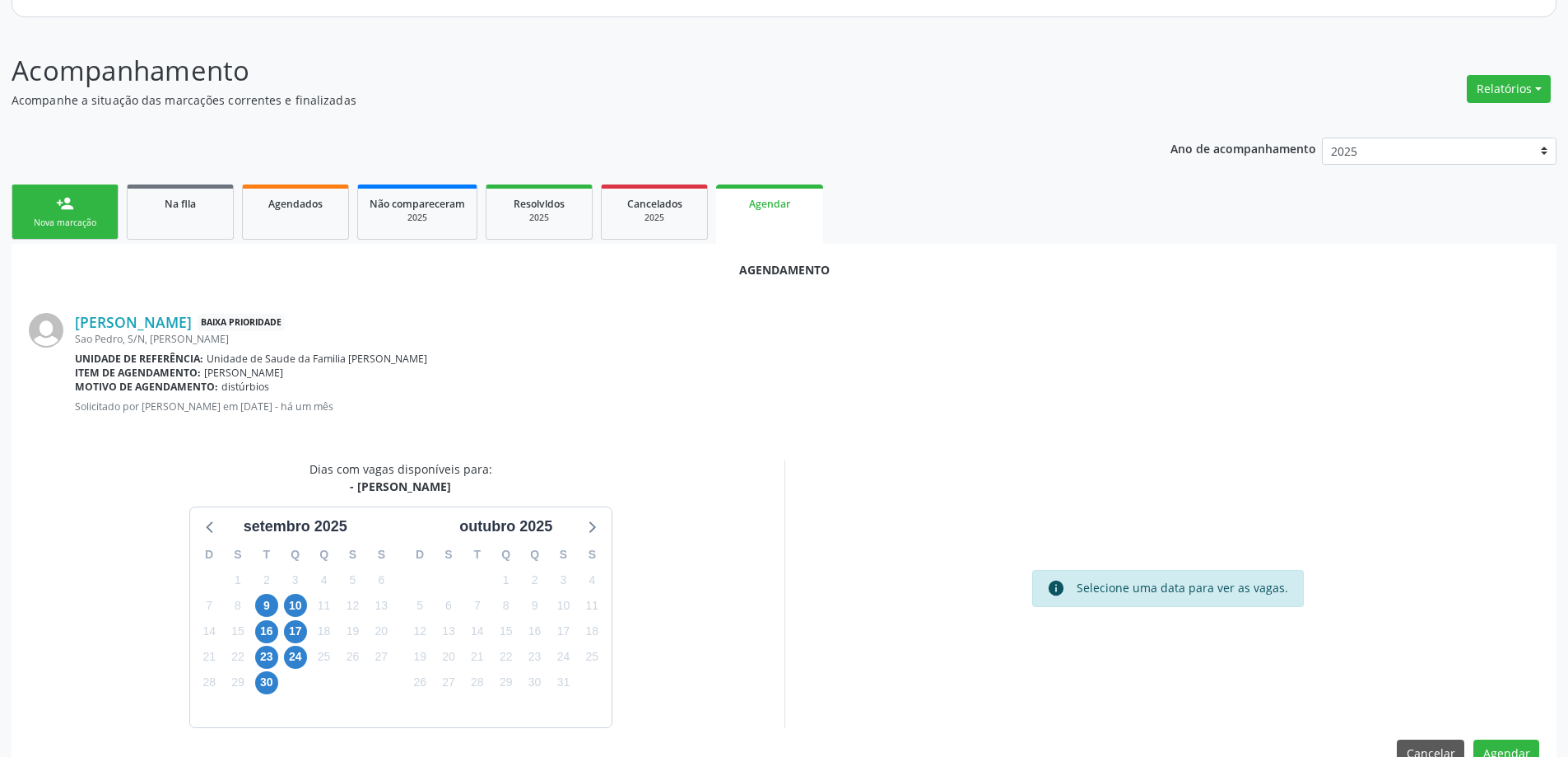
scroll to position [219, 0]
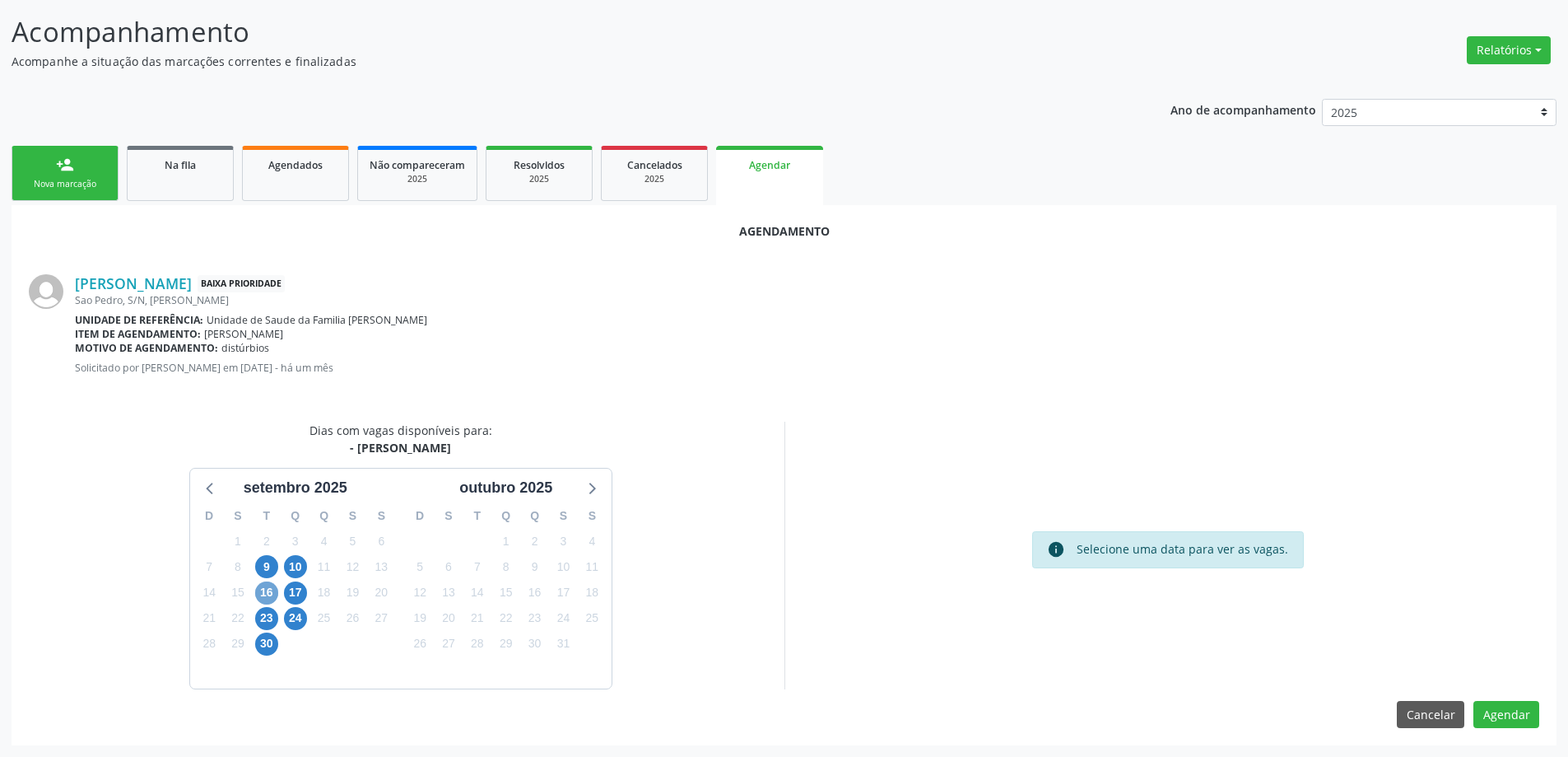
click at [269, 595] on span "16" at bounding box center [266, 592] width 23 height 23
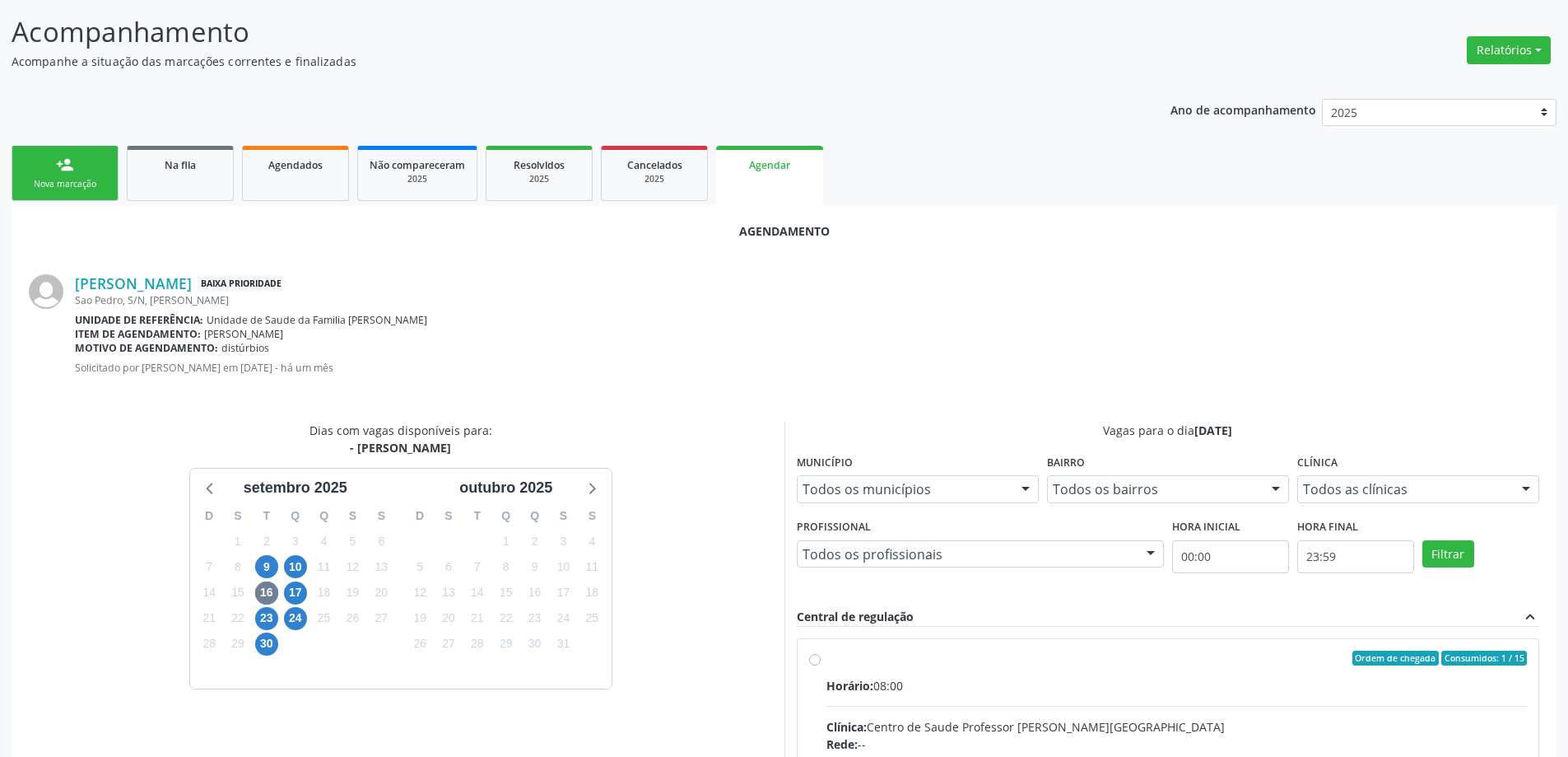
click at [817, 653] on input "Ordem de chegada Consumidos: 1 / 15 Horário: 08:00 Clínica: Centro de Saude Pro…" at bounding box center [815, 657] width 12 height 14
radio input "true"
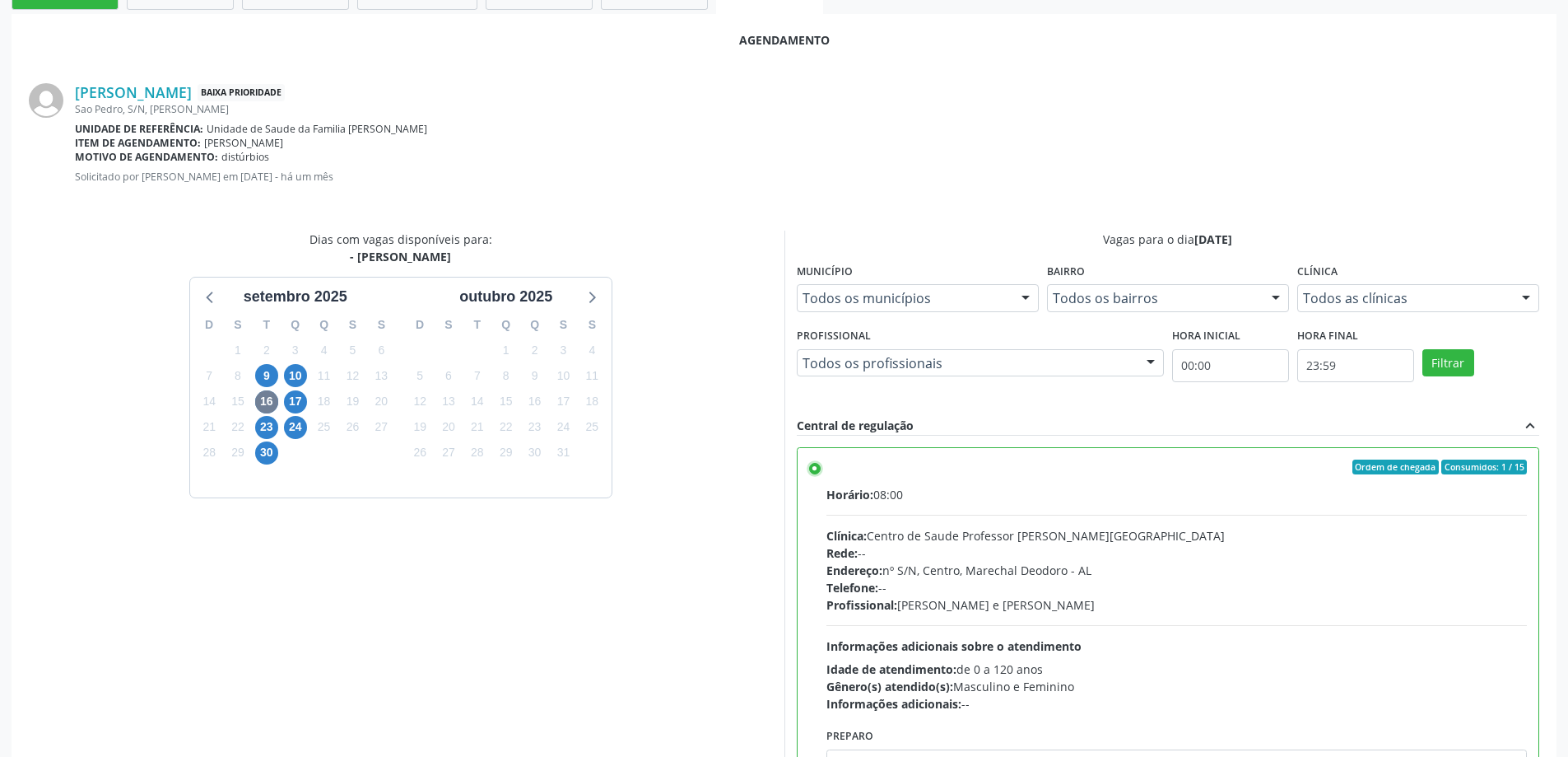
scroll to position [466, 0]
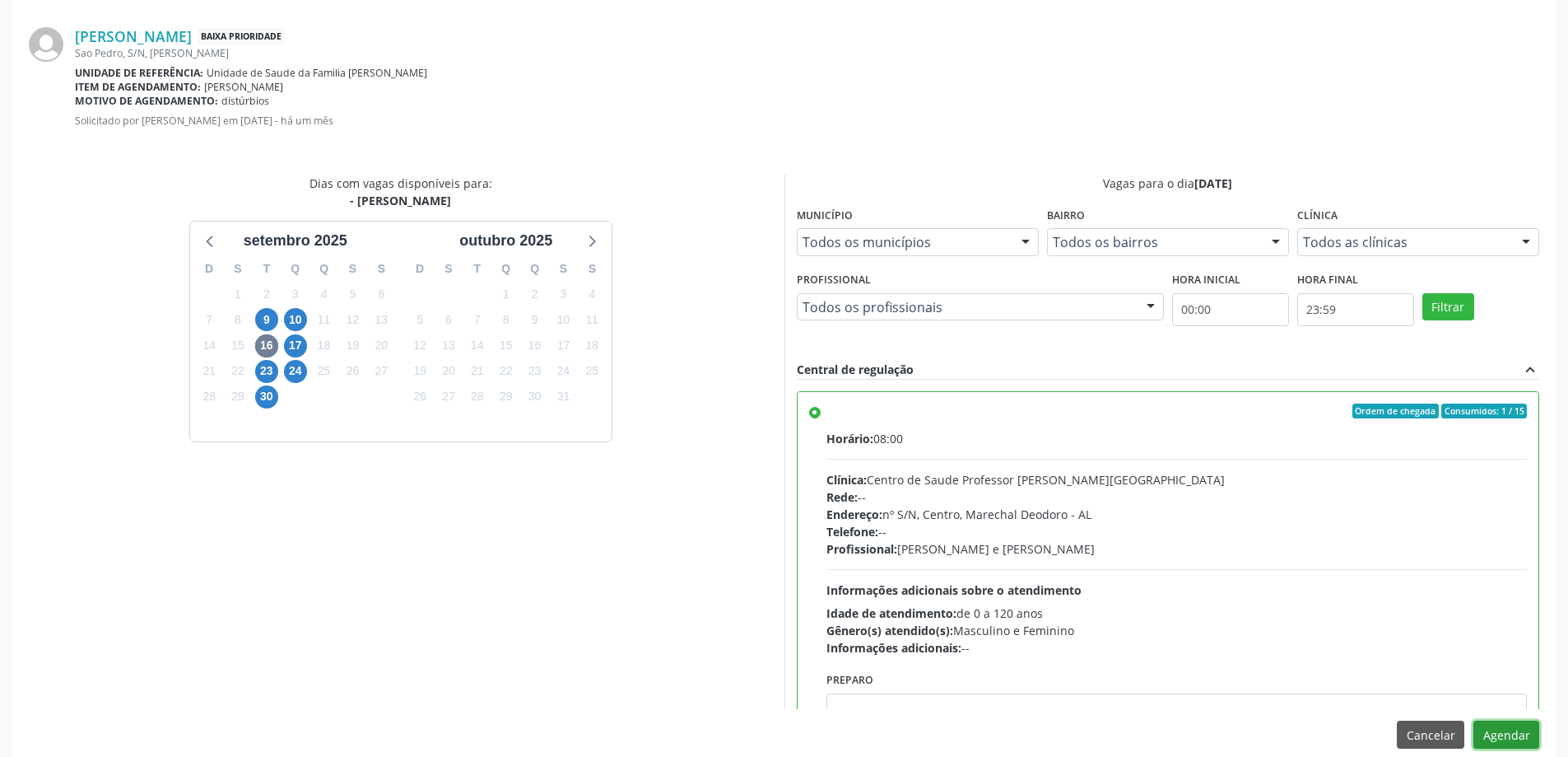
click at [1518, 732] on button "Agendar" at bounding box center [1506, 734] width 66 height 28
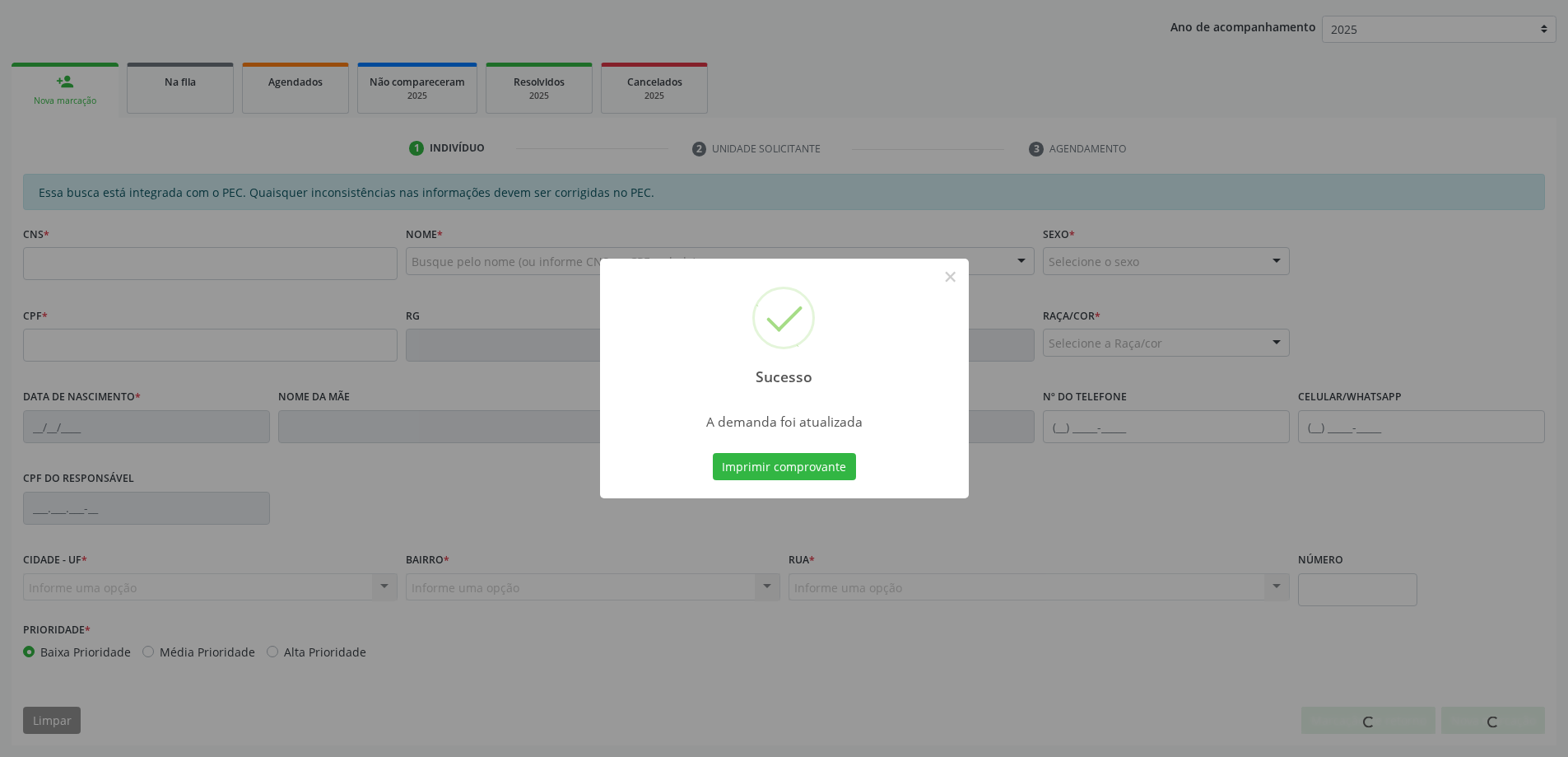
scroll to position [302, 0]
click at [949, 273] on button "×" at bounding box center [951, 276] width 28 height 28
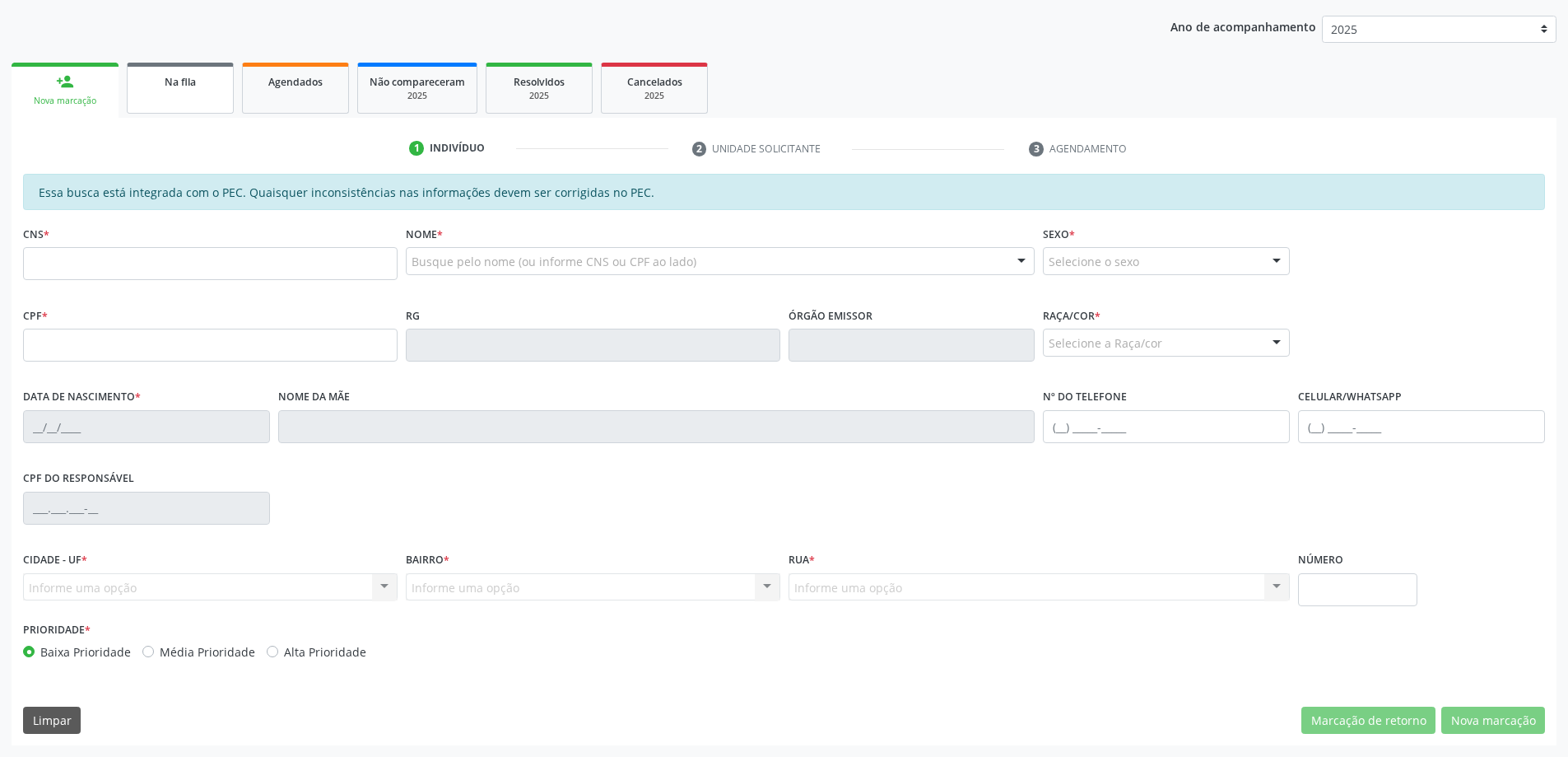
click at [179, 90] on link "Na fila" at bounding box center [180, 88] width 107 height 51
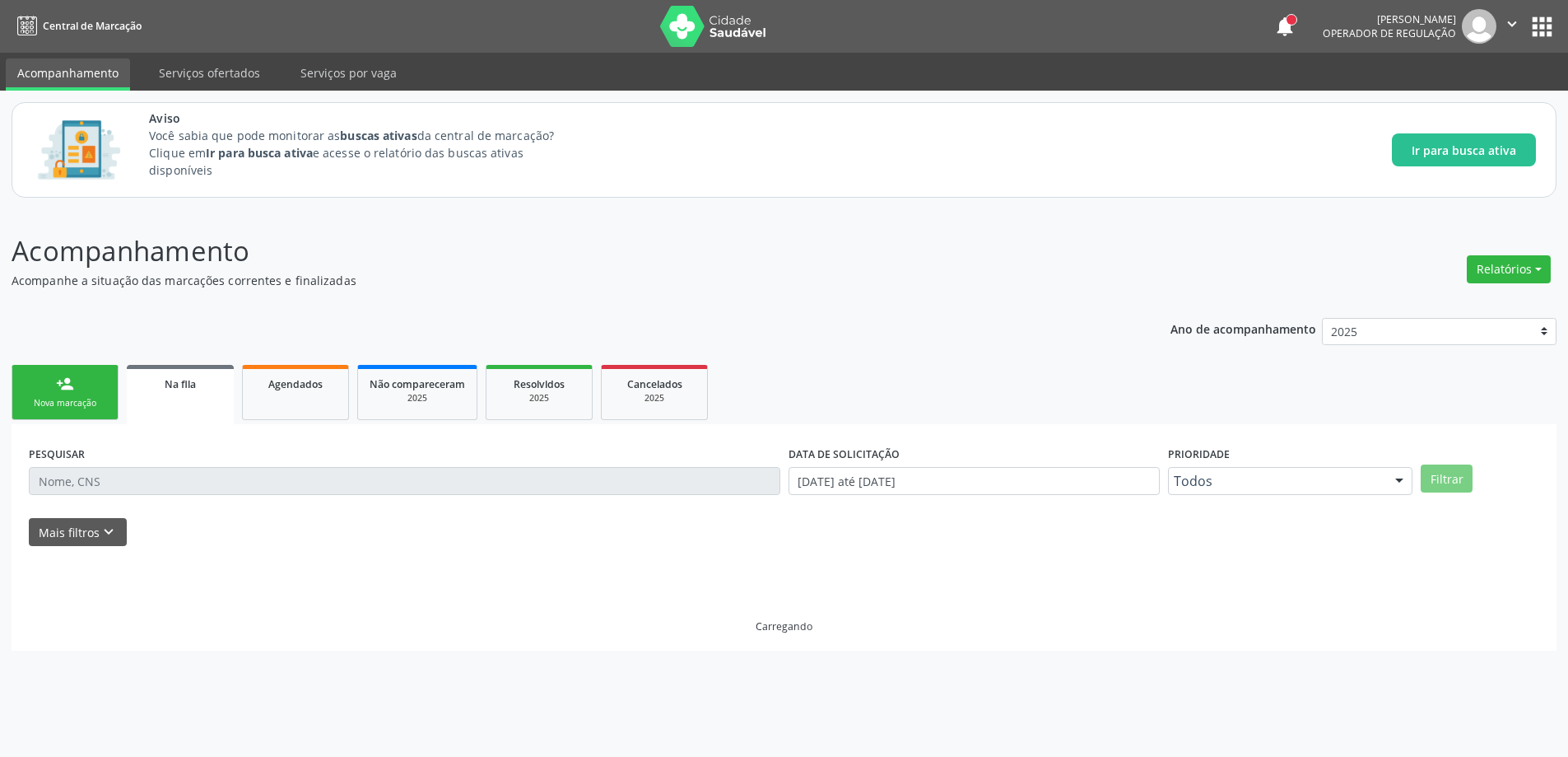
scroll to position [0, 0]
